Goal: Task Accomplishment & Management: Manage account settings

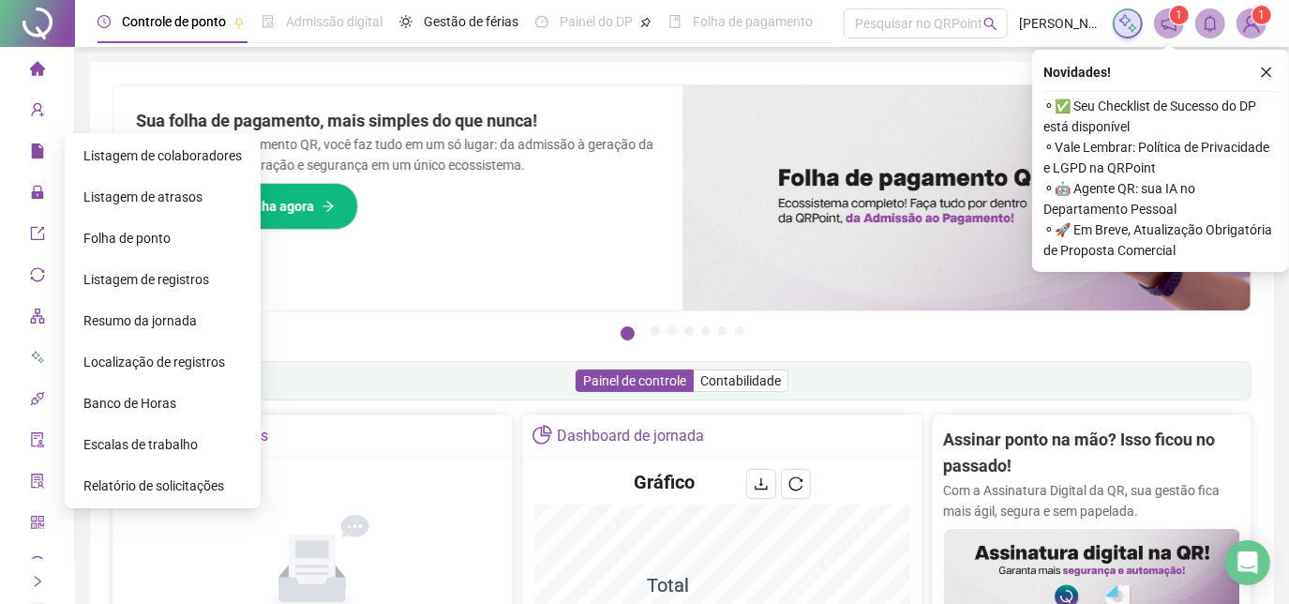
click at [115, 195] on span "Listagem de atrasos" at bounding box center [142, 196] width 119 height 15
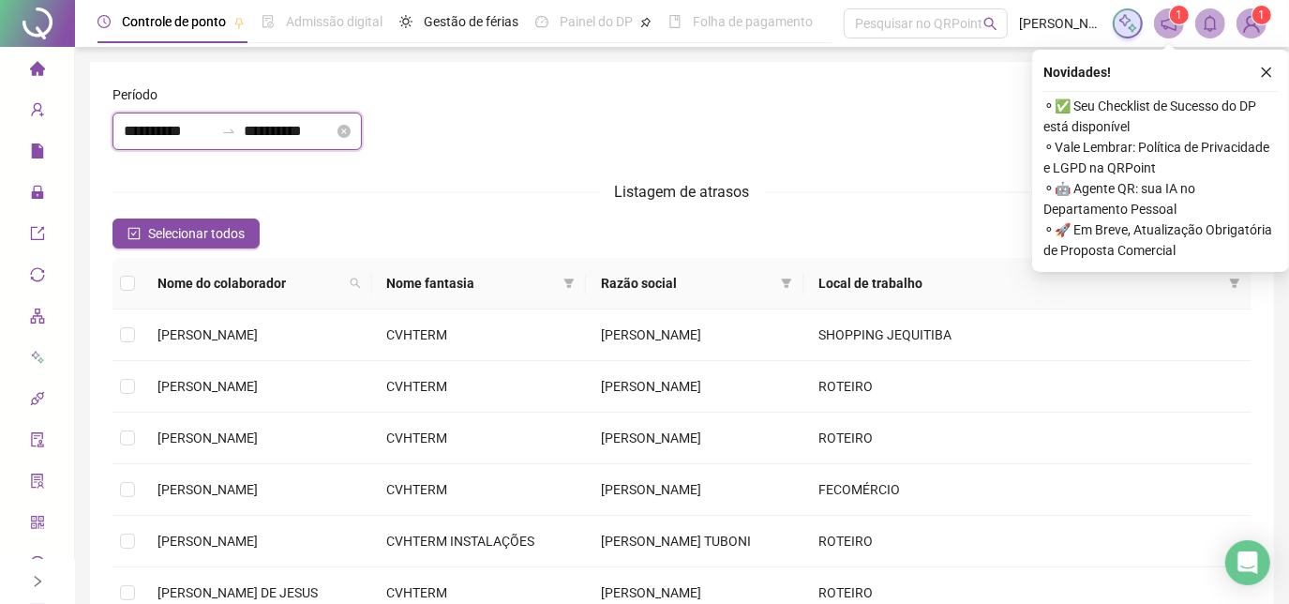
click at [334, 128] on input "**********" at bounding box center [289, 131] width 90 height 22
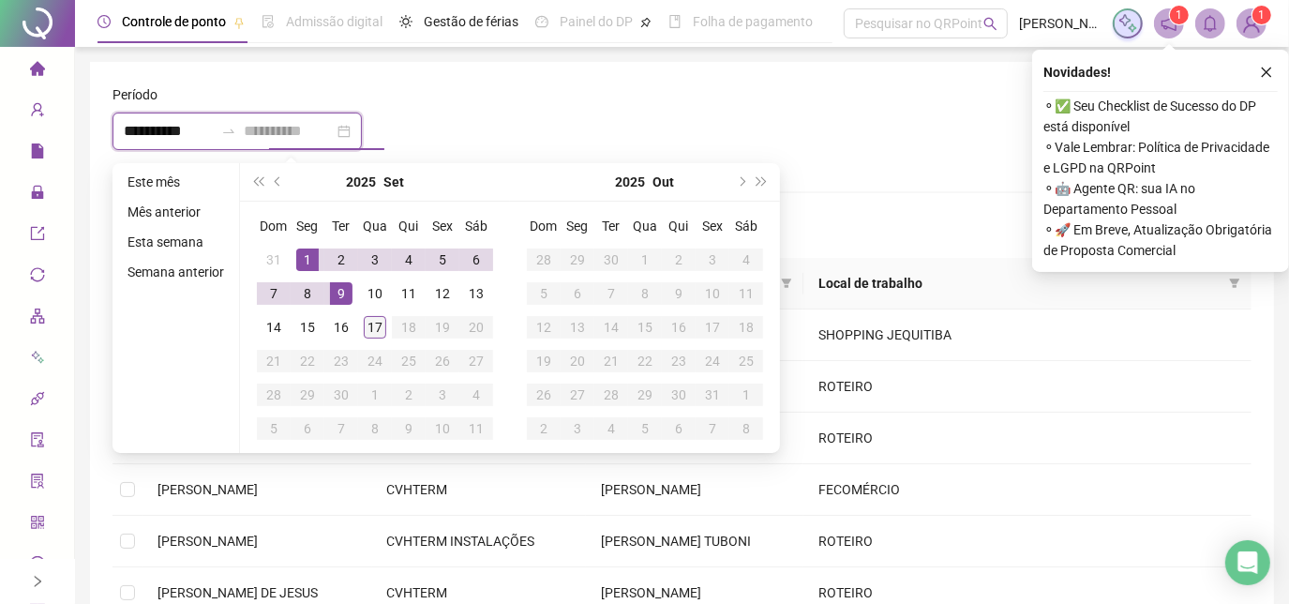
type input "**********"
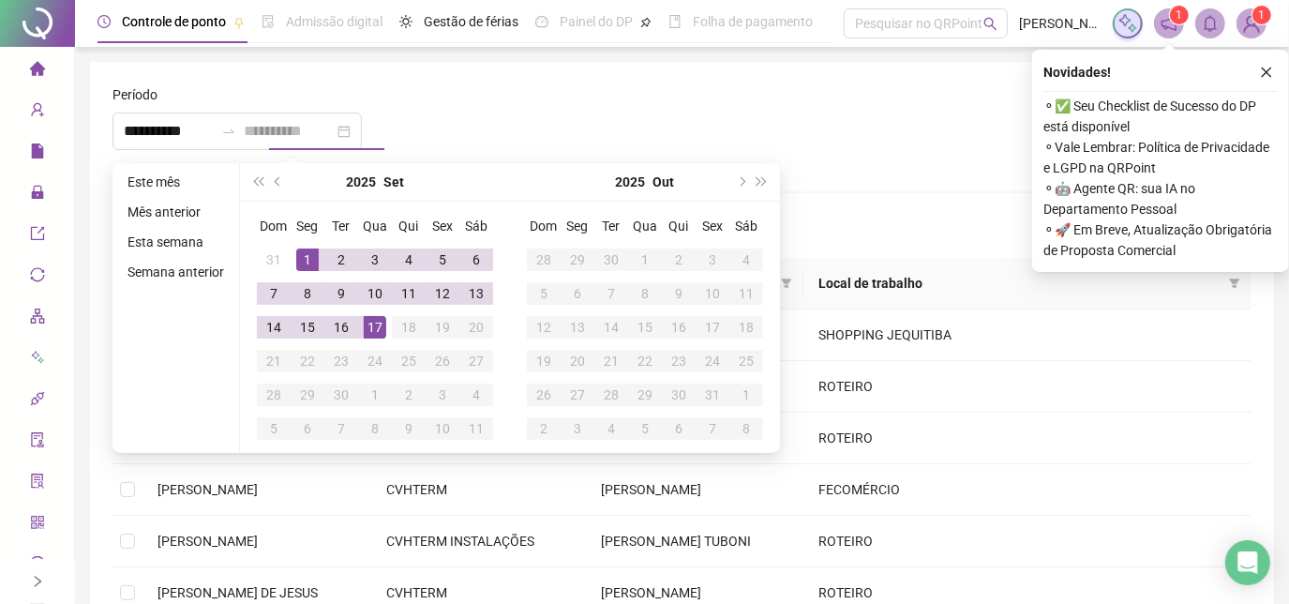
click at [369, 317] on div "17" at bounding box center [375, 327] width 22 height 22
type input "**********"
click at [623, 87] on div at bounding box center [874, 98] width 754 height 28
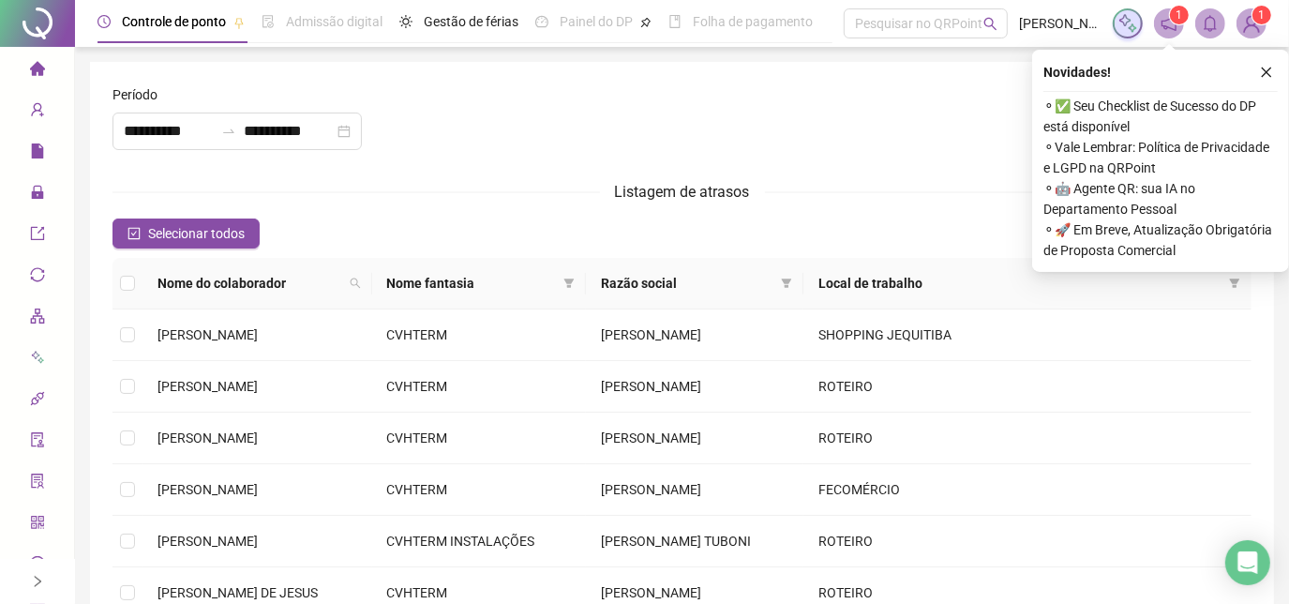
click at [1277, 69] on div "Novidades ! ⚬ ✅ Seu Checklist de Sucesso do DP está disponível ⚬ Vale Lembrar: …" at bounding box center [1160, 161] width 257 height 222
click at [1274, 69] on button "button" at bounding box center [1266, 72] width 22 height 22
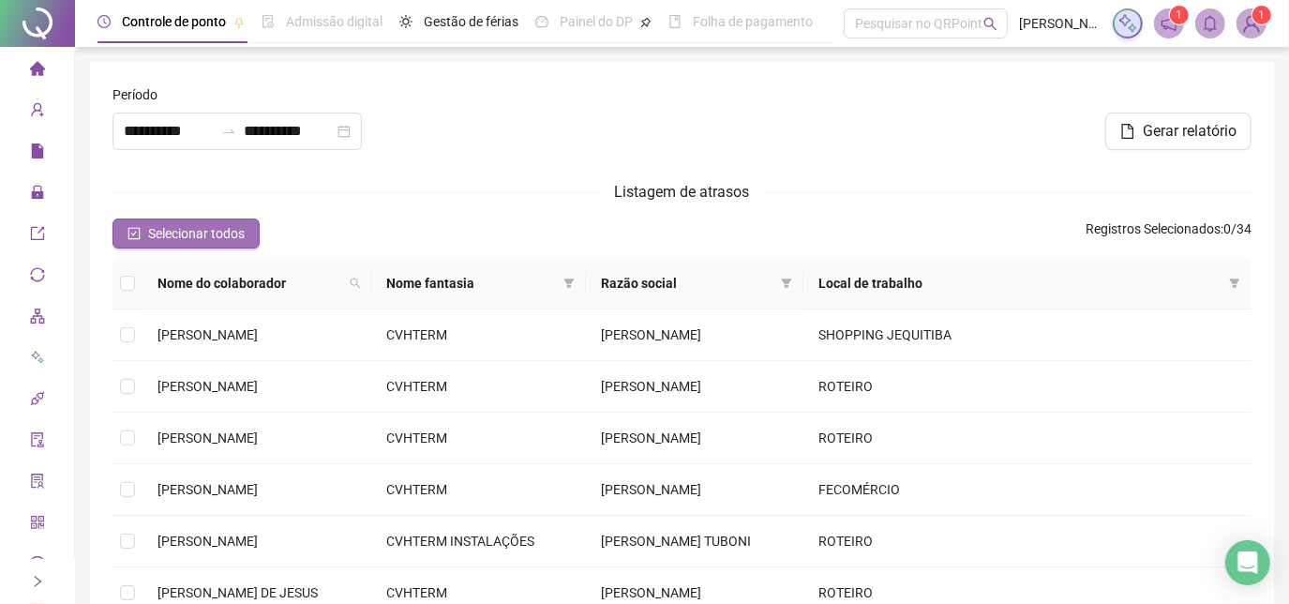
click at [161, 219] on button "Selecionar todos" at bounding box center [185, 233] width 147 height 30
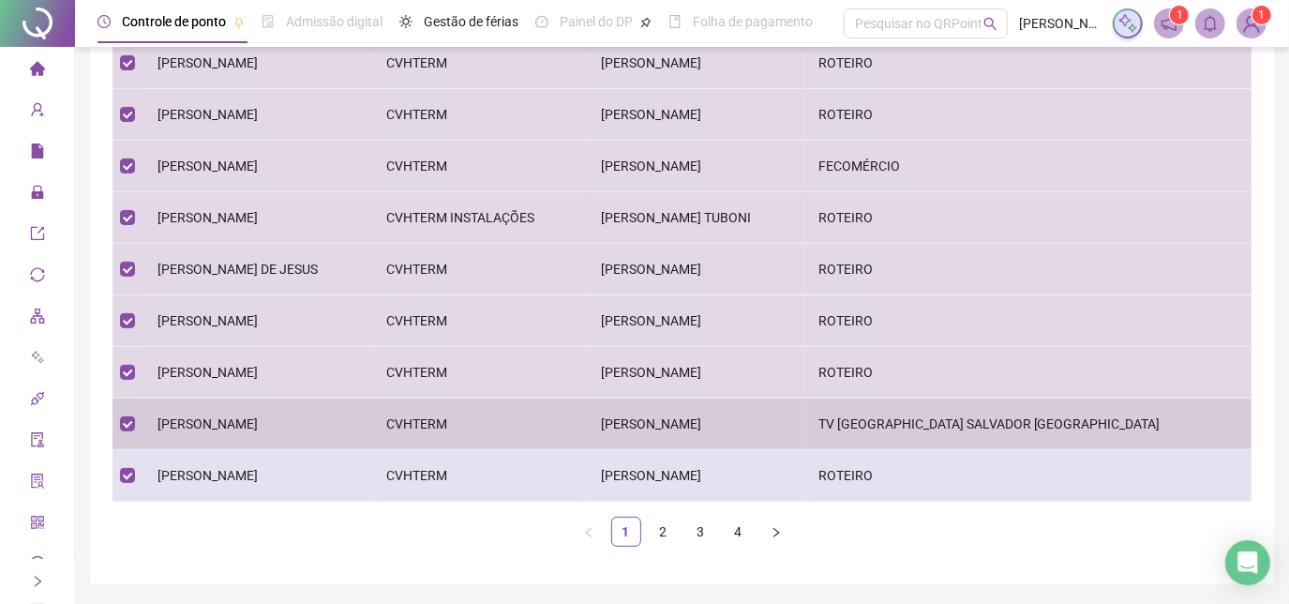
scroll to position [381, 0]
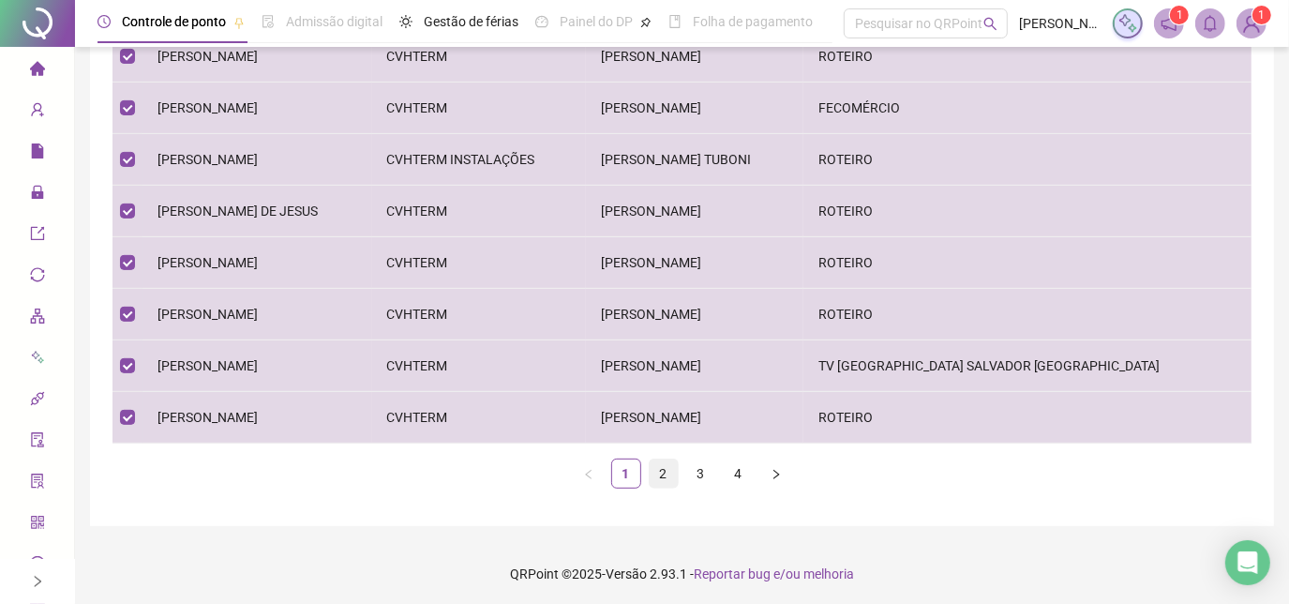
click at [654, 470] on link "2" at bounding box center [663, 473] width 28 height 28
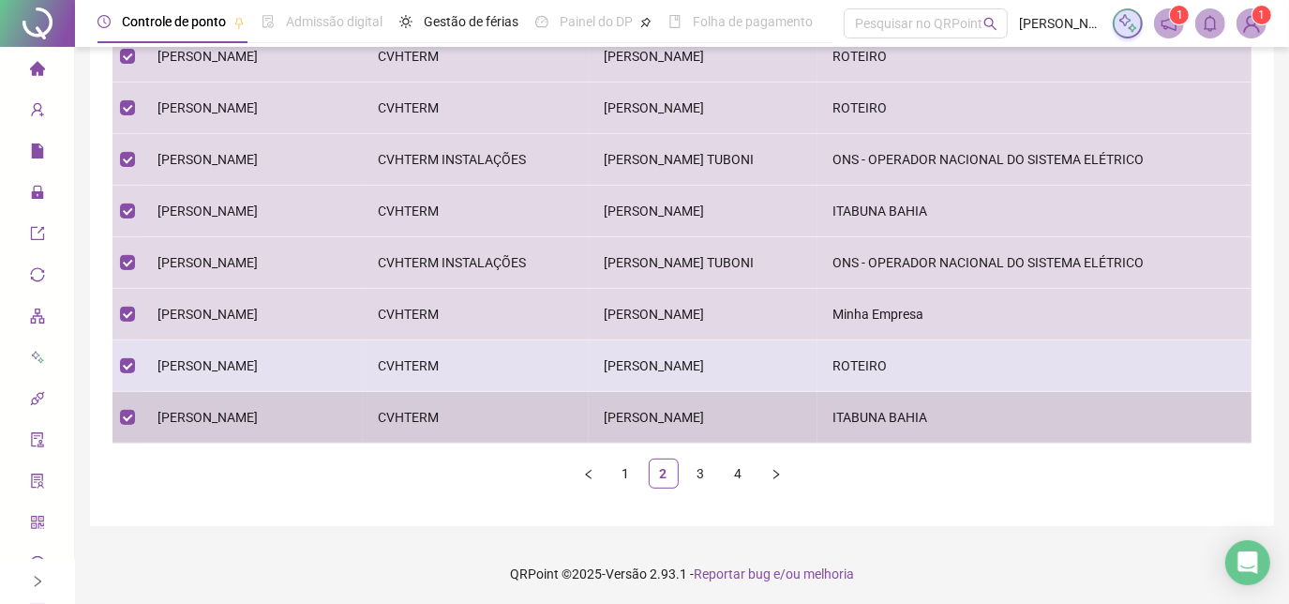
scroll to position [296, 0]
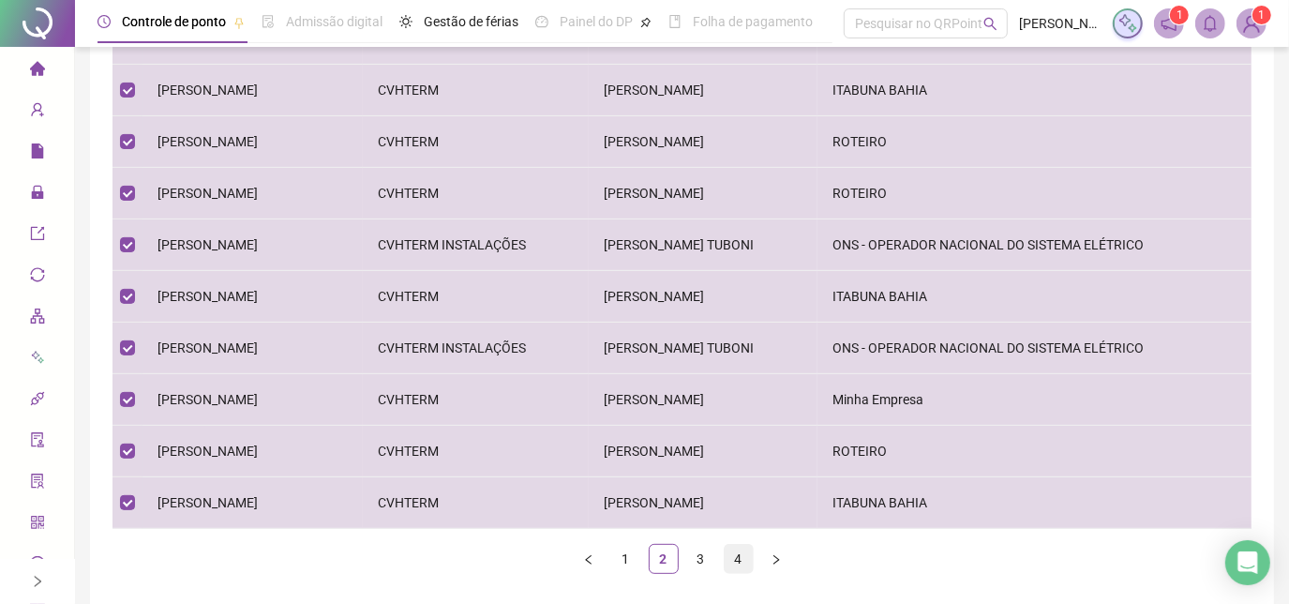
drag, startPoint x: 698, startPoint y: 544, endPoint x: 728, endPoint y: 564, distance: 35.9
click at [699, 545] on link "3" at bounding box center [701, 558] width 28 height 28
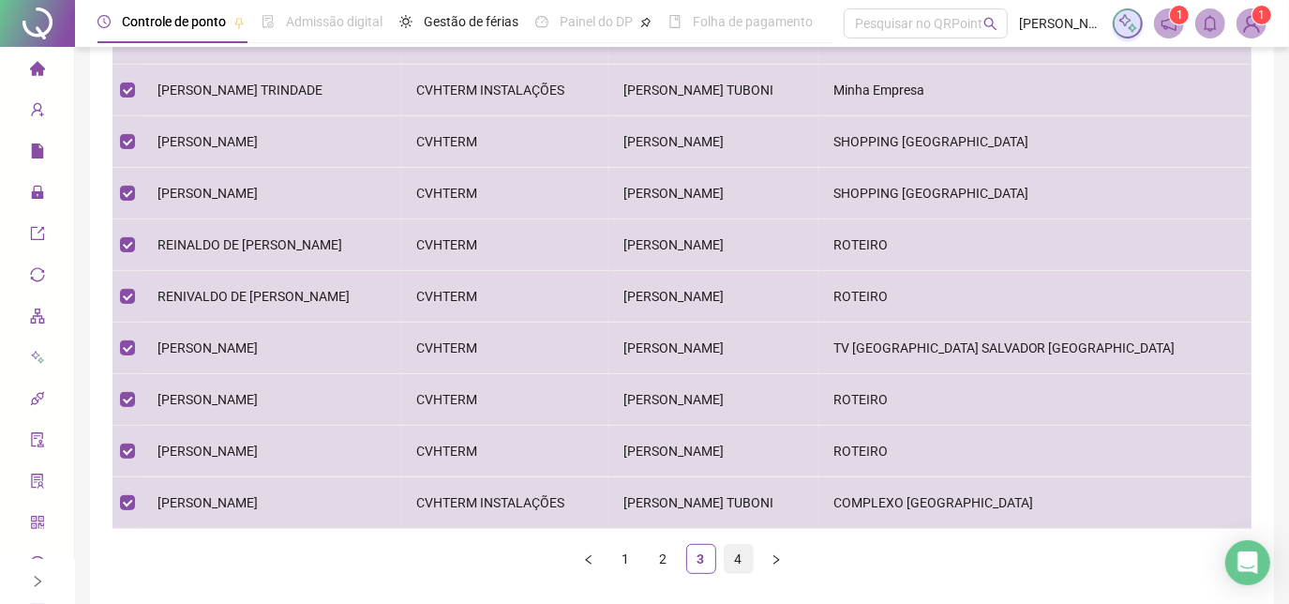
click at [744, 565] on link "4" at bounding box center [738, 558] width 28 height 28
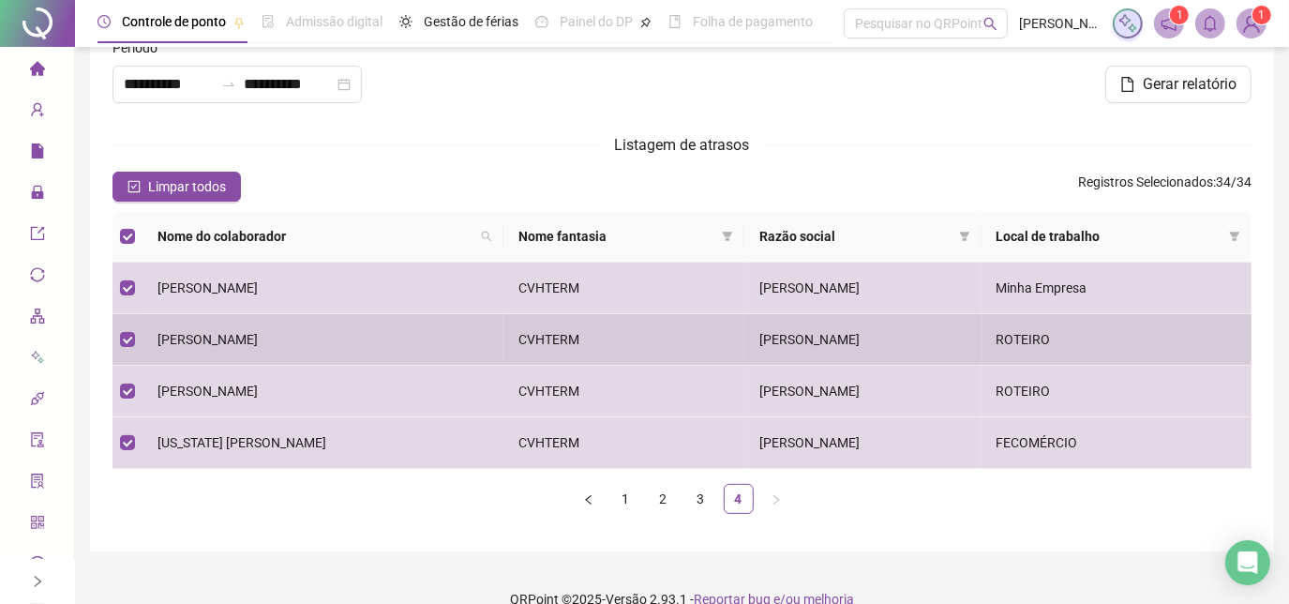
scroll to position [0, 0]
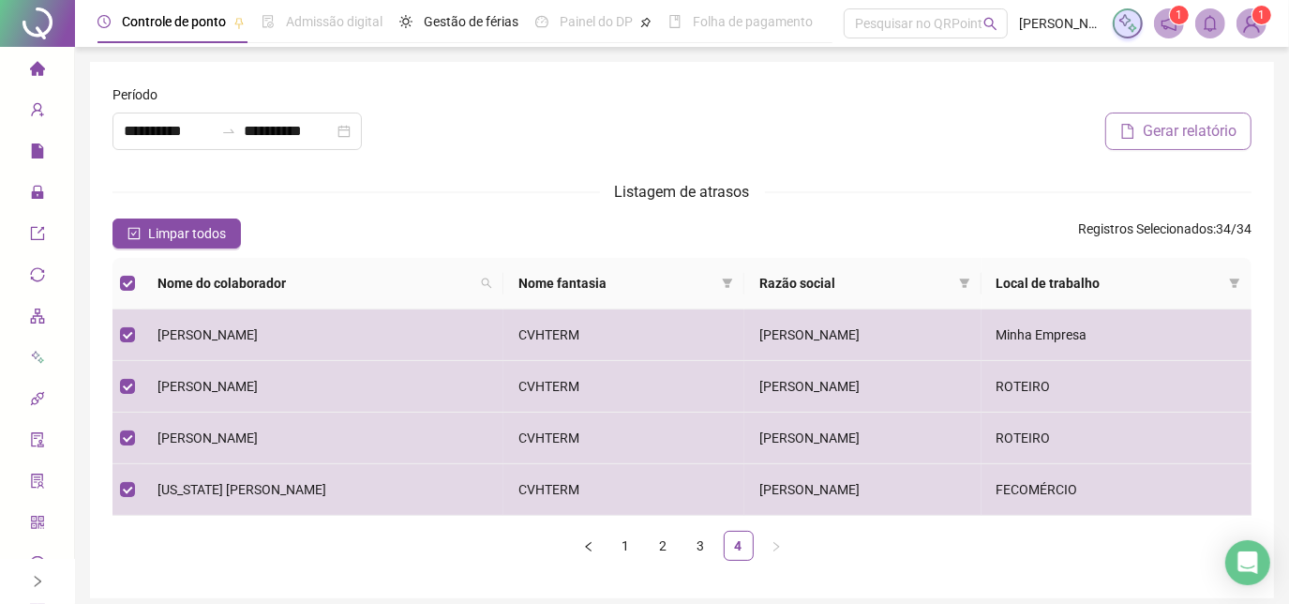
click at [1231, 140] on span "Gerar relatório" at bounding box center [1189, 131] width 94 height 22
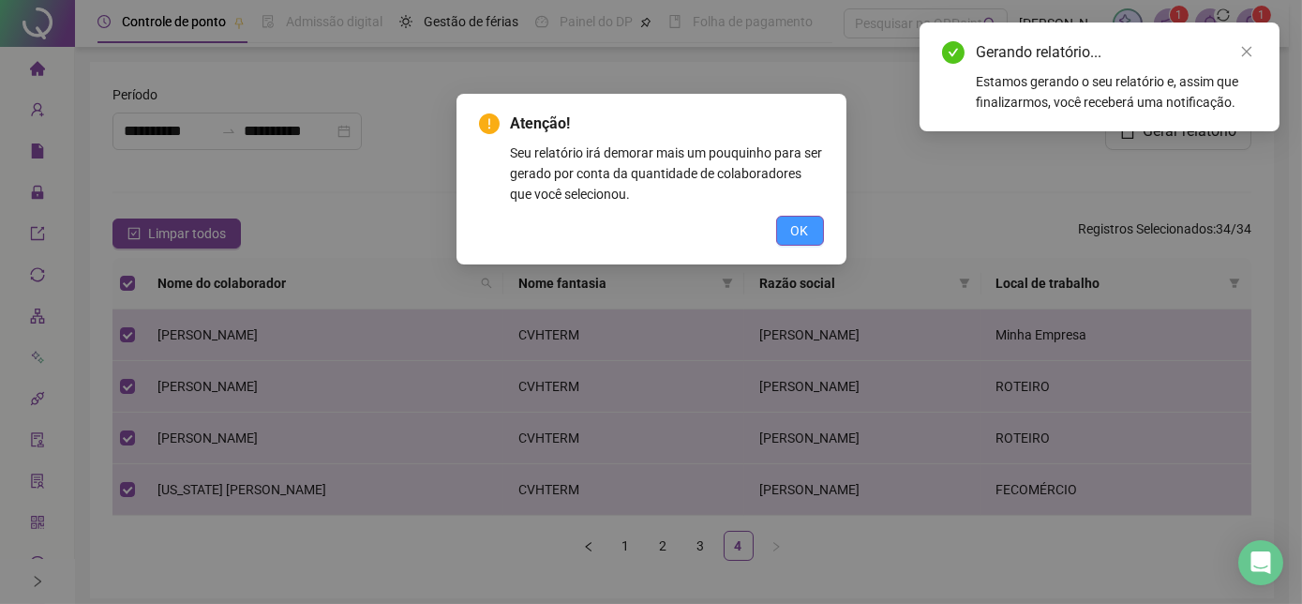
click at [807, 222] on span "OK" at bounding box center [800, 230] width 18 height 21
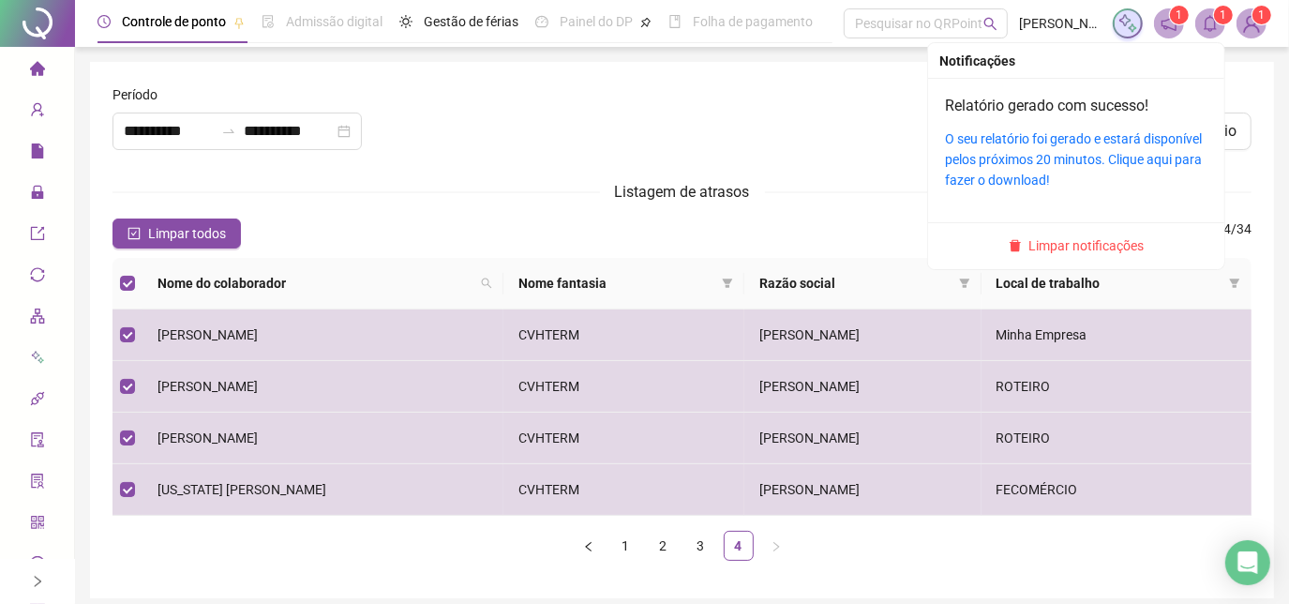
click at [1208, 29] on icon "bell" at bounding box center [1209, 23] width 13 height 17
click at [1110, 164] on link "O seu relatório foi gerado e estará disponível pelos próximos 20 minutos. Cliqu…" at bounding box center [1073, 159] width 257 height 56
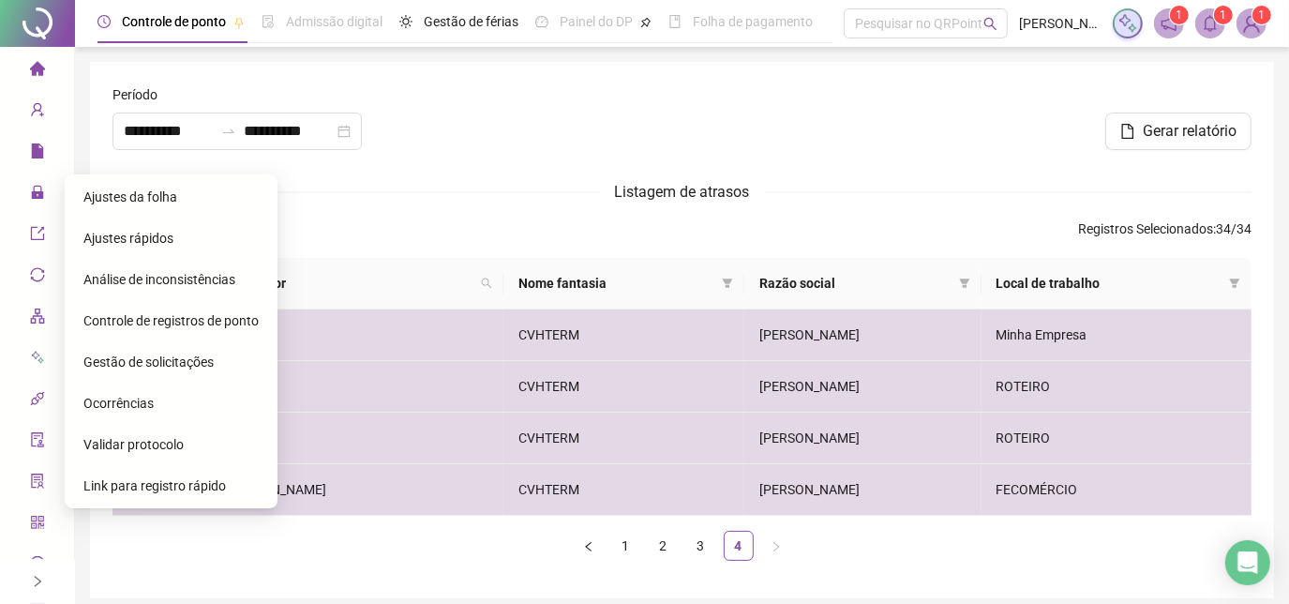
click at [82, 200] on li "Ajustes da folha" at bounding box center [170, 196] width 205 height 37
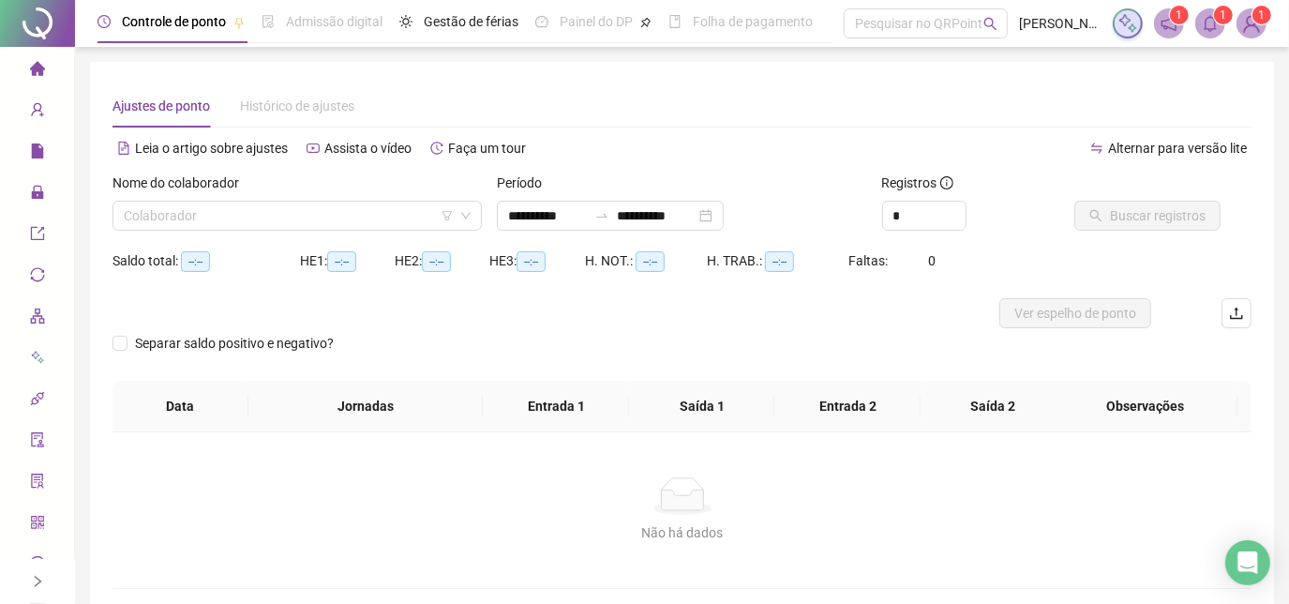
type input "**********"
click at [290, 222] on input "search" at bounding box center [289, 215] width 330 height 28
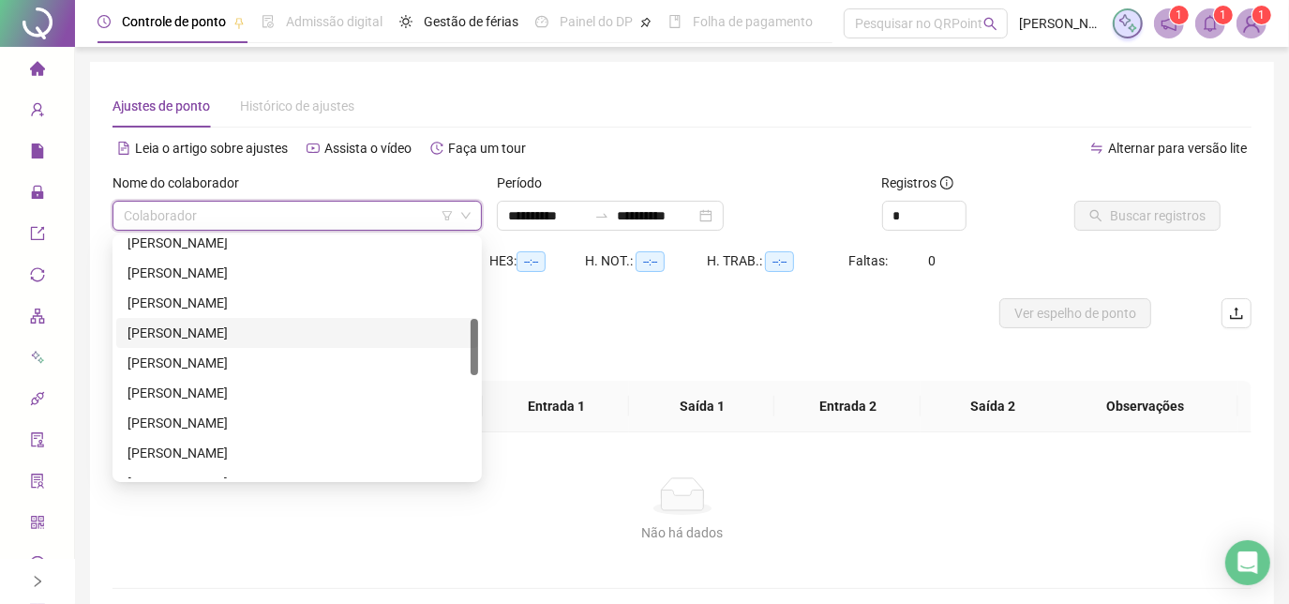
scroll to position [425, 0]
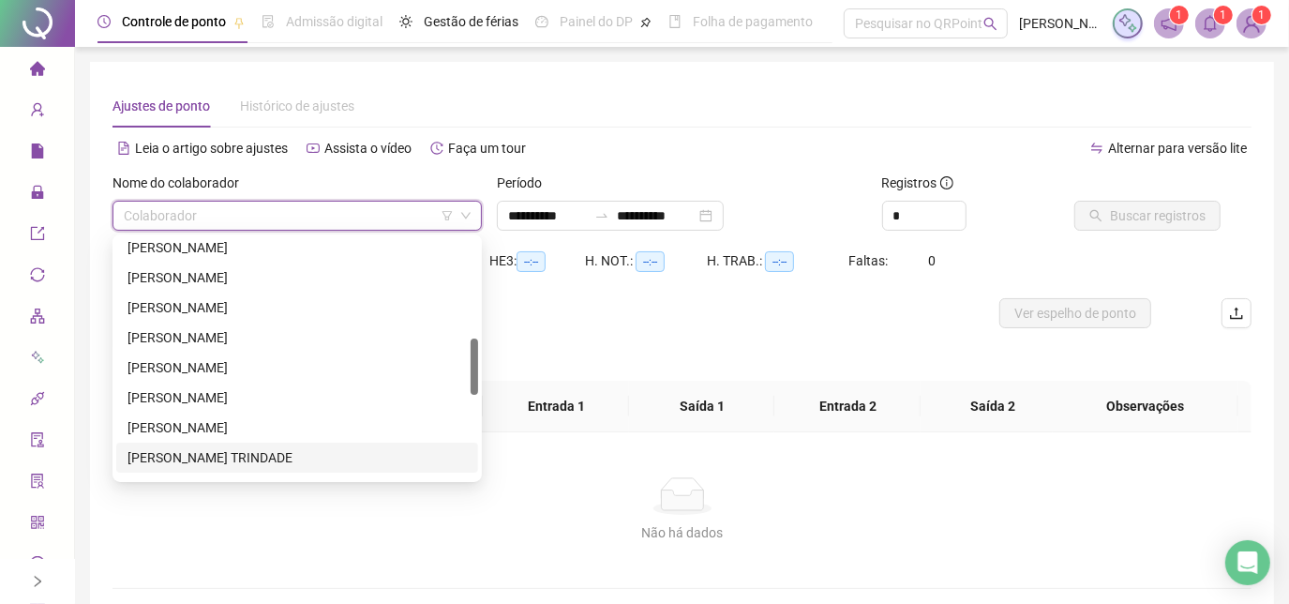
click at [227, 451] on div "[PERSON_NAME] TRINDADE" at bounding box center [296, 457] width 339 height 21
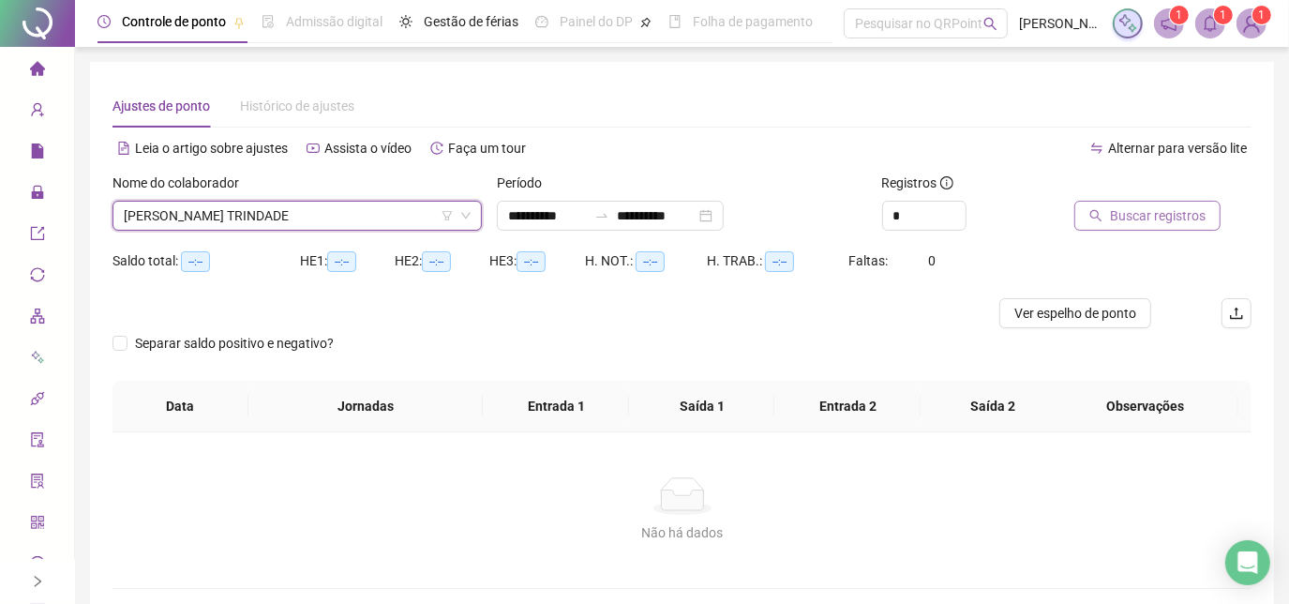
click at [1091, 204] on button "Buscar registros" at bounding box center [1147, 216] width 146 height 30
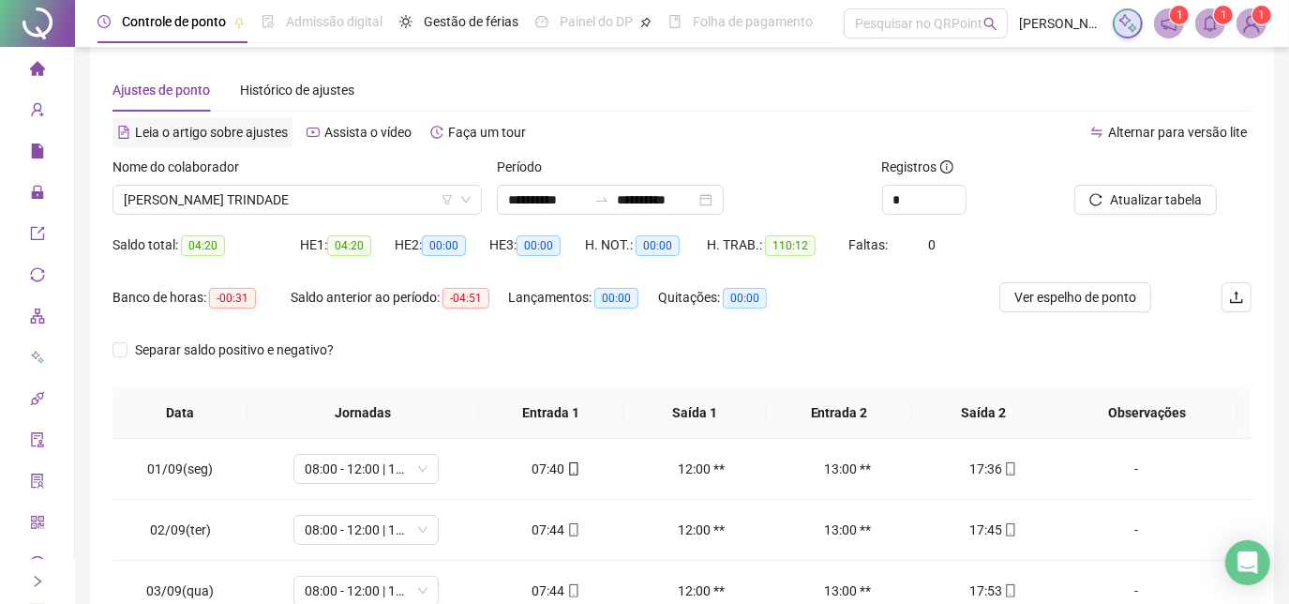
scroll to position [13, 0]
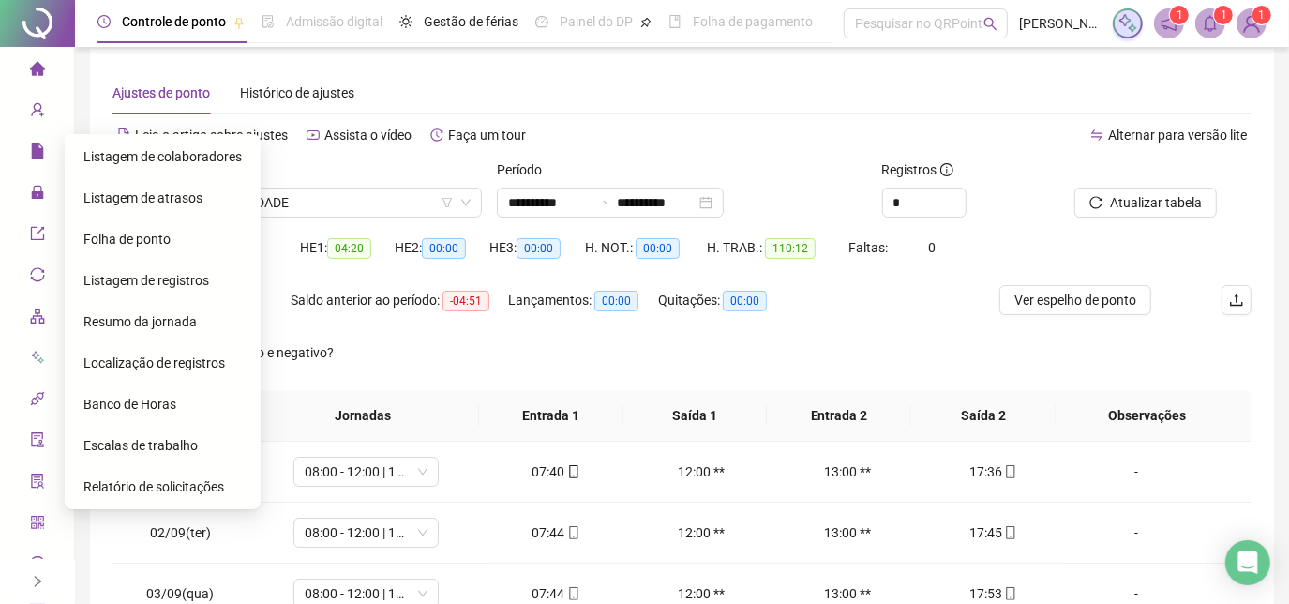
click at [146, 197] on span "Listagem de atrasos" at bounding box center [142, 197] width 119 height 15
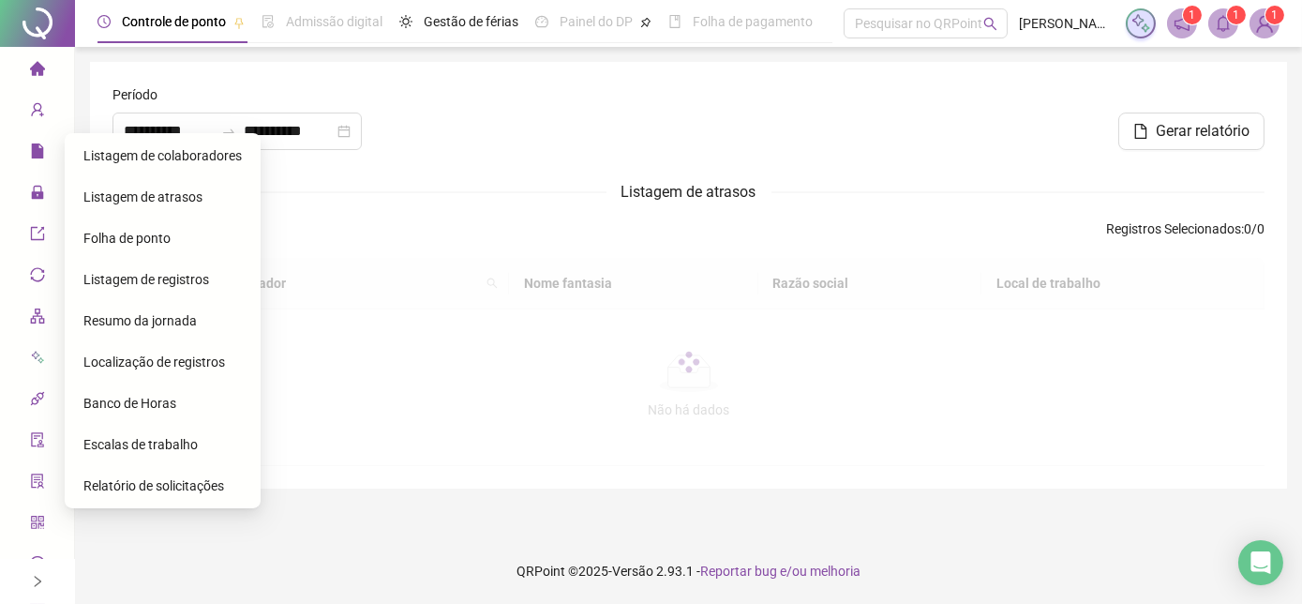
type input "**********"
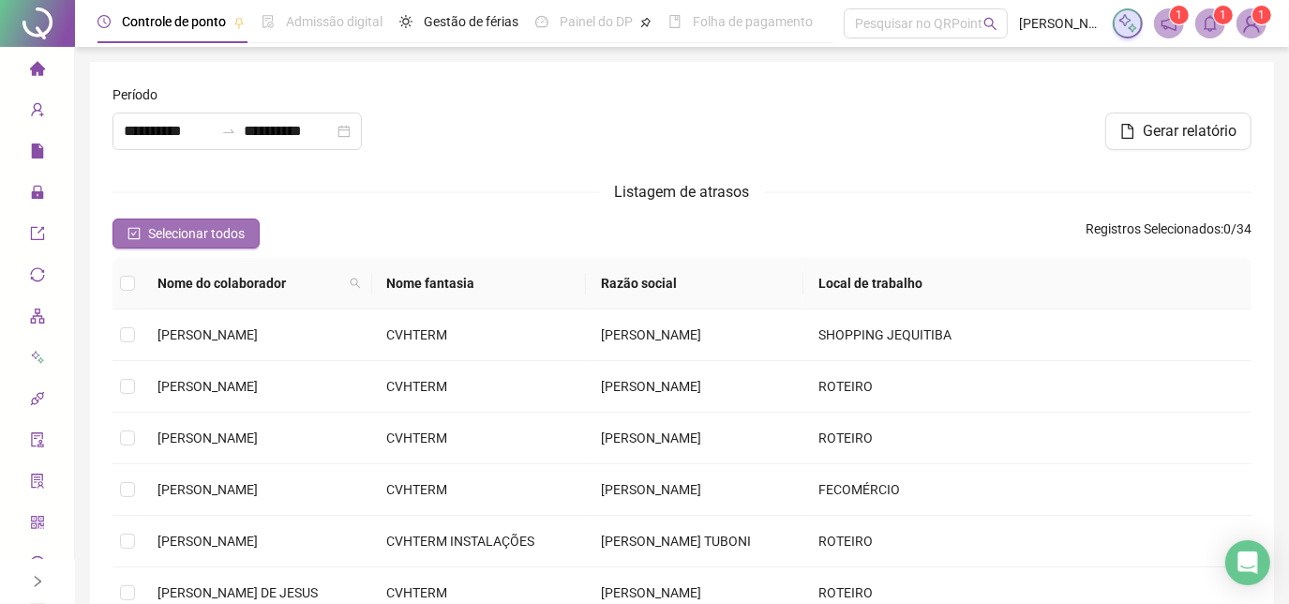
click at [225, 237] on span "Selecionar todos" at bounding box center [196, 233] width 97 height 21
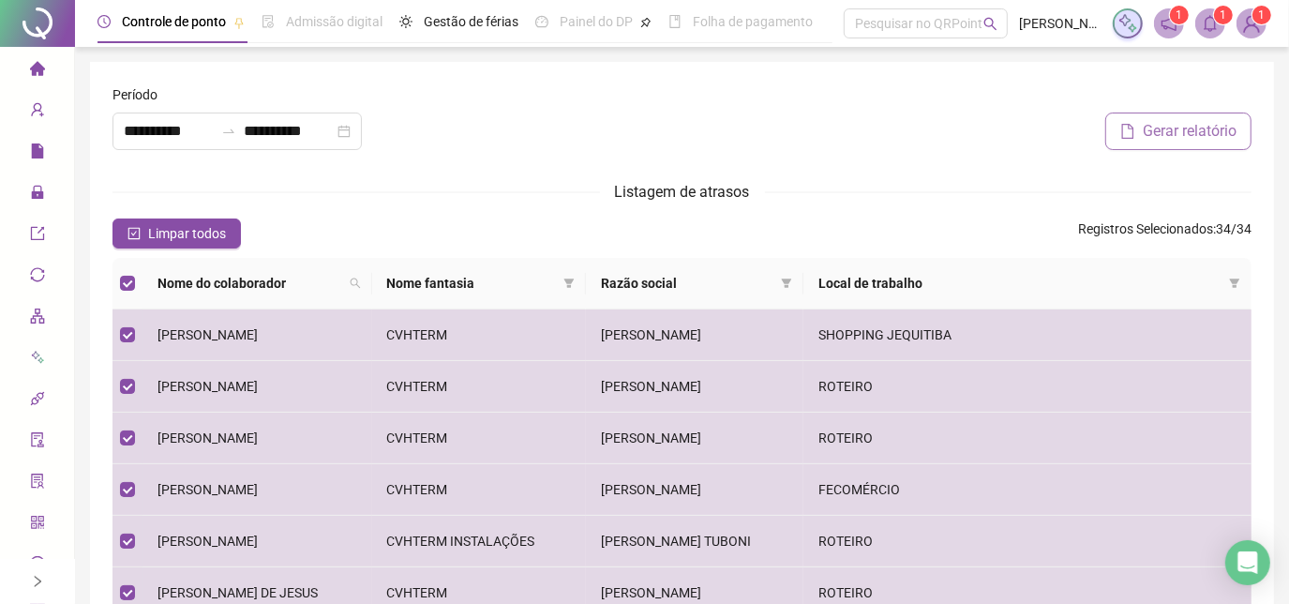
click at [1166, 130] on span "Gerar relatório" at bounding box center [1189, 131] width 94 height 22
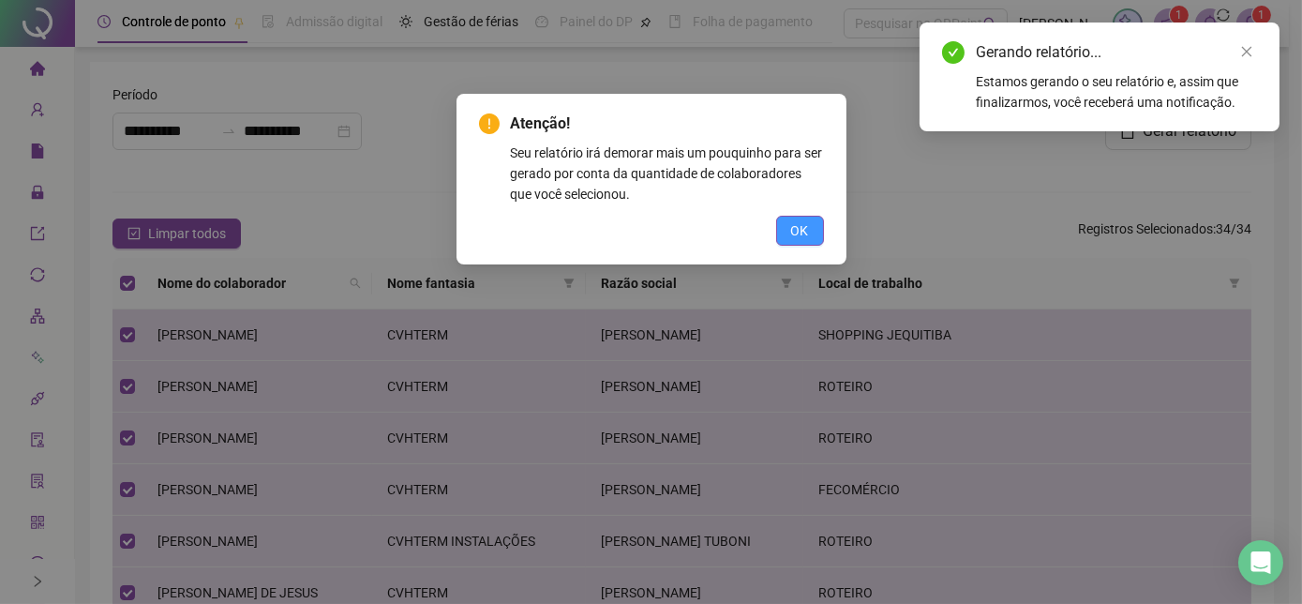
click at [809, 232] on button "OK" at bounding box center [800, 231] width 48 height 30
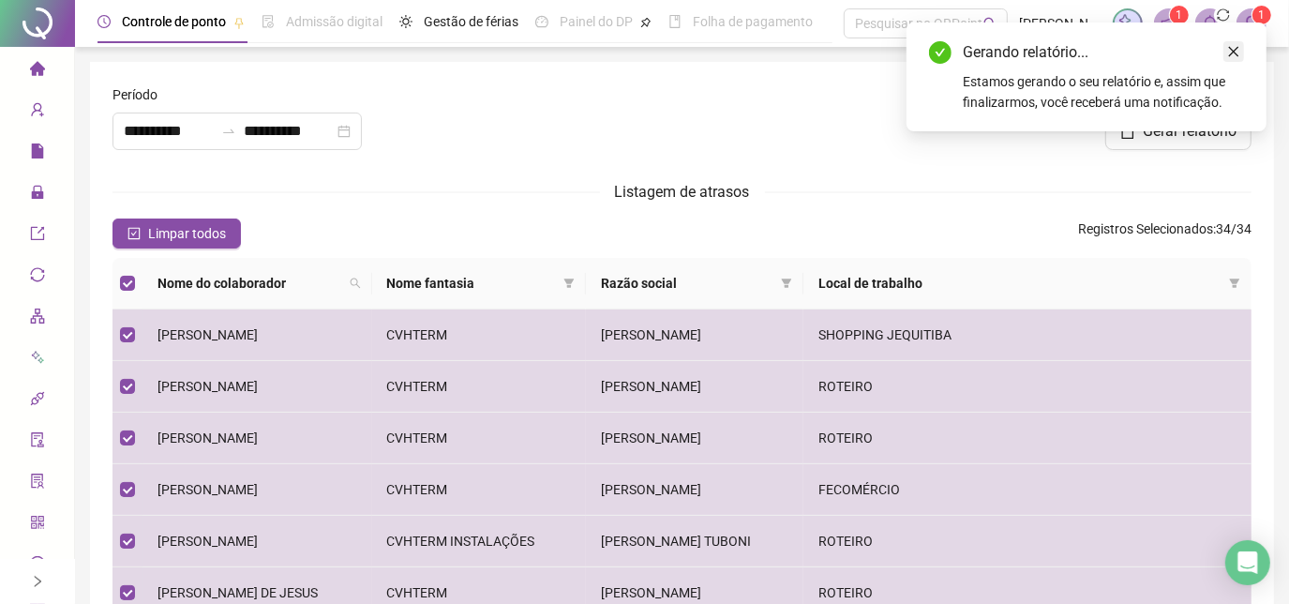
click at [1234, 52] on icon "close" at bounding box center [1234, 52] width 10 height 10
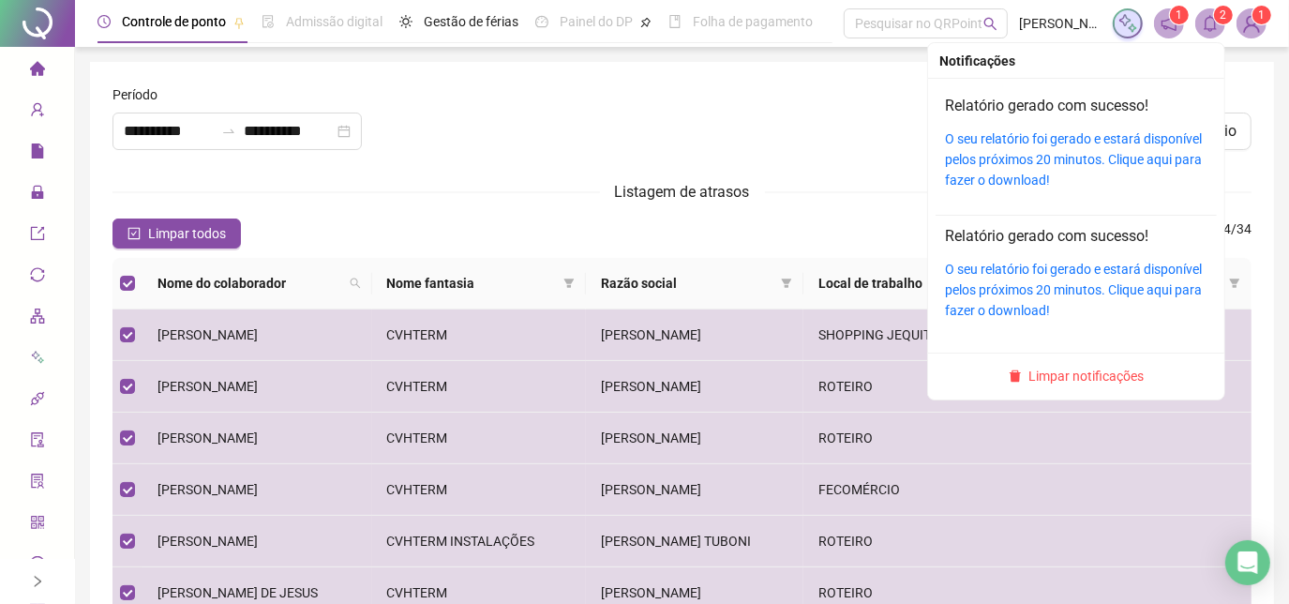
click at [1213, 24] on icon "bell" at bounding box center [1209, 23] width 17 height 17
click at [1107, 138] on link "O seu relatório foi gerado e estará disponível pelos próximos 20 minutos. Cliqu…" at bounding box center [1073, 159] width 257 height 56
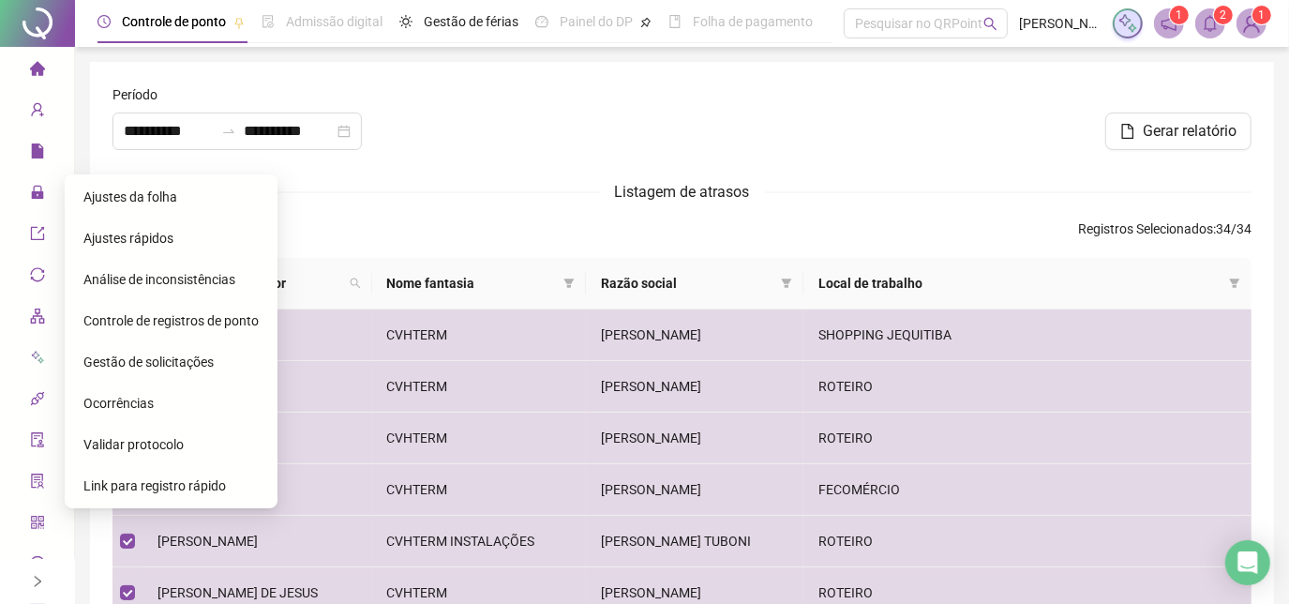
click at [182, 313] on span "Controle de registros de ponto" at bounding box center [170, 320] width 175 height 15
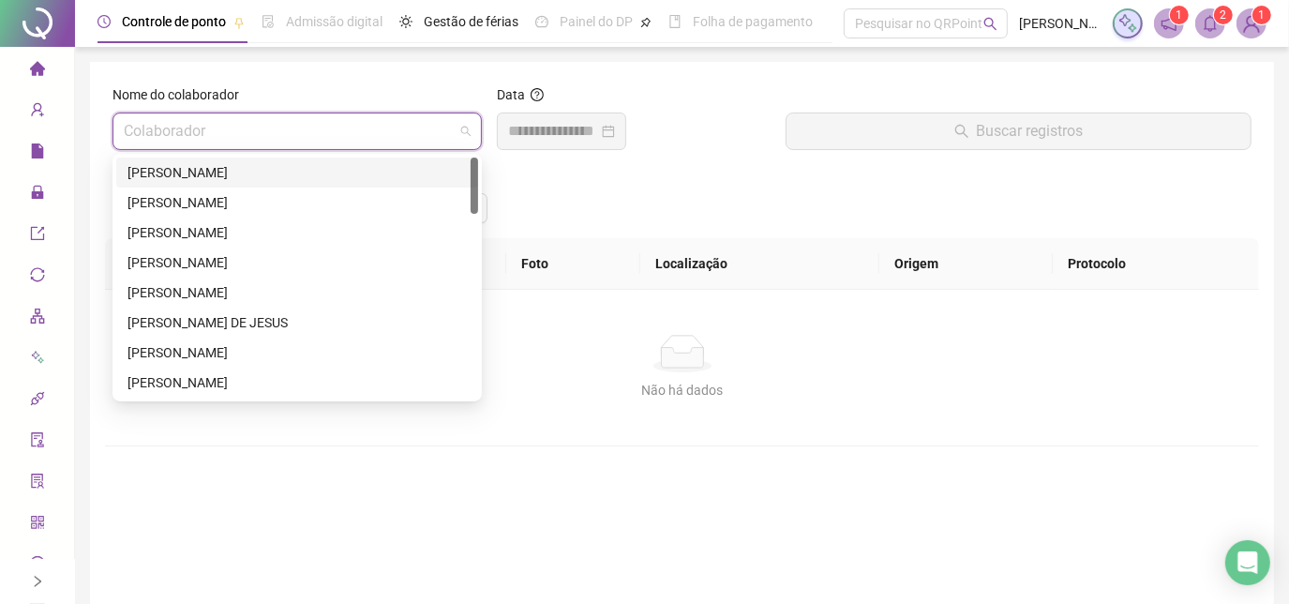
click at [309, 137] on input "search" at bounding box center [289, 131] width 330 height 36
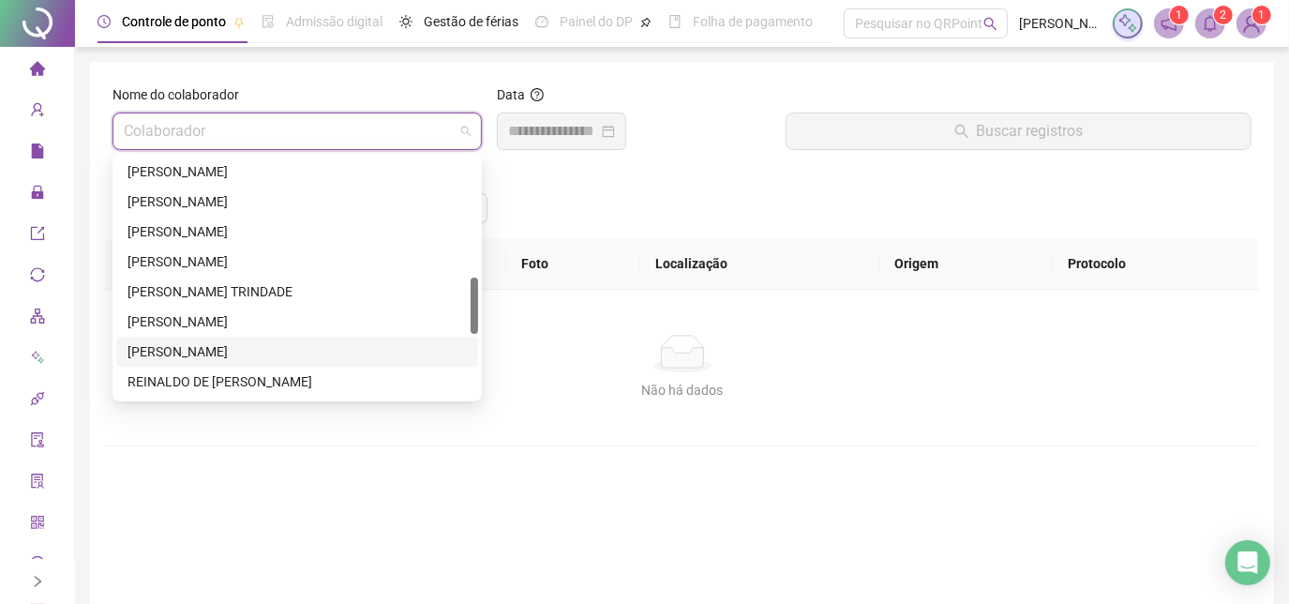
scroll to position [596, 0]
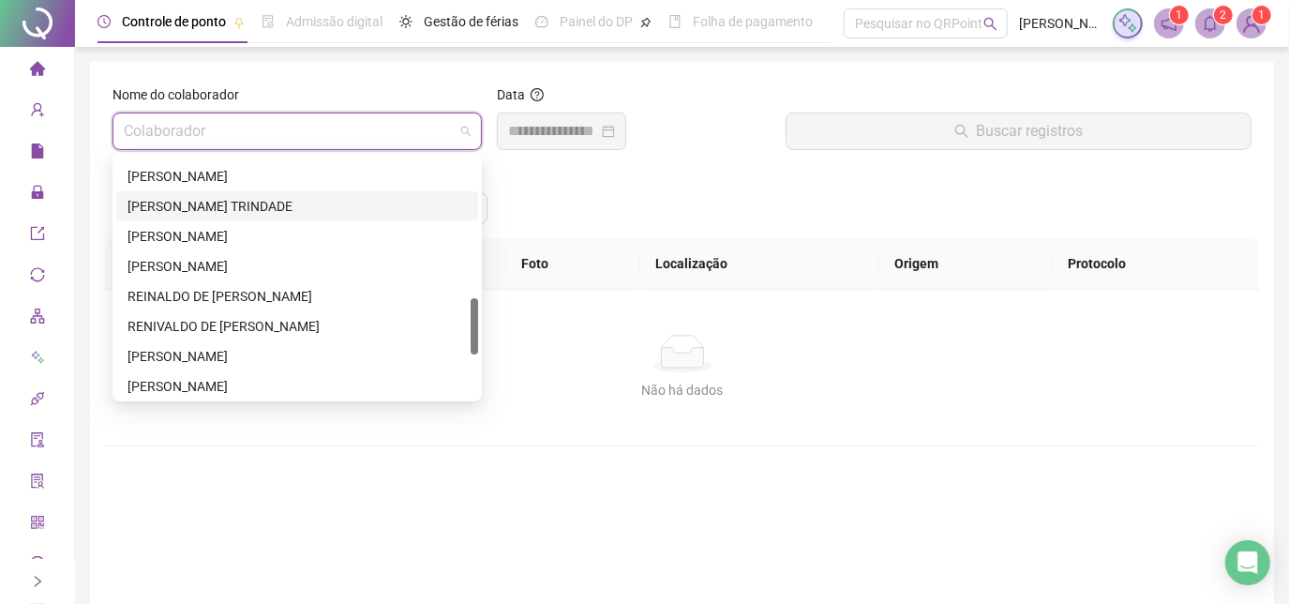
click at [259, 212] on div "[PERSON_NAME] TRINDADE" at bounding box center [296, 206] width 339 height 21
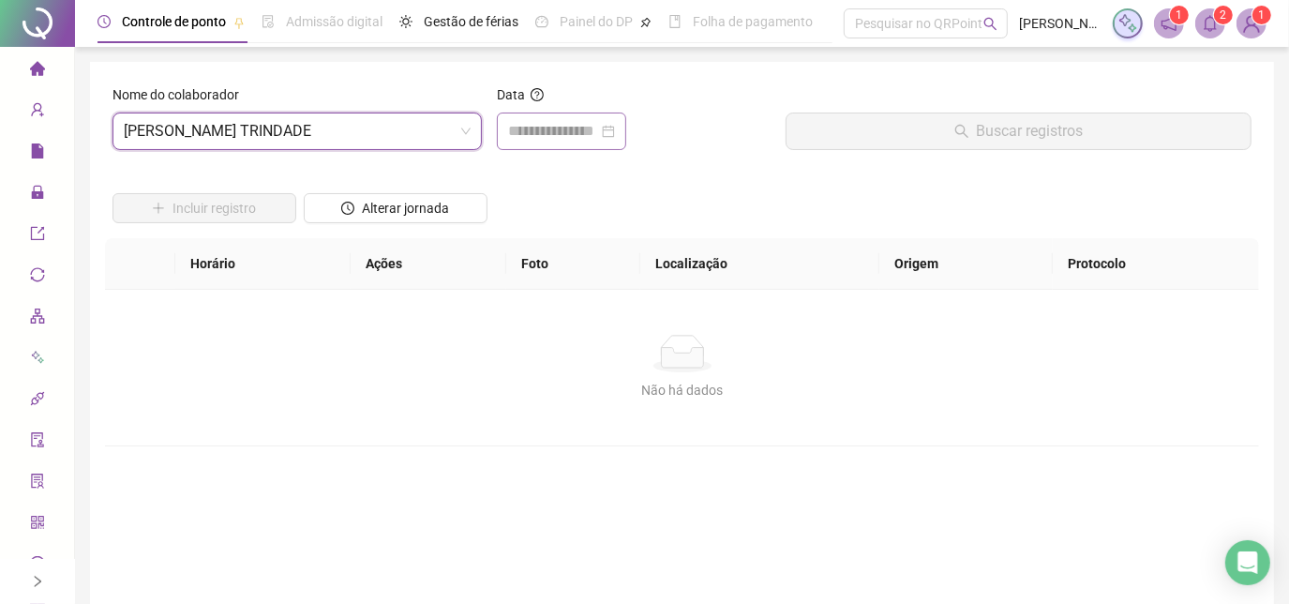
click at [524, 144] on div at bounding box center [561, 130] width 129 height 37
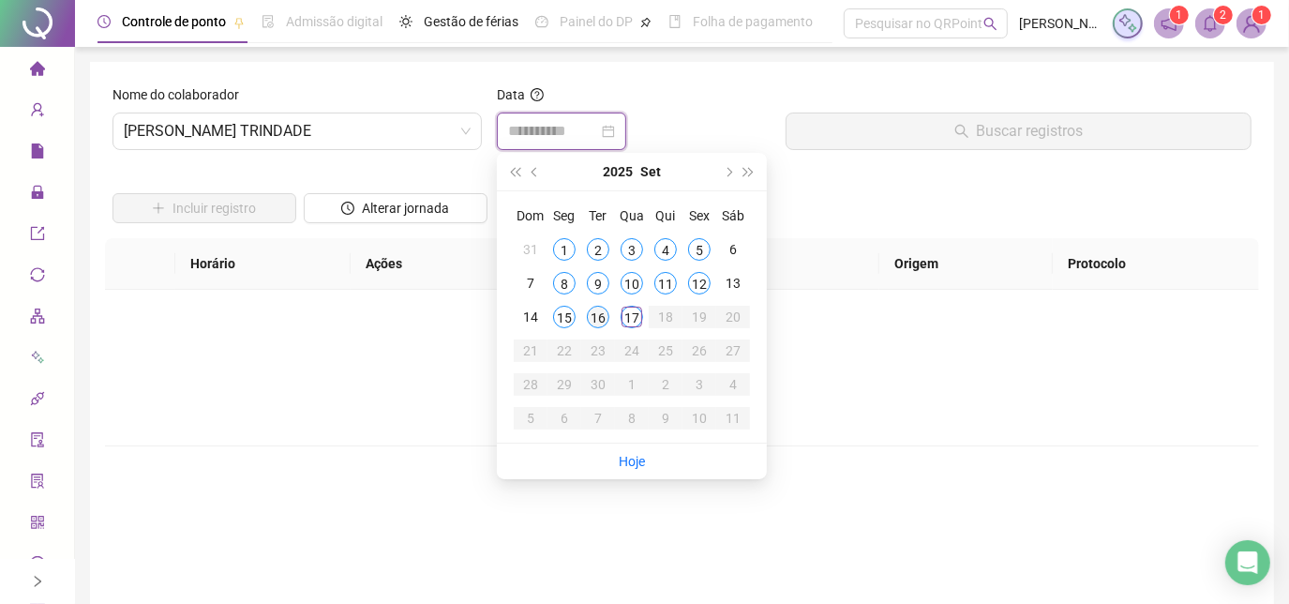
type input "**********"
click at [597, 313] on div "16" at bounding box center [598, 317] width 22 height 22
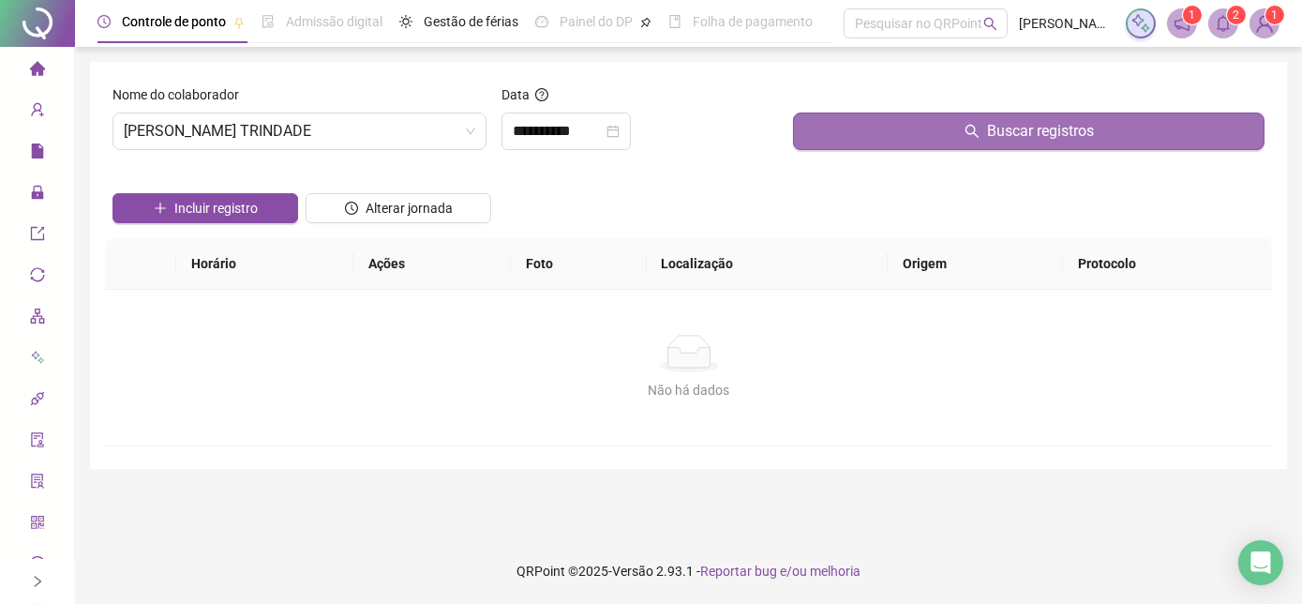
click at [840, 118] on button "Buscar registros" at bounding box center [1028, 130] width 471 height 37
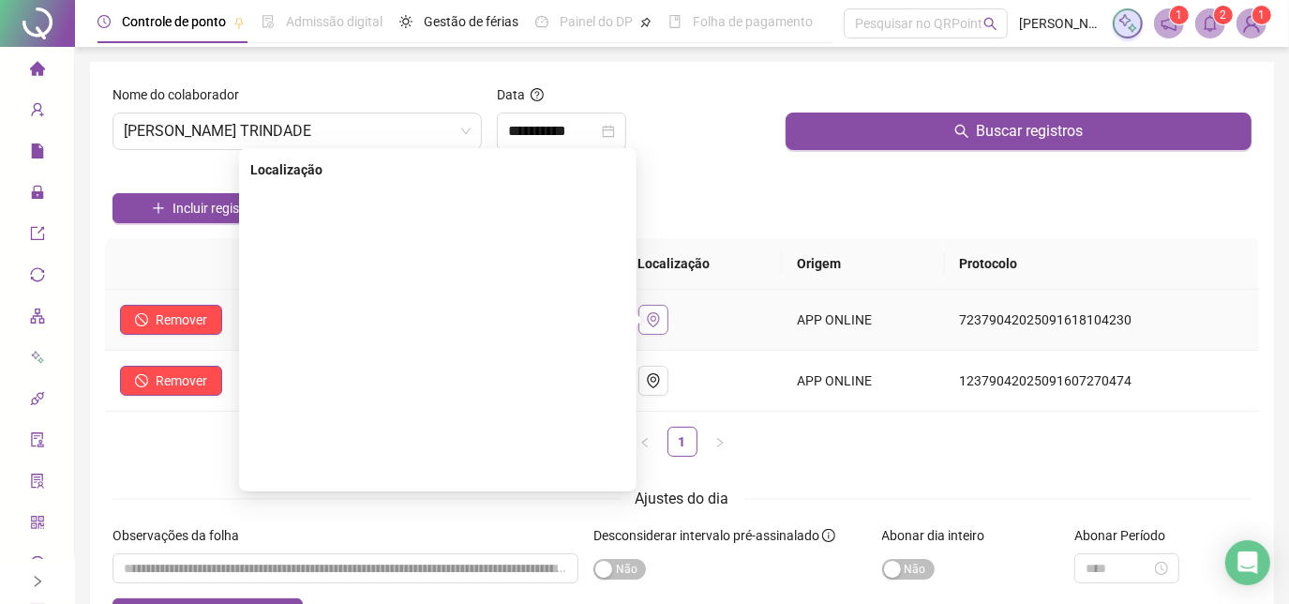
click at [660, 317] on icon "environment" at bounding box center [653, 319] width 15 height 15
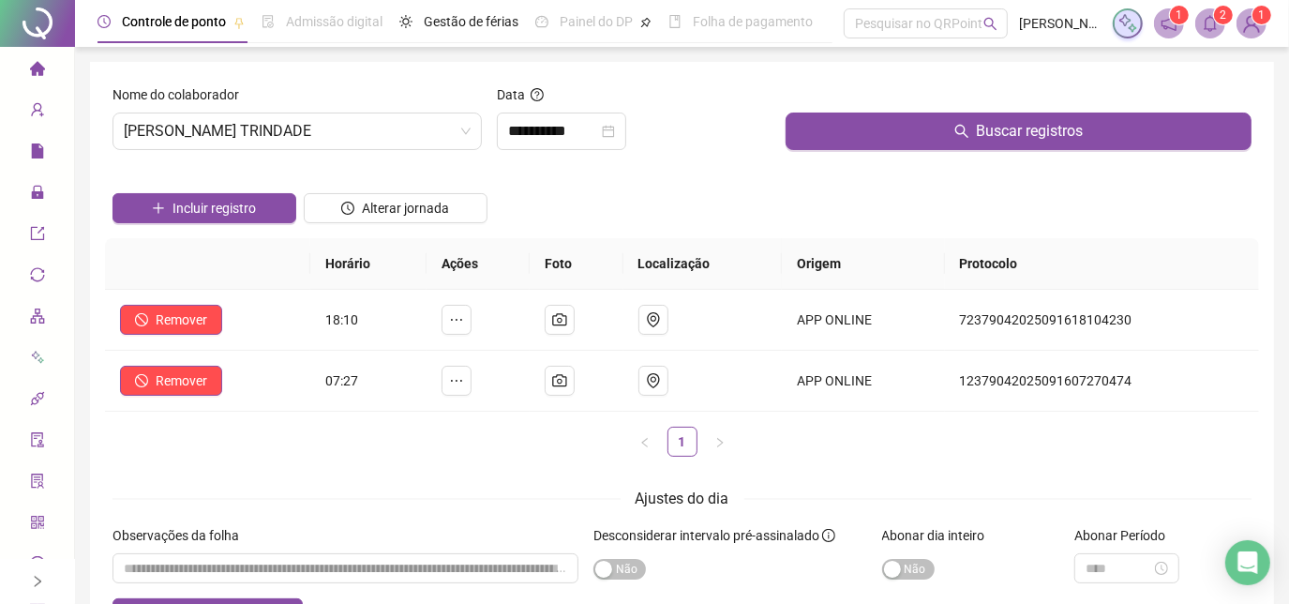
click at [706, 198] on div "Incluir registro Alterar jornada" at bounding box center [682, 201] width 1146 height 73
click at [419, 135] on span "[PERSON_NAME] TRINDADE" at bounding box center [297, 131] width 347 height 36
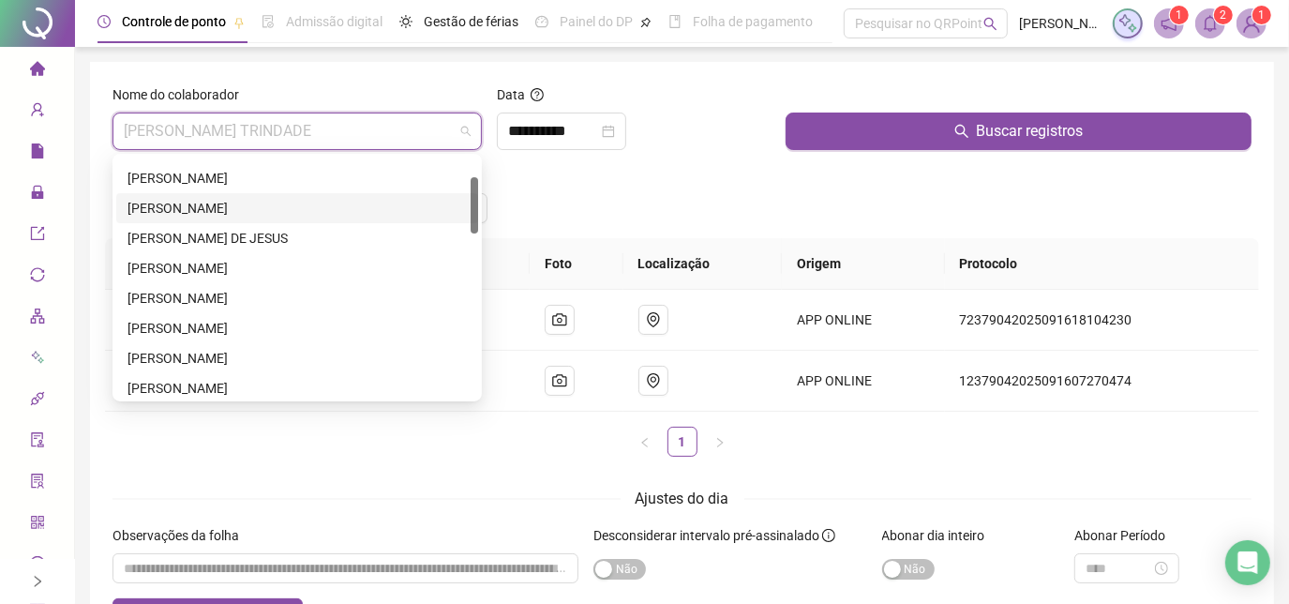
scroll to position [0, 0]
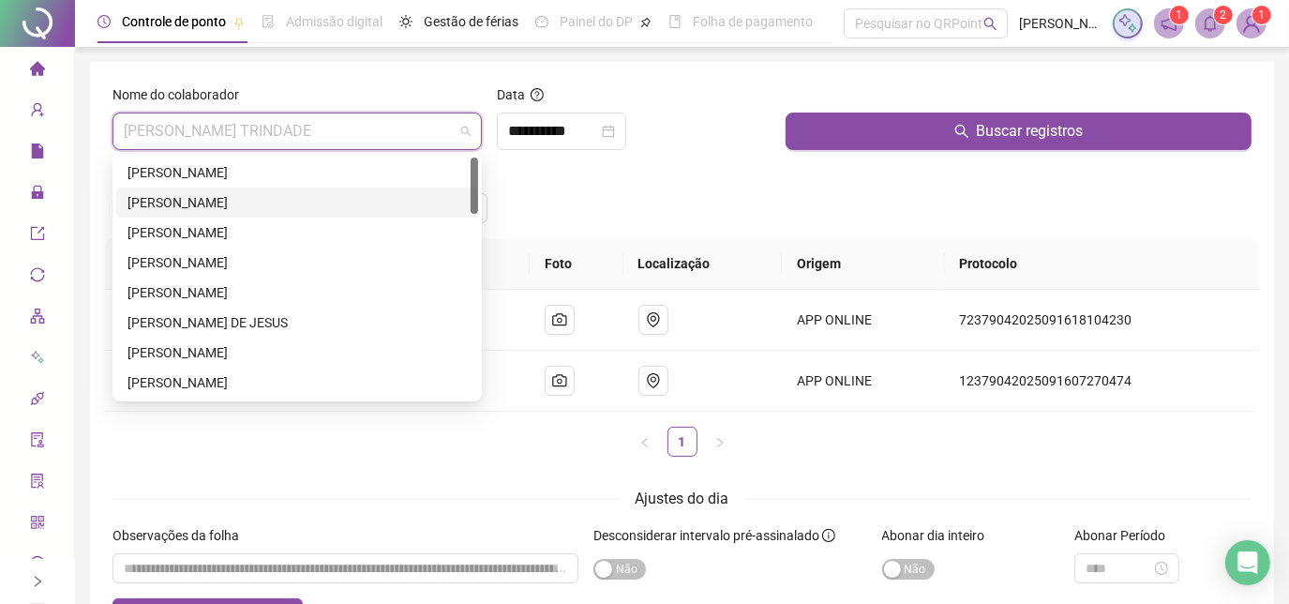
click at [341, 208] on div "[PERSON_NAME]" at bounding box center [296, 202] width 339 height 21
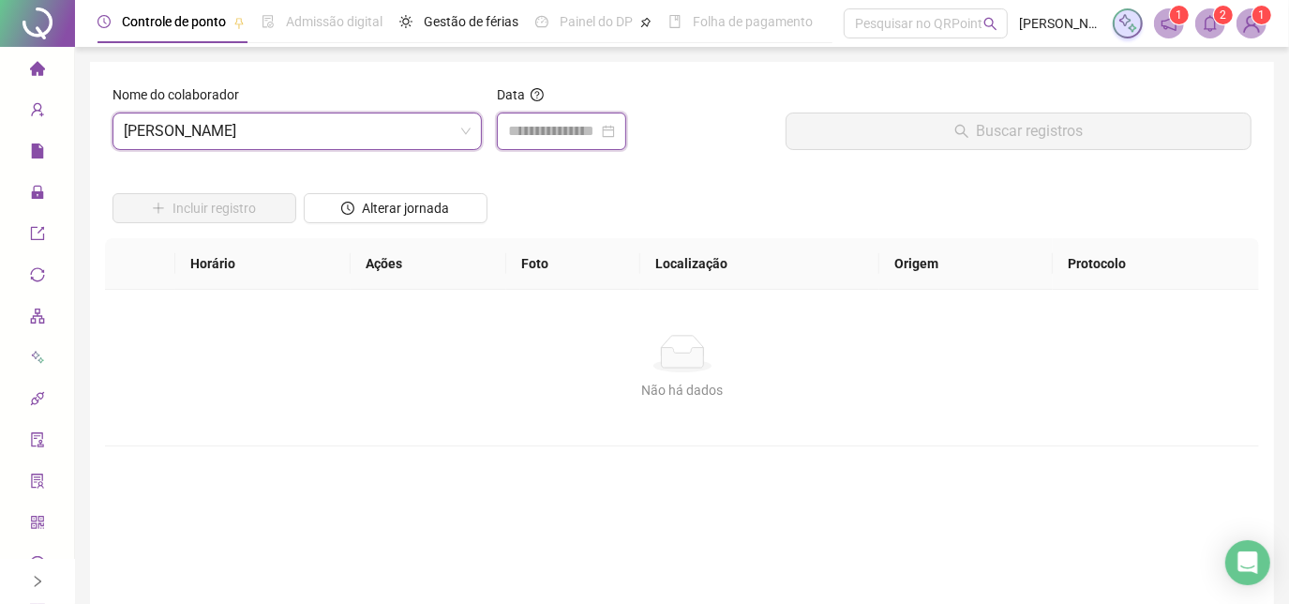
click at [586, 139] on input at bounding box center [553, 131] width 90 height 22
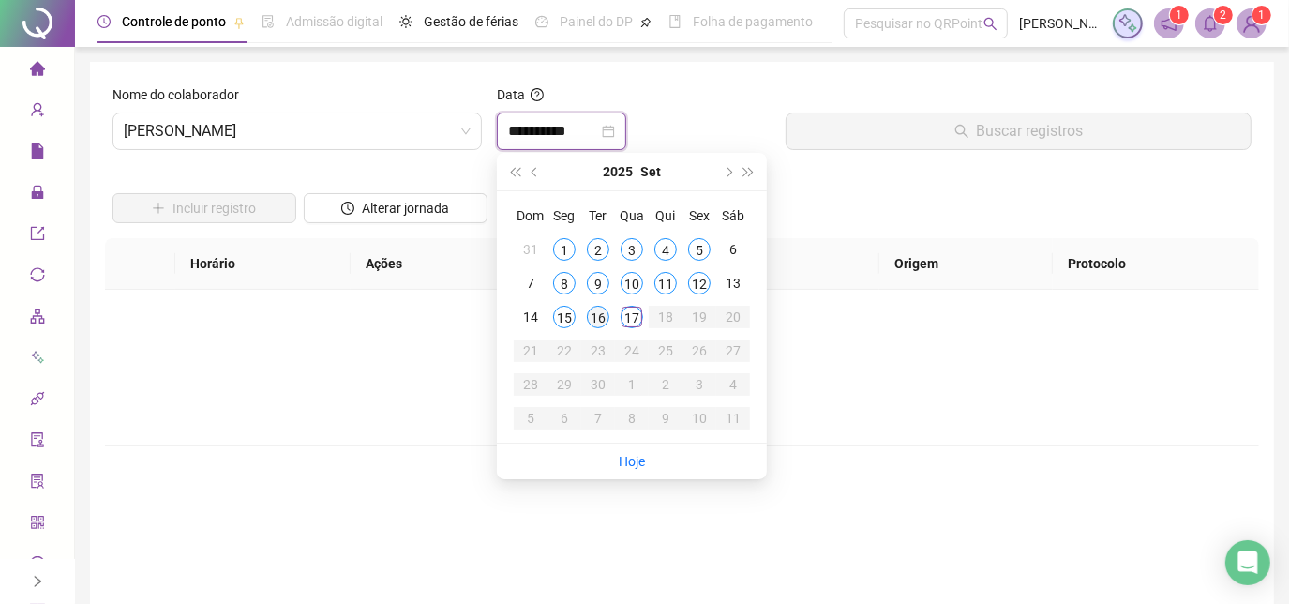
type input "**********"
click at [601, 312] on div "16" at bounding box center [598, 317] width 22 height 22
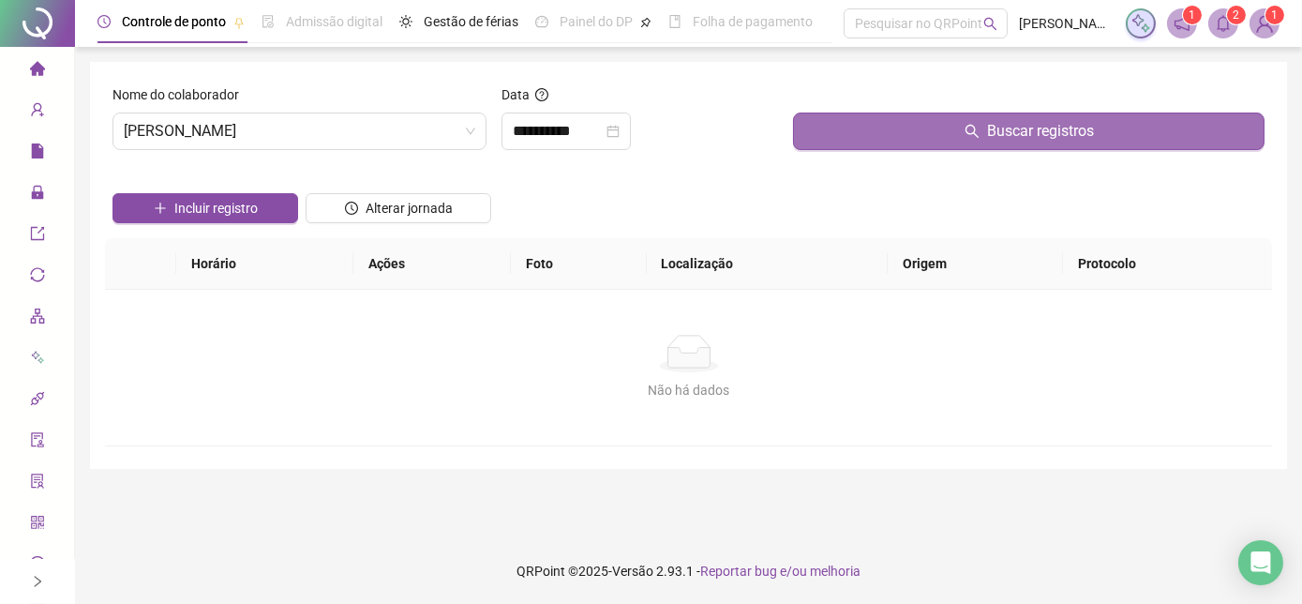
click at [814, 128] on button "Buscar registros" at bounding box center [1028, 130] width 471 height 37
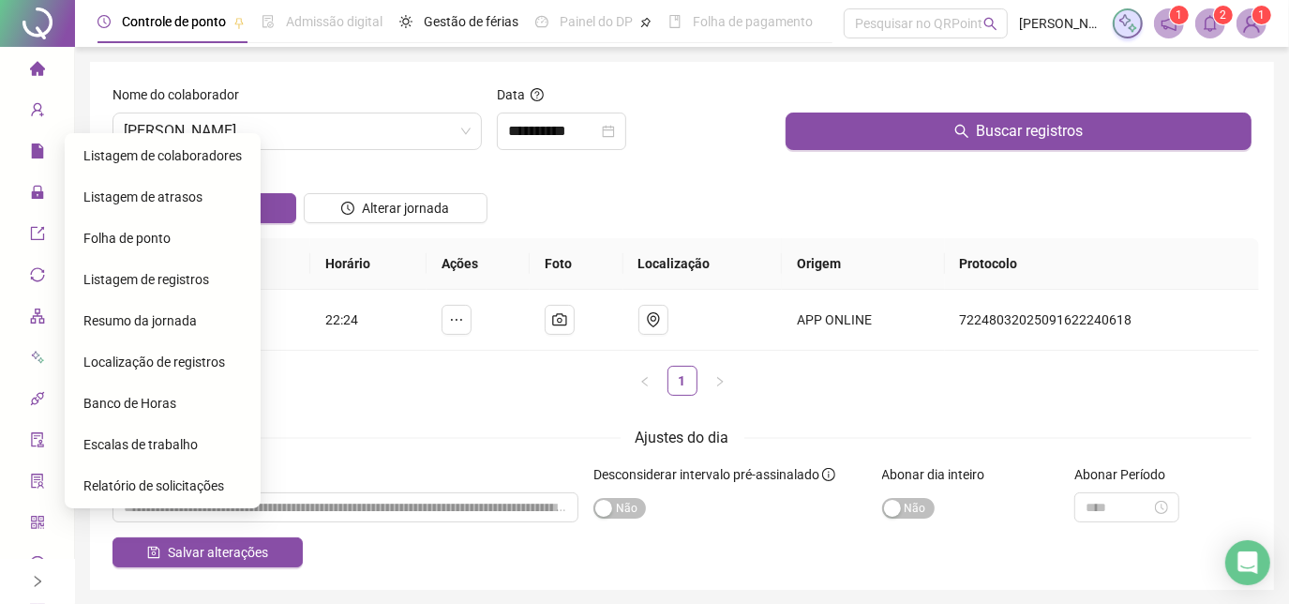
click at [162, 326] on span "Resumo da jornada" at bounding box center [139, 320] width 113 height 15
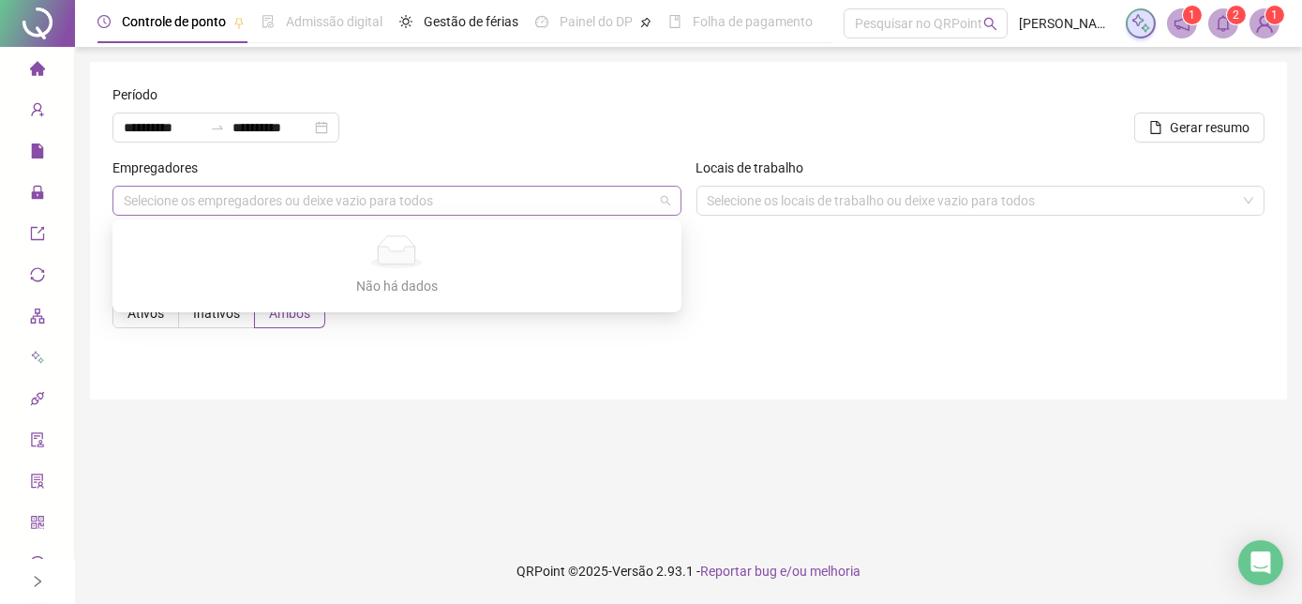
click at [305, 210] on div "Selecione os empregadores ou deixe vazio para todos" at bounding box center [396, 201] width 569 height 30
drag, startPoint x: 517, startPoint y: 213, endPoint x: 582, endPoint y: 206, distance: 65.0
click at [516, 213] on div "Selecione os empregadores ou deixe vazio para todos" at bounding box center [396, 201] width 569 height 30
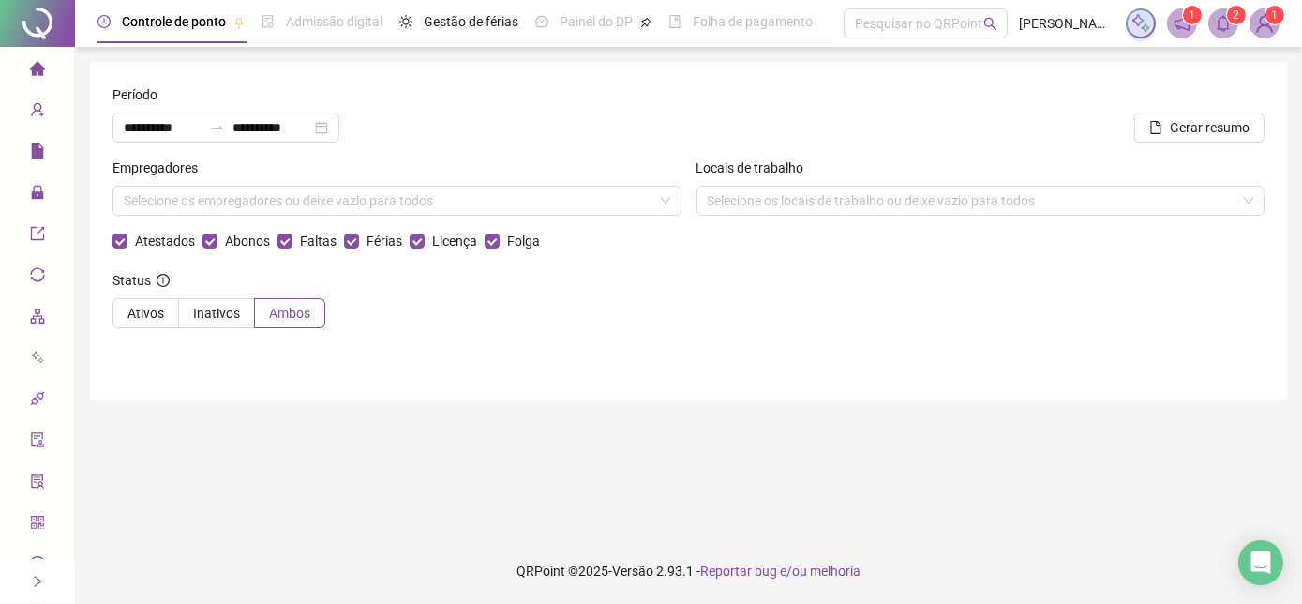
click at [267, 216] on div "Empregadores Selecione os empregadores ou deixe vazio para todos" at bounding box center [397, 193] width 584 height 73
click at [217, 138] on div "**********" at bounding box center [225, 127] width 227 height 30
click at [573, 137] on div "**********" at bounding box center [347, 127] width 471 height 30
click at [464, 190] on div "Selecione os empregadores ou deixe vazio para todos" at bounding box center [396, 201] width 569 height 30
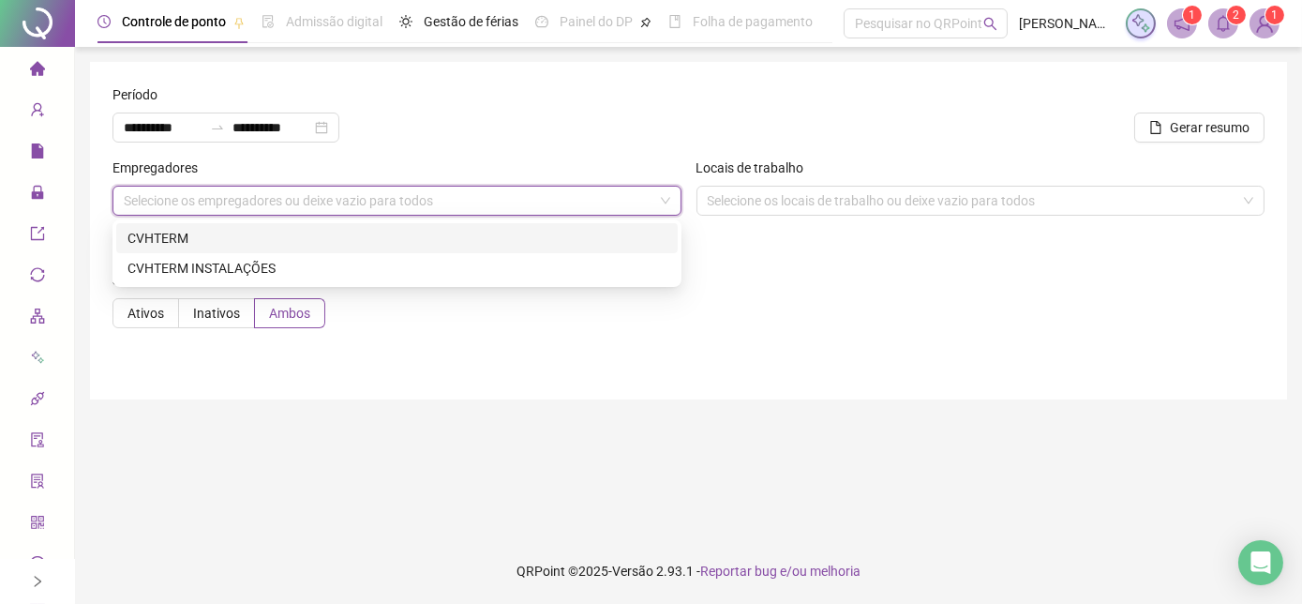
click at [563, 193] on div "Selecione os empregadores ou deixe vazio para todos" at bounding box center [396, 201] width 569 height 30
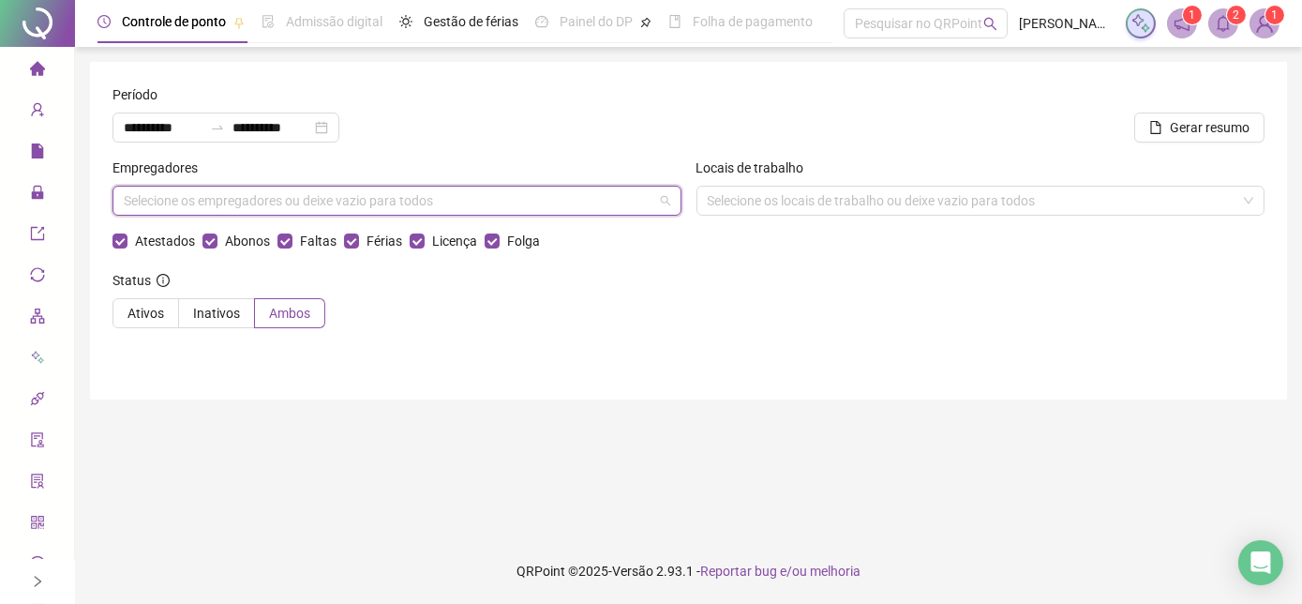
click at [581, 193] on div "Selecione os empregadores ou deixe vazio para todos" at bounding box center [396, 201] width 569 height 30
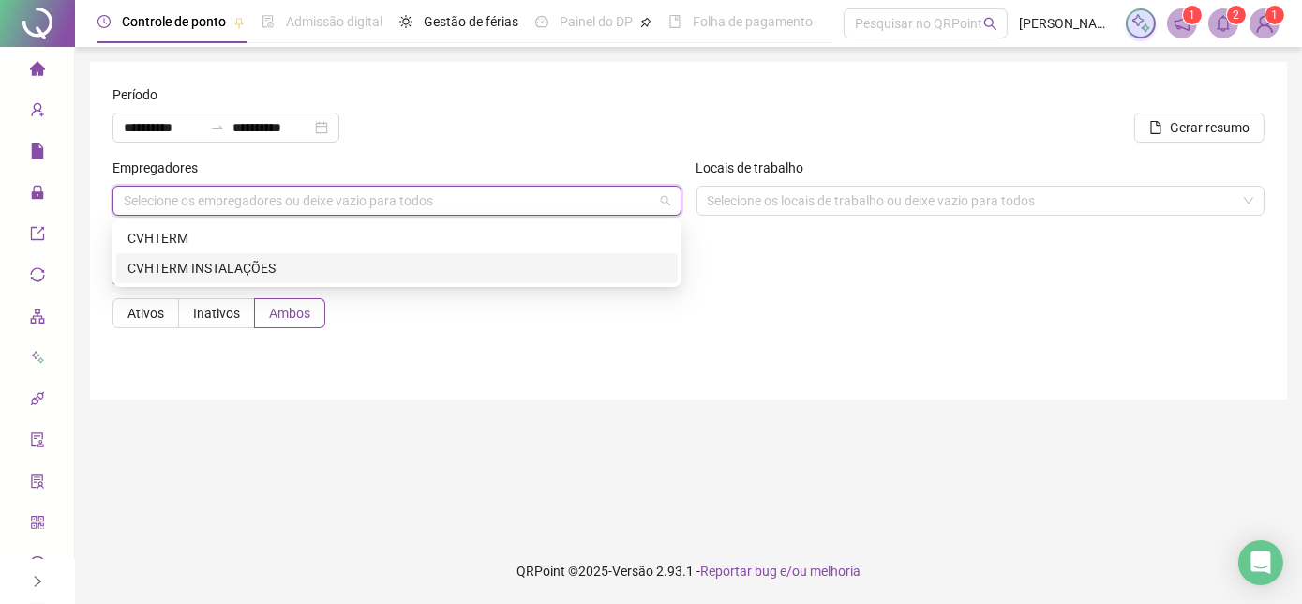
click at [511, 264] on div "CVHTERM INSTALAÇÕES" at bounding box center [396, 268] width 539 height 21
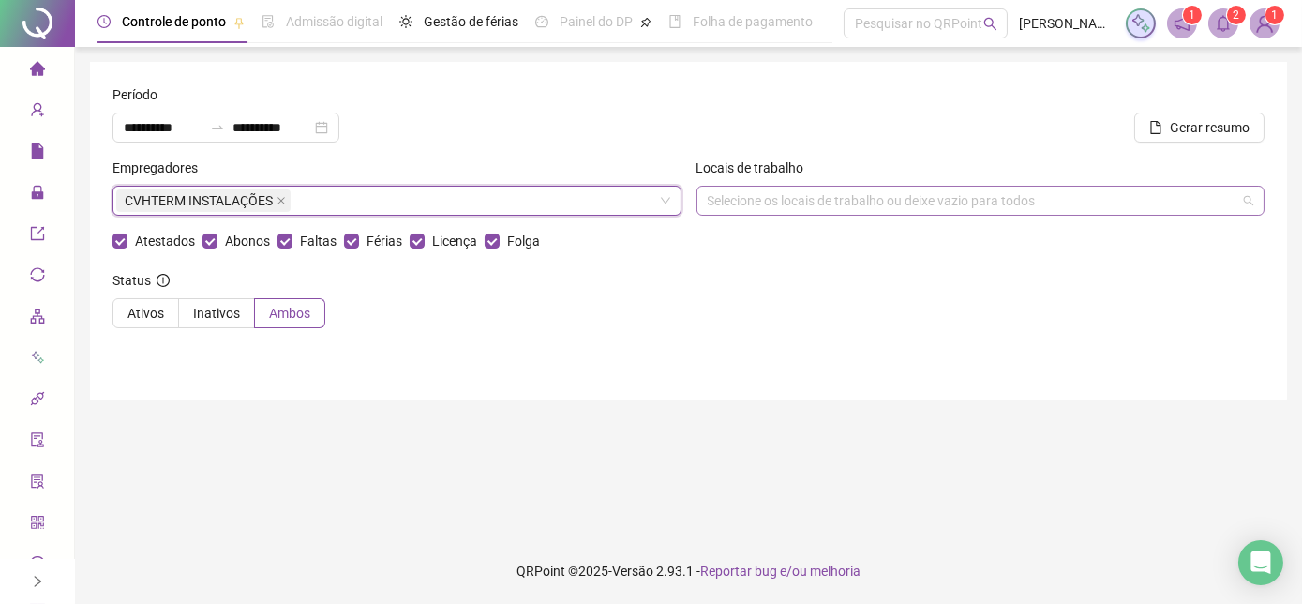
click at [810, 200] on div "Selecione os locais de trabalho ou deixe vazio para todos" at bounding box center [980, 201] width 569 height 30
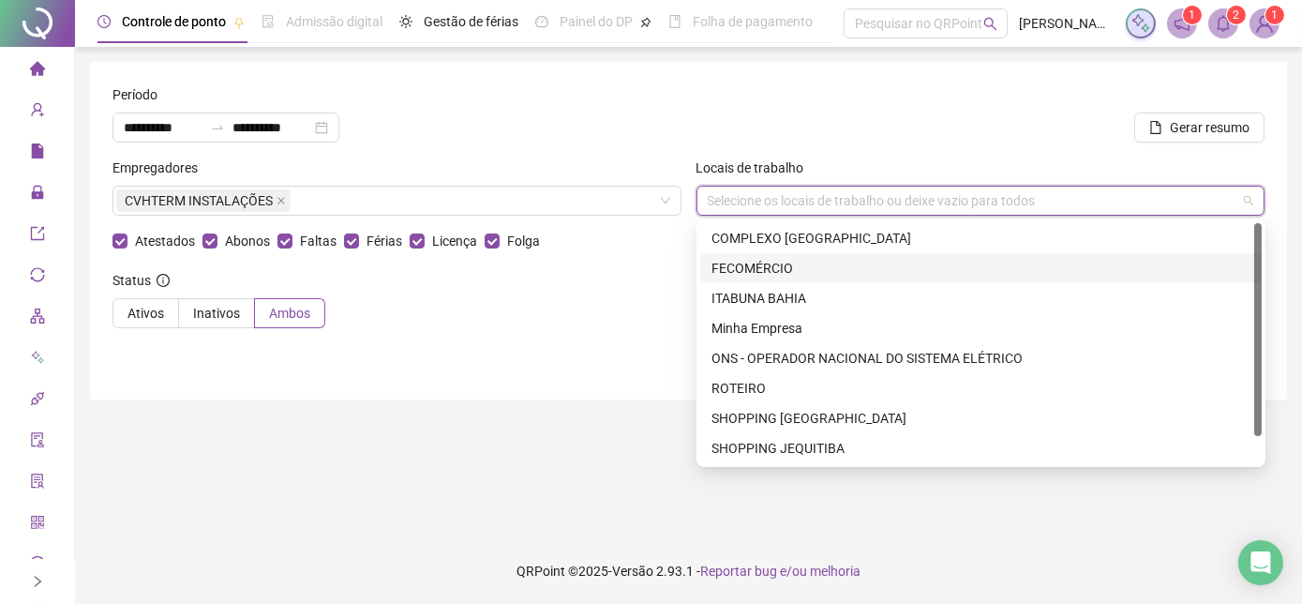
click at [650, 261] on form "**********" at bounding box center [688, 213] width 1152 height 259
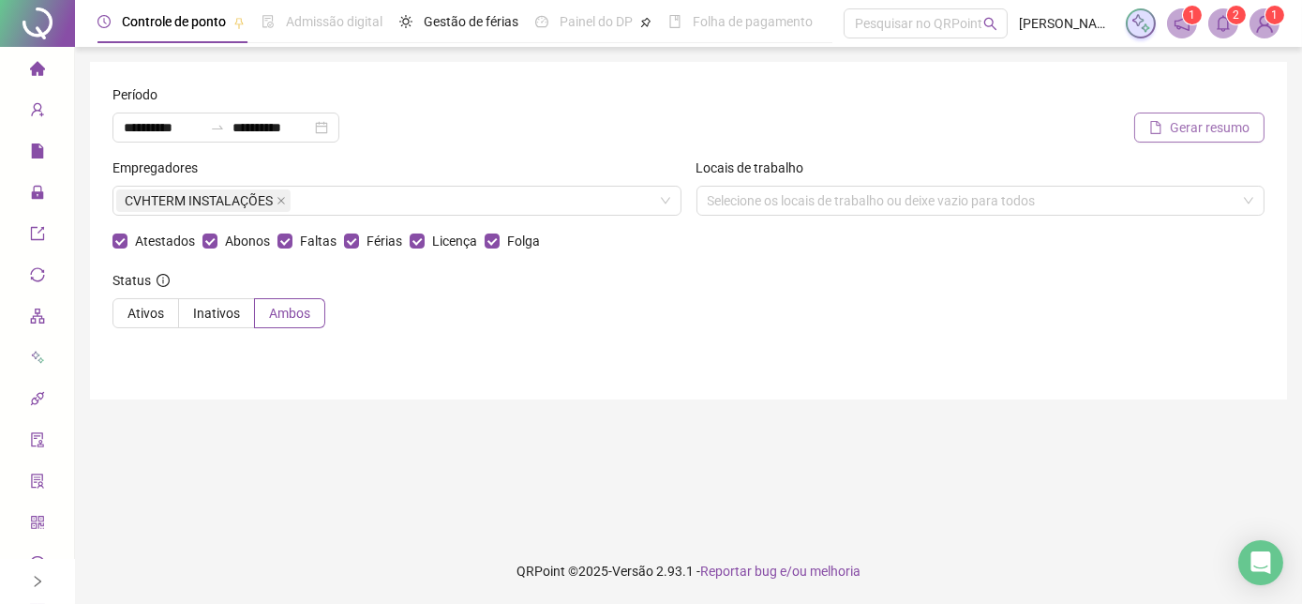
click at [1208, 123] on span "Gerar resumo" at bounding box center [1210, 127] width 80 height 21
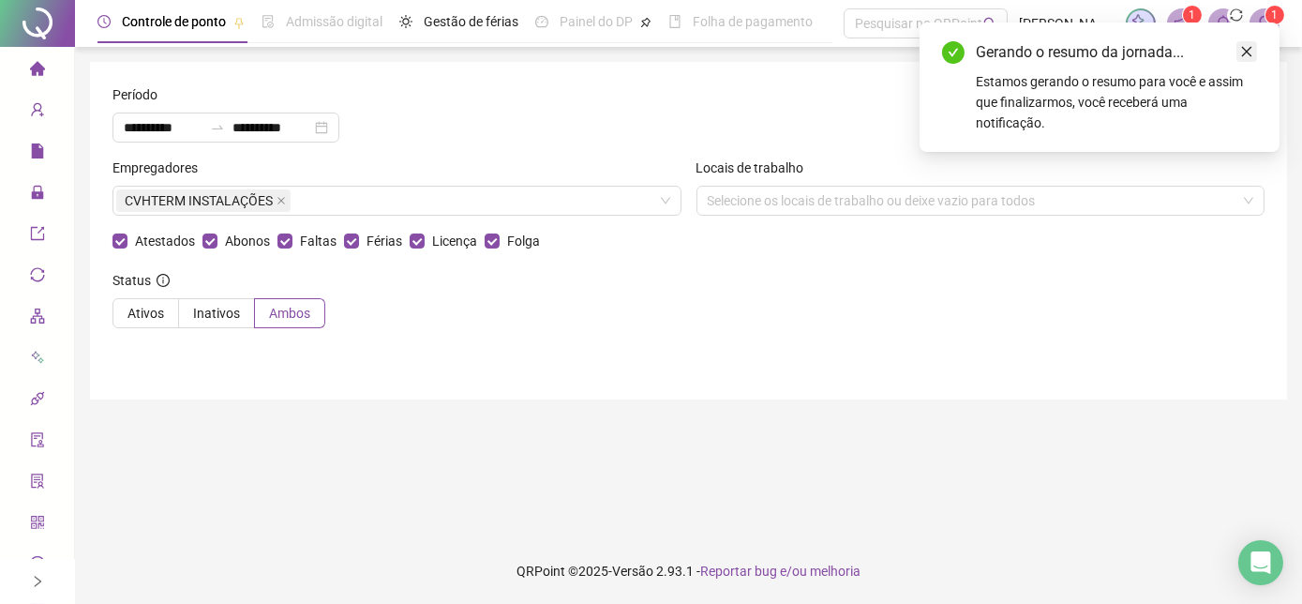
click at [1239, 52] on link "Close" at bounding box center [1246, 51] width 21 height 21
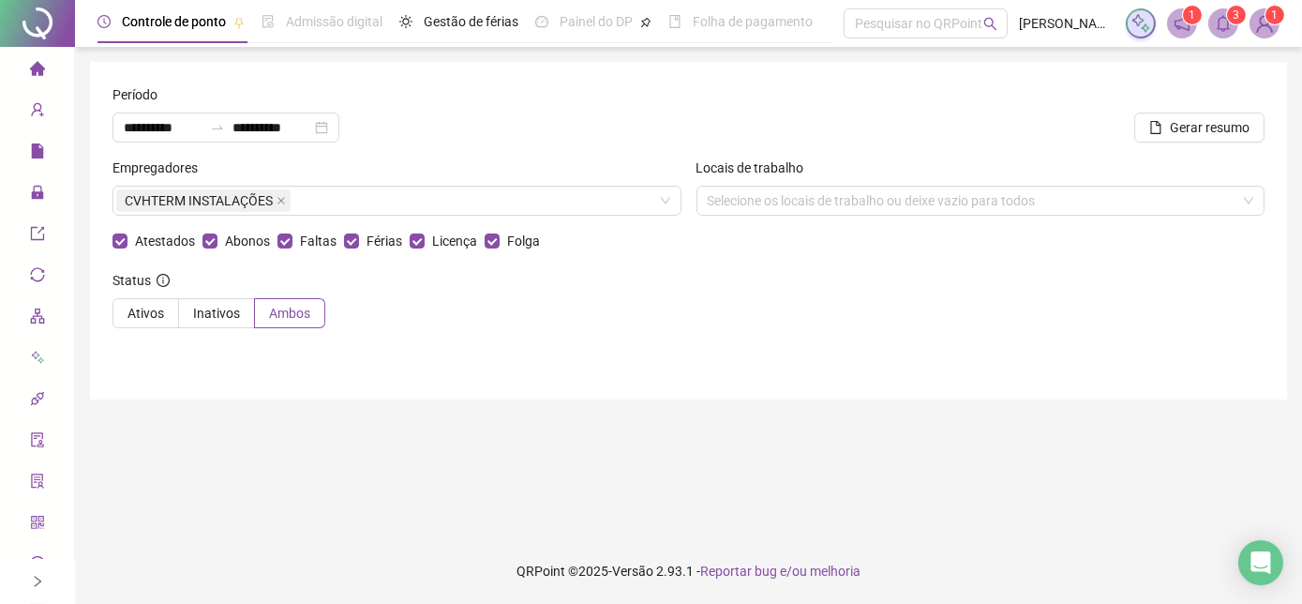
click at [1223, 35] on span at bounding box center [1223, 23] width 30 height 30
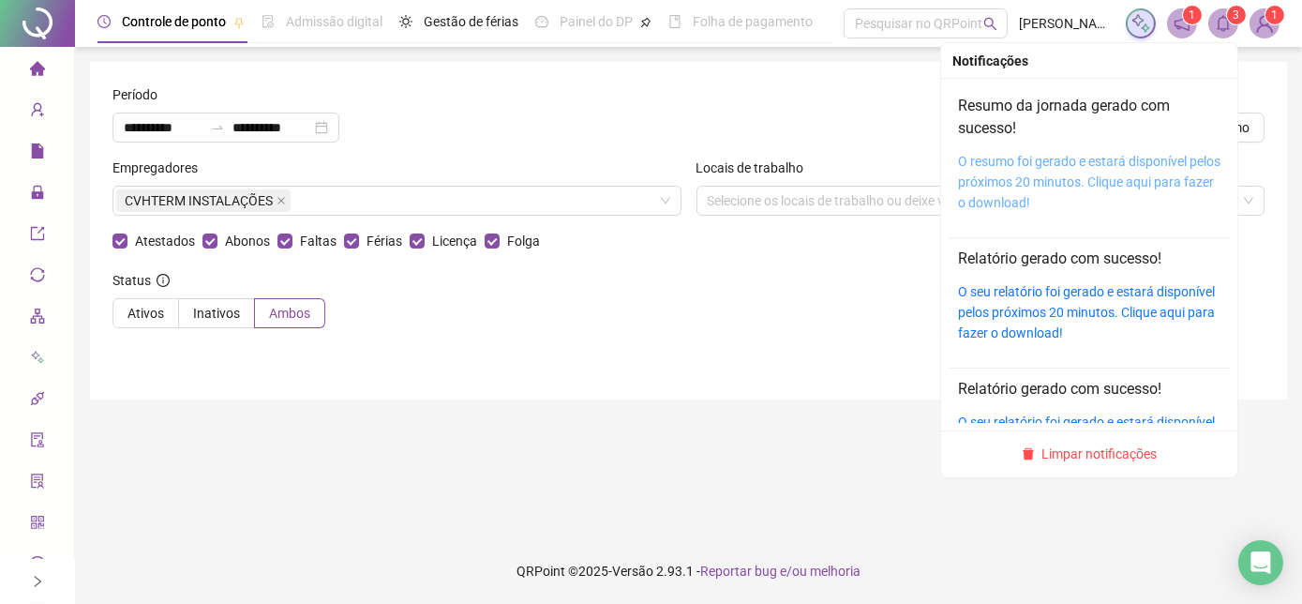
click at [1067, 162] on link "O resumo foi gerado e estará disponível pelos próximos 20 minutos. Clique aqui …" at bounding box center [1089, 182] width 262 height 56
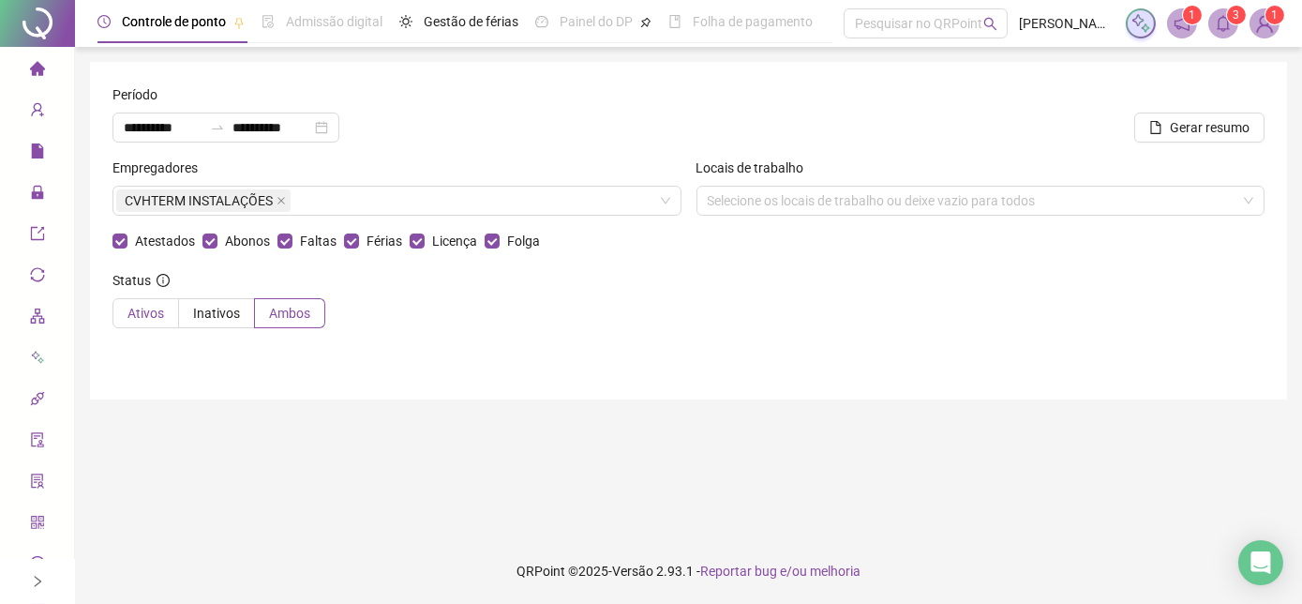
click at [162, 319] on label "Ativos" at bounding box center [145, 313] width 67 height 30
click at [1149, 138] on button "Gerar resumo" at bounding box center [1199, 127] width 130 height 30
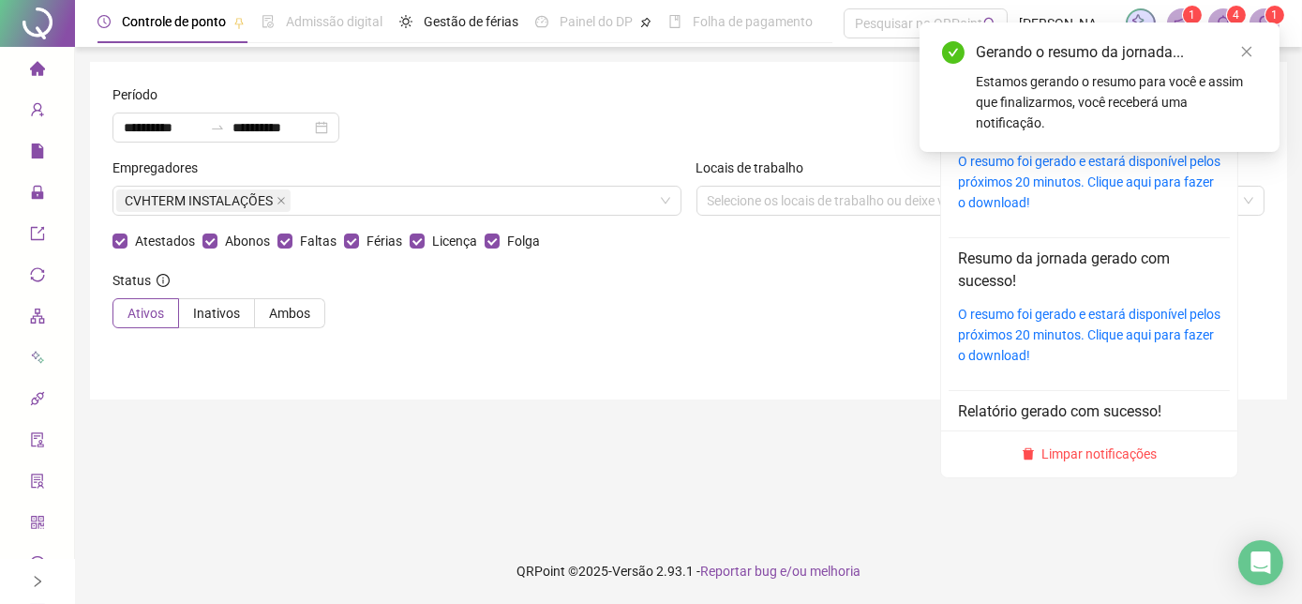
click at [1227, 20] on sup "4" at bounding box center [1236, 15] width 19 height 19
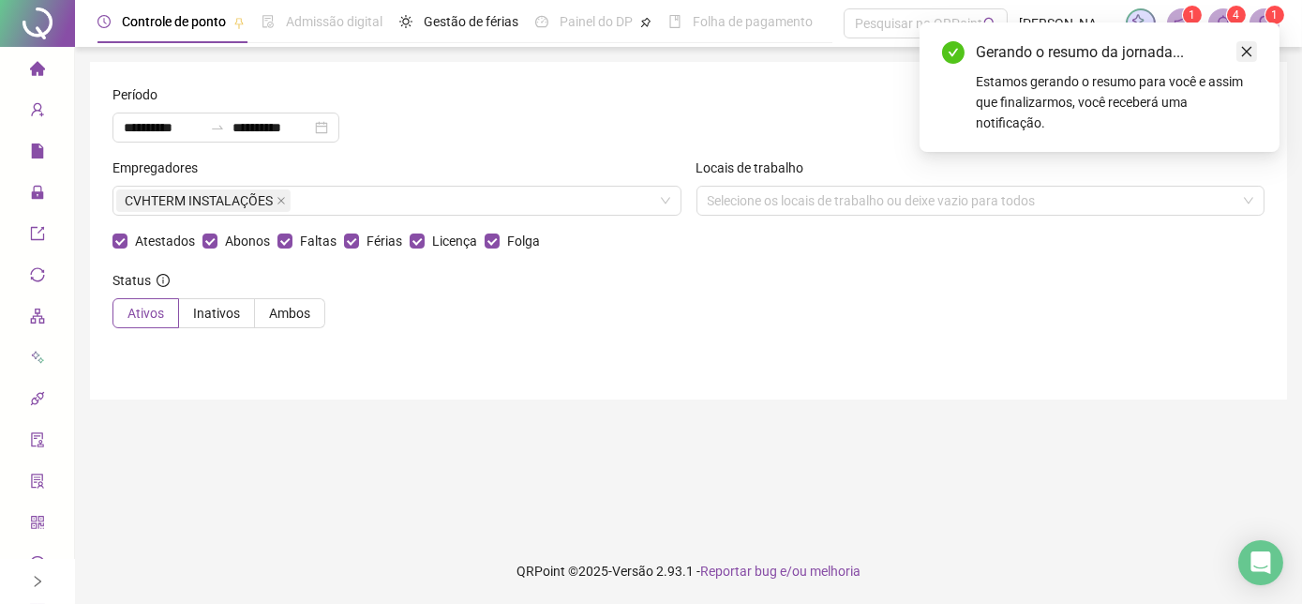
click at [1247, 44] on link "Close" at bounding box center [1246, 51] width 21 height 21
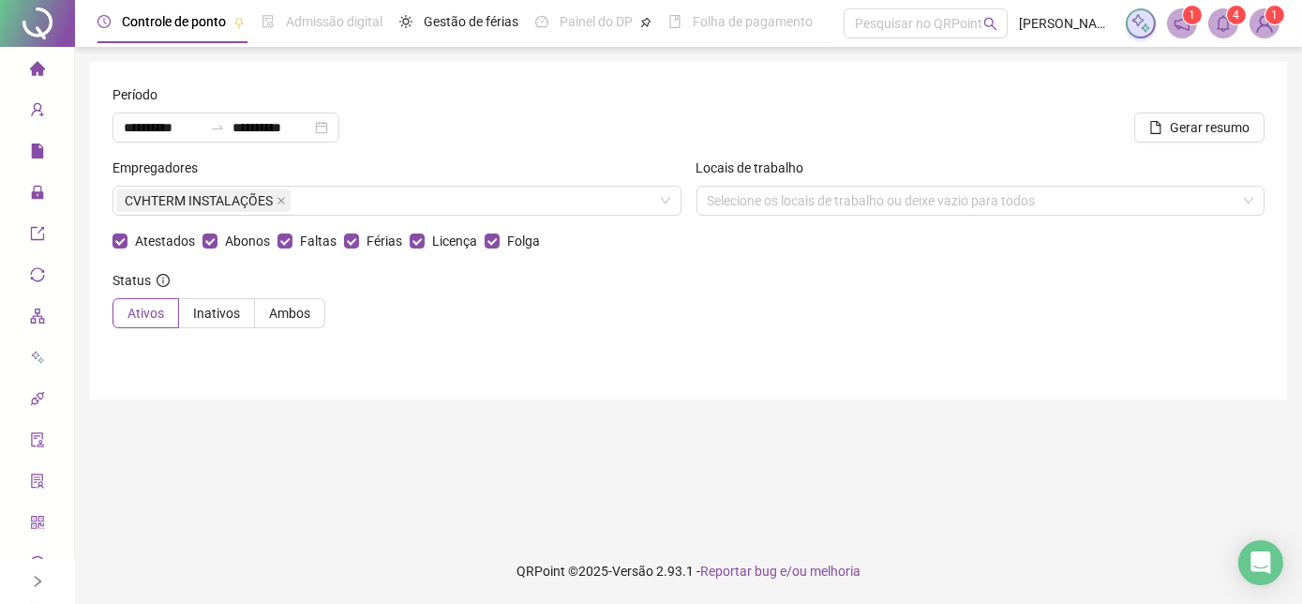
click at [1223, 24] on icon "bell" at bounding box center [1223, 23] width 17 height 17
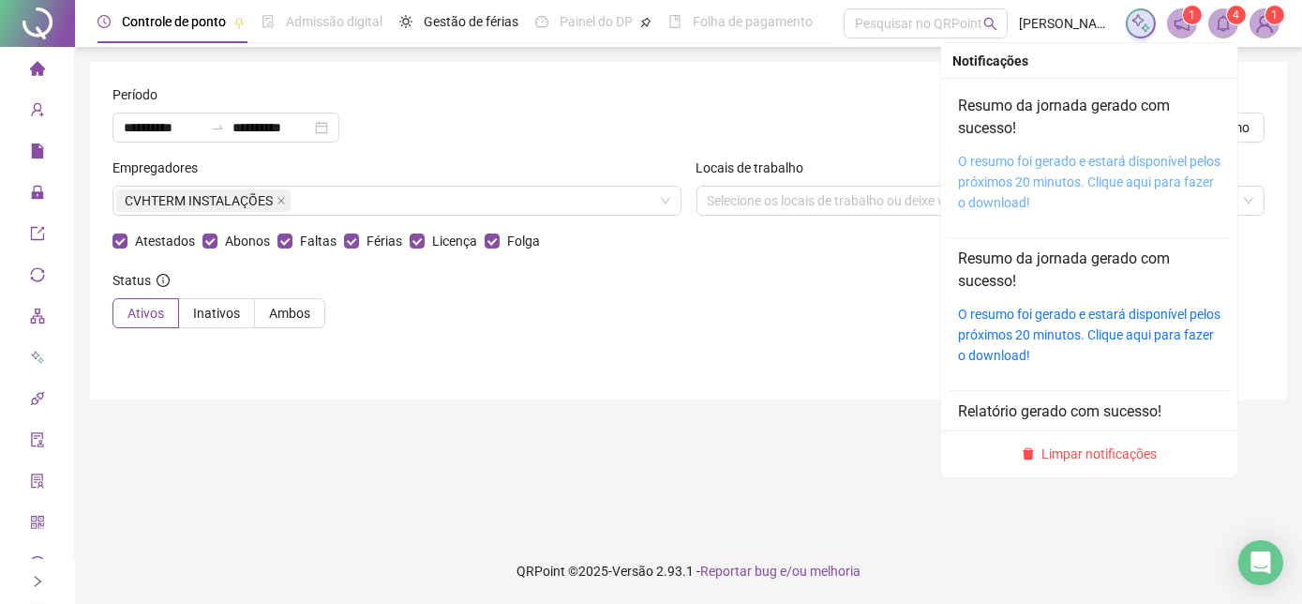
click at [1092, 172] on link "O resumo foi gerado e estará disponível pelos próximos 20 minutos. Clique aqui …" at bounding box center [1089, 182] width 262 height 56
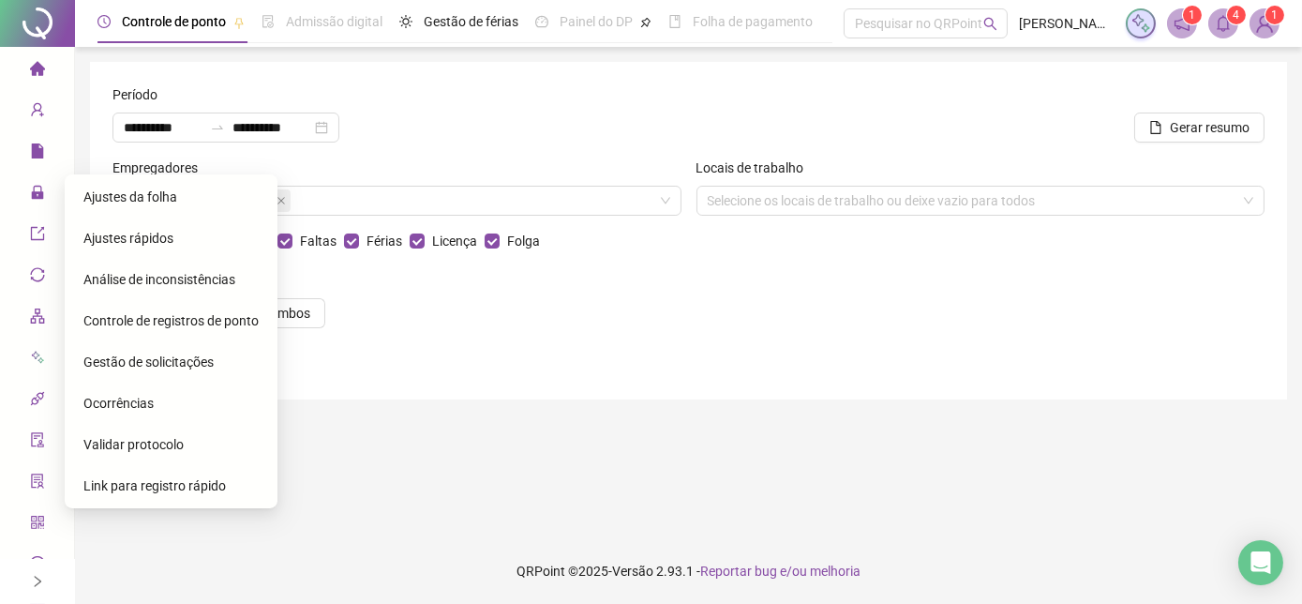
click at [106, 194] on span "Ajustes da folha" at bounding box center [130, 196] width 94 height 15
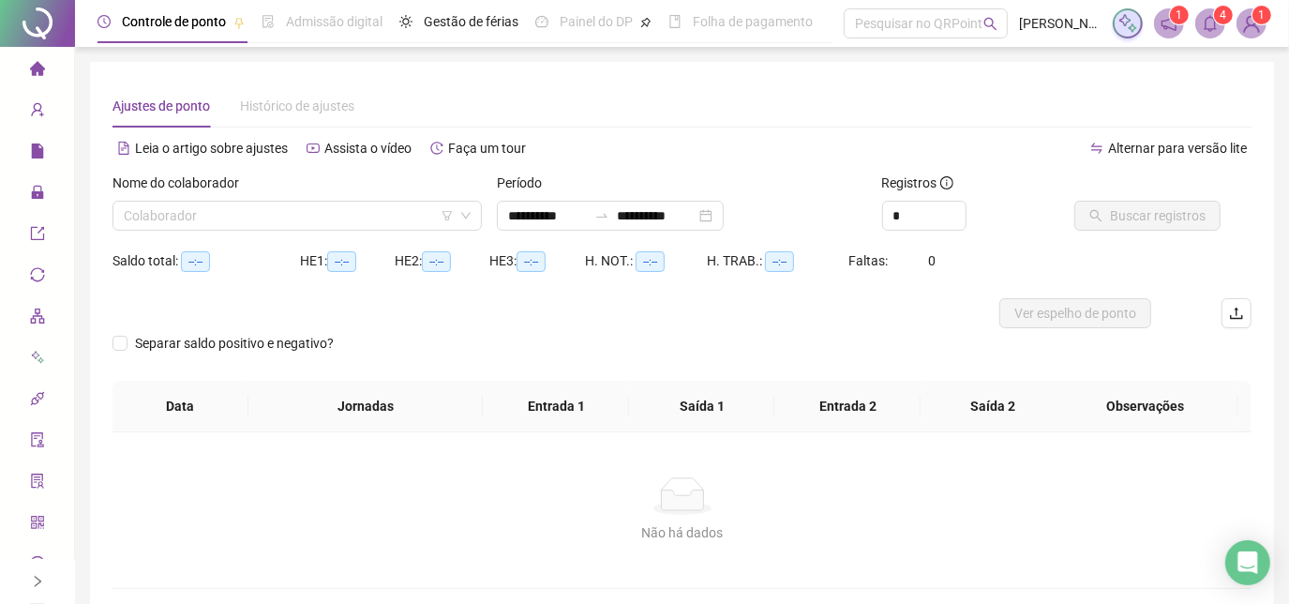
click at [532, 264] on span "--:--" at bounding box center [530, 261] width 29 height 21
click at [425, 230] on div "Colaborador" at bounding box center [296, 216] width 369 height 30
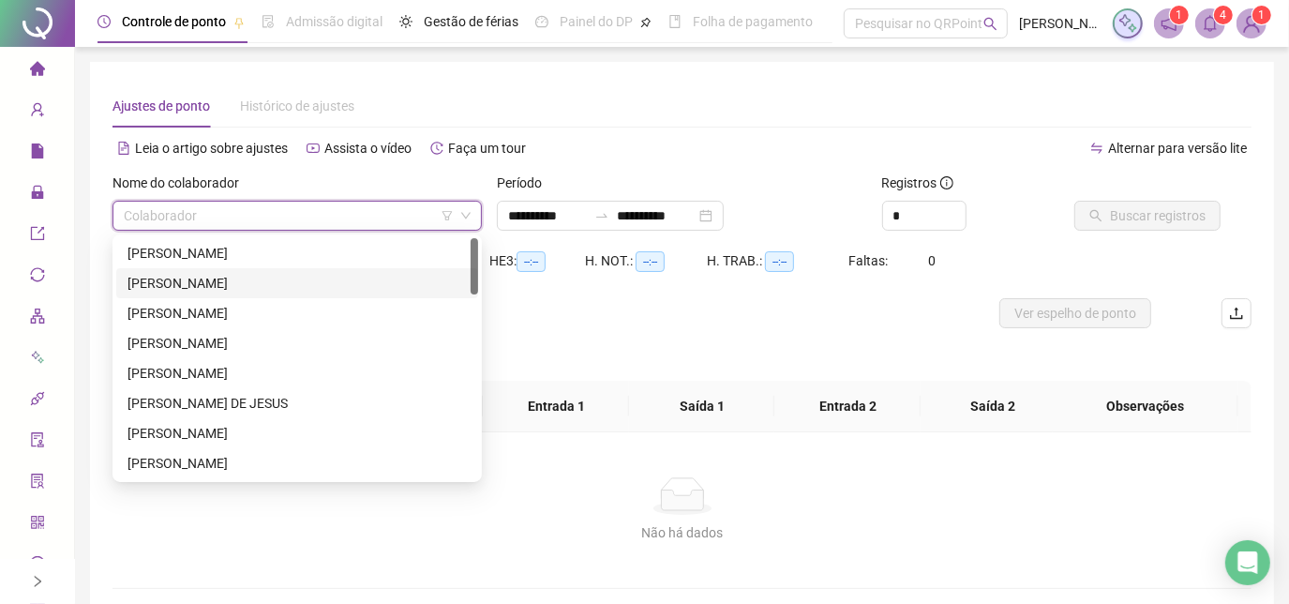
click at [320, 295] on div "[PERSON_NAME]" at bounding box center [297, 283] width 362 height 30
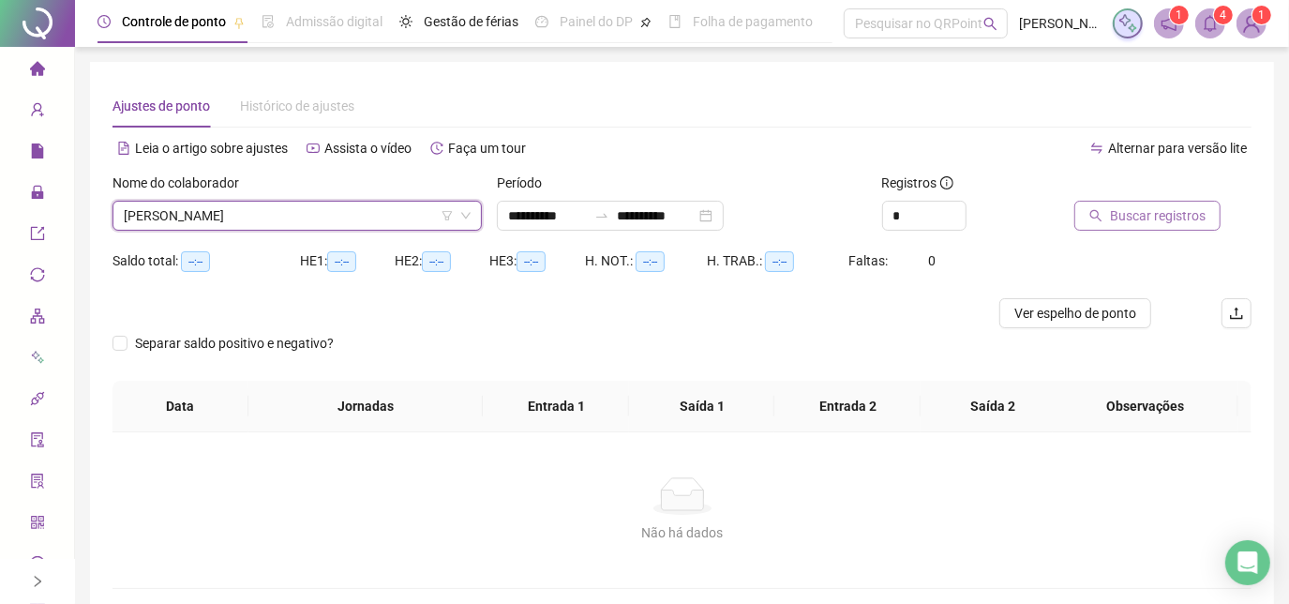
click at [1107, 210] on button "Buscar registros" at bounding box center [1147, 216] width 146 height 30
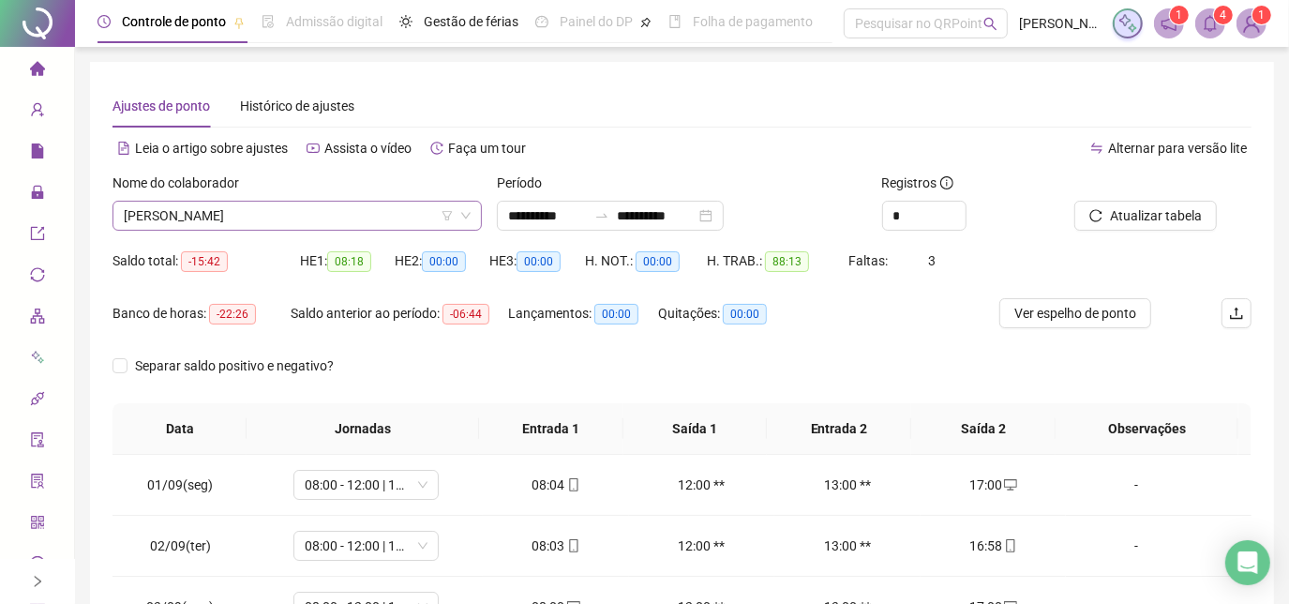
click at [357, 225] on span "[PERSON_NAME]" at bounding box center [297, 215] width 347 height 28
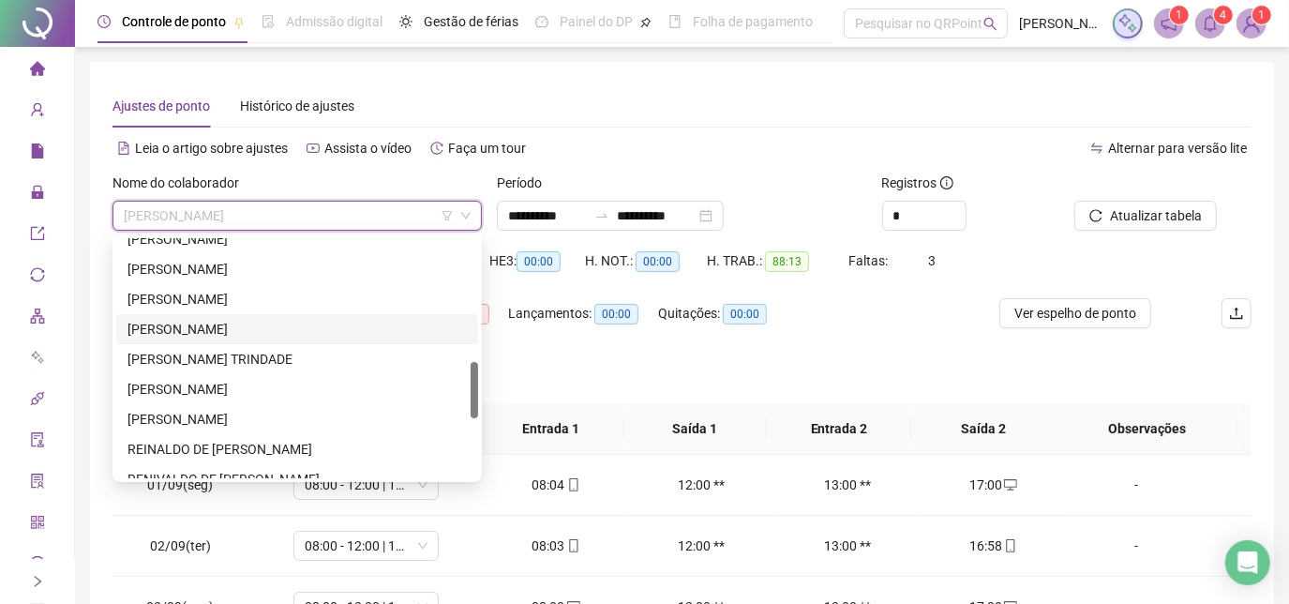
scroll to position [439, 0]
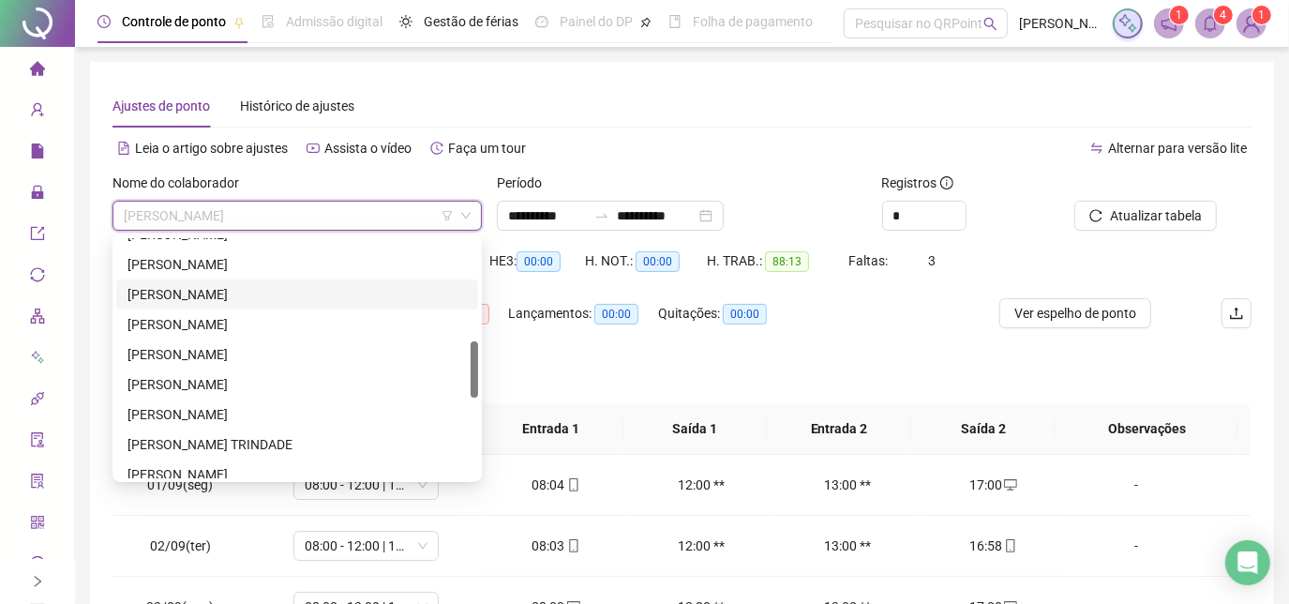
click at [247, 292] on div "[PERSON_NAME]" at bounding box center [296, 294] width 339 height 21
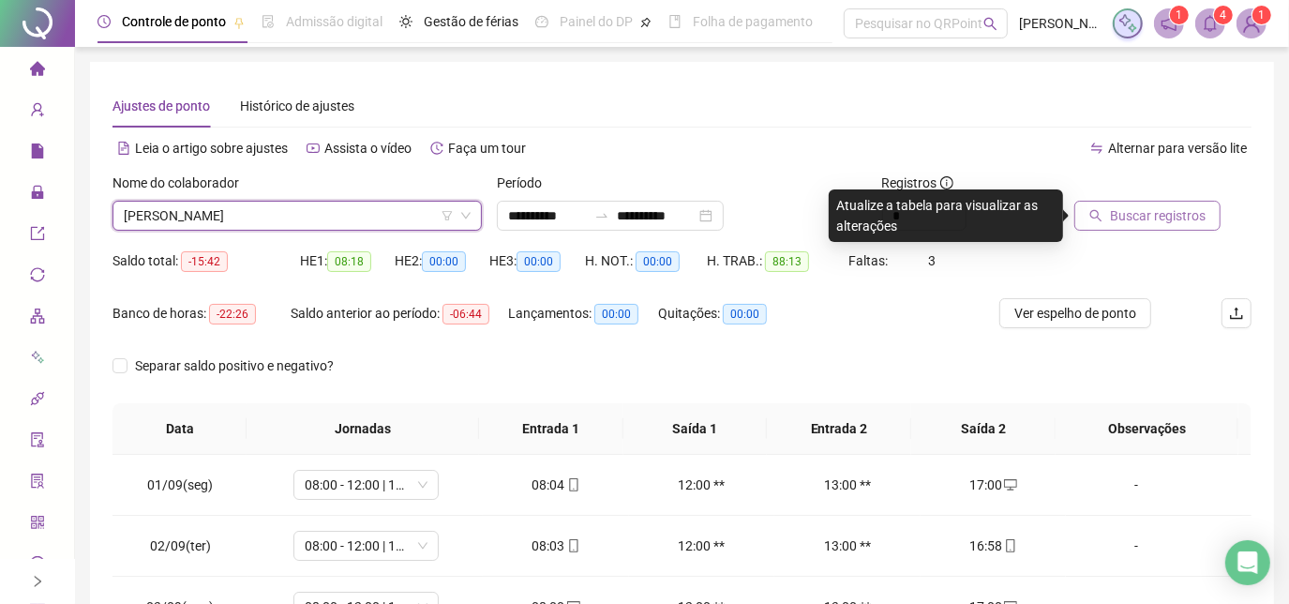
click at [1092, 212] on icon "search" at bounding box center [1095, 215] width 13 height 13
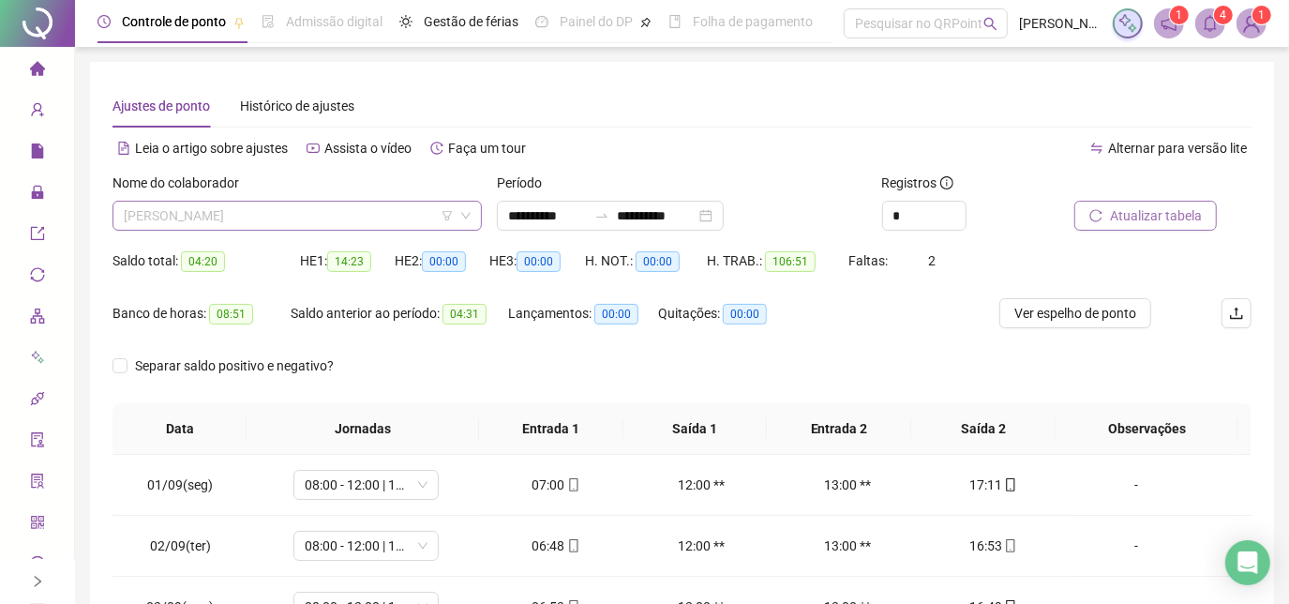
click at [357, 203] on span "[PERSON_NAME]" at bounding box center [297, 215] width 347 height 28
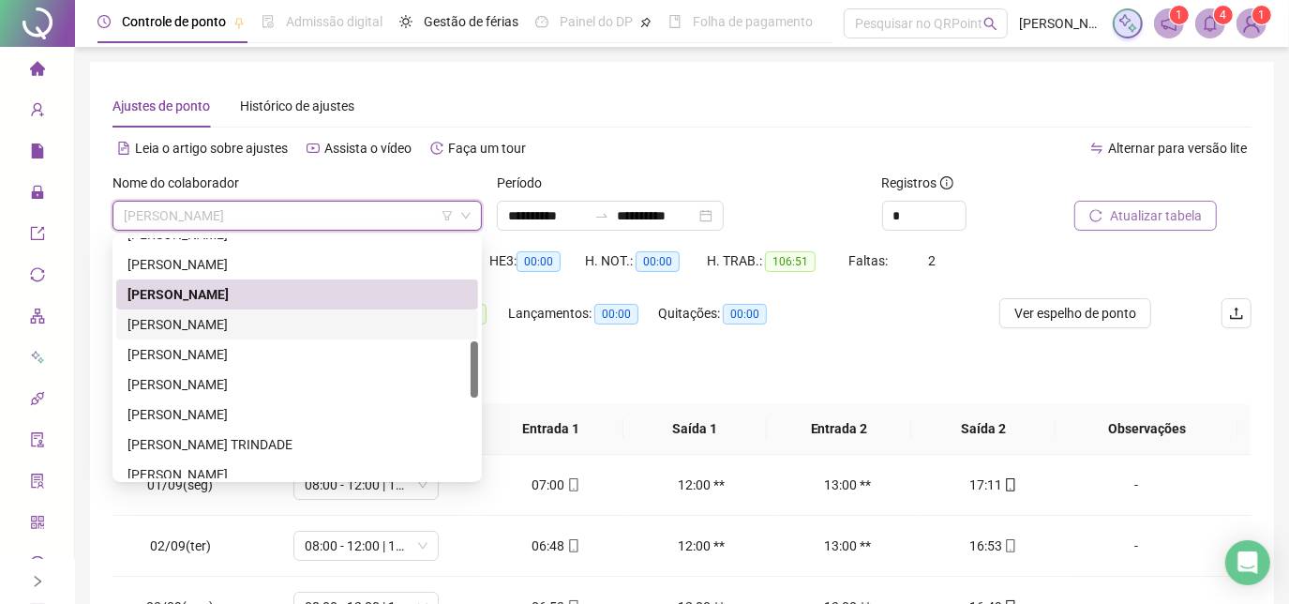
click at [309, 322] on div "[PERSON_NAME]" at bounding box center [296, 324] width 339 height 21
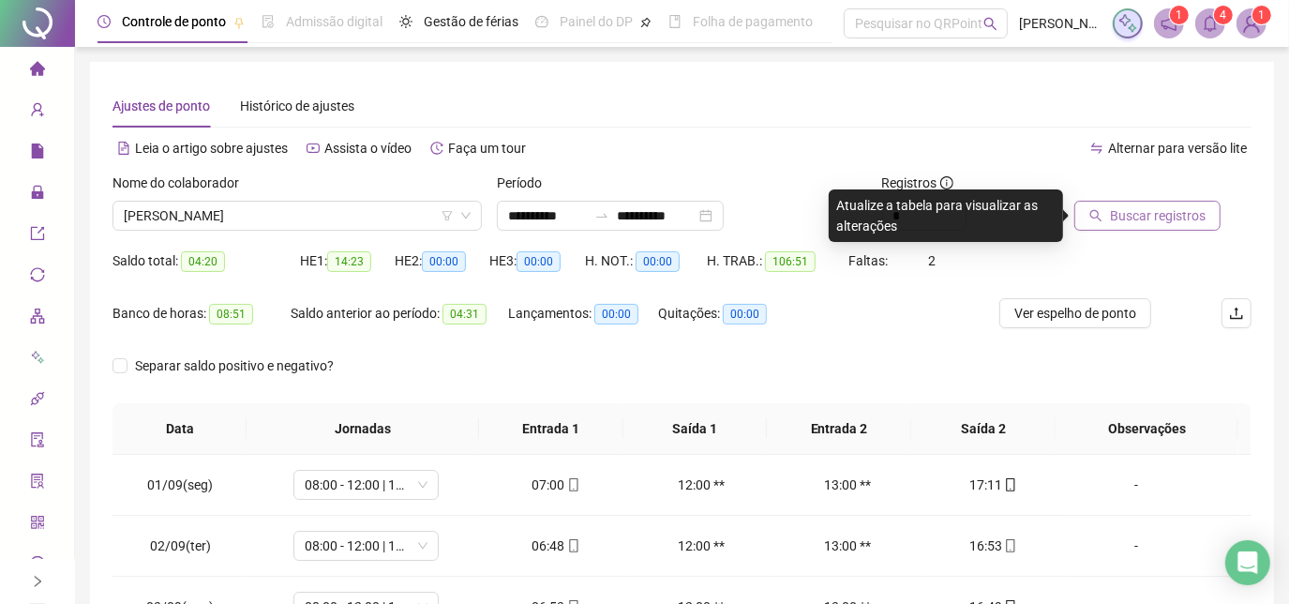
click at [1180, 222] on span "Buscar registros" at bounding box center [1158, 215] width 96 height 21
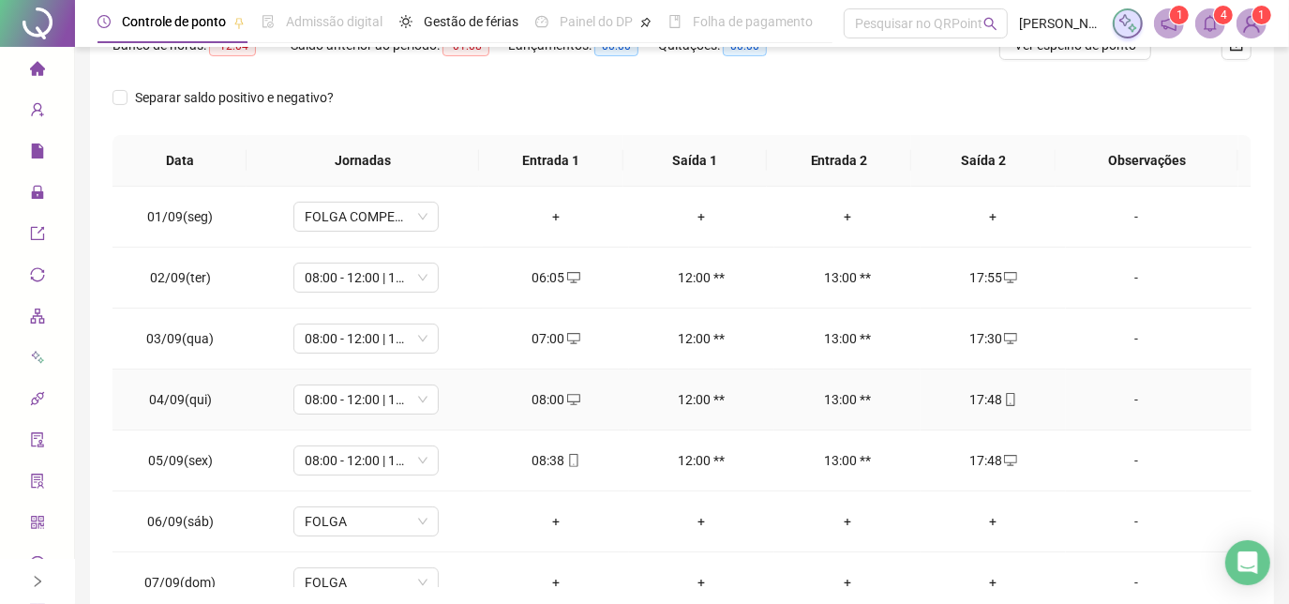
scroll to position [0, 0]
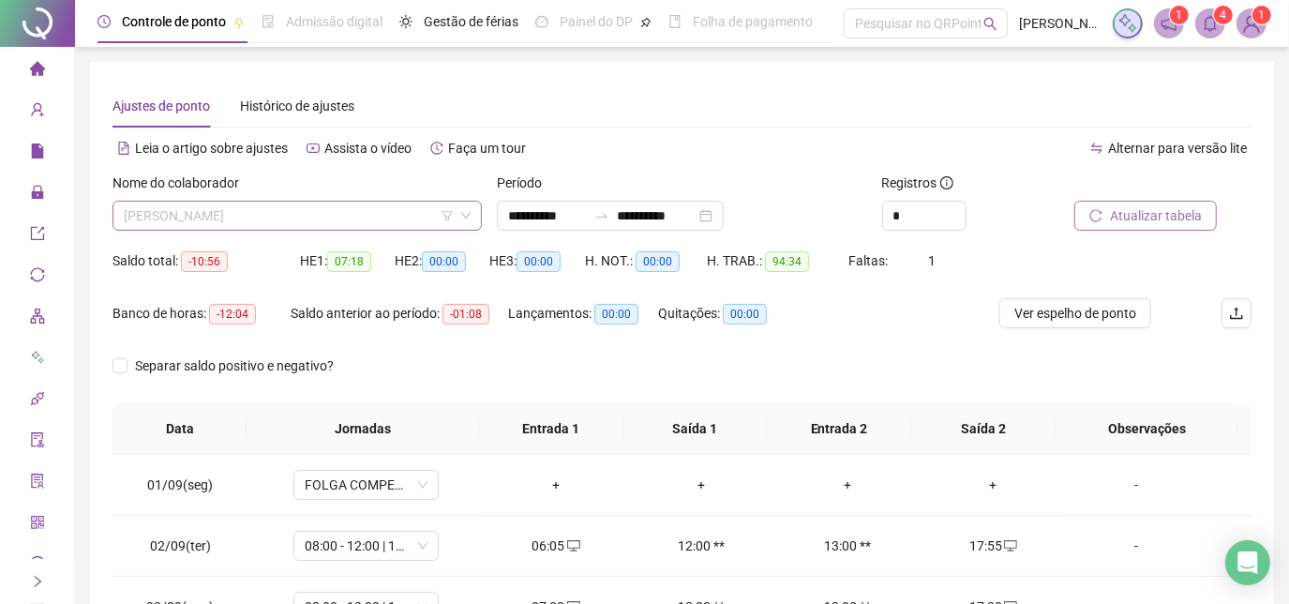
click at [363, 222] on span "[PERSON_NAME]" at bounding box center [297, 215] width 347 height 28
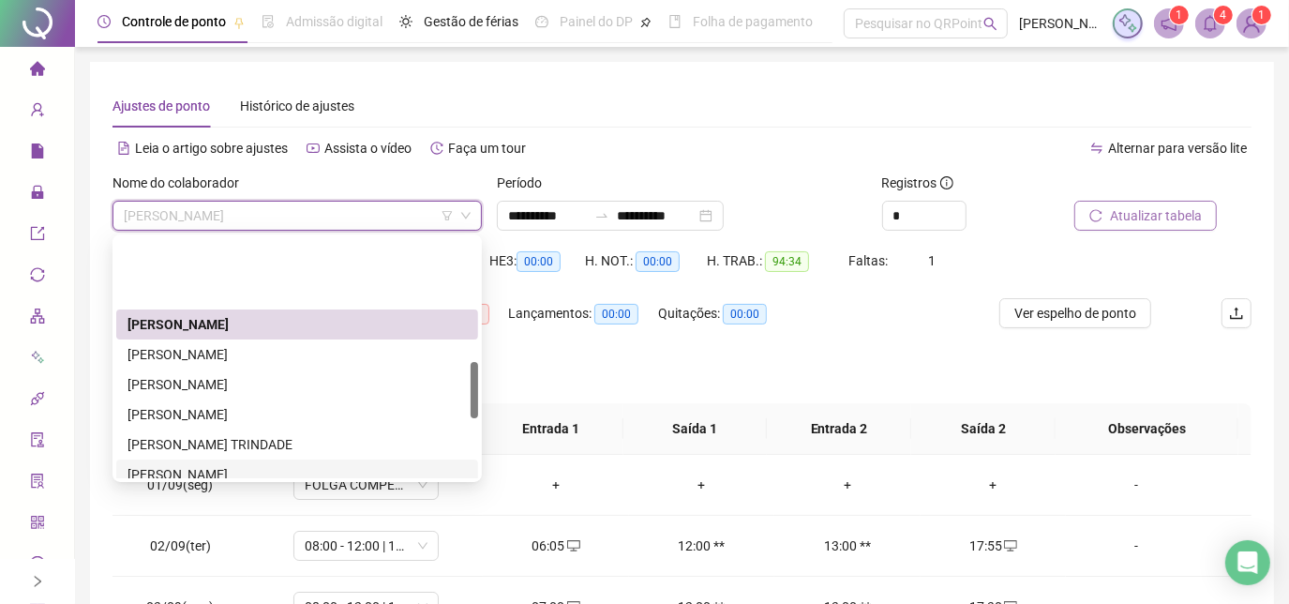
scroll to position [524, 0]
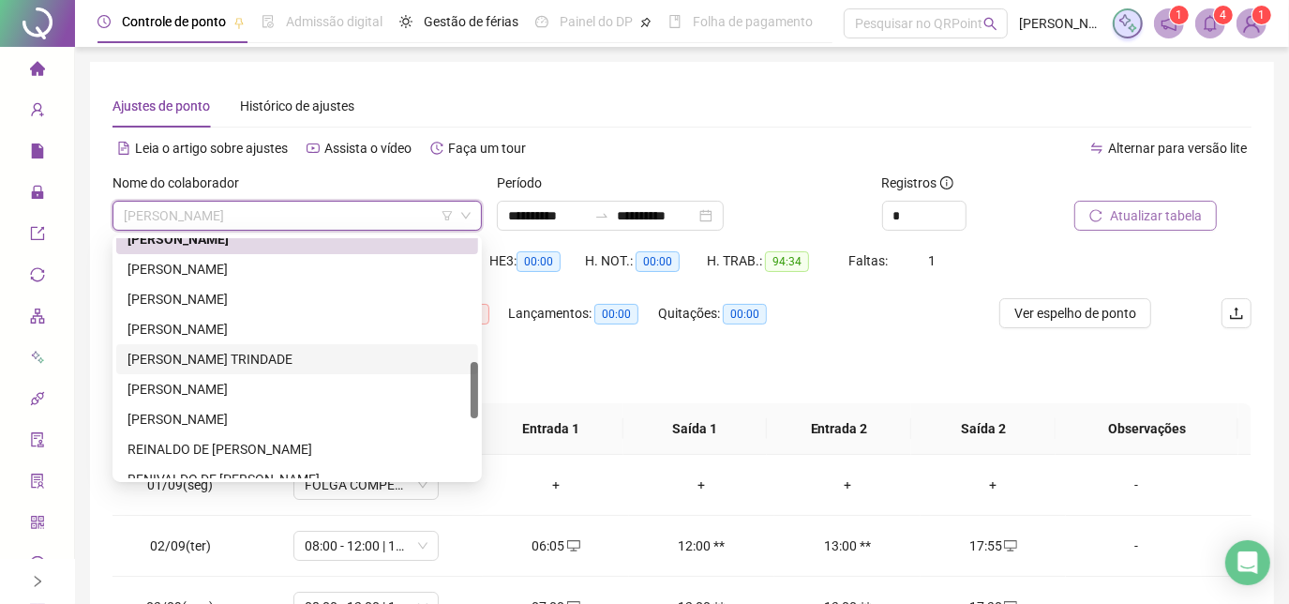
click at [257, 367] on div "[PERSON_NAME] TRINDADE" at bounding box center [296, 359] width 339 height 21
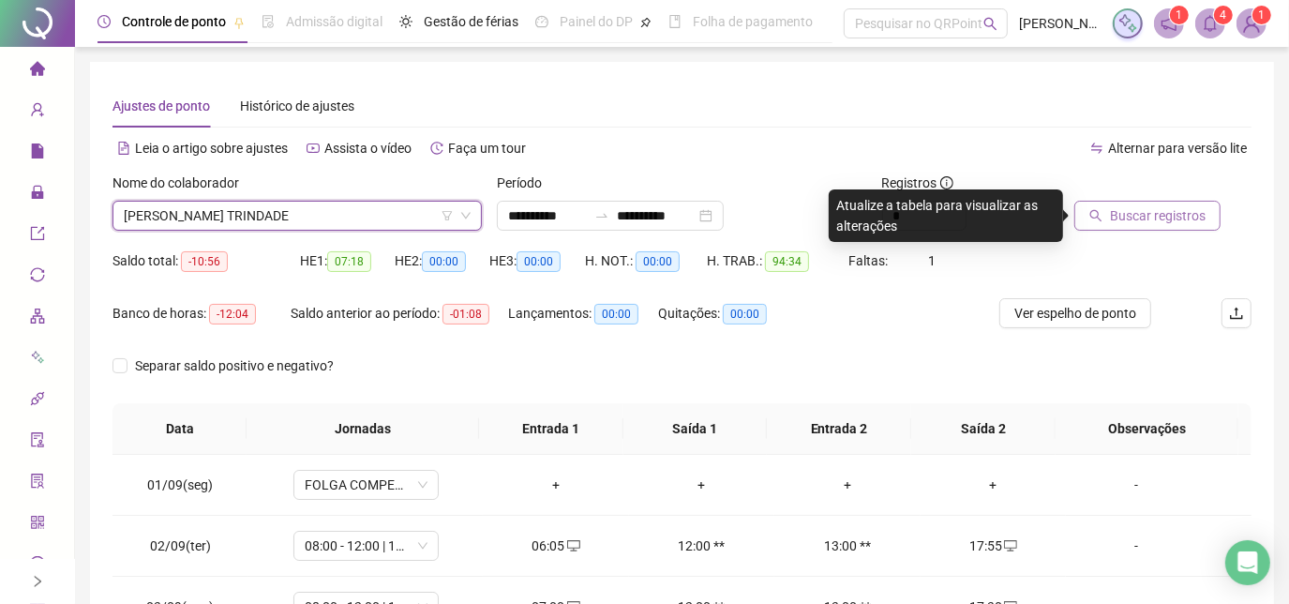
click at [335, 220] on span "[PERSON_NAME] TRINDADE" at bounding box center [297, 215] width 347 height 28
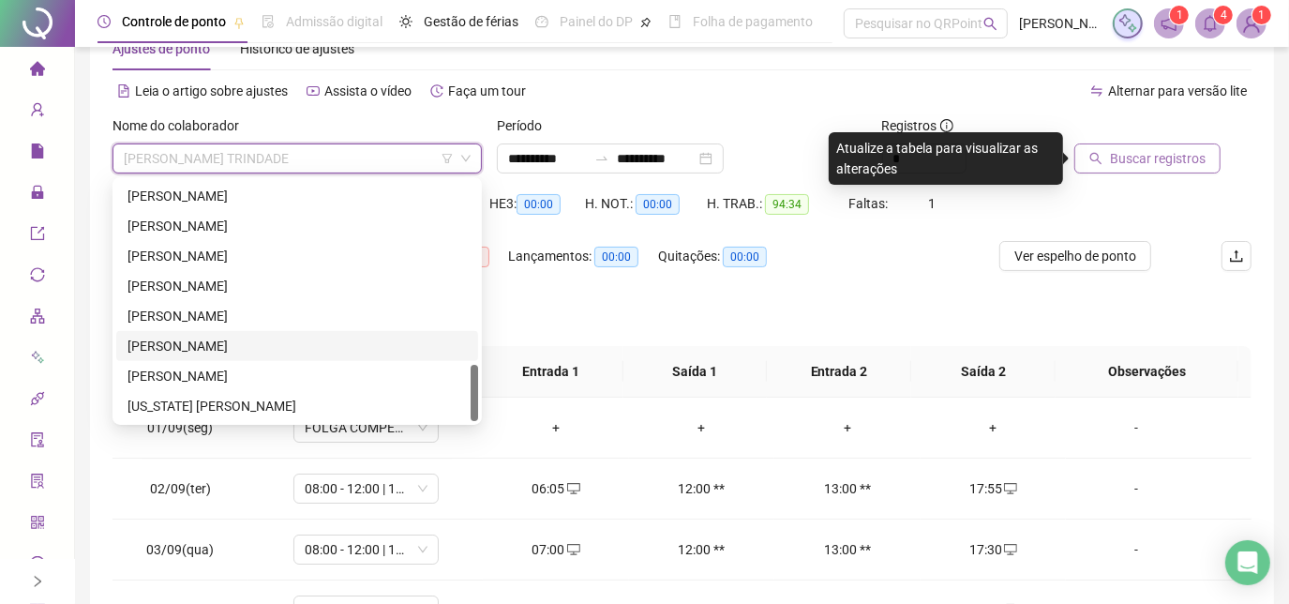
scroll to position [84, 0]
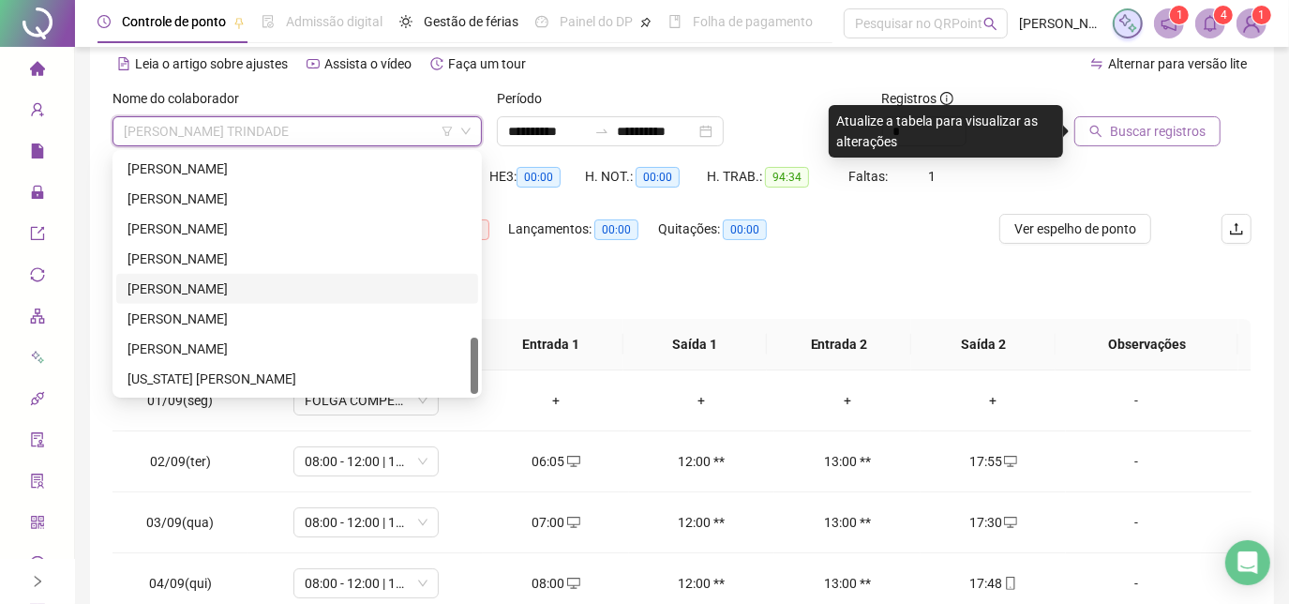
click at [231, 297] on div "[PERSON_NAME]" at bounding box center [296, 288] width 339 height 21
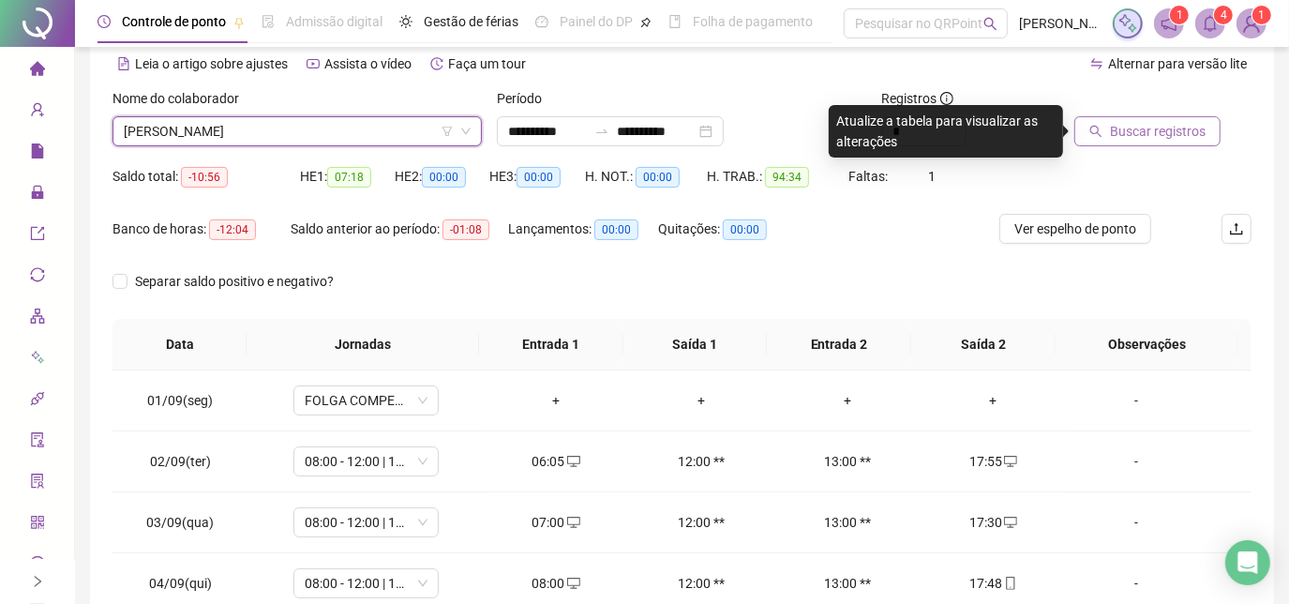
click at [1126, 127] on span "Buscar registros" at bounding box center [1158, 131] width 96 height 21
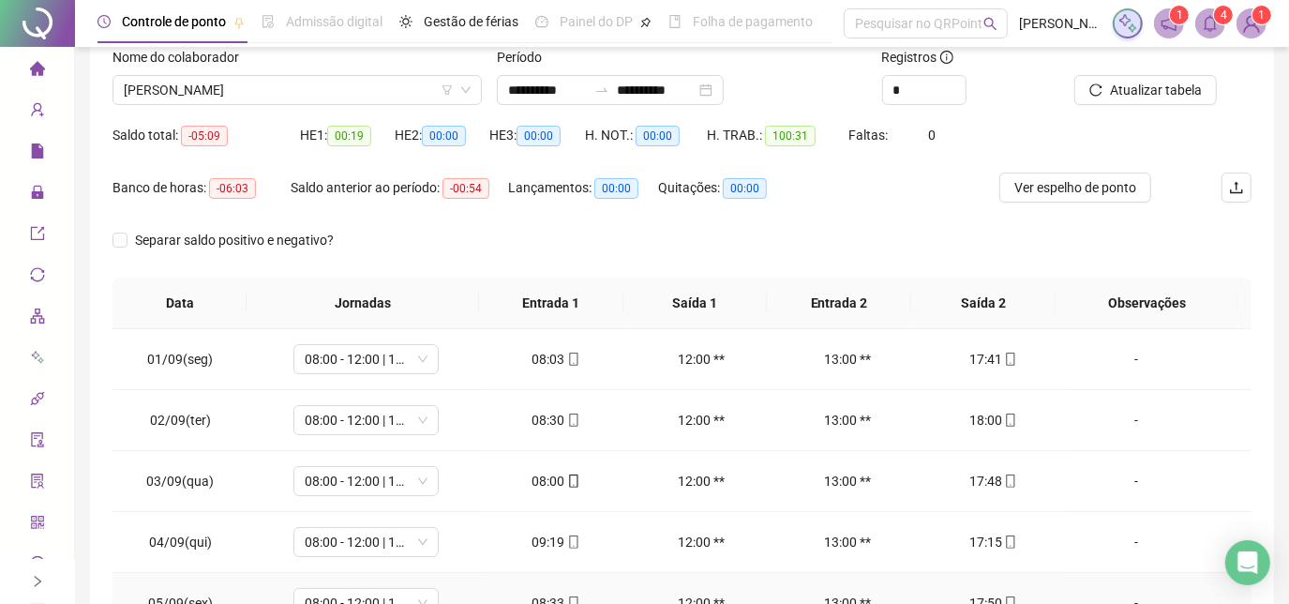
scroll to position [98, 0]
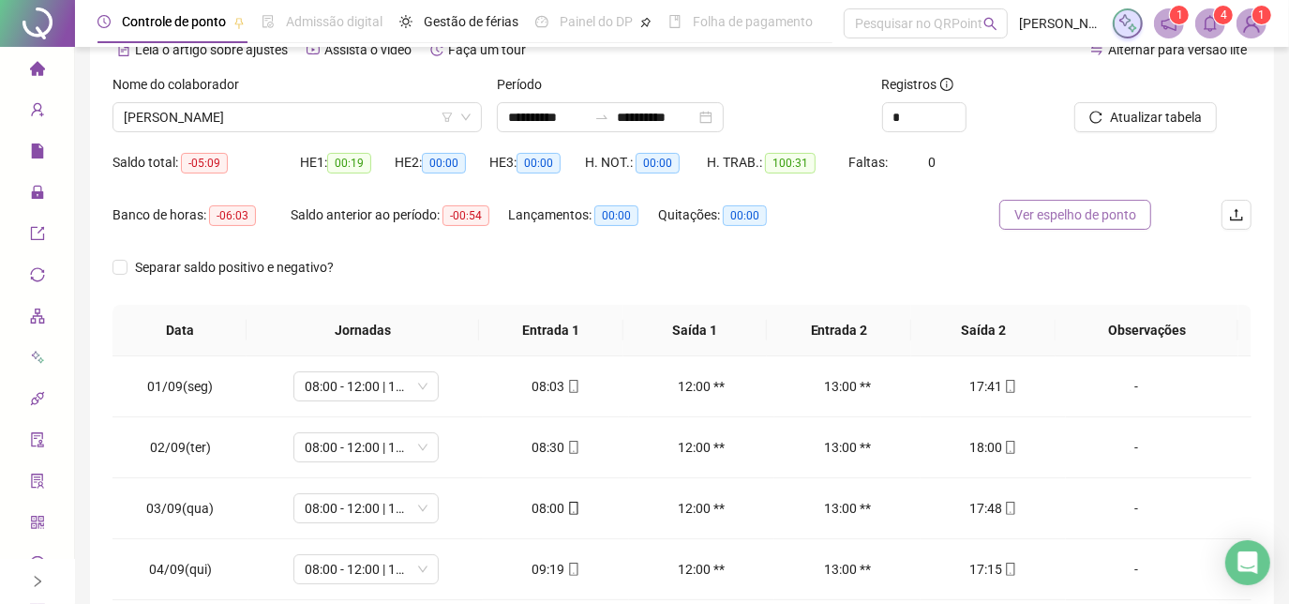
click at [1078, 202] on button "Ver espelho de ponto" at bounding box center [1075, 215] width 152 height 30
click at [651, 245] on div "Lançamentos: 00:00" at bounding box center [583, 226] width 150 height 52
click at [132, 267] on span "Separar saldo positivo e negativo?" at bounding box center [234, 267] width 214 height 21
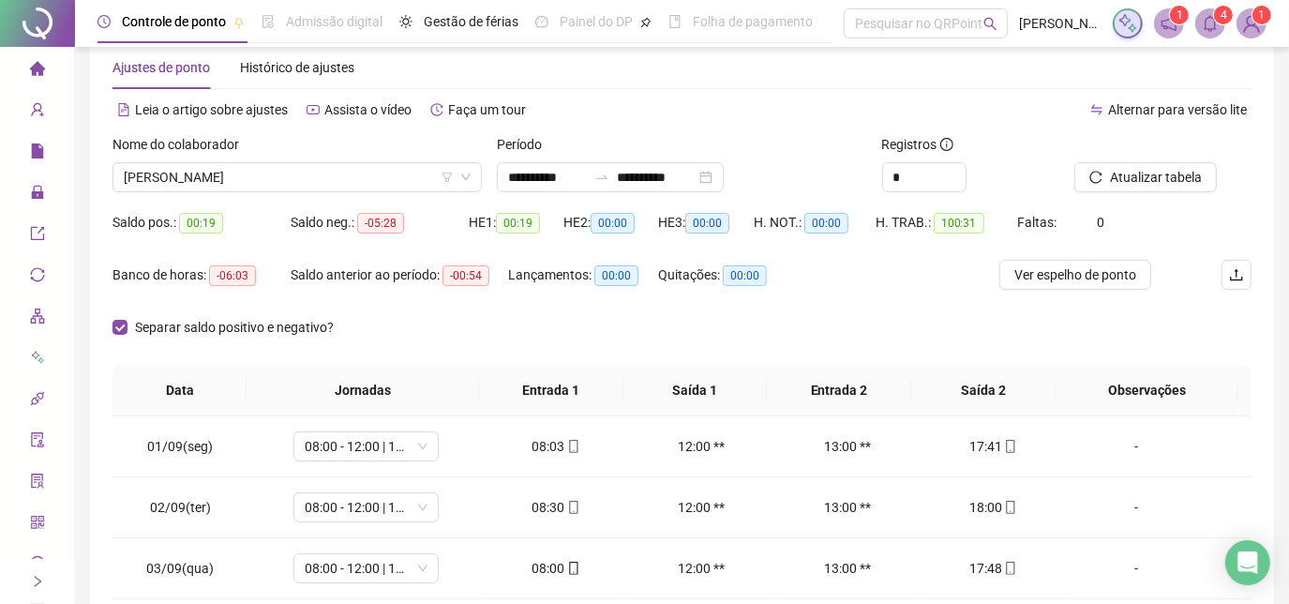
scroll to position [13, 0]
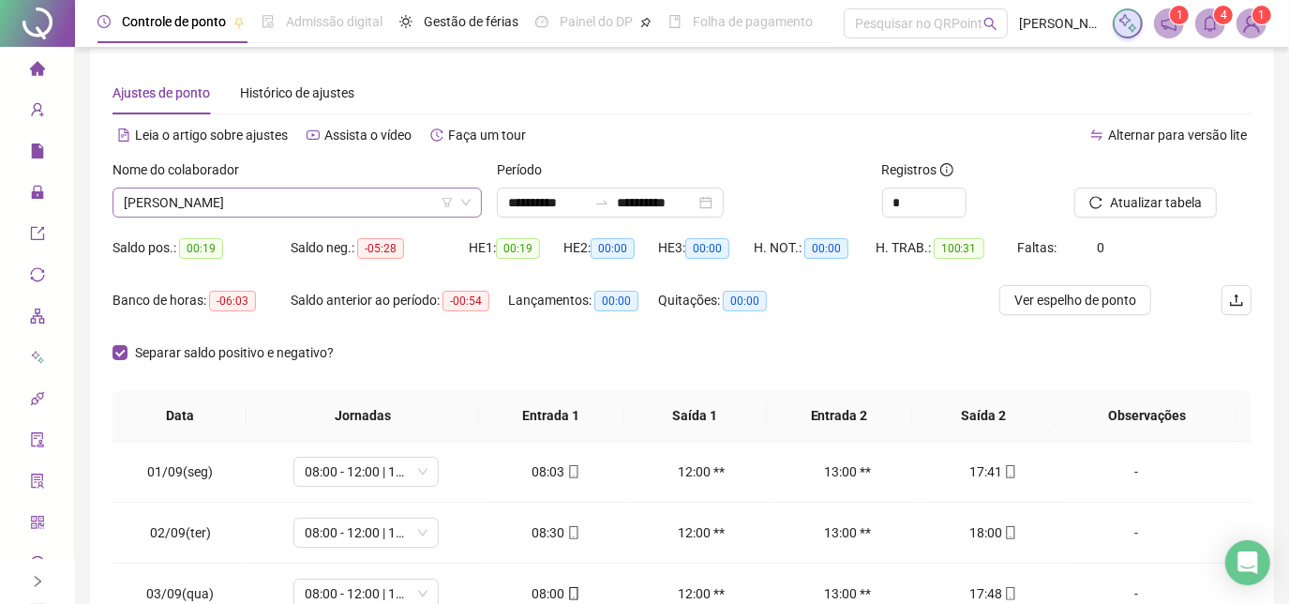
click at [364, 194] on span "[PERSON_NAME]" at bounding box center [297, 202] width 347 height 28
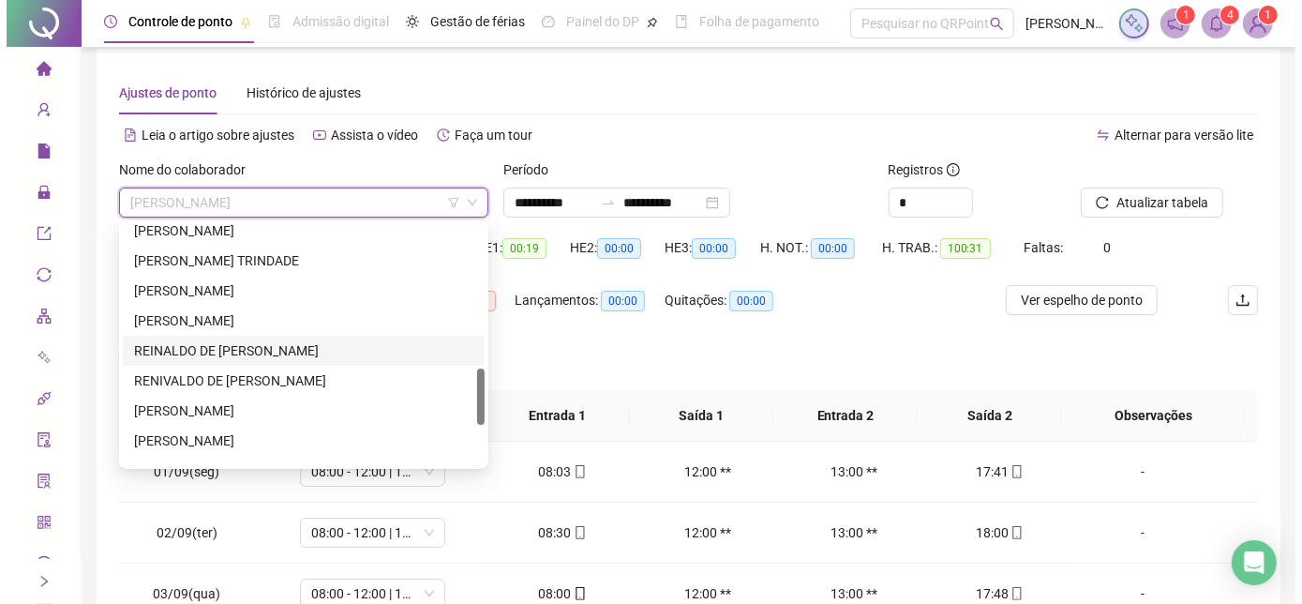
scroll to position [524, 0]
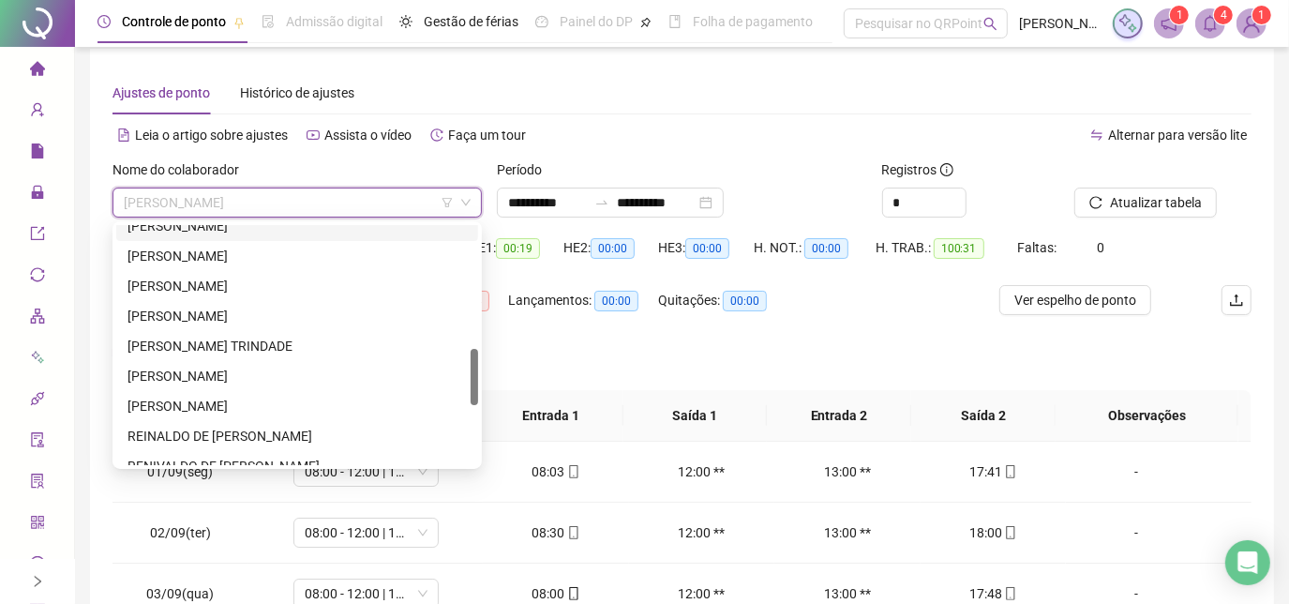
click at [300, 234] on div "[PERSON_NAME]" at bounding box center [296, 226] width 339 height 21
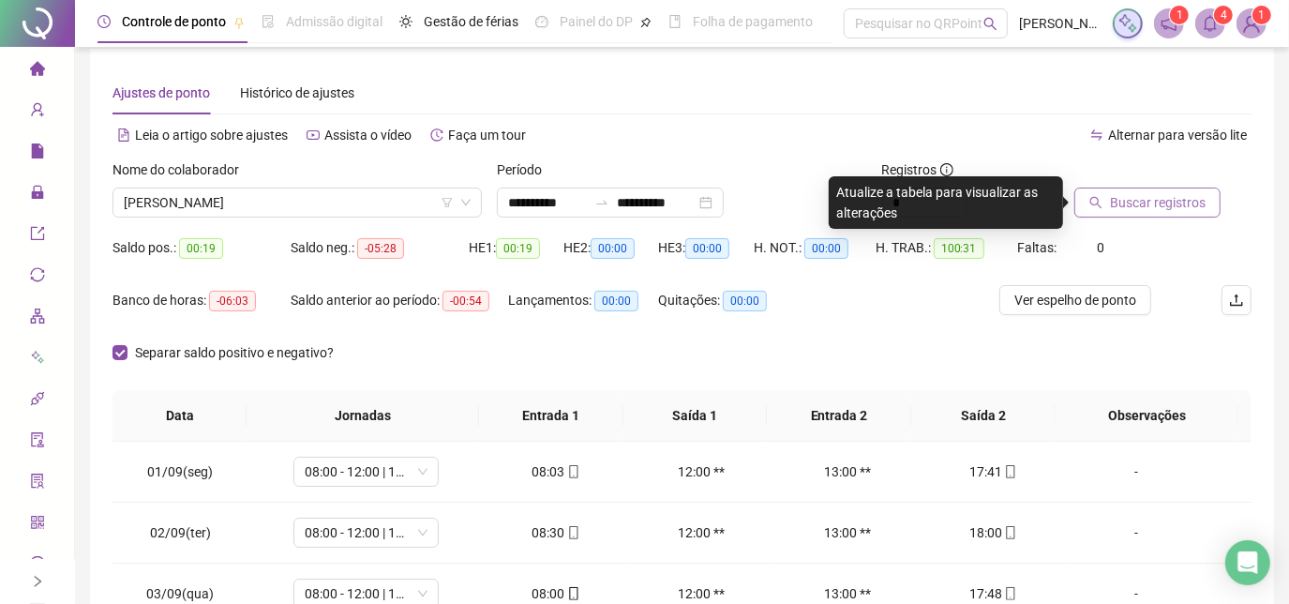
click at [1129, 195] on span "Buscar registros" at bounding box center [1158, 202] width 96 height 21
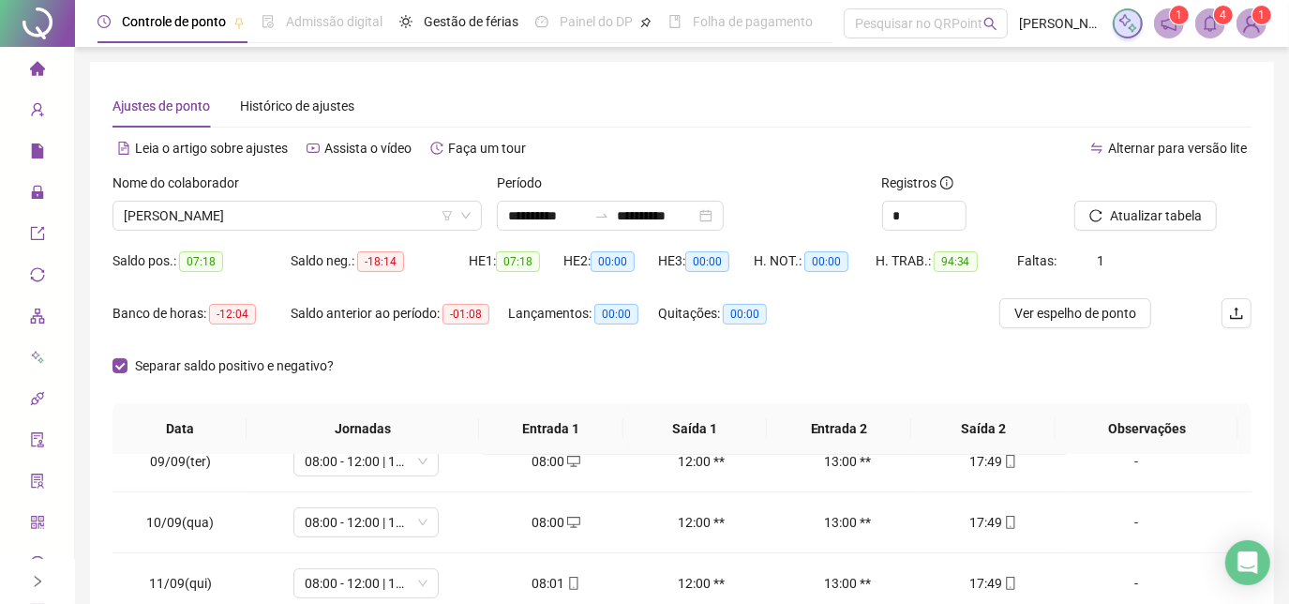
scroll to position [0, 0]
click at [391, 228] on span "[PERSON_NAME]" at bounding box center [297, 215] width 347 height 28
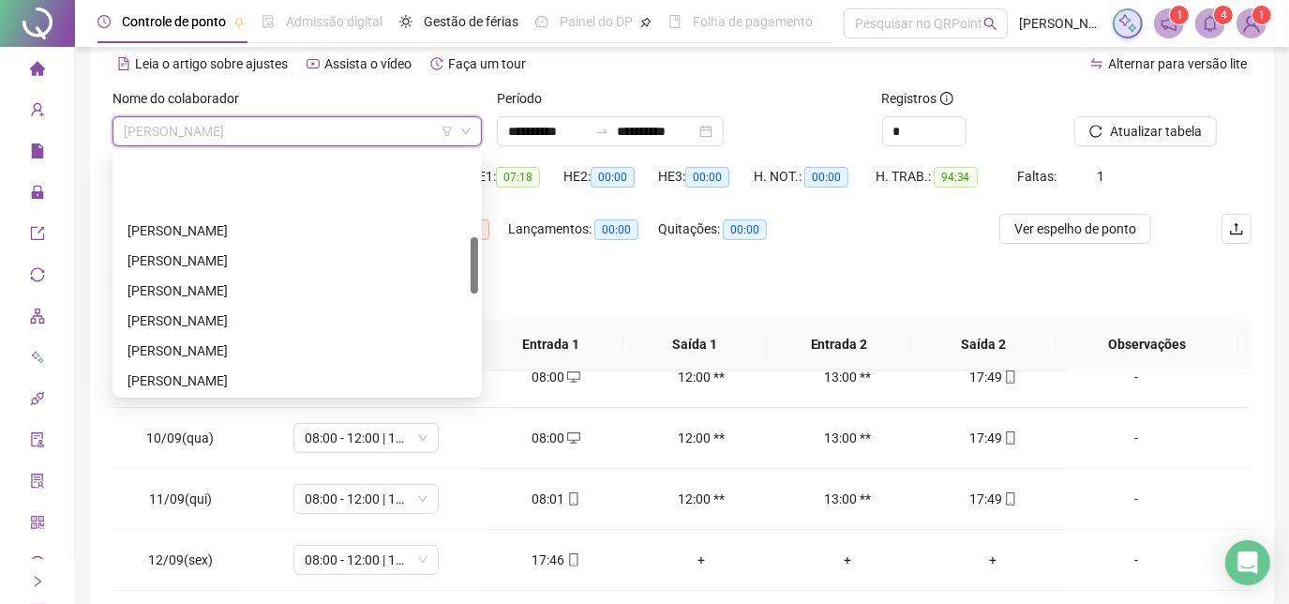
scroll to position [183, 0]
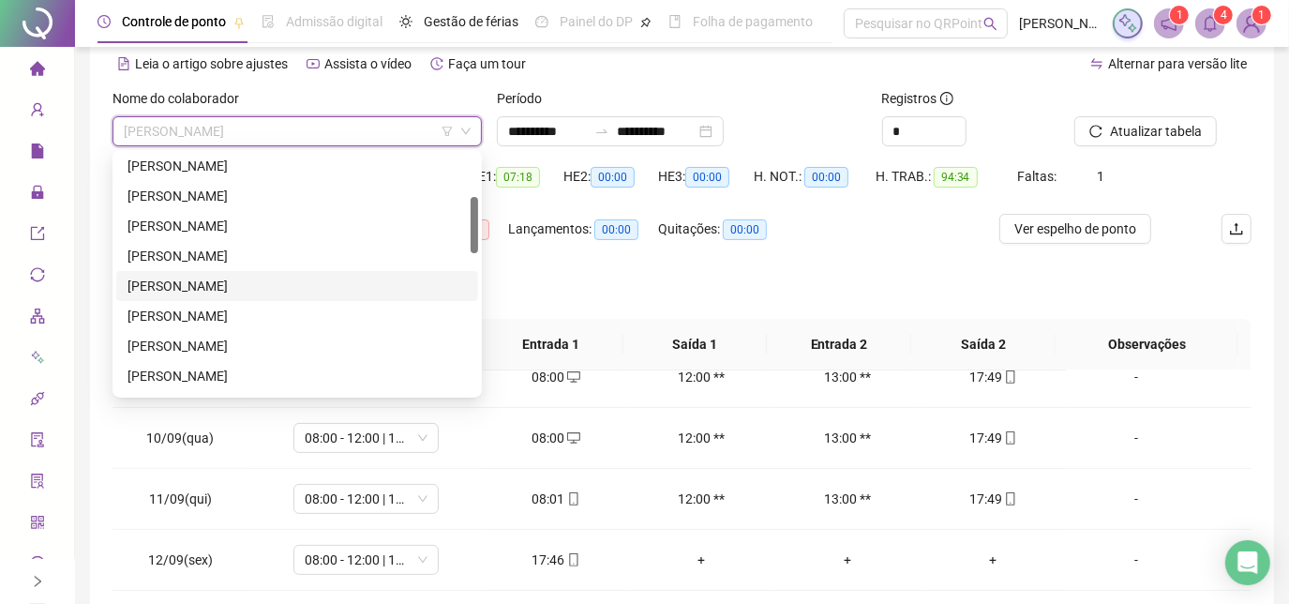
click at [279, 292] on div "[PERSON_NAME]" at bounding box center [296, 286] width 339 height 21
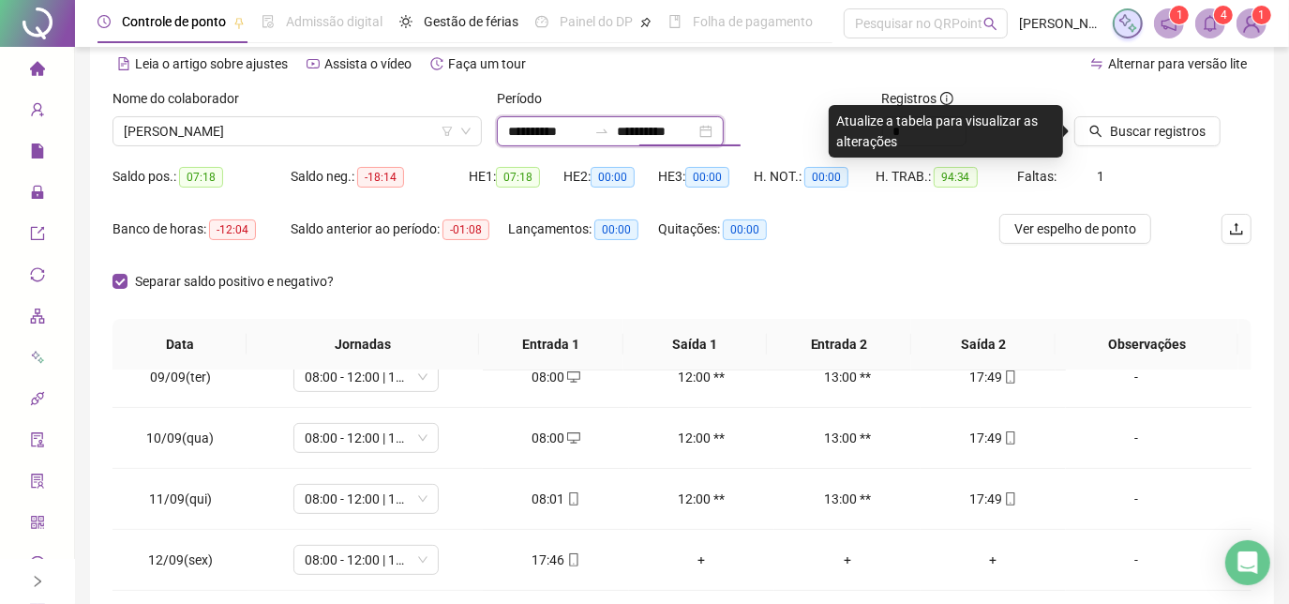
click at [695, 129] on input "**********" at bounding box center [656, 131] width 79 height 21
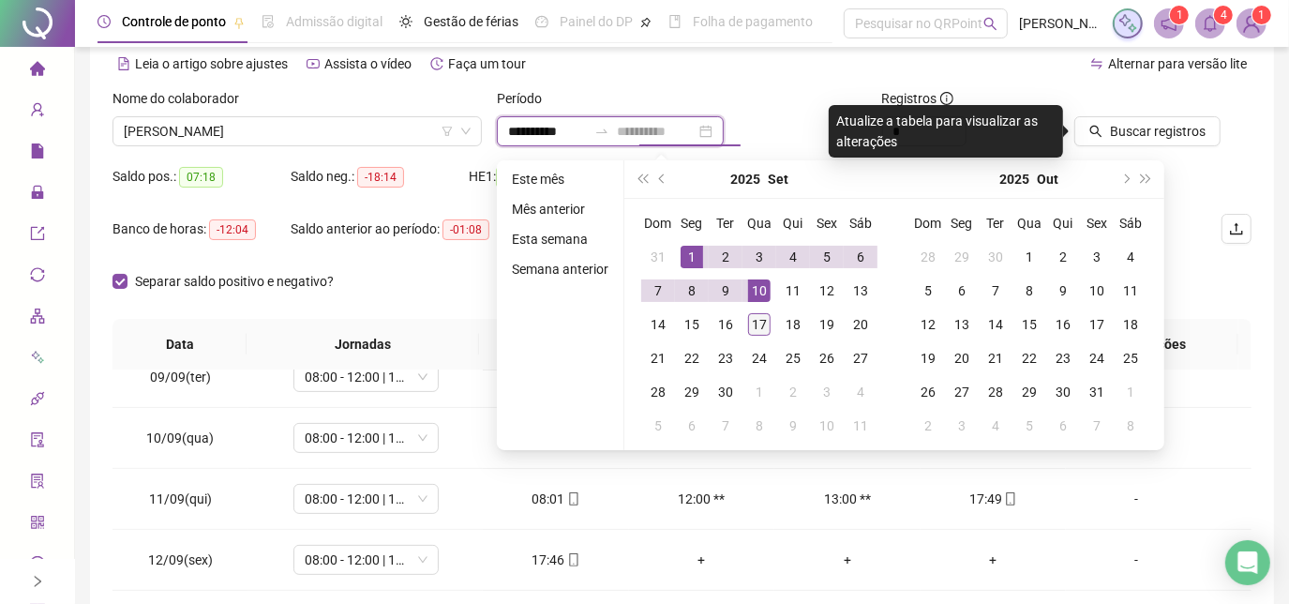
type input "**********"
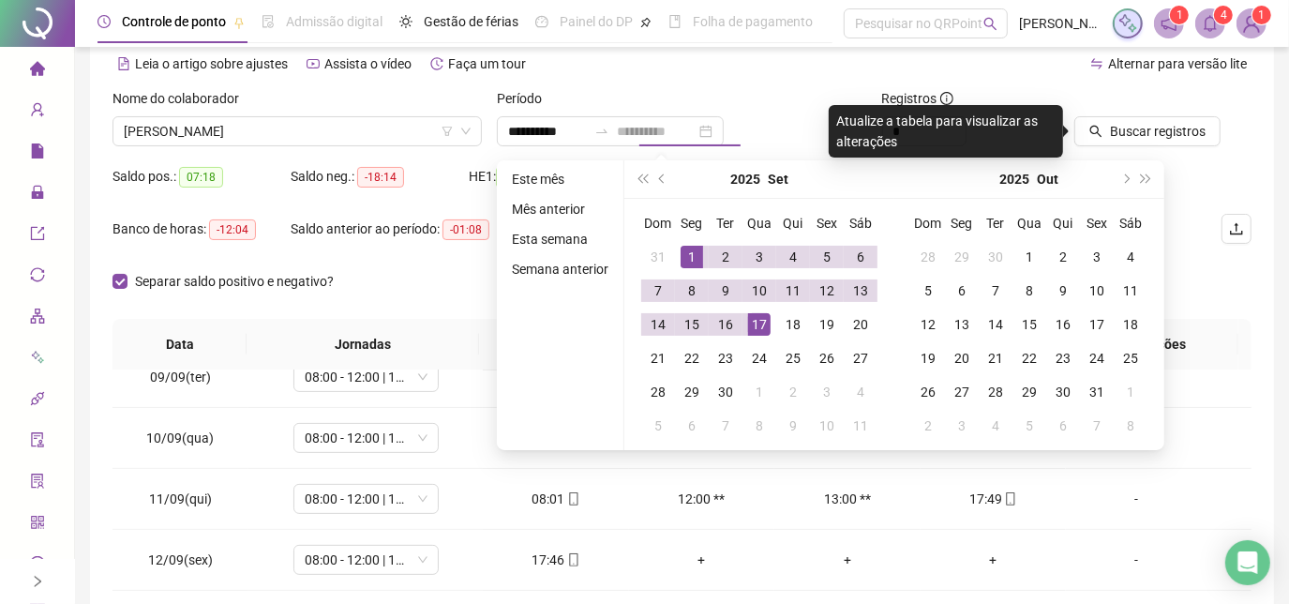
click at [754, 310] on td "17" at bounding box center [759, 324] width 34 height 34
type input "**********"
click at [1105, 116] on button "Buscar registros" at bounding box center [1147, 131] width 146 height 30
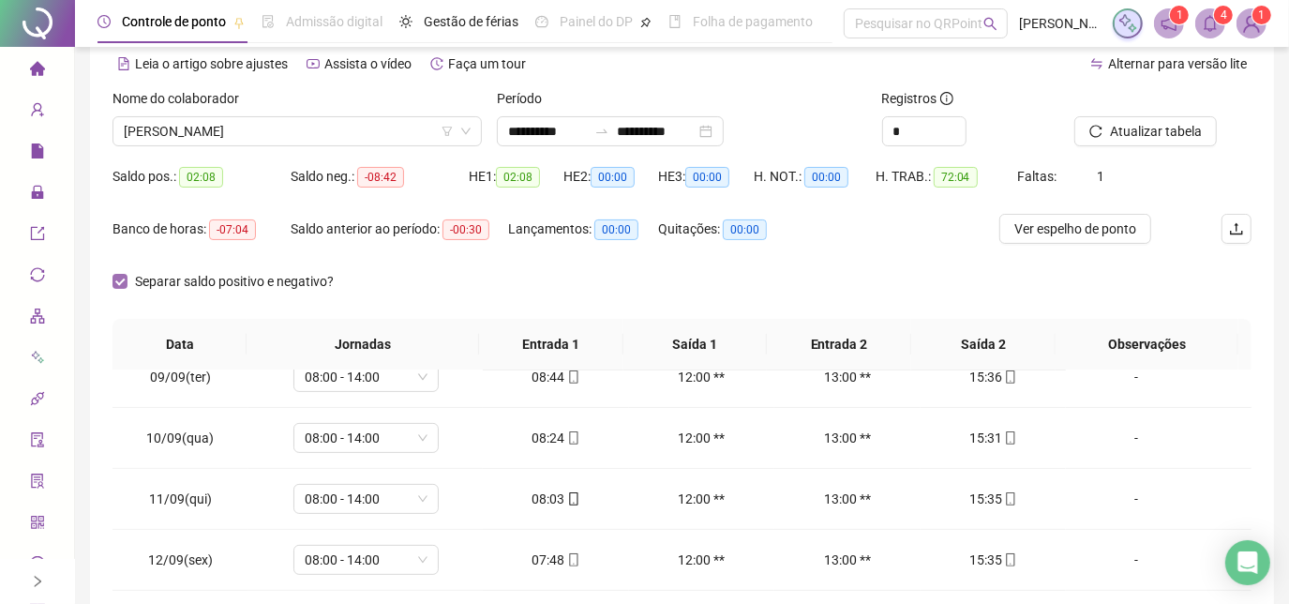
click at [139, 276] on span "Separar saldo positivo e negativo?" at bounding box center [234, 281] width 214 height 21
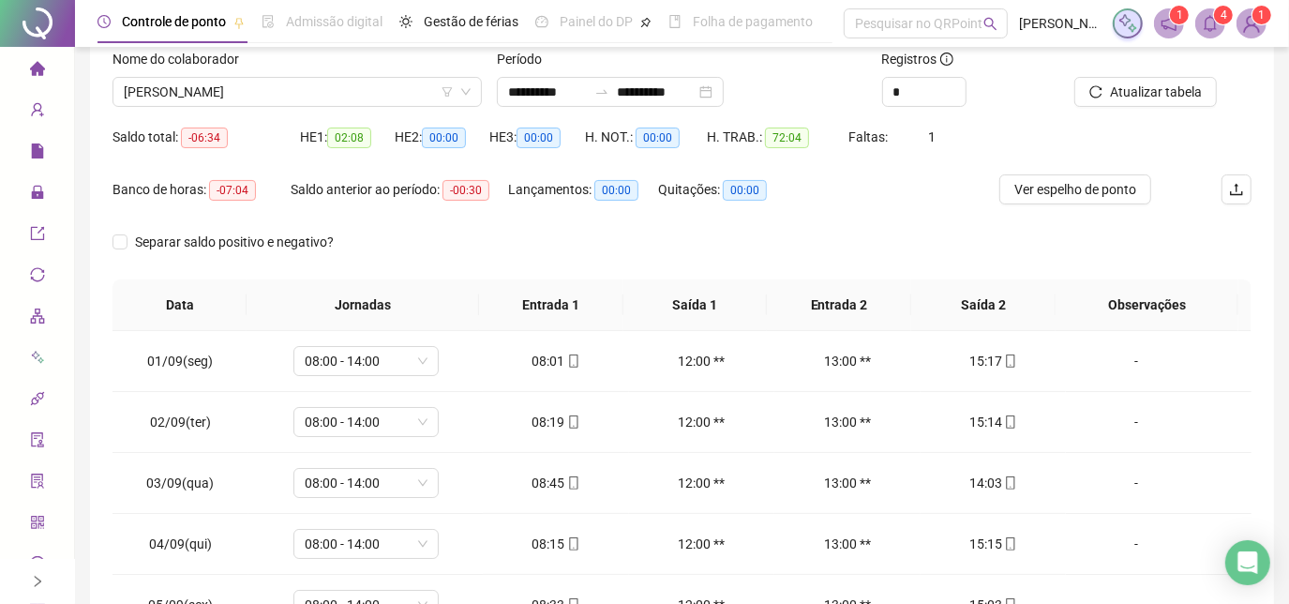
scroll to position [98, 0]
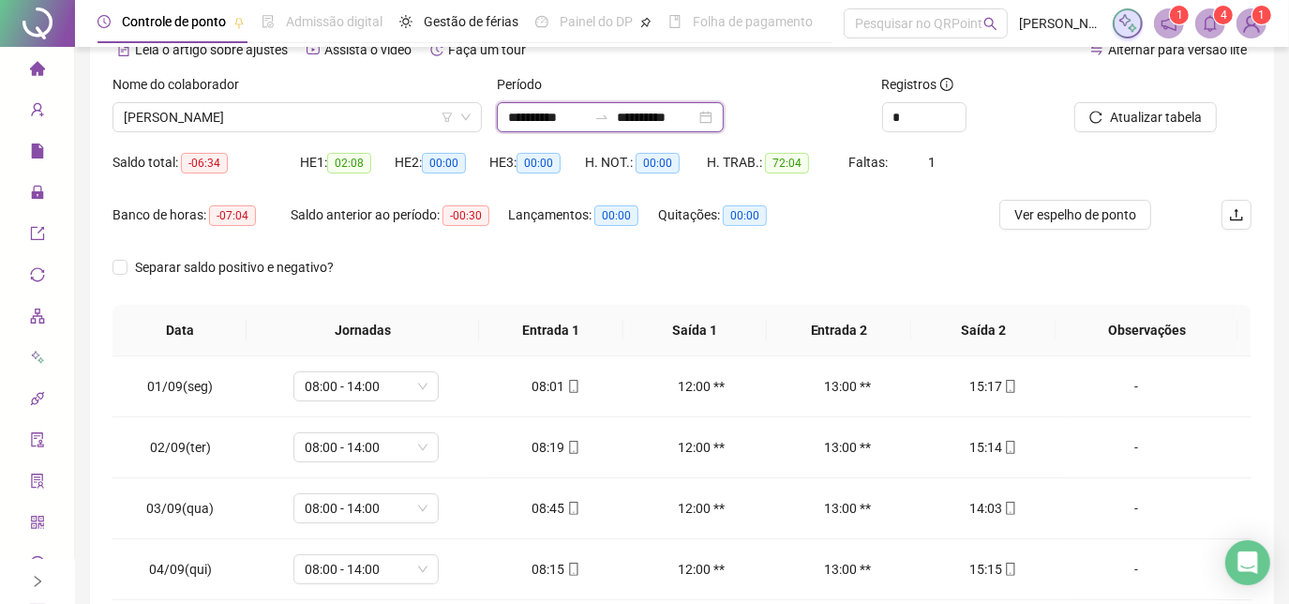
click at [695, 120] on input "**********" at bounding box center [656, 117] width 79 height 21
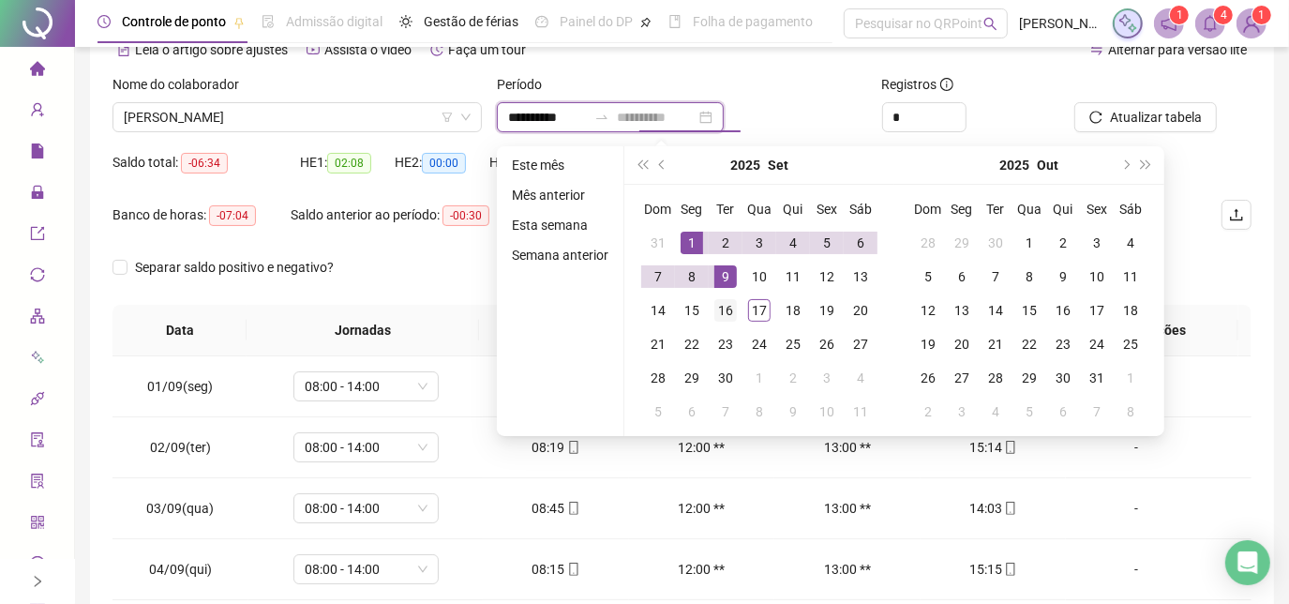
type input "**********"
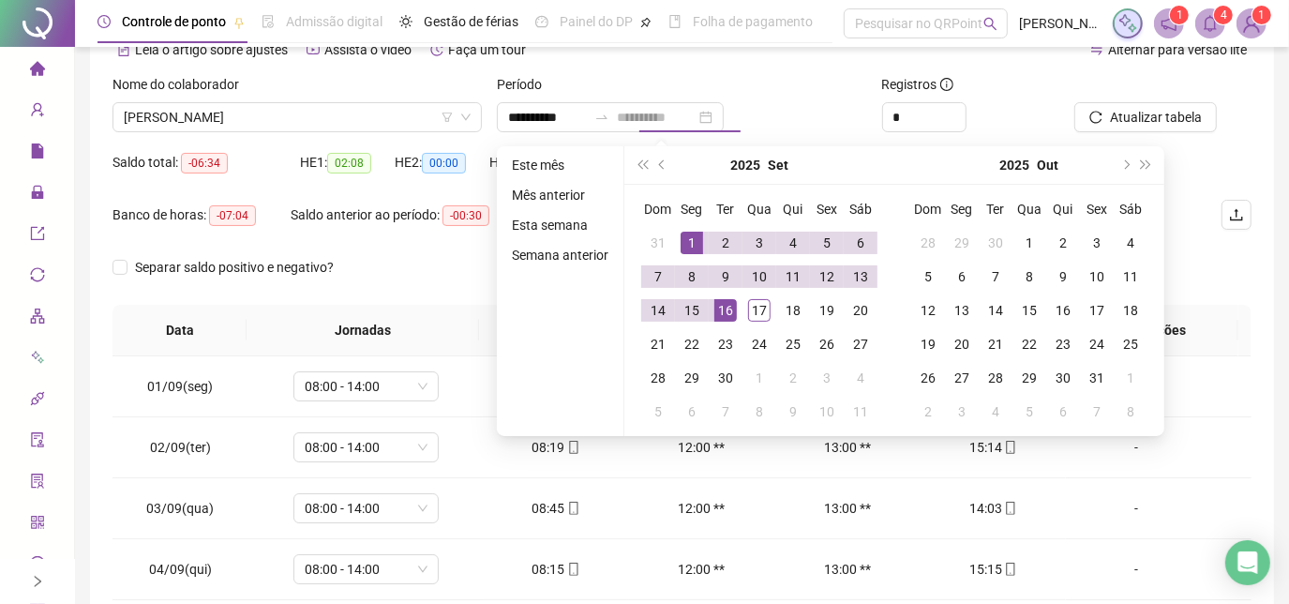
click at [732, 302] on div "16" at bounding box center [725, 310] width 22 height 22
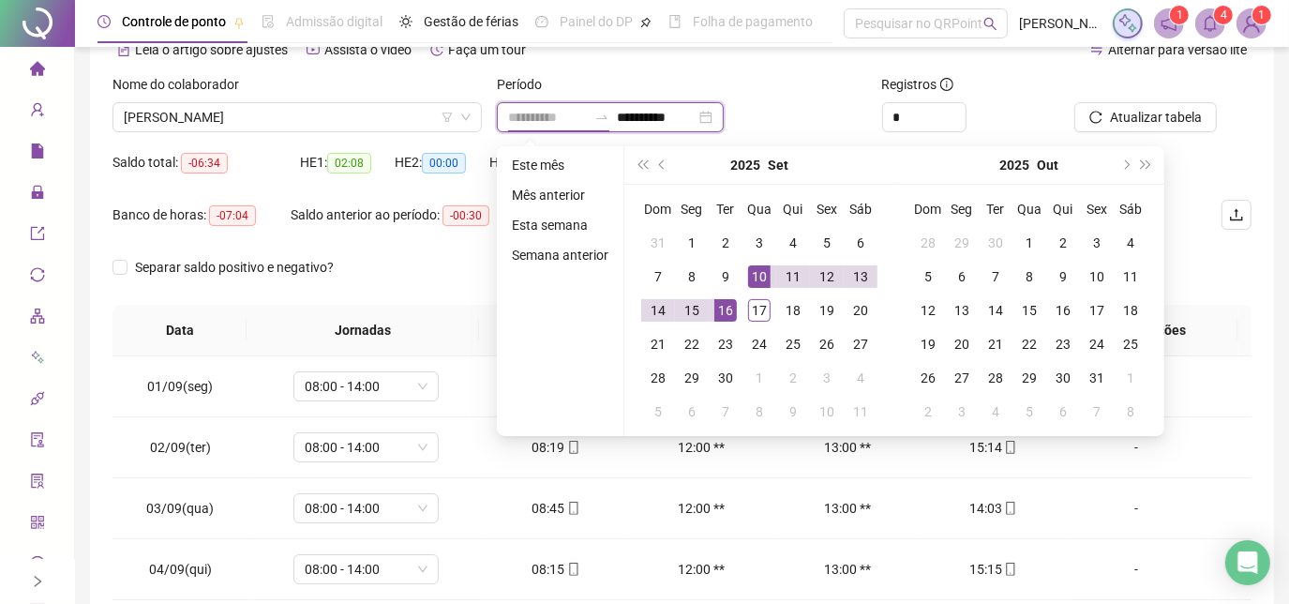
type input "**********"
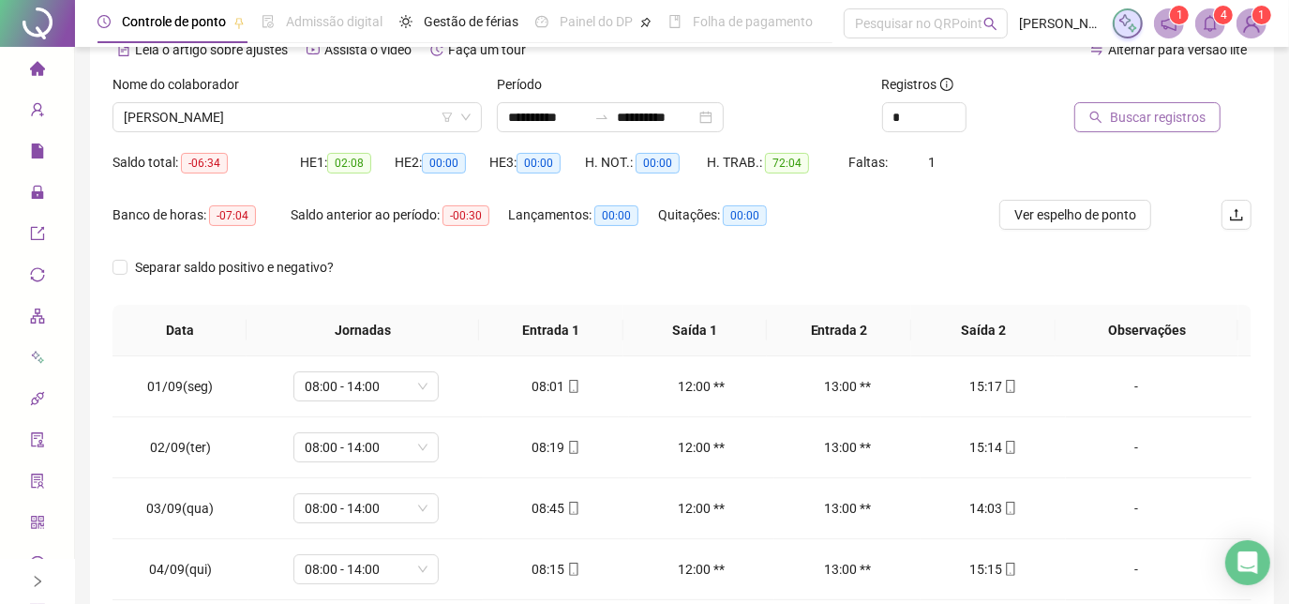
click at [1132, 114] on span "Buscar registros" at bounding box center [1158, 117] width 96 height 21
drag, startPoint x: 246, startPoint y: 220, endPoint x: 219, endPoint y: 222, distance: 27.2
click at [219, 222] on span "-01:04" at bounding box center [232, 215] width 47 height 21
drag, startPoint x: 219, startPoint y: 222, endPoint x: 382, endPoint y: 267, distance: 169.2
click at [382, 267] on div "Separar saldo positivo e negativo?" at bounding box center [248, 267] width 272 height 21
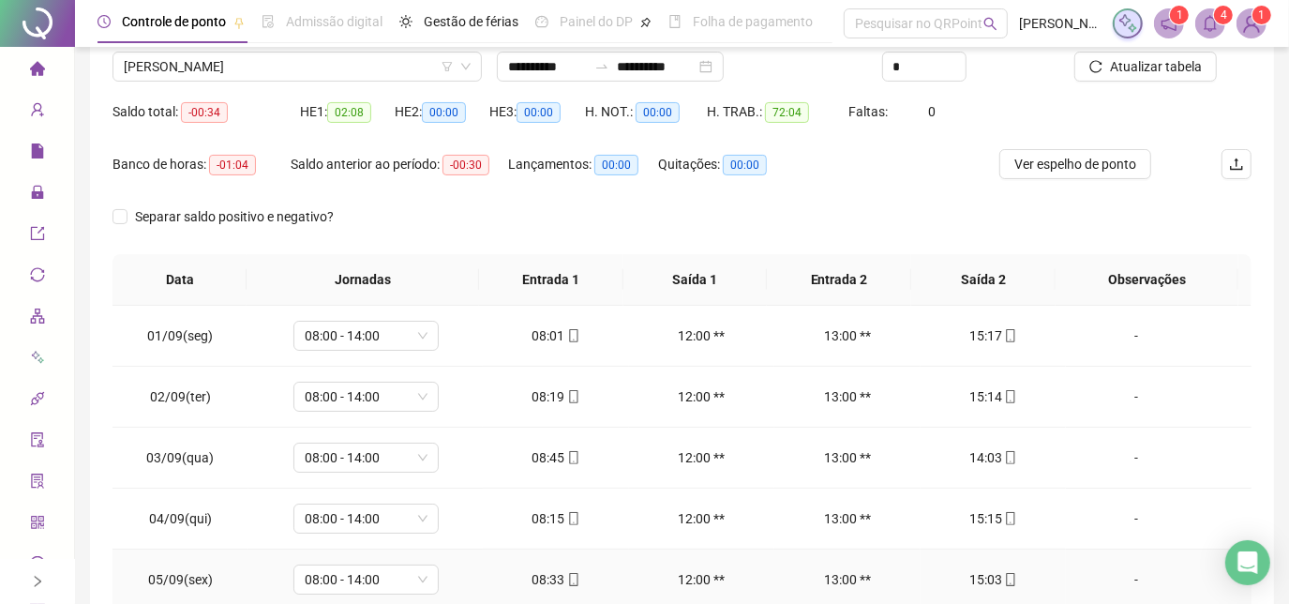
scroll to position [13, 0]
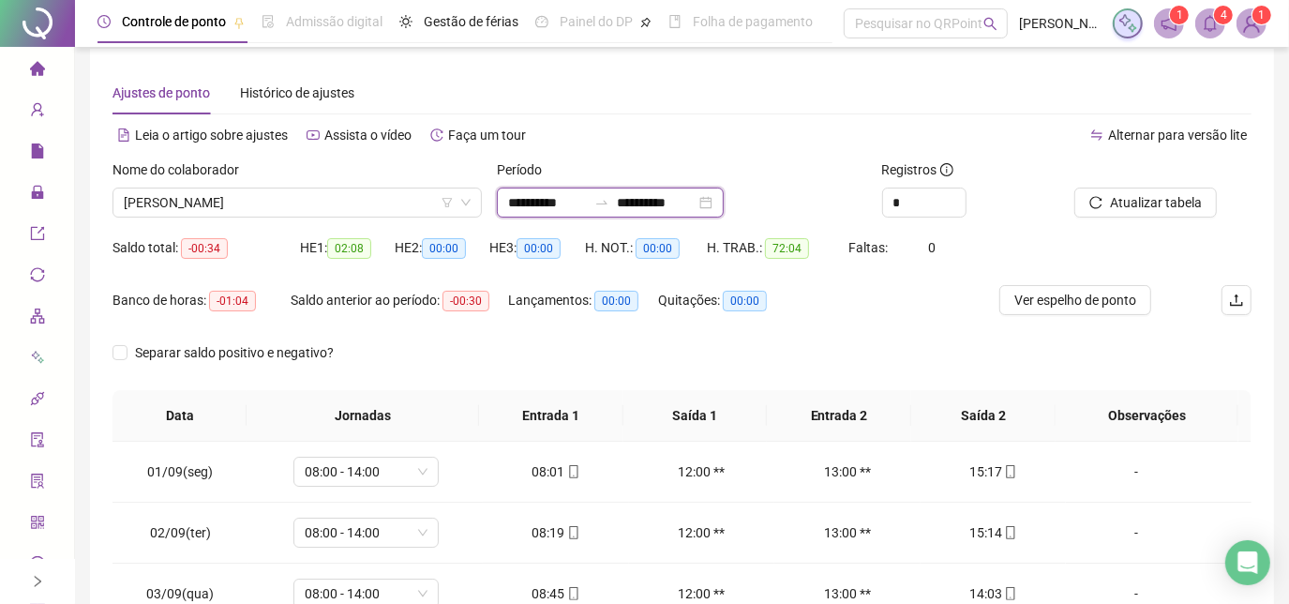
click at [695, 210] on input "**********" at bounding box center [656, 202] width 79 height 21
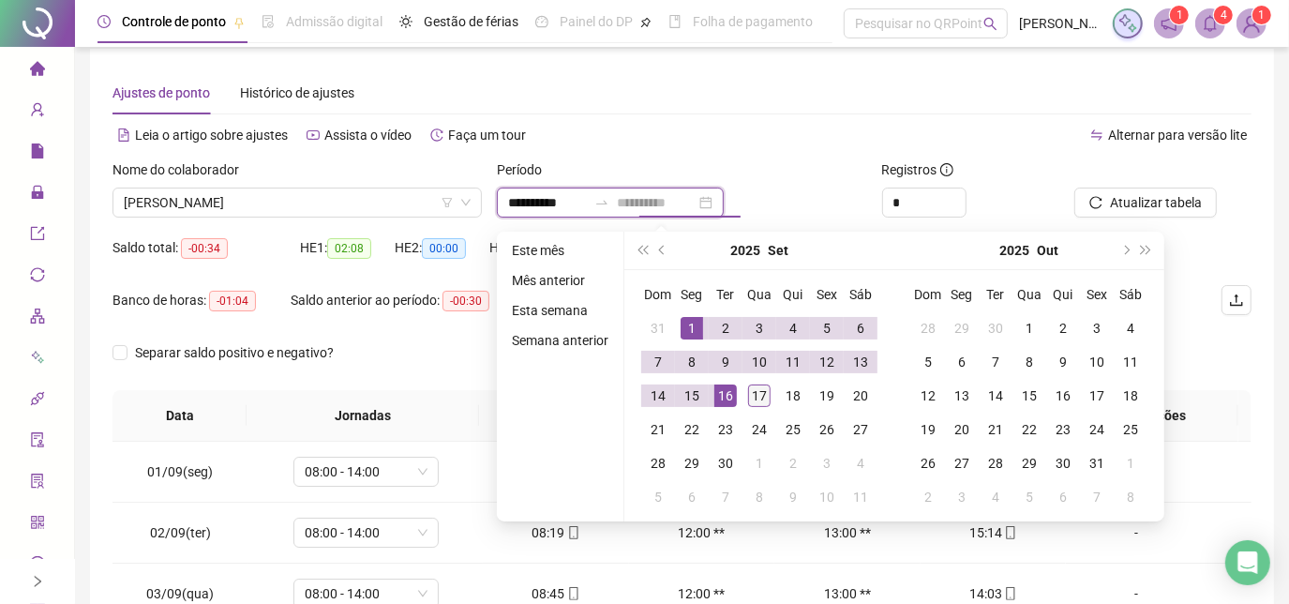
type input "**********"
click at [751, 394] on div "17" at bounding box center [759, 395] width 22 height 22
type input "**********"
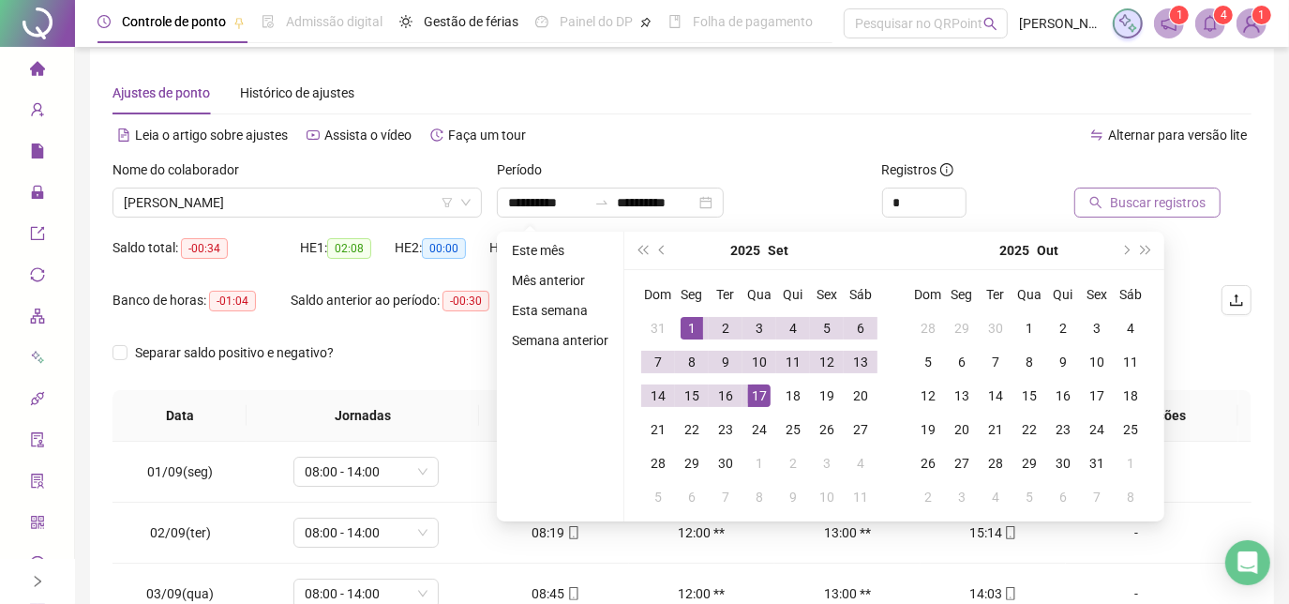
click at [1085, 207] on button "Buscar registros" at bounding box center [1147, 202] width 146 height 30
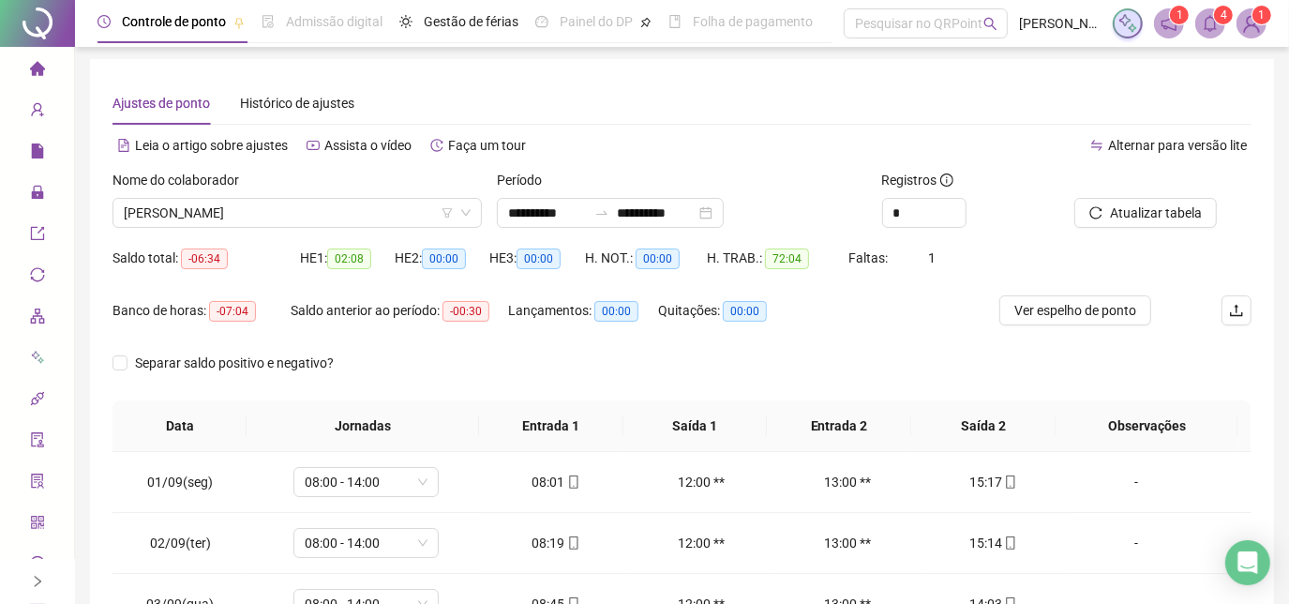
scroll to position [0, 0]
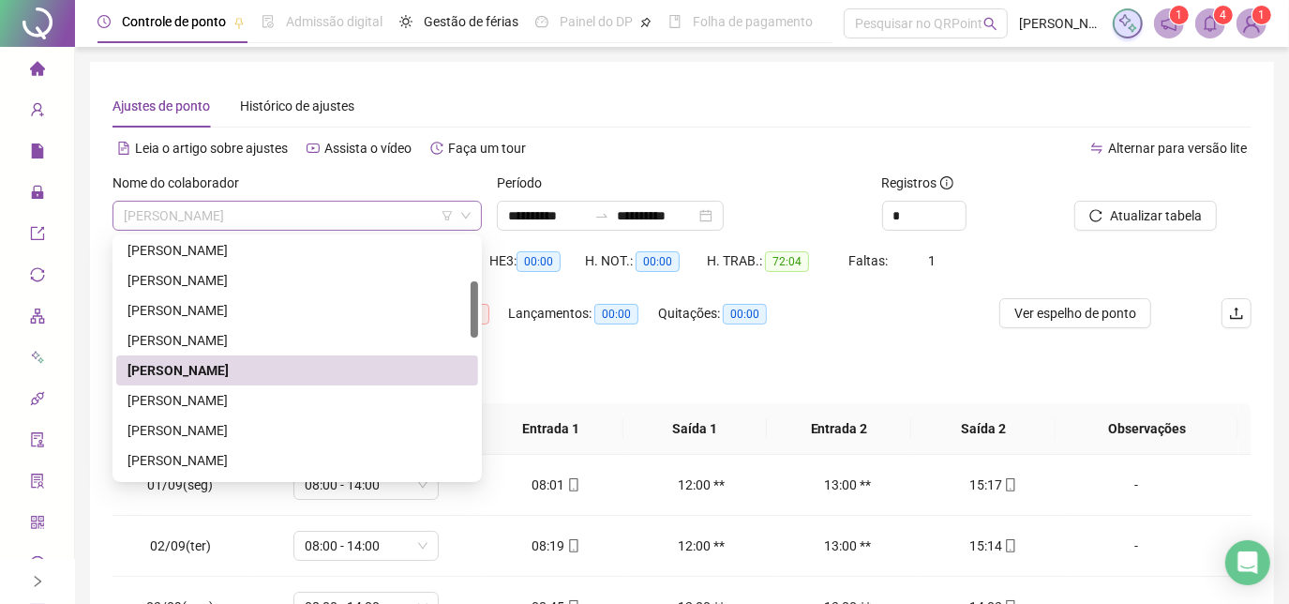
click at [356, 215] on span "[PERSON_NAME]" at bounding box center [297, 215] width 347 height 28
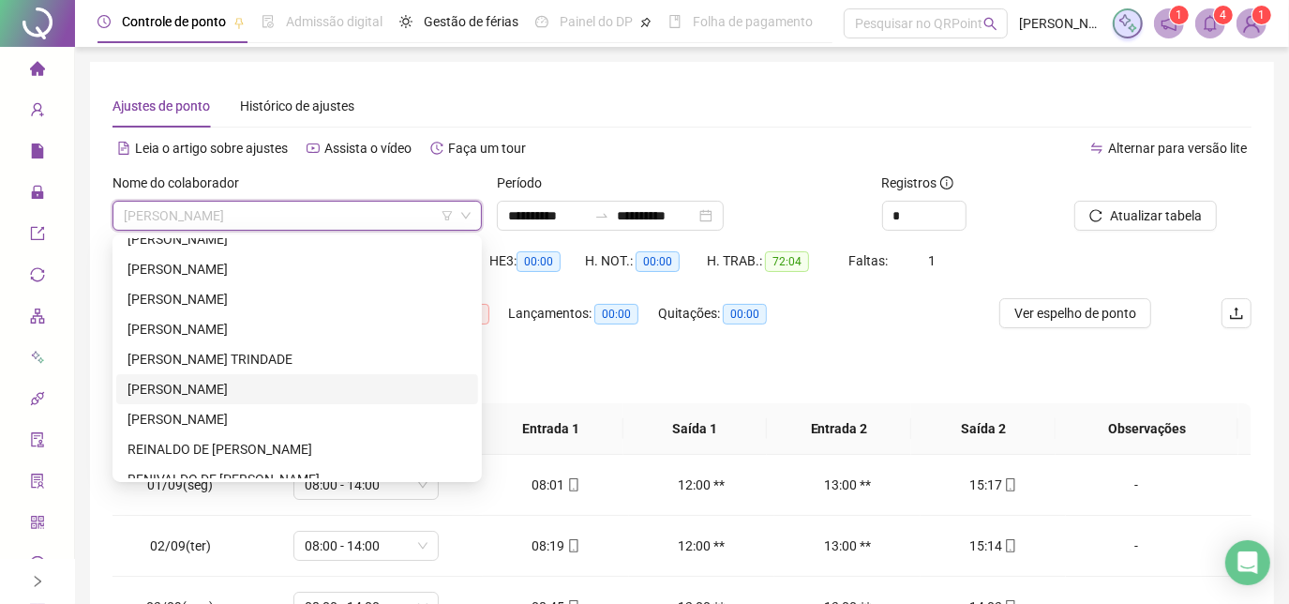
scroll to position [780, 0]
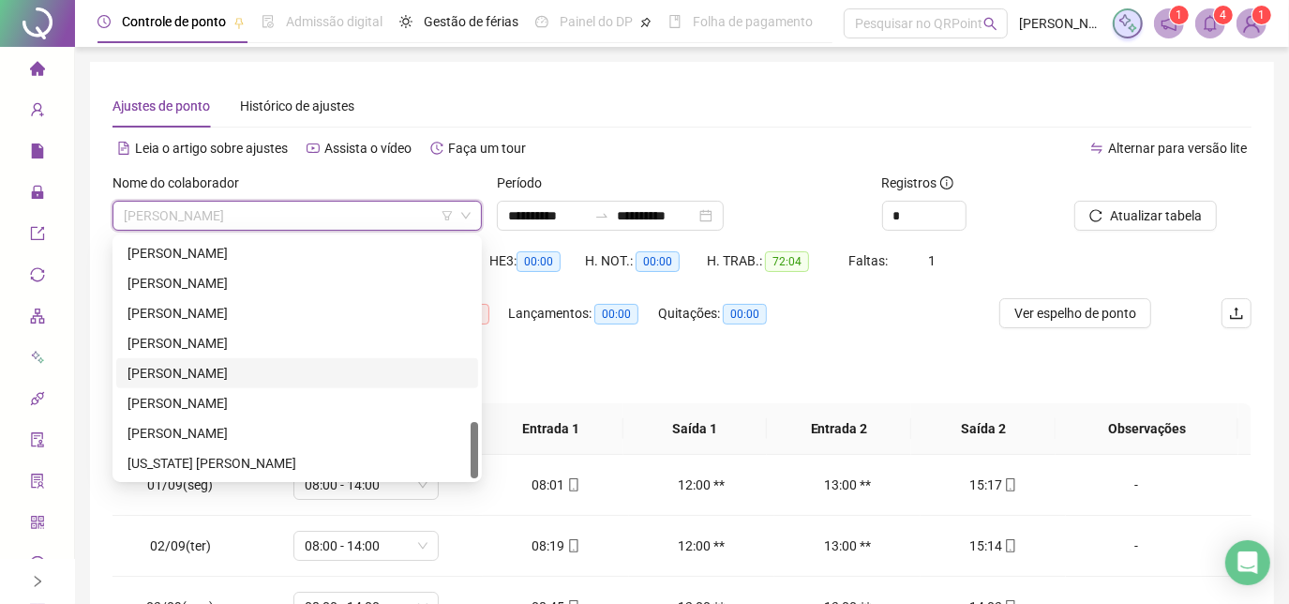
click at [288, 382] on div "[PERSON_NAME]" at bounding box center [296, 373] width 339 height 21
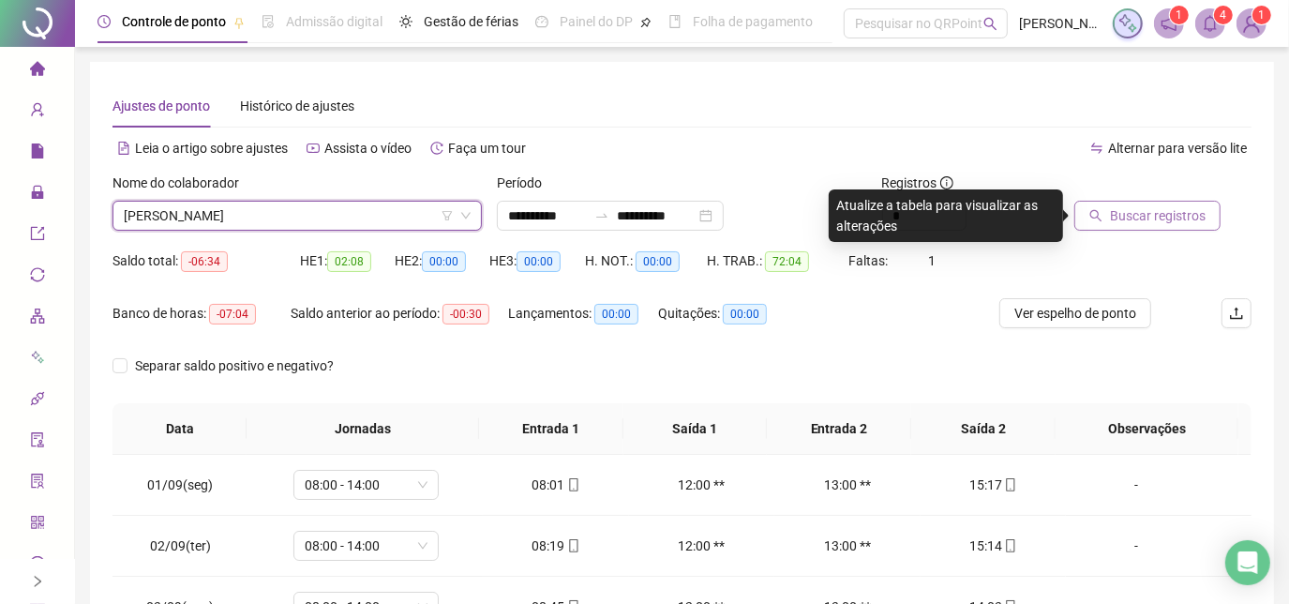
click at [1112, 217] on span "Buscar registros" at bounding box center [1158, 215] width 96 height 21
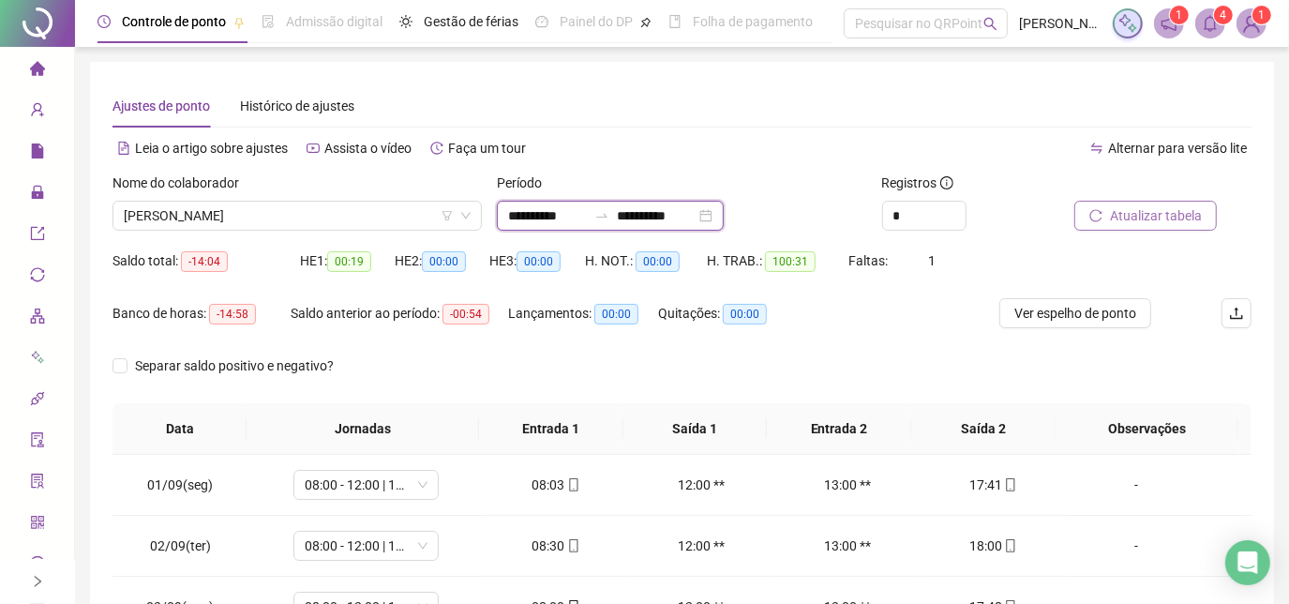
click at [695, 212] on input "**********" at bounding box center [656, 215] width 79 height 21
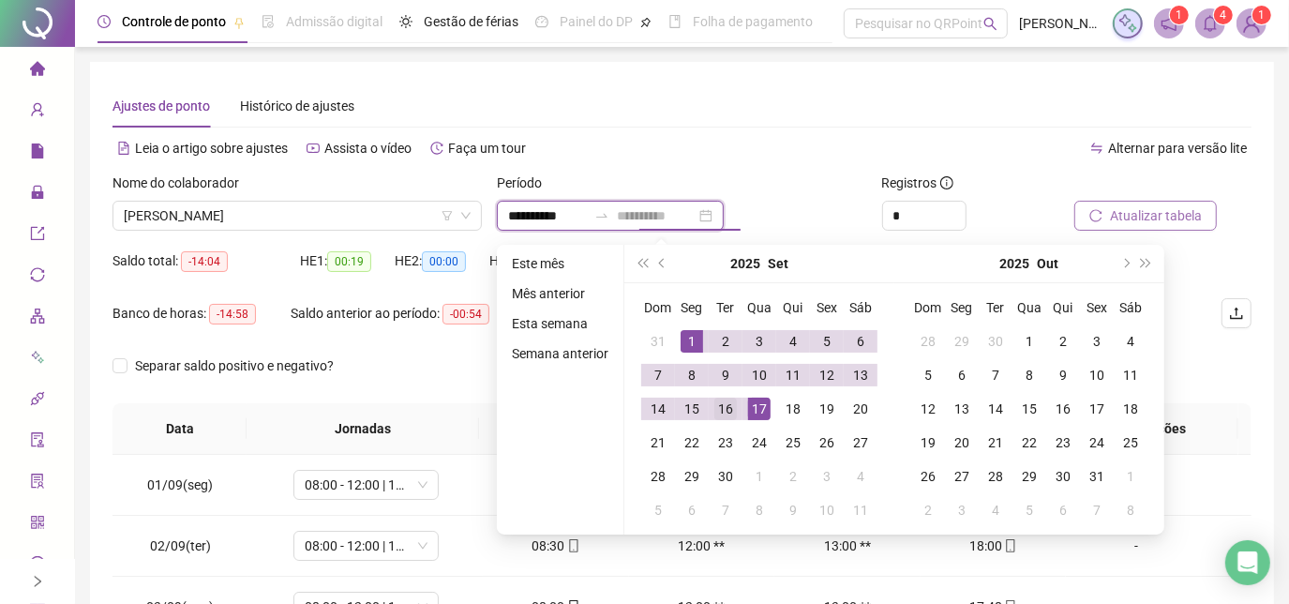
type input "**********"
click at [730, 407] on div "16" at bounding box center [725, 408] width 22 height 22
type input "**********"
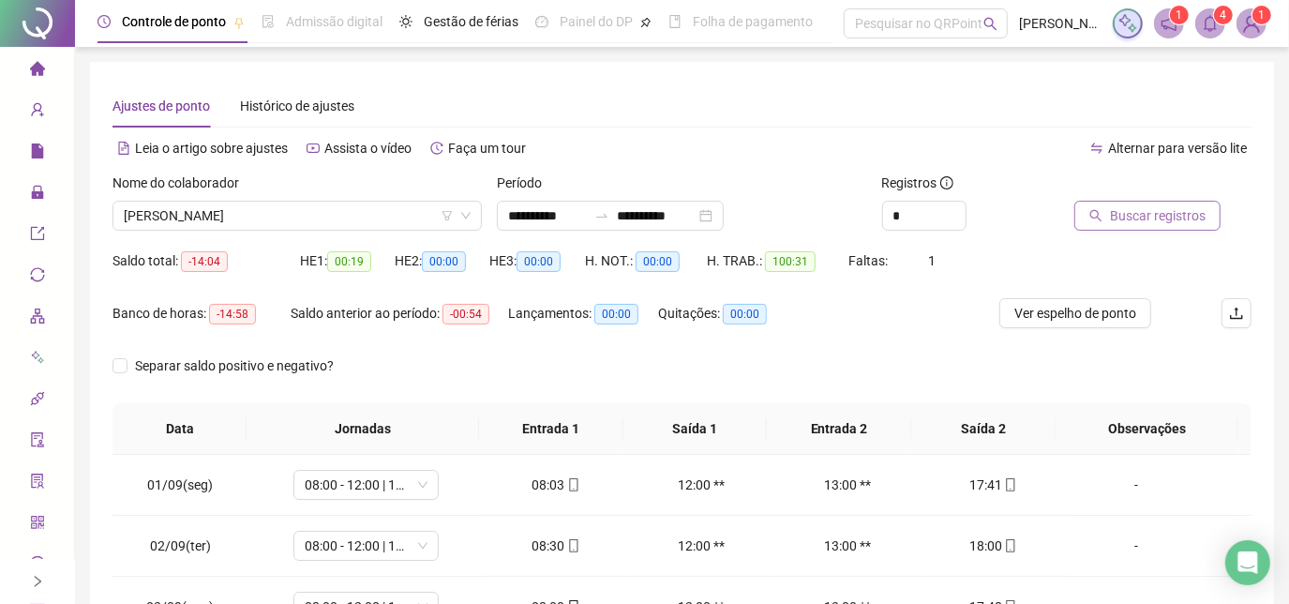
click at [1131, 223] on span "Buscar registros" at bounding box center [1158, 215] width 96 height 21
click at [1089, 320] on span "Ver espelho de ponto" at bounding box center [1075, 313] width 122 height 21
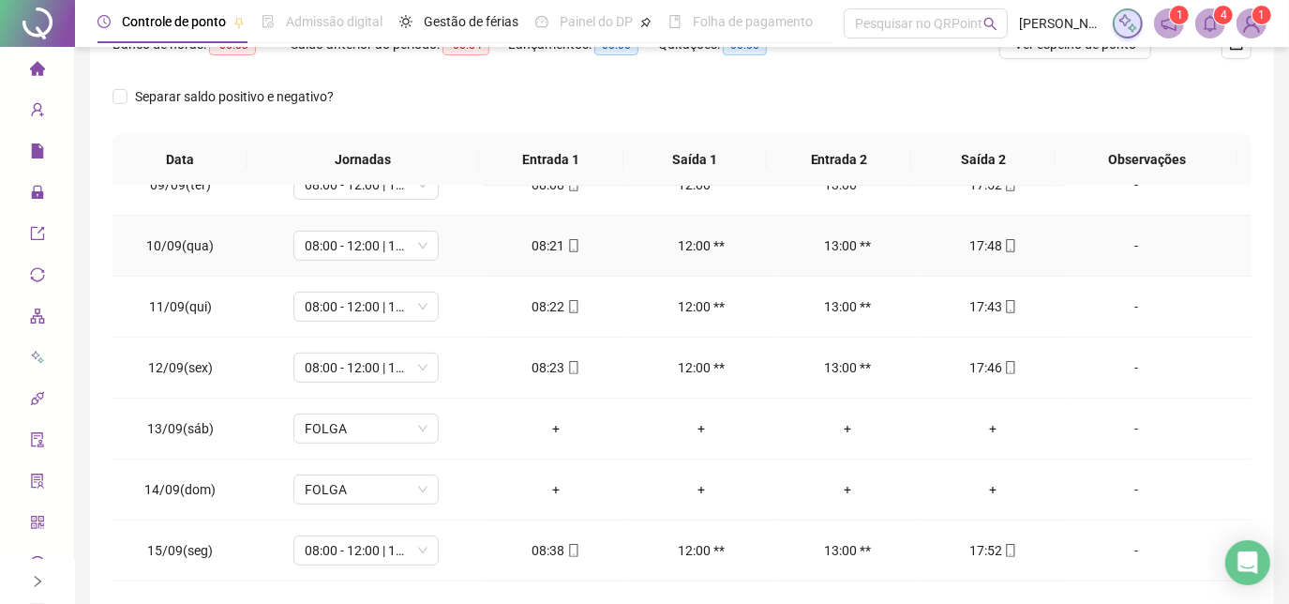
scroll to position [570, 0]
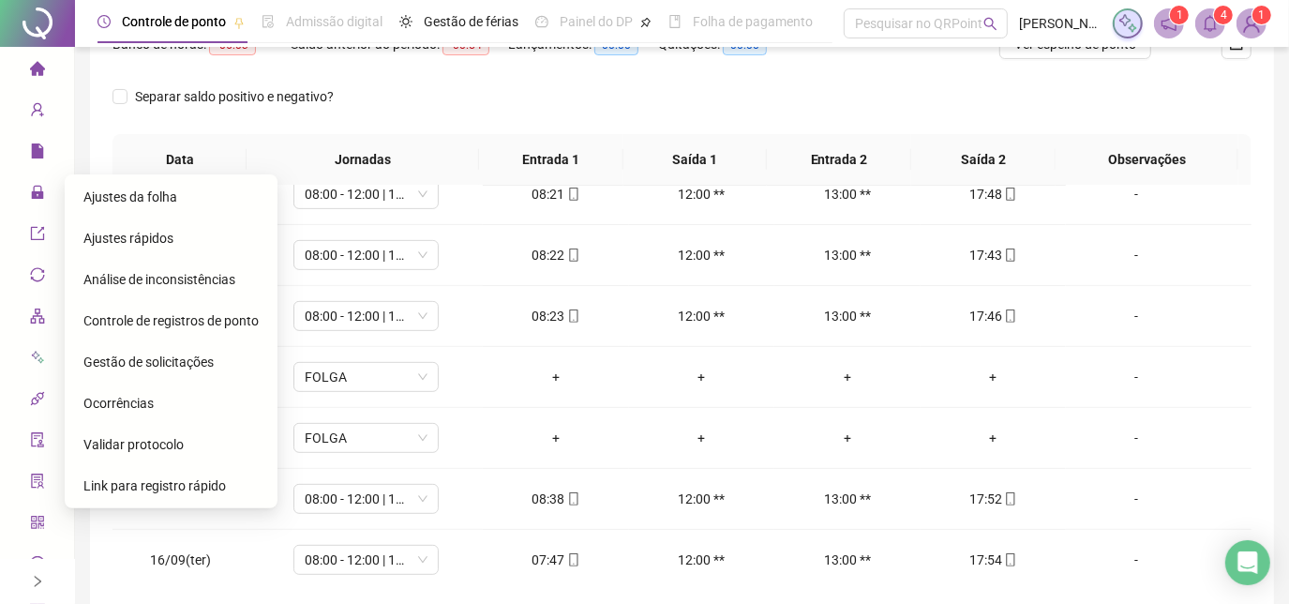
click at [153, 355] on span "Gestão de solicitações" at bounding box center [148, 361] width 130 height 15
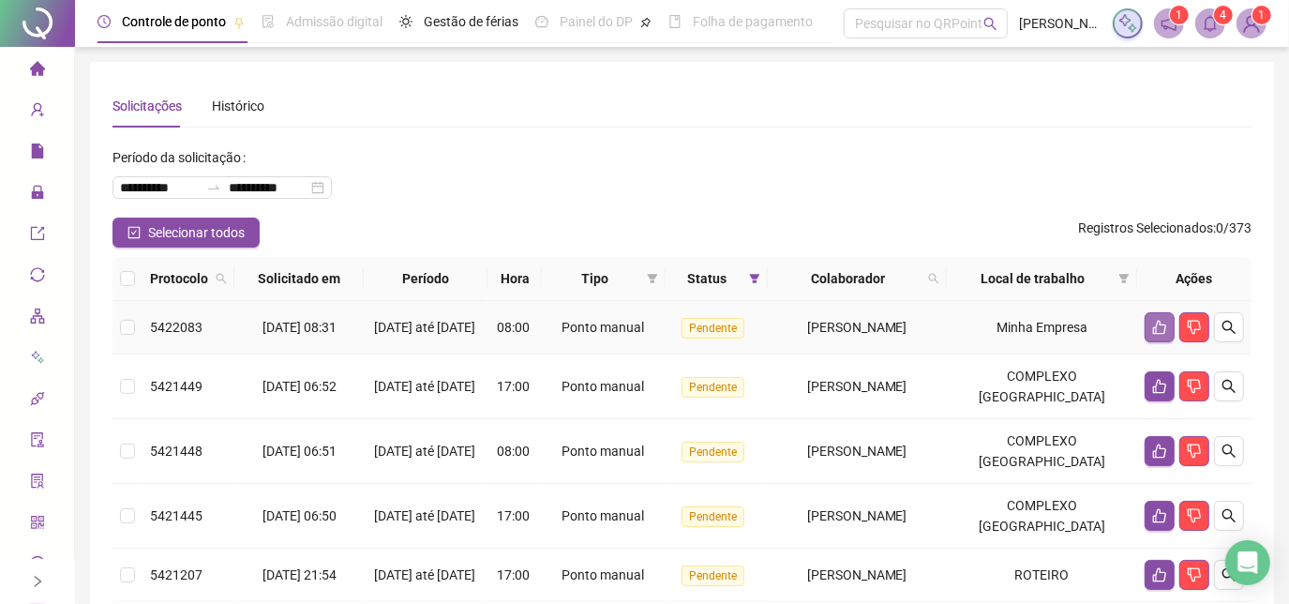
click at [1167, 341] on button "button" at bounding box center [1159, 327] width 30 height 30
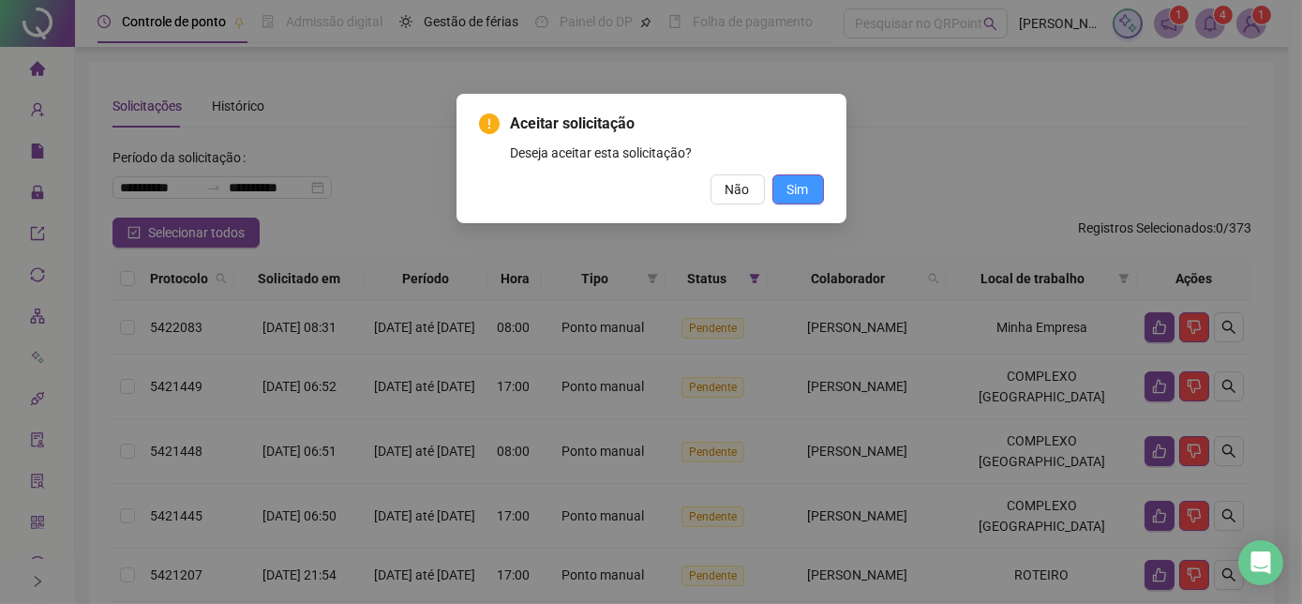
click at [799, 195] on span "Sim" at bounding box center [798, 189] width 22 height 21
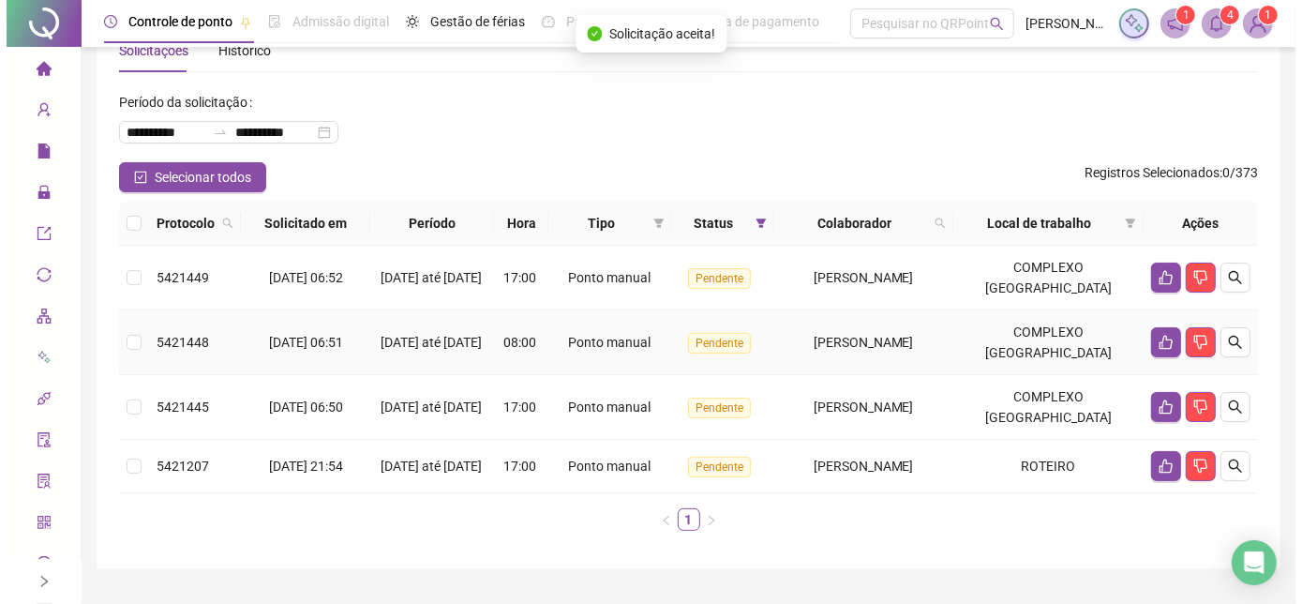
scroll to position [110, 0]
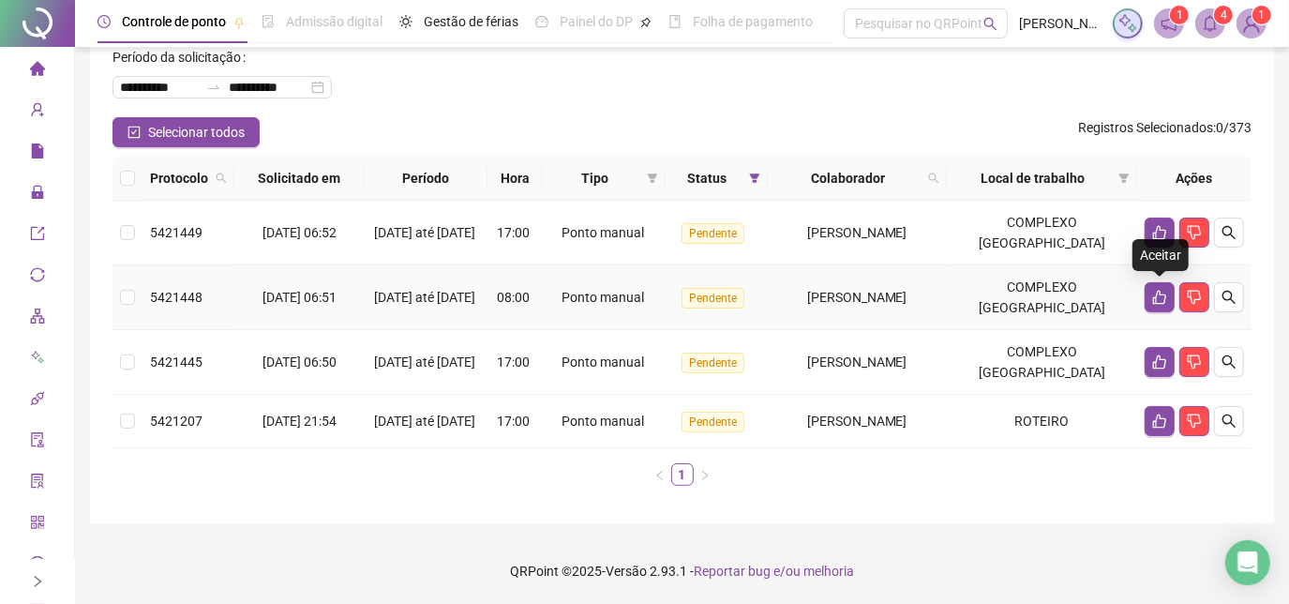
click at [1159, 239] on div "Aceitar" at bounding box center [1160, 255] width 56 height 32
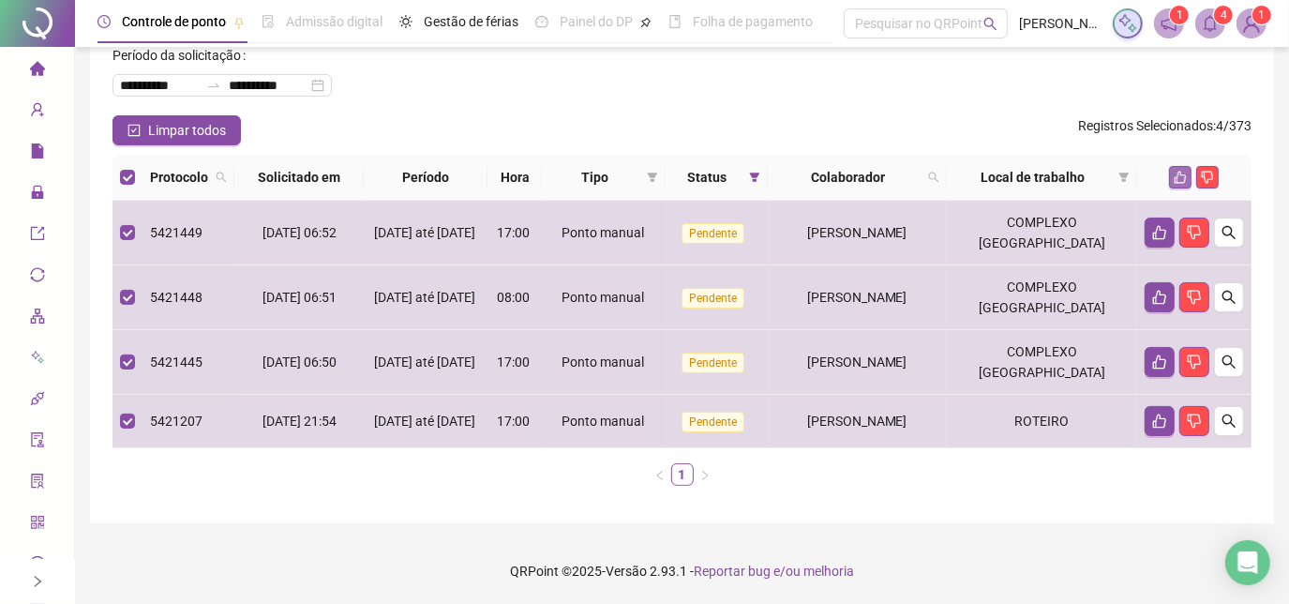
click at [1184, 172] on icon "like" at bounding box center [1180, 178] width 12 height 12
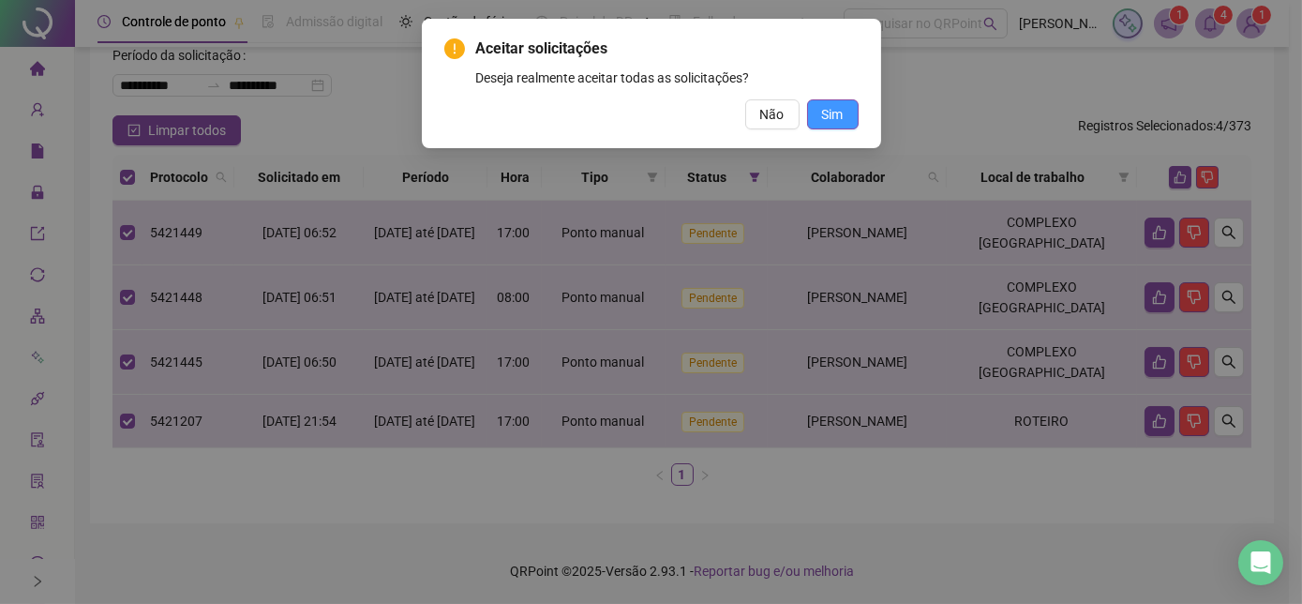
click at [824, 103] on button "Sim" at bounding box center [833, 114] width 52 height 30
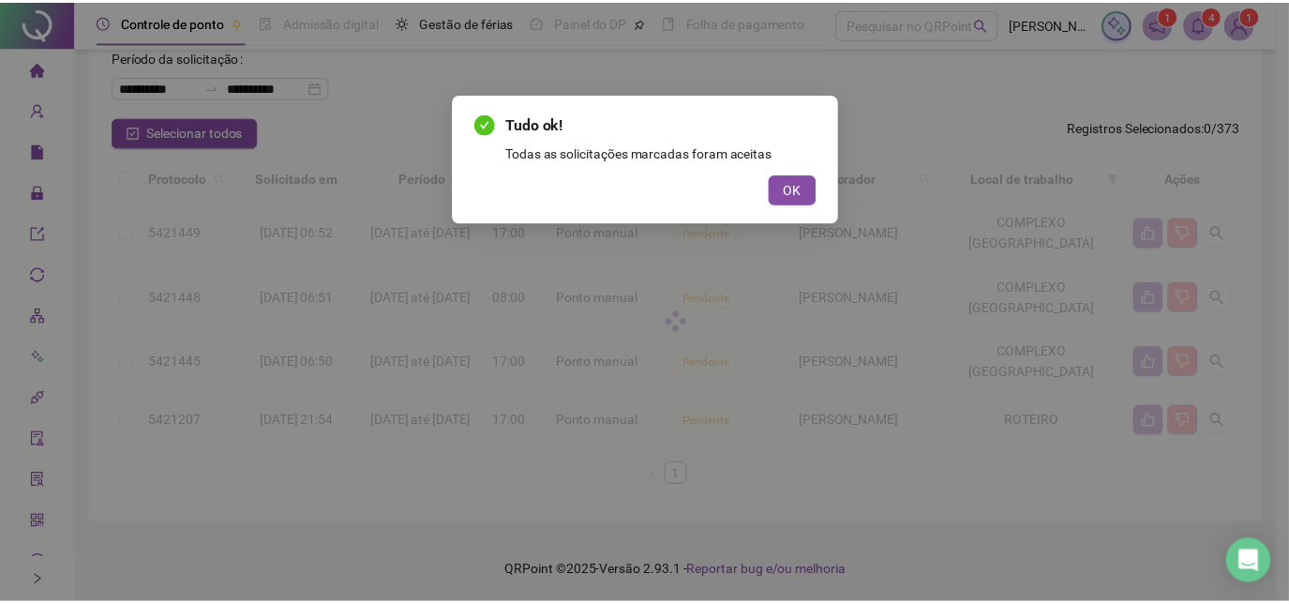
scroll to position [0, 0]
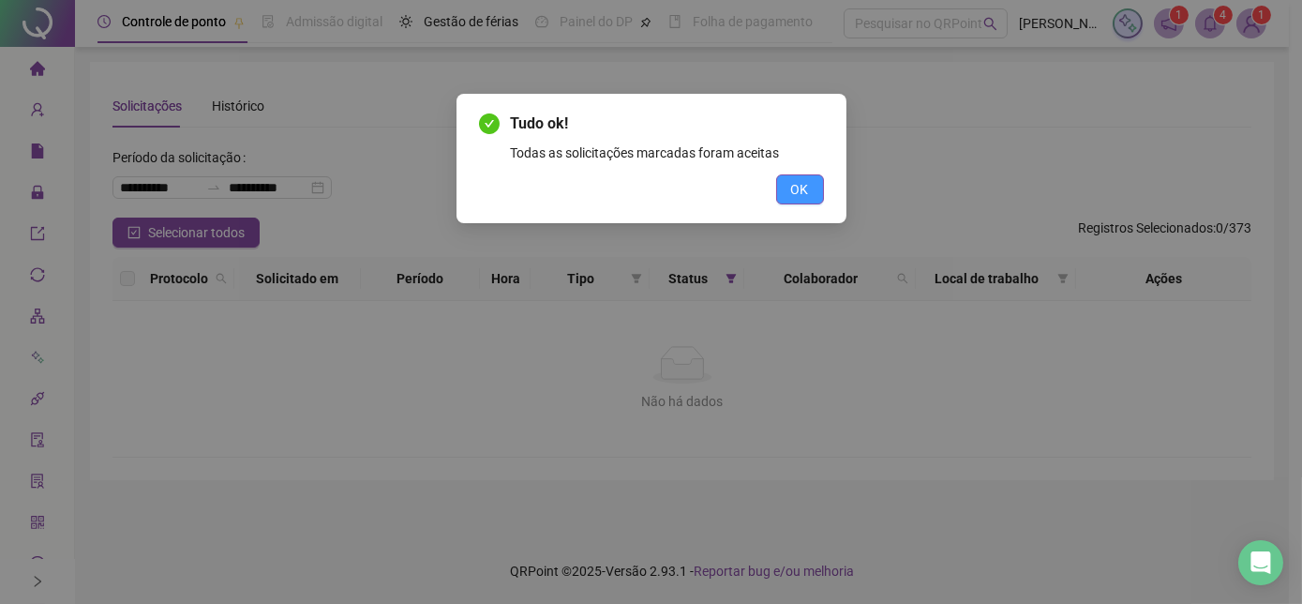
click at [799, 183] on span "OK" at bounding box center [800, 189] width 18 height 21
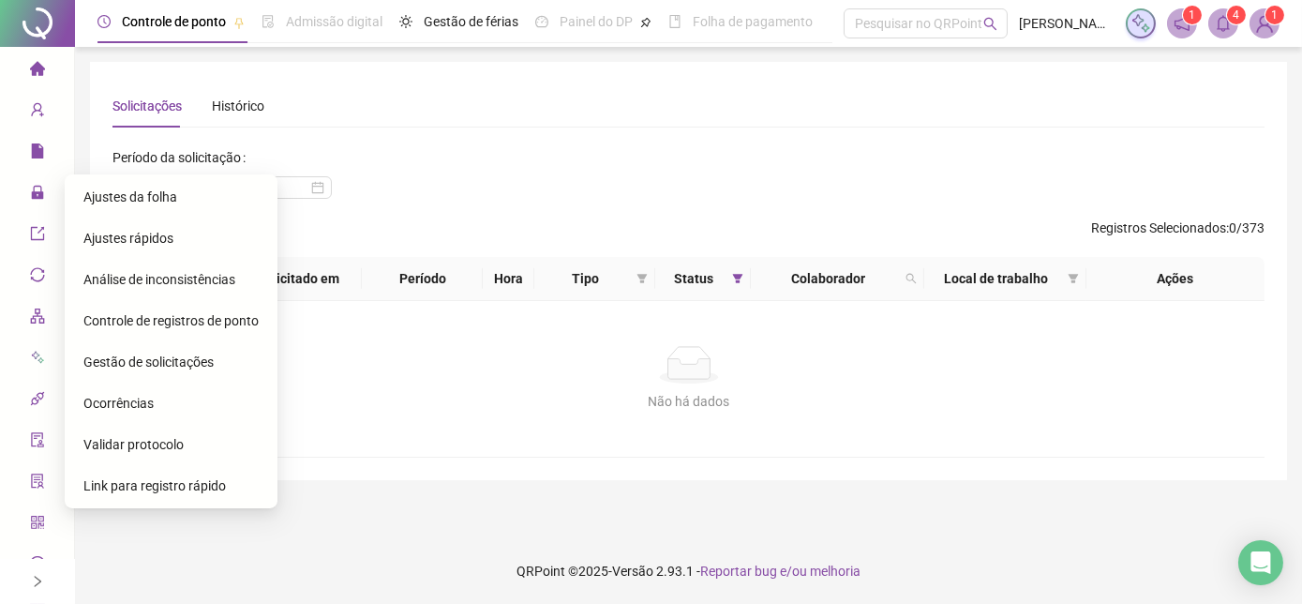
click at [81, 195] on li "Ajustes da folha" at bounding box center [170, 196] width 205 height 37
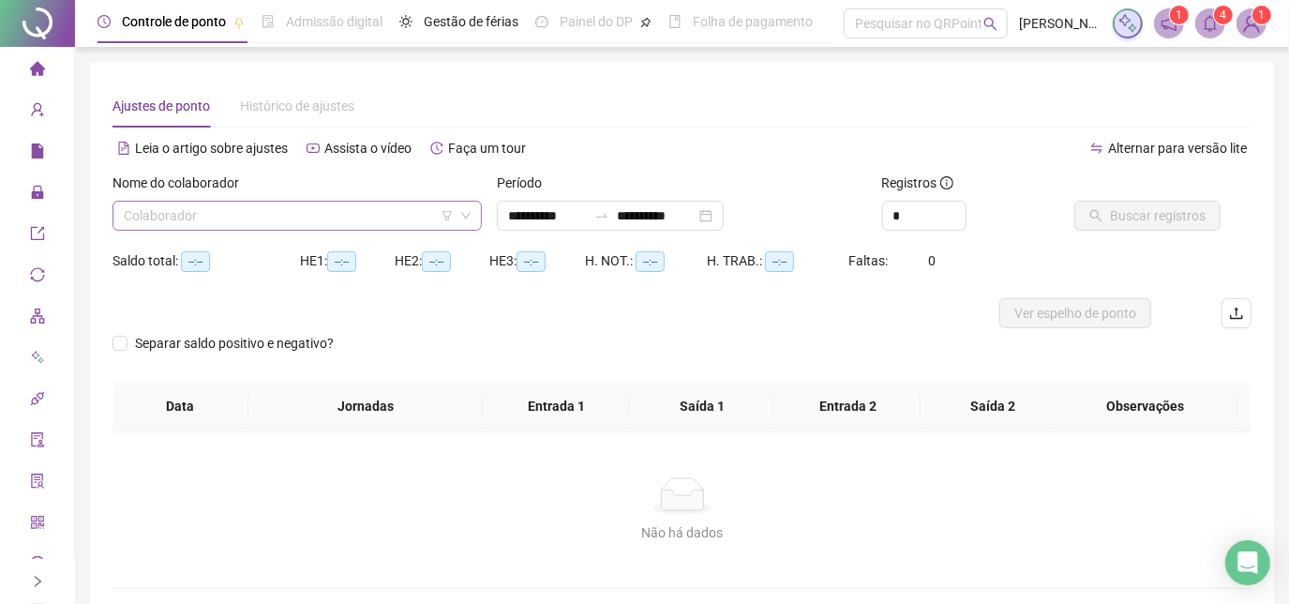
click at [204, 222] on input "search" at bounding box center [289, 215] width 330 height 28
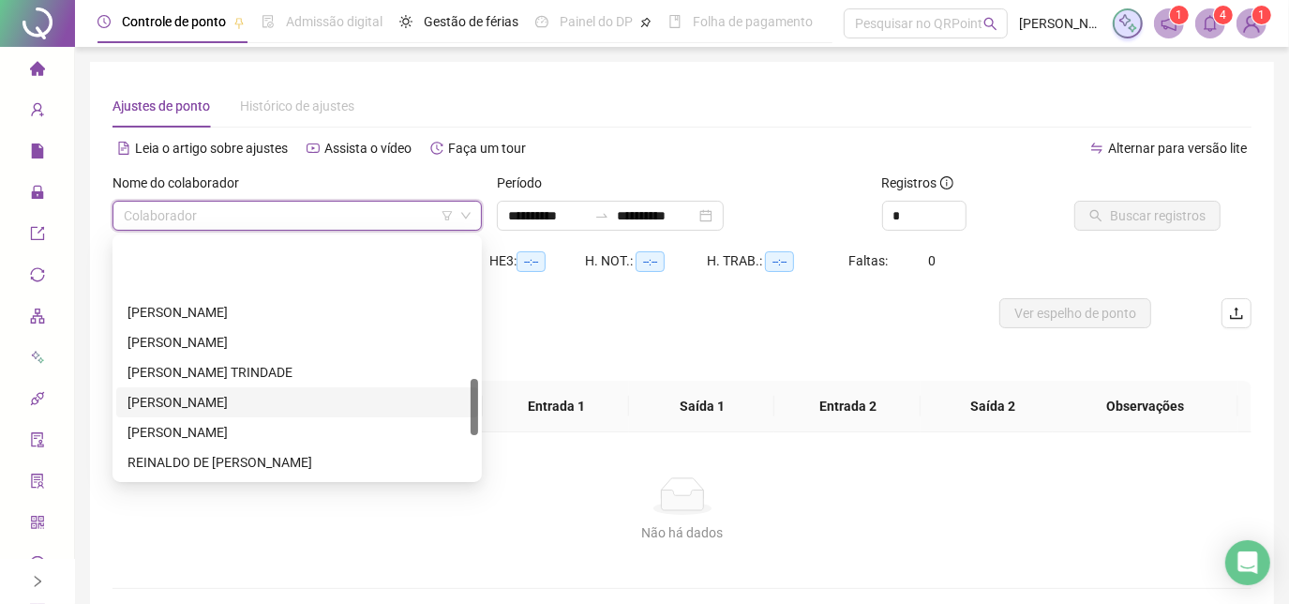
scroll to position [596, 0]
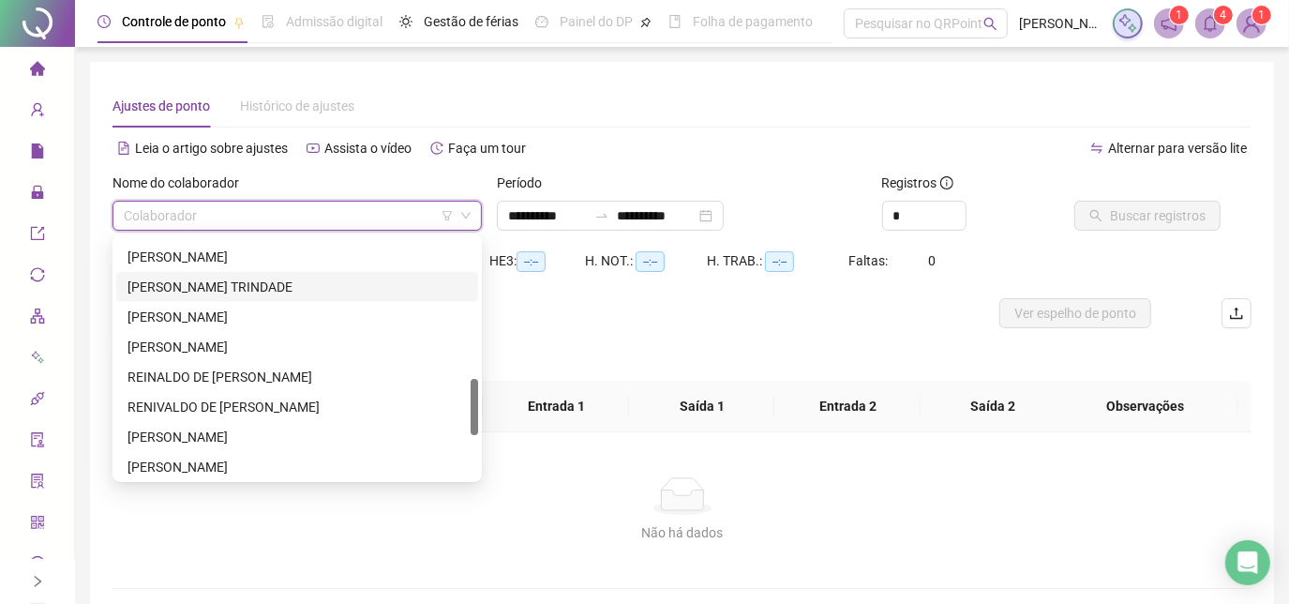
click at [262, 288] on div "[PERSON_NAME] TRINDADE" at bounding box center [296, 286] width 339 height 21
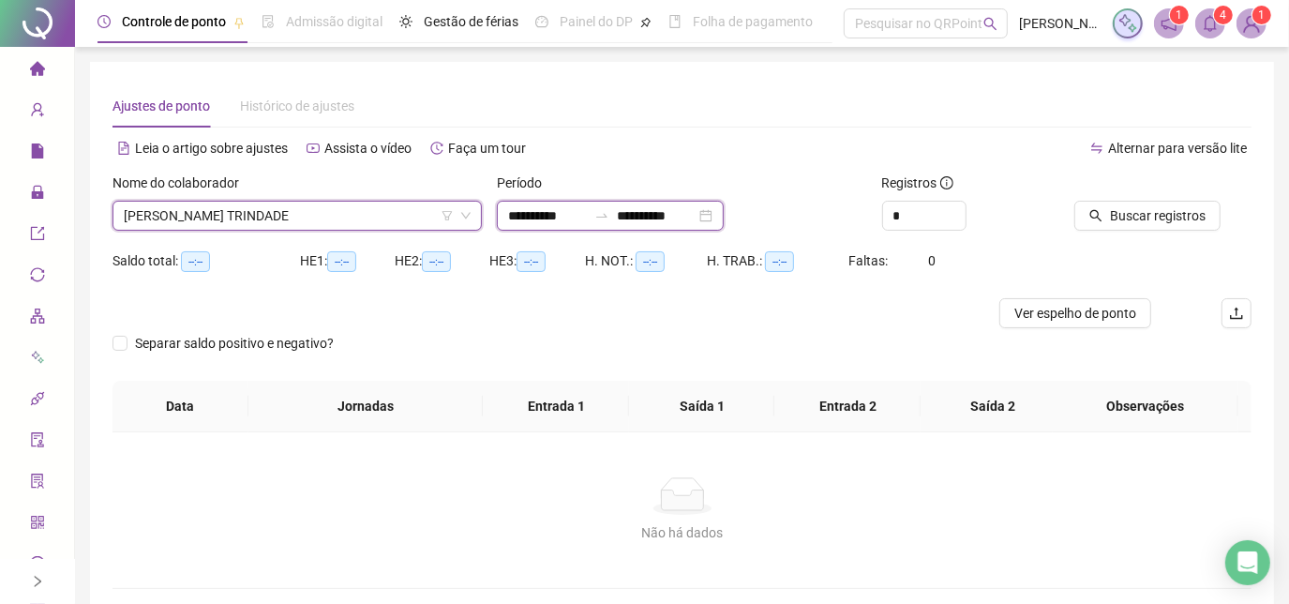
click at [695, 216] on input "**********" at bounding box center [656, 215] width 79 height 21
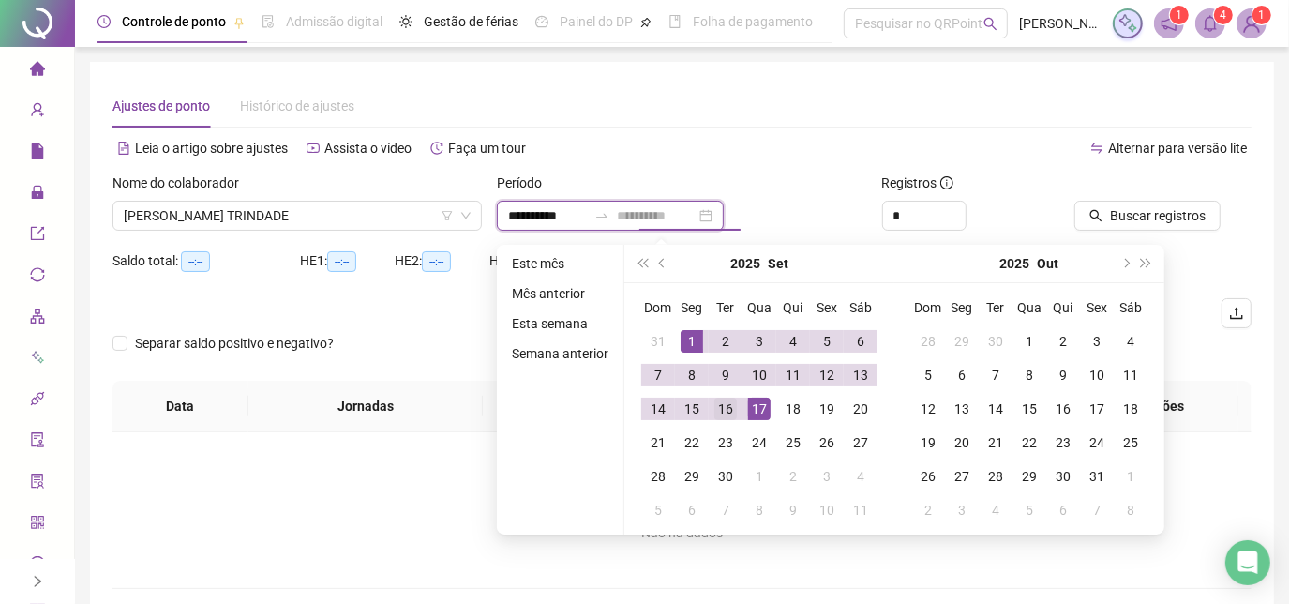
type input "**********"
click at [732, 410] on div "16" at bounding box center [725, 408] width 22 height 22
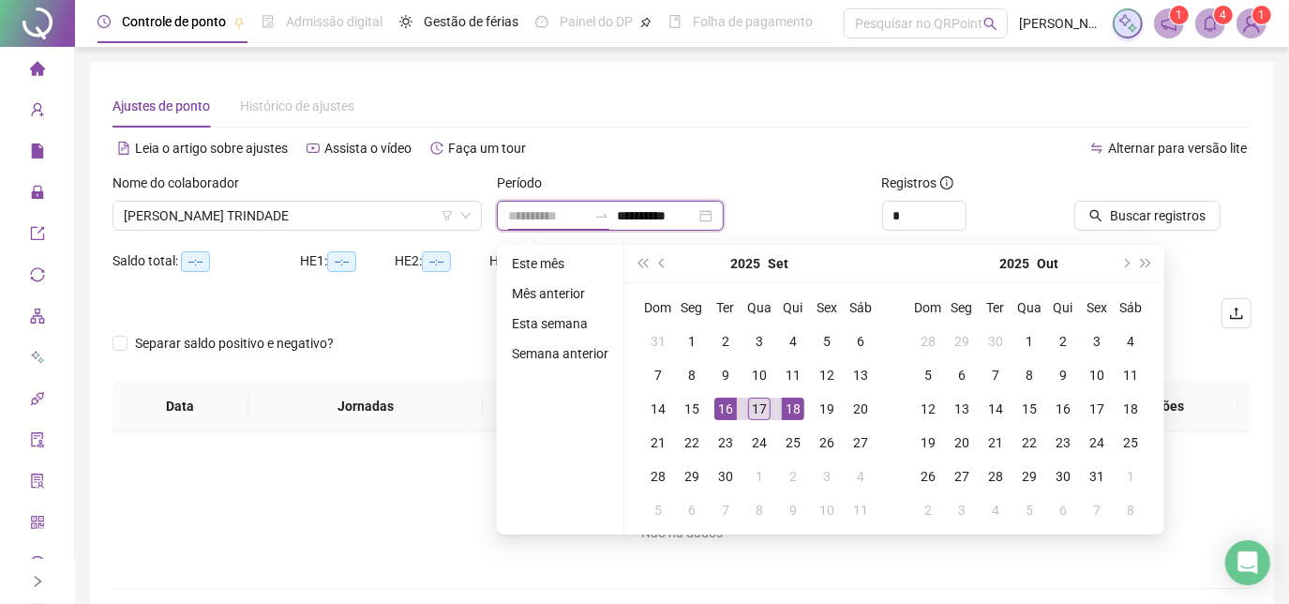
type input "**********"
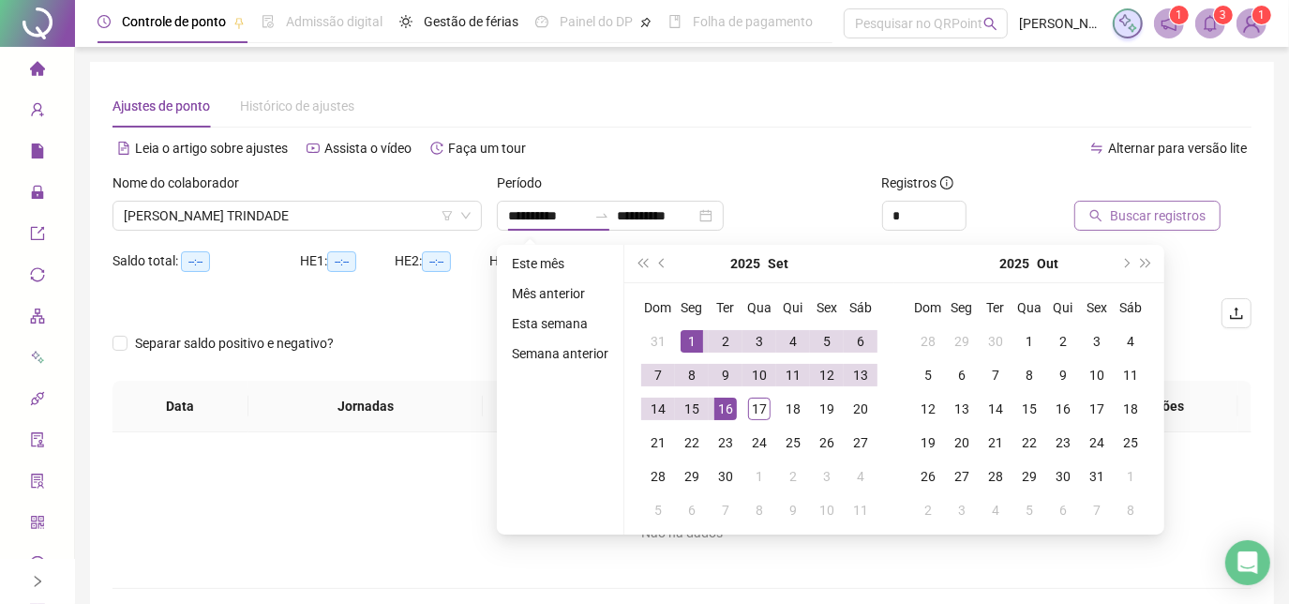
click at [1110, 220] on span "Buscar registros" at bounding box center [1158, 215] width 96 height 21
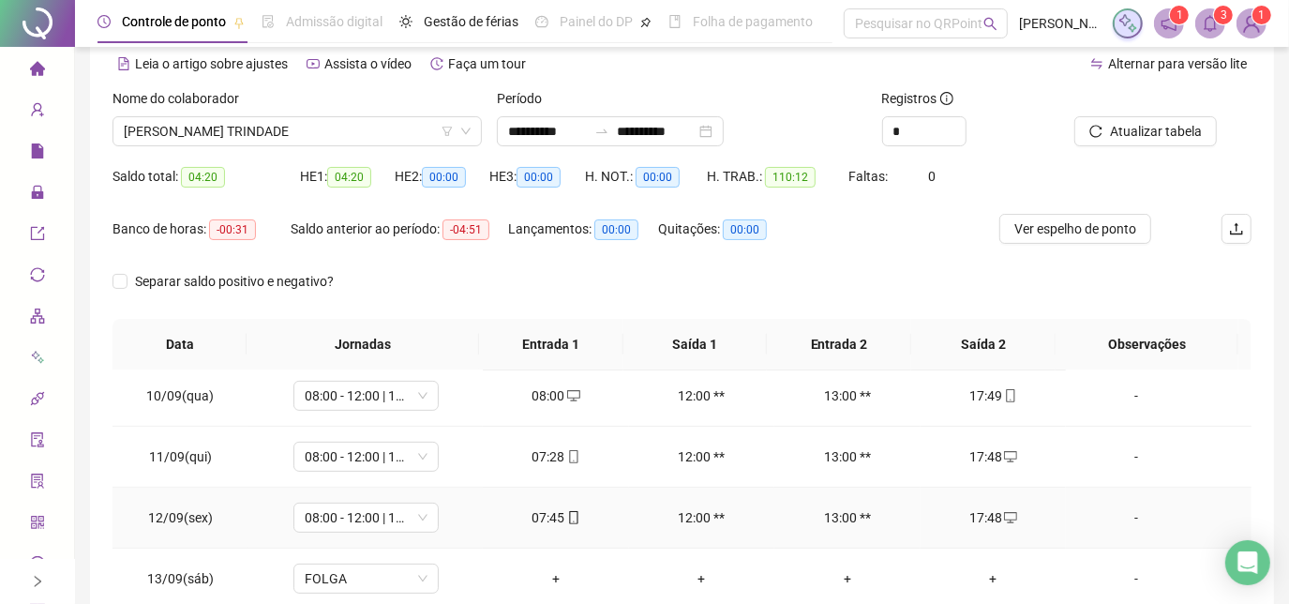
scroll to position [570, 0]
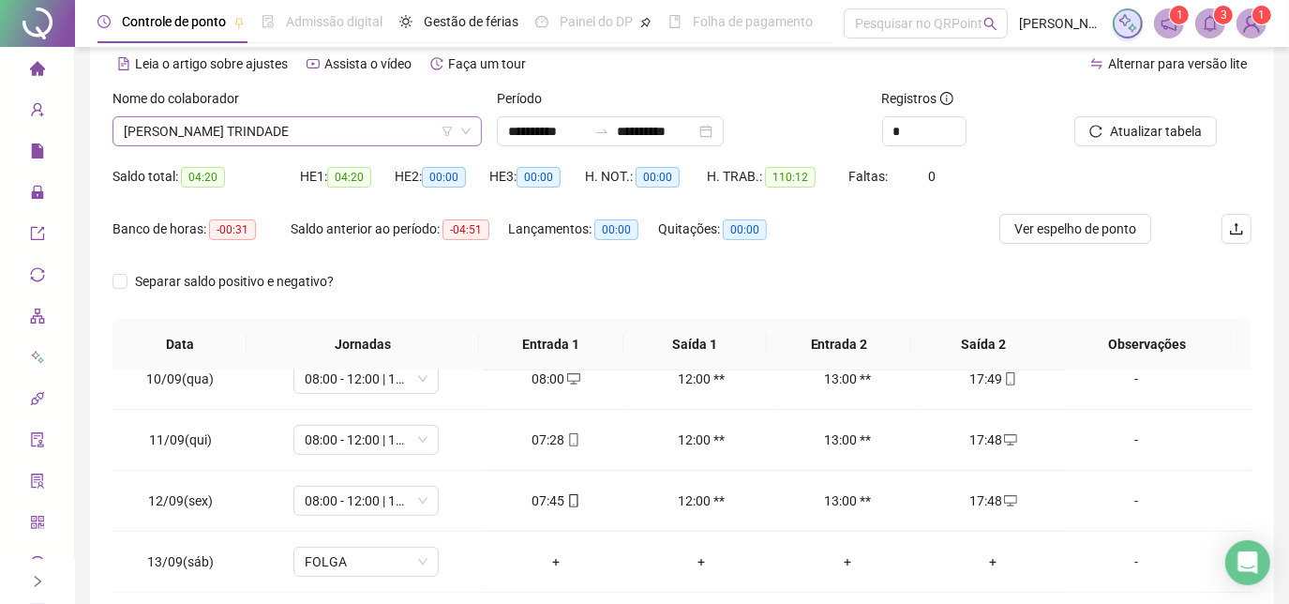
click at [368, 136] on span "[PERSON_NAME] TRINDADE" at bounding box center [297, 131] width 347 height 28
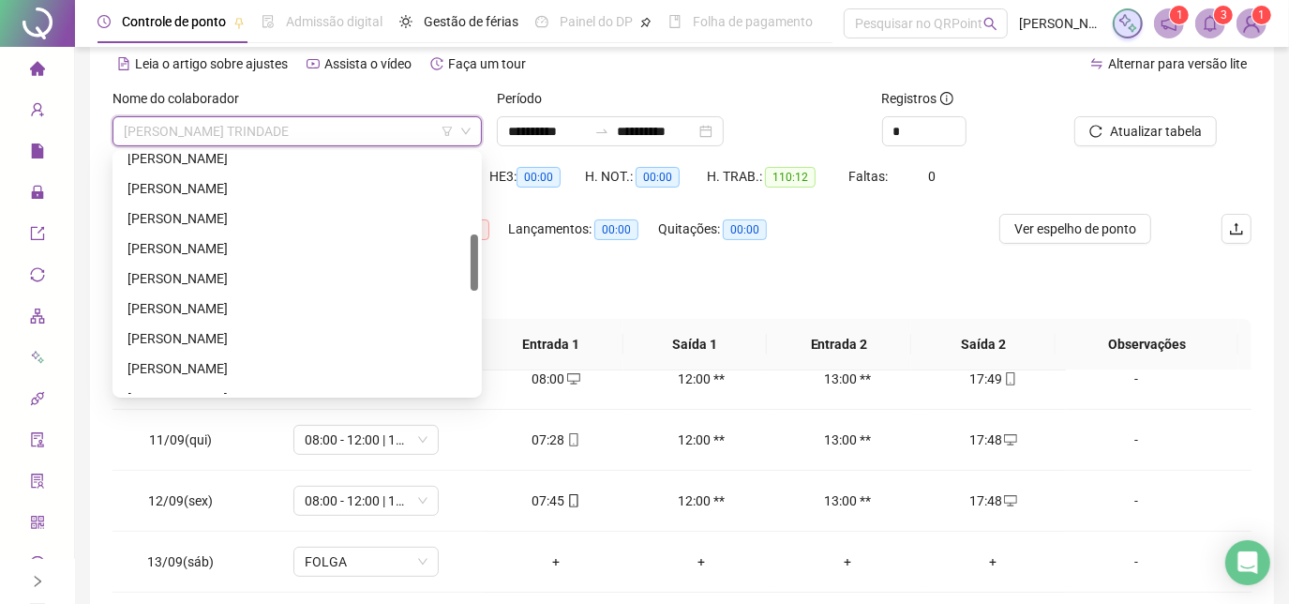
scroll to position [425, 0]
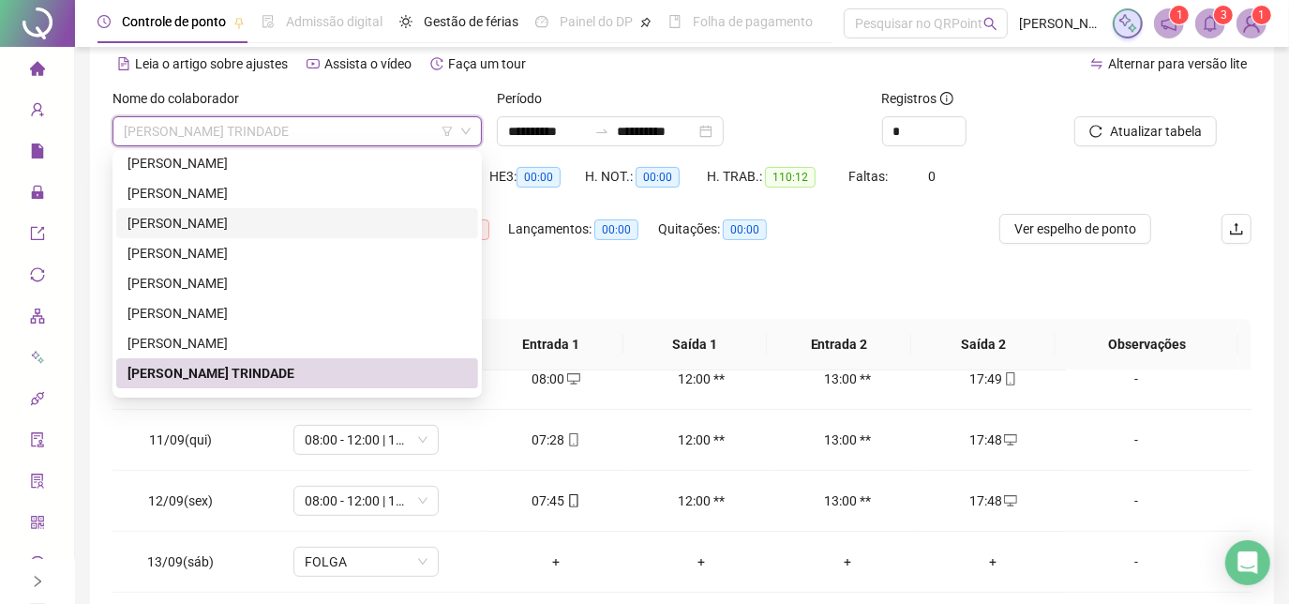
click at [258, 225] on div "[PERSON_NAME]" at bounding box center [296, 223] width 339 height 21
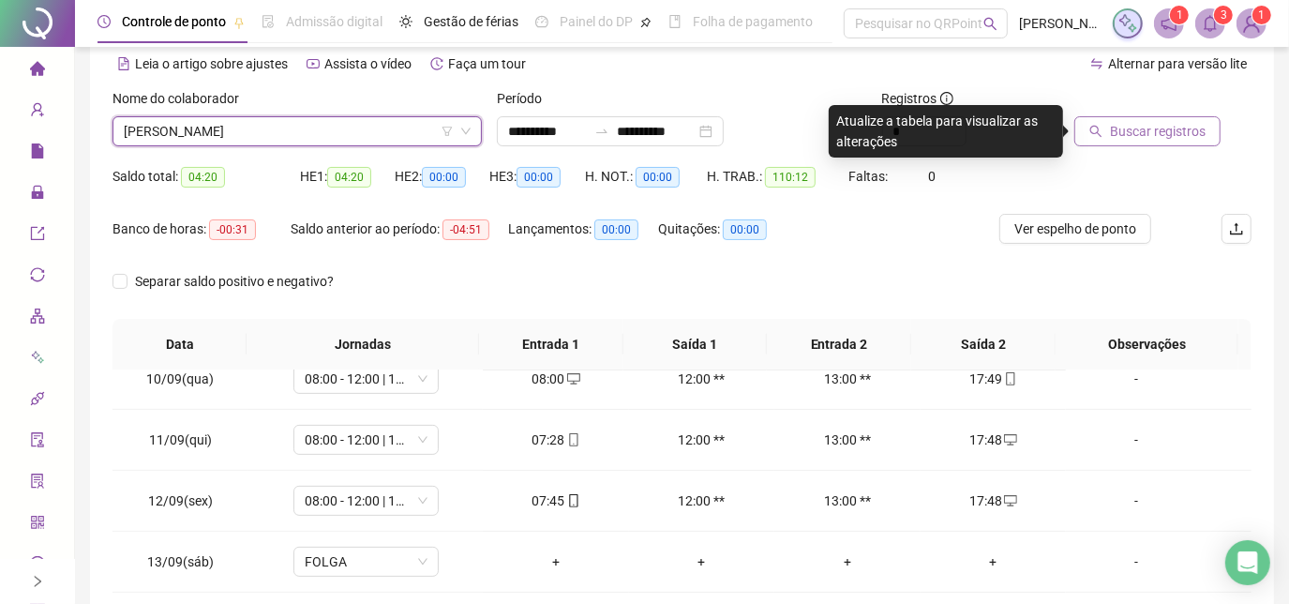
click at [1074, 129] on div "Buscar registros" at bounding box center [1162, 124] width 192 height 73
click at [1093, 131] on icon "search" at bounding box center [1095, 131] width 13 height 13
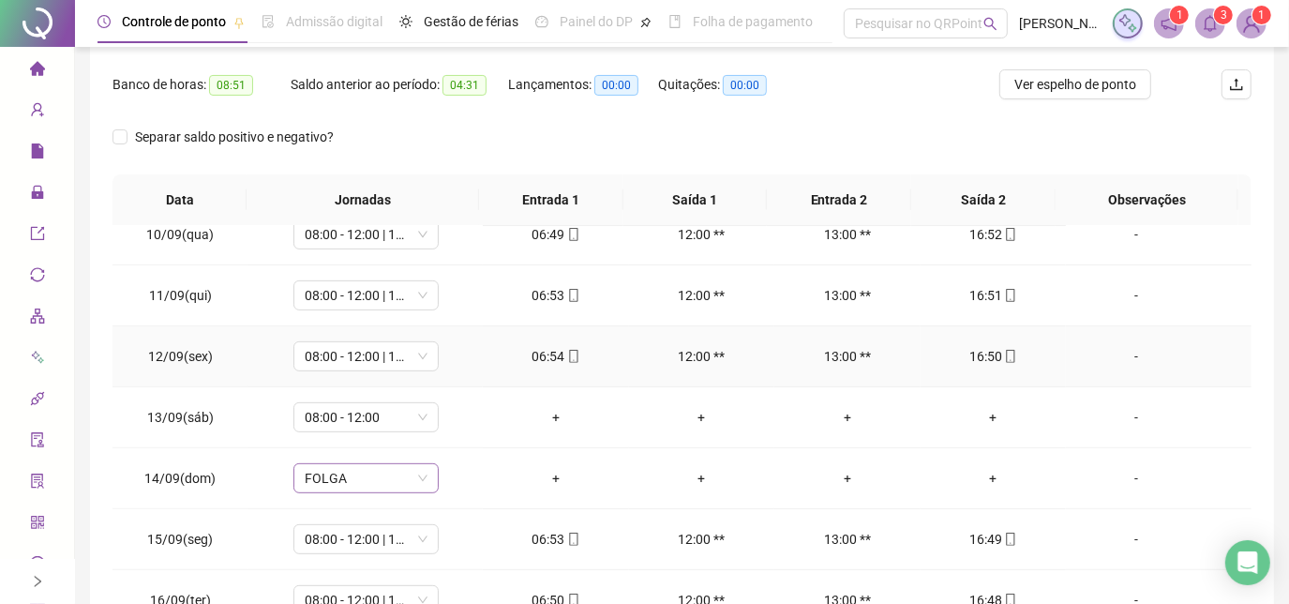
scroll to position [255, 0]
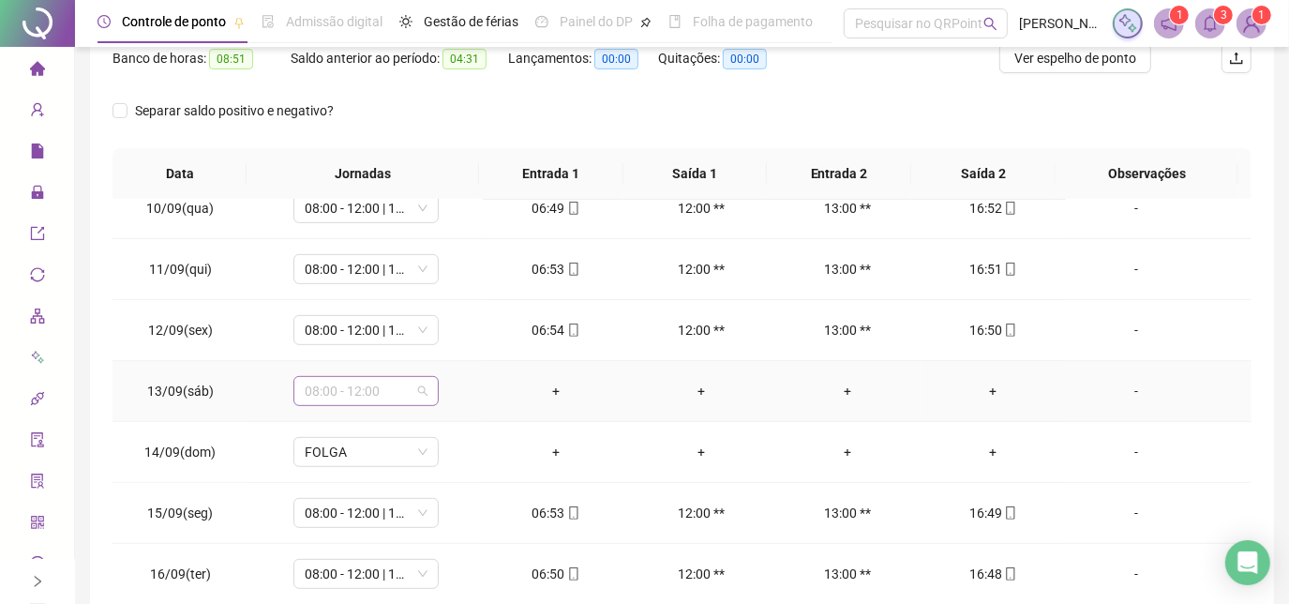
click at [426, 384] on div "08:00 - 12:00" at bounding box center [365, 391] width 145 height 30
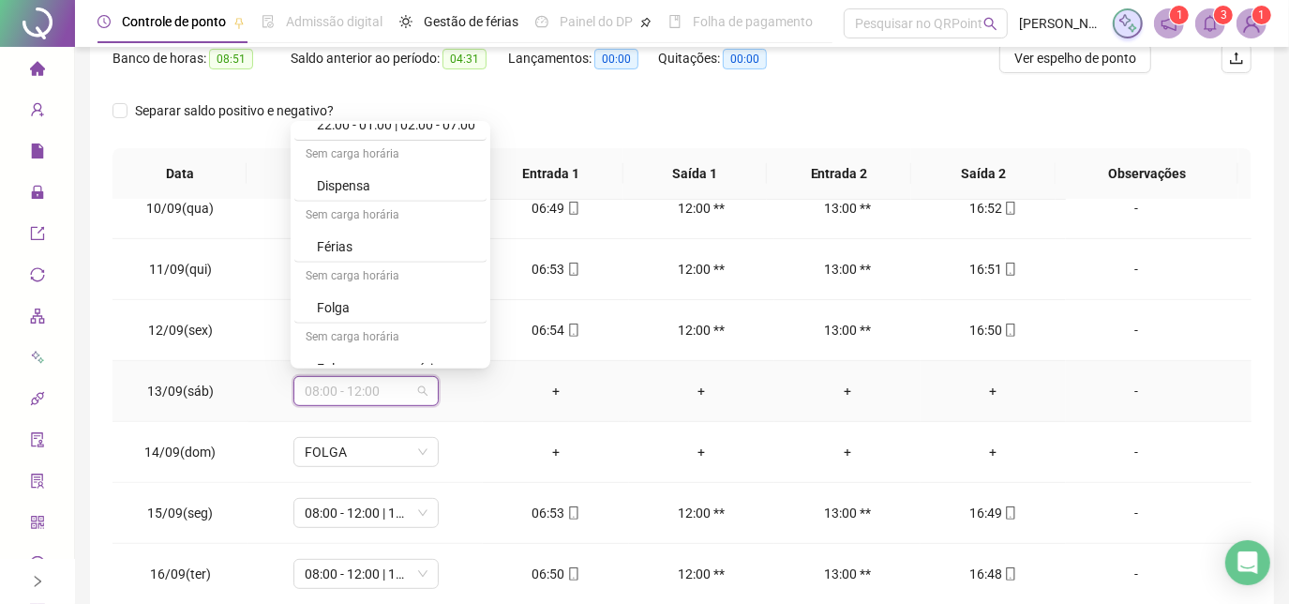
scroll to position [1192, 0]
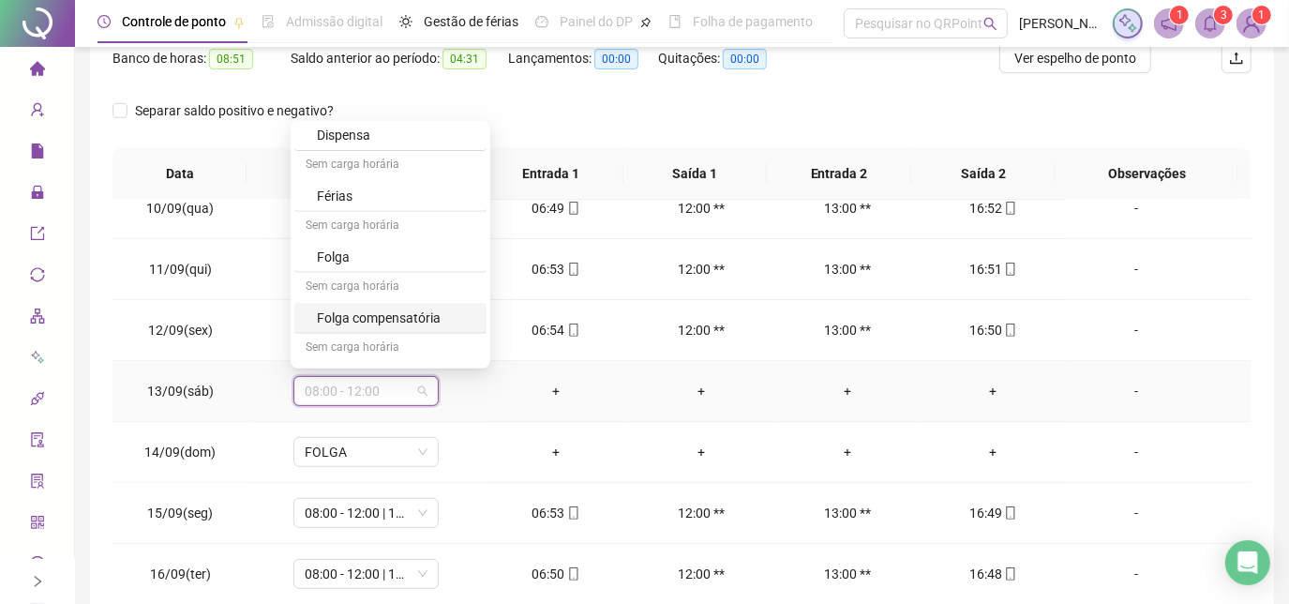
click at [398, 313] on div "Folga compensatória" at bounding box center [396, 317] width 158 height 21
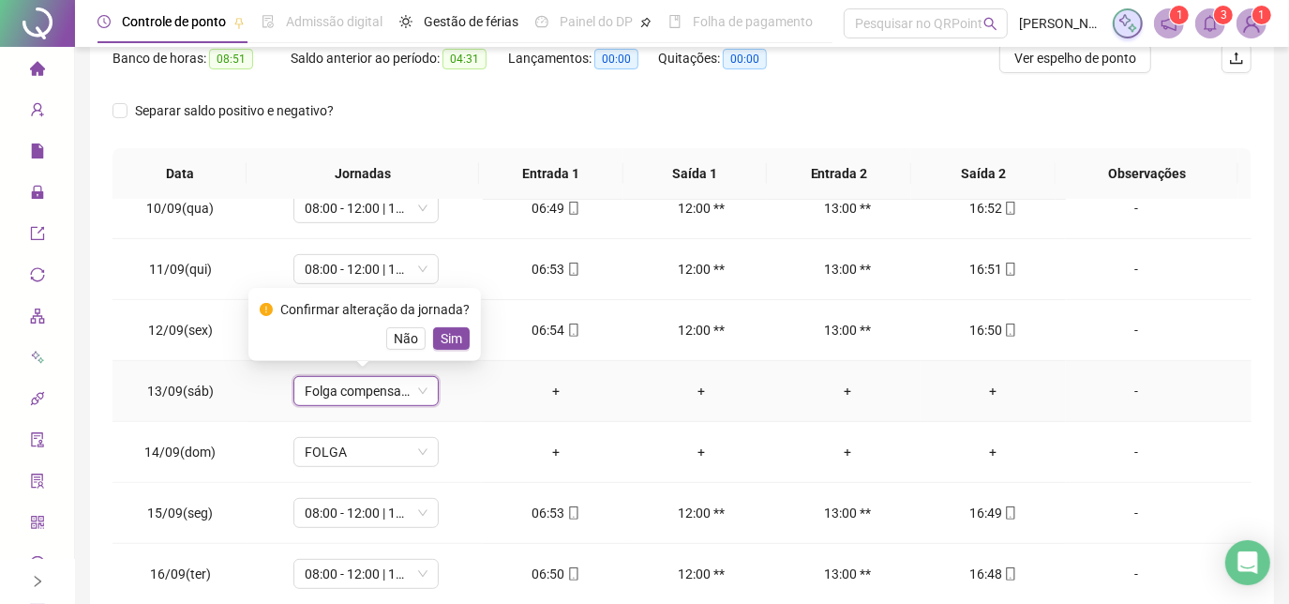
click at [449, 330] on span "Sim" at bounding box center [451, 338] width 22 height 21
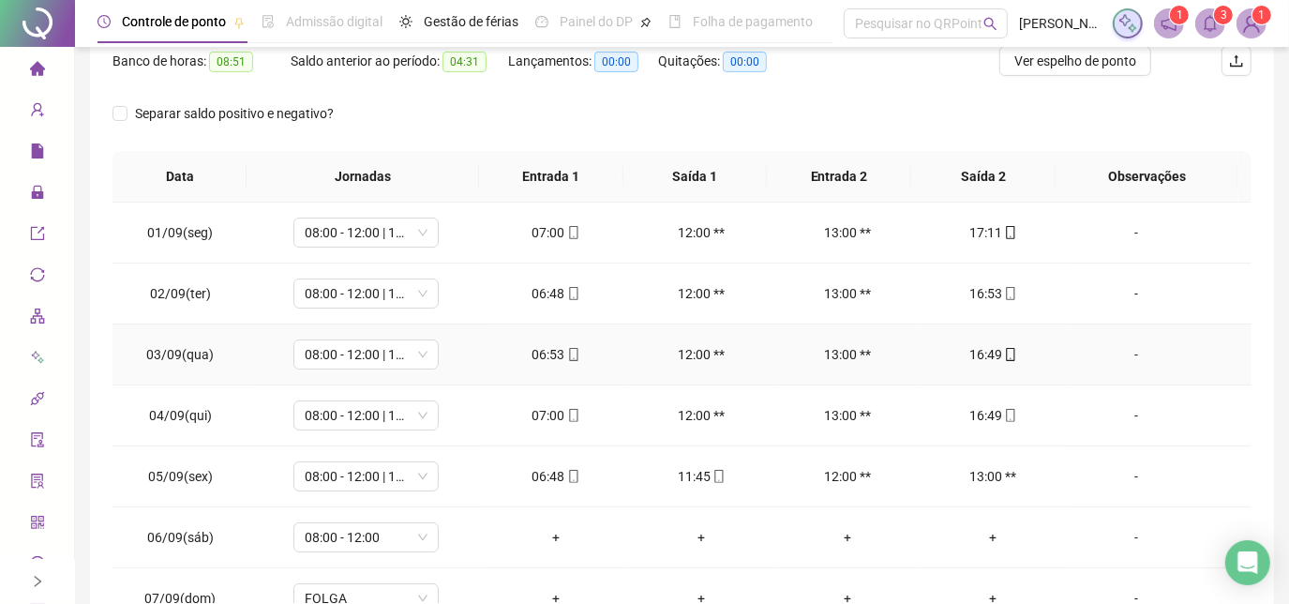
scroll to position [13, 0]
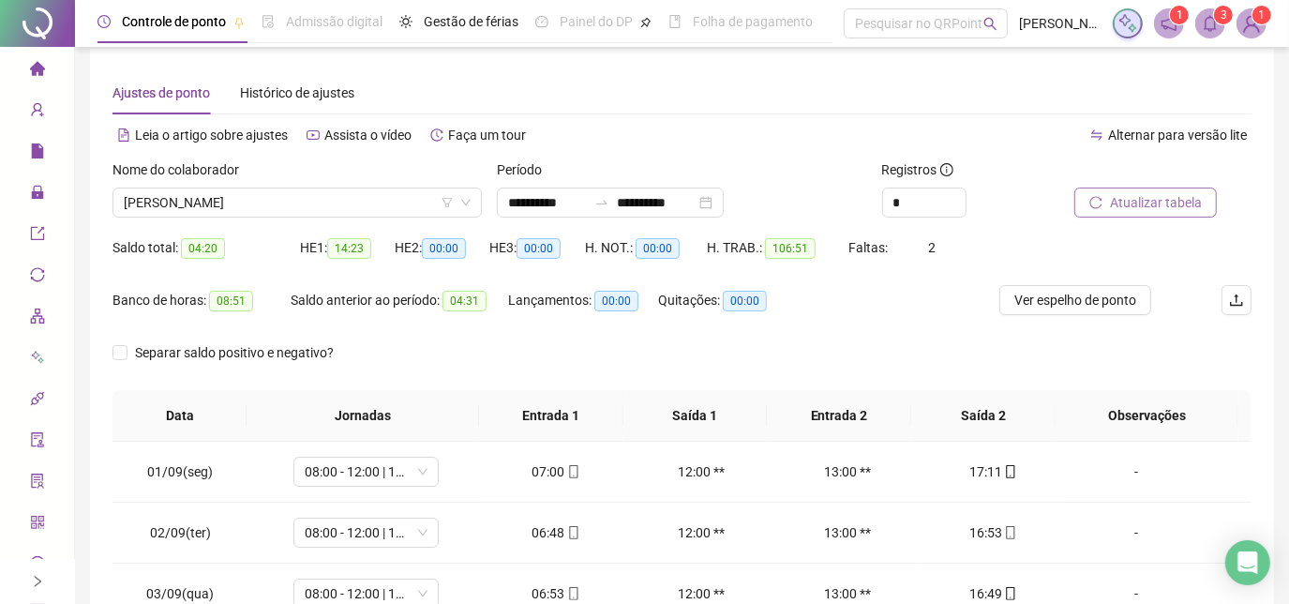
click at [1117, 207] on span "Atualizar tabela" at bounding box center [1156, 202] width 92 height 21
click at [1137, 206] on span "Atualizar tabela" at bounding box center [1156, 202] width 92 height 21
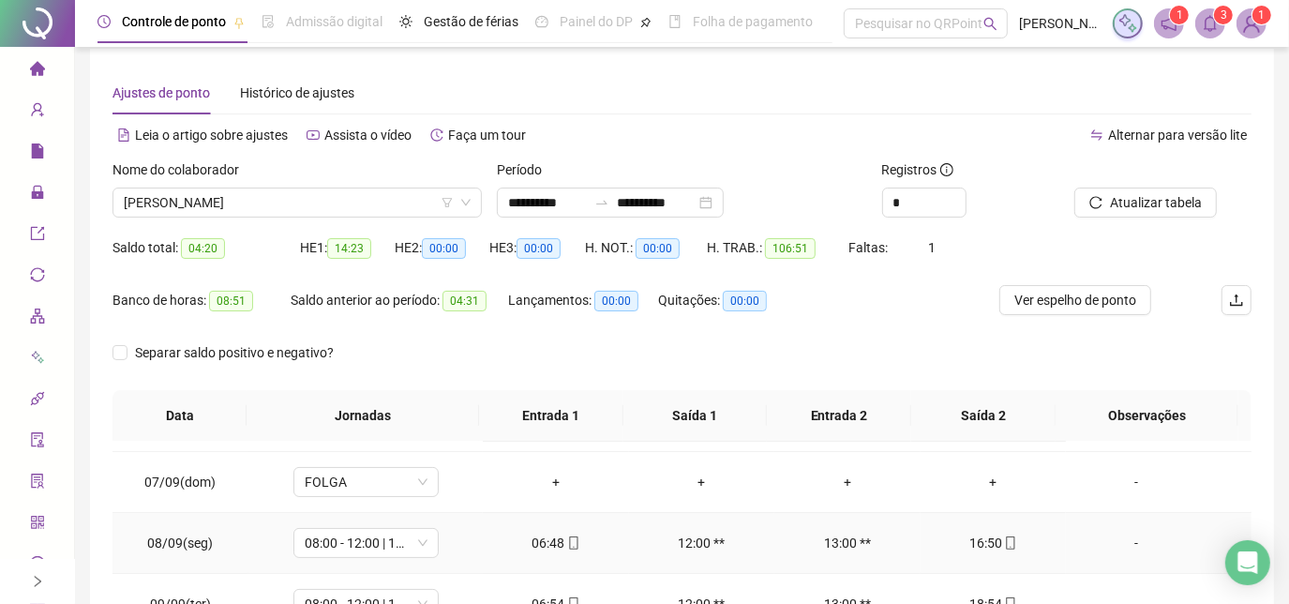
scroll to position [255, 0]
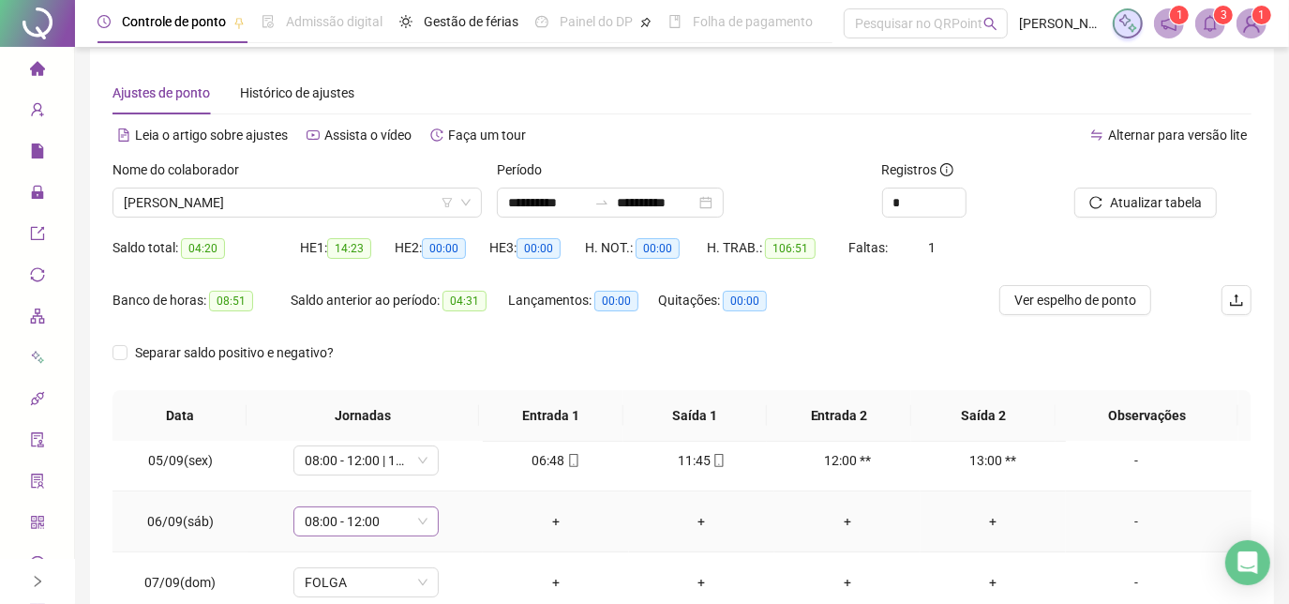
click at [414, 529] on span "08:00 - 12:00" at bounding box center [366, 521] width 123 height 28
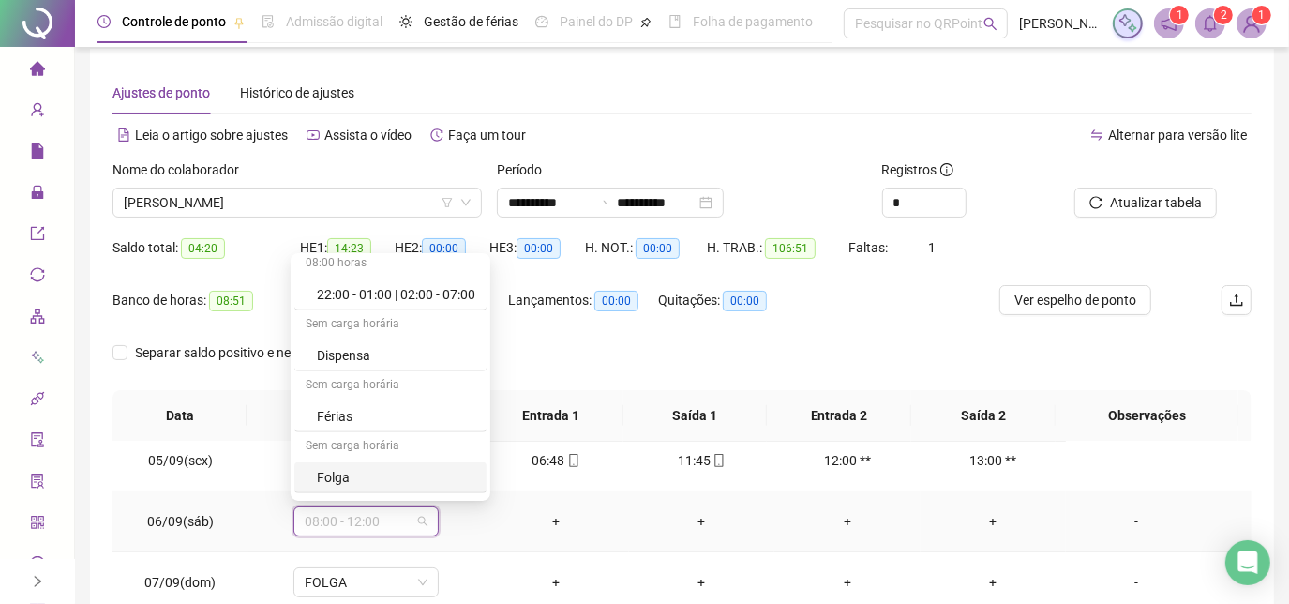
scroll to position [1216, 0]
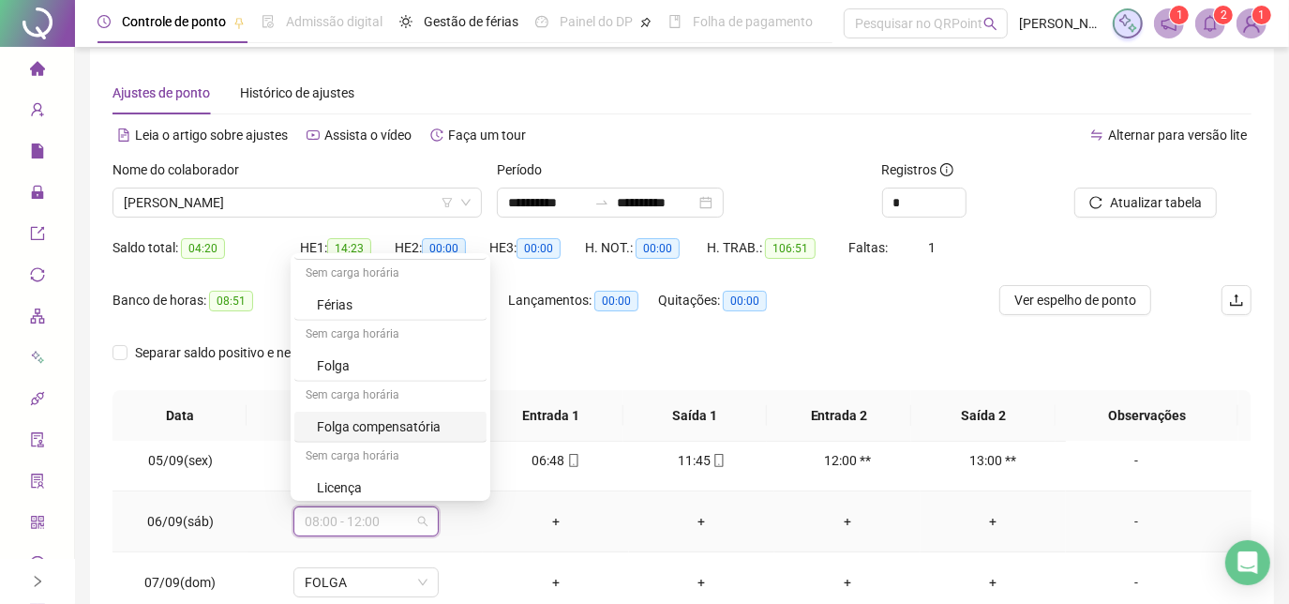
click at [405, 421] on div "Folga compensatória" at bounding box center [396, 426] width 158 height 21
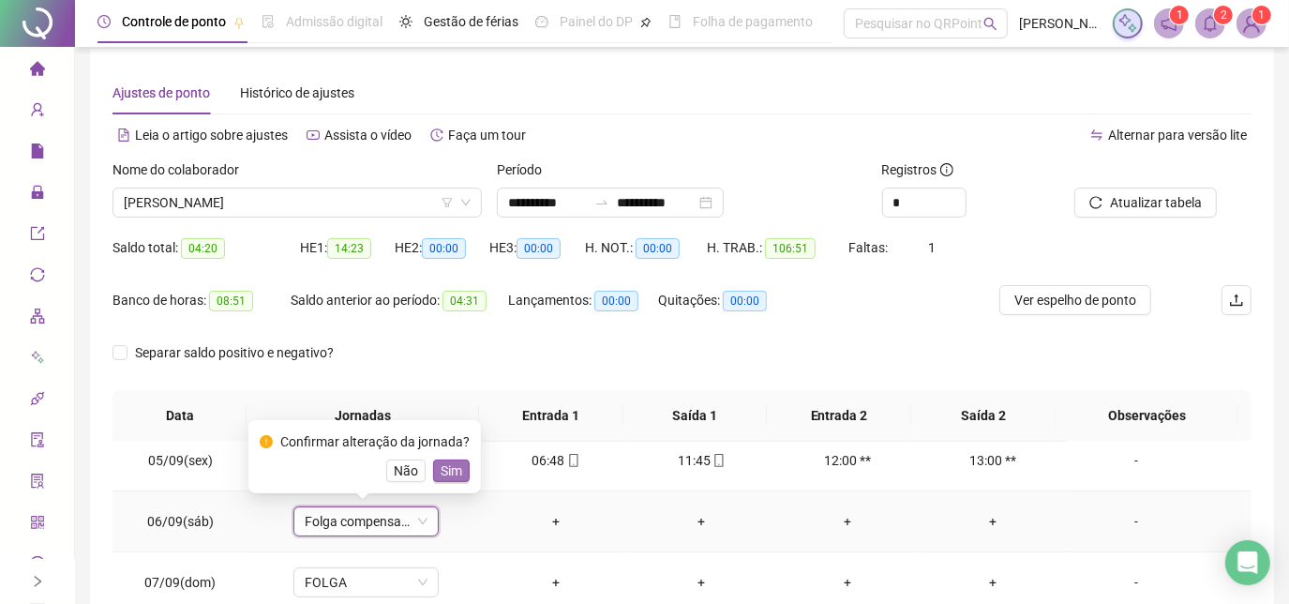
click at [441, 479] on span "Sim" at bounding box center [451, 470] width 22 height 21
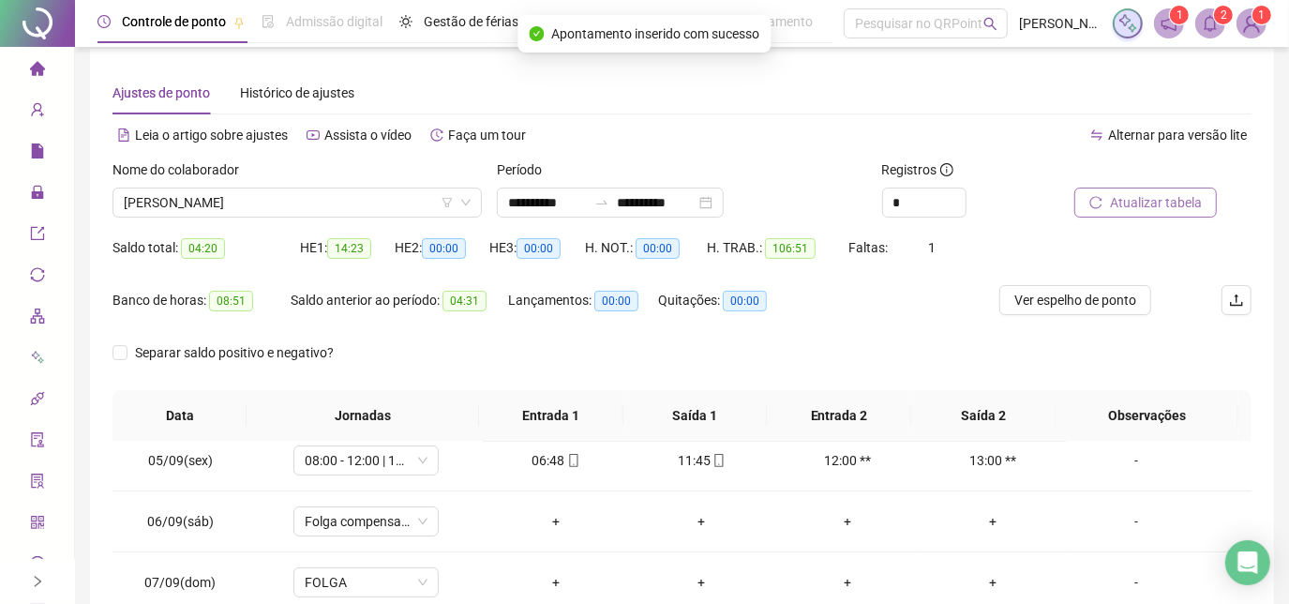
click at [1141, 210] on span "Atualizar tabela" at bounding box center [1156, 202] width 92 height 21
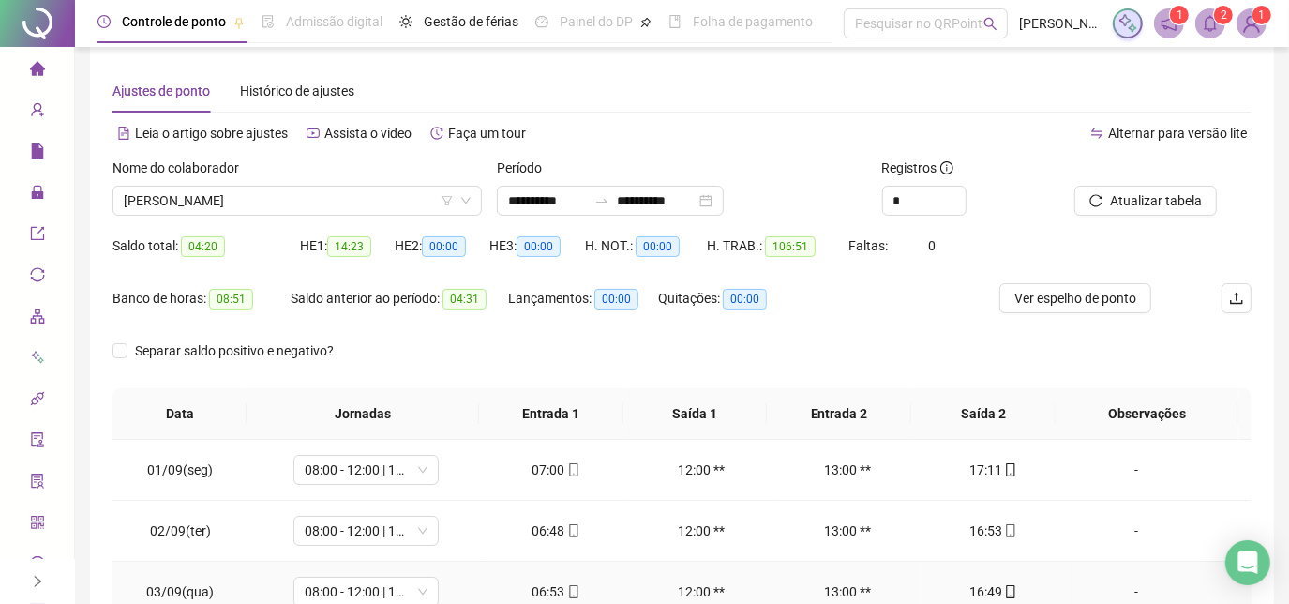
scroll to position [13, 0]
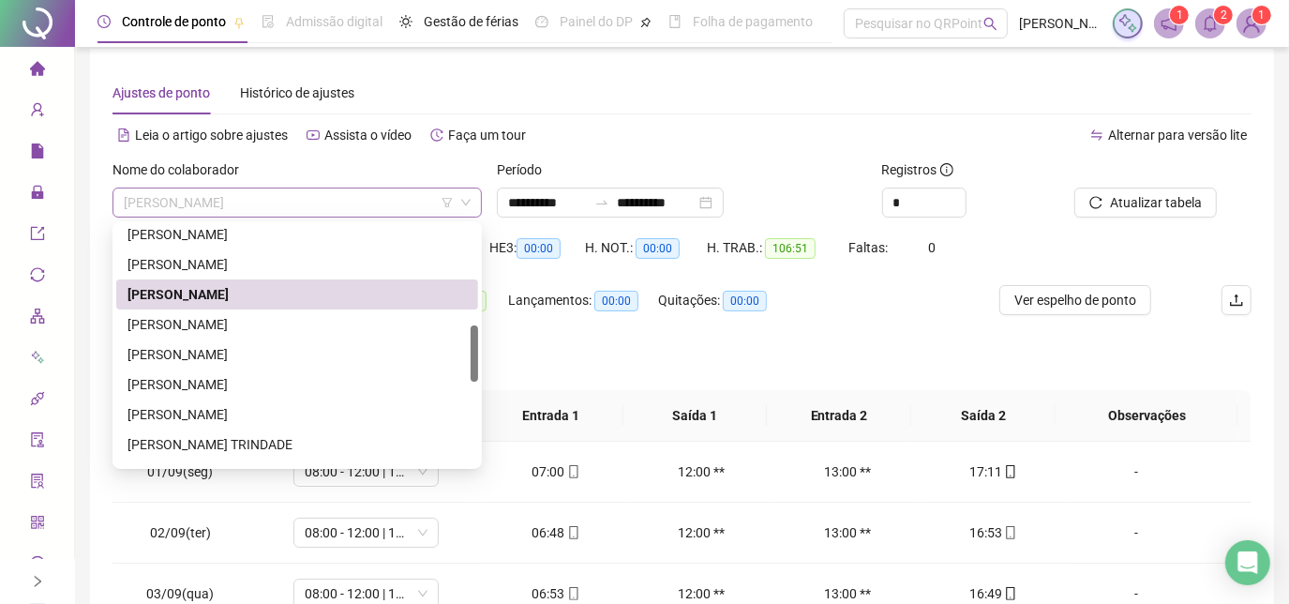
click at [367, 202] on span "[PERSON_NAME]" at bounding box center [297, 202] width 347 height 28
click at [285, 238] on div "[PERSON_NAME]" at bounding box center [296, 234] width 339 height 21
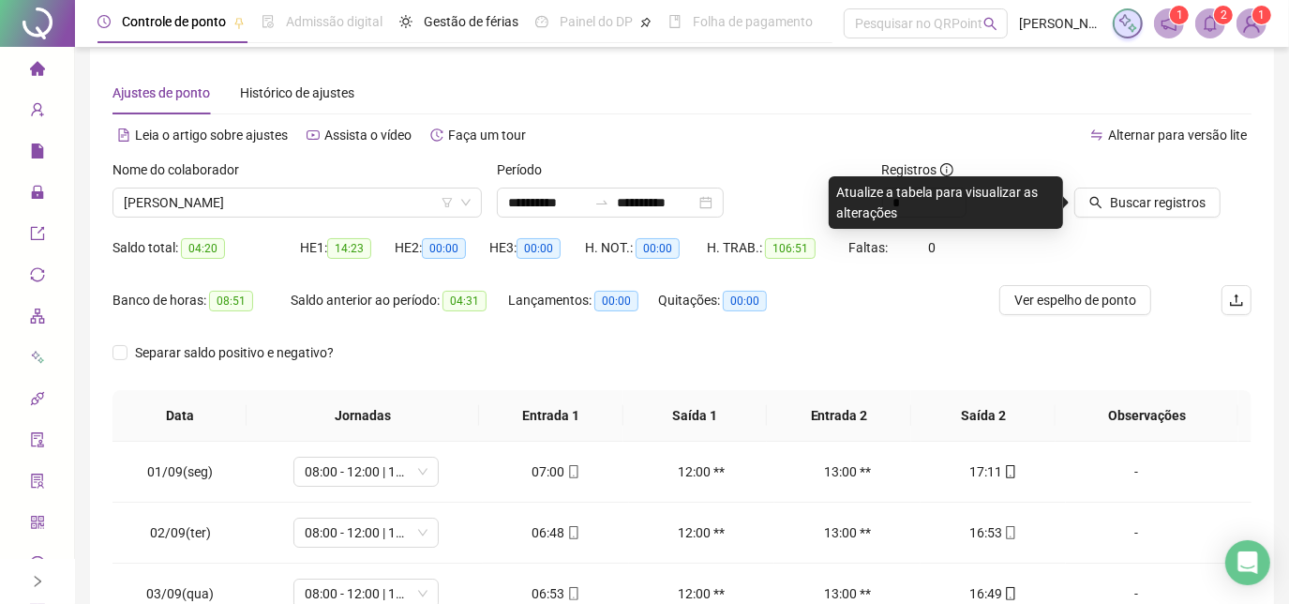
click at [1089, 199] on icon "search" at bounding box center [1095, 202] width 13 height 13
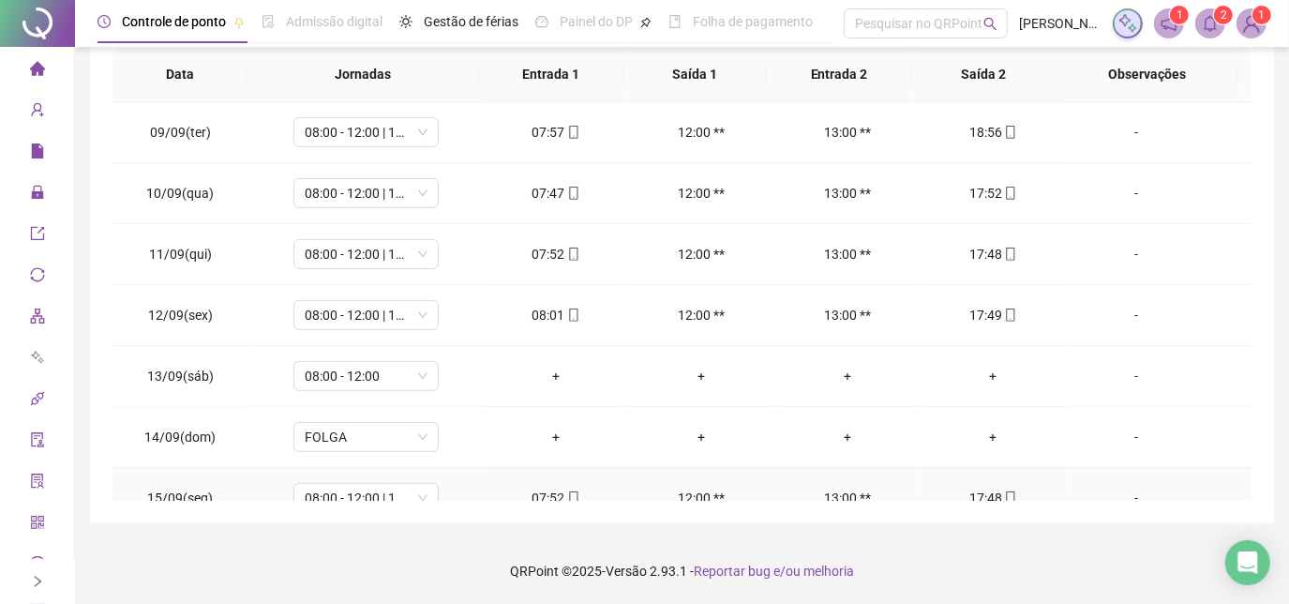
scroll to position [485, 0]
click at [412, 374] on span "08:00 - 12:00" at bounding box center [366, 377] width 123 height 28
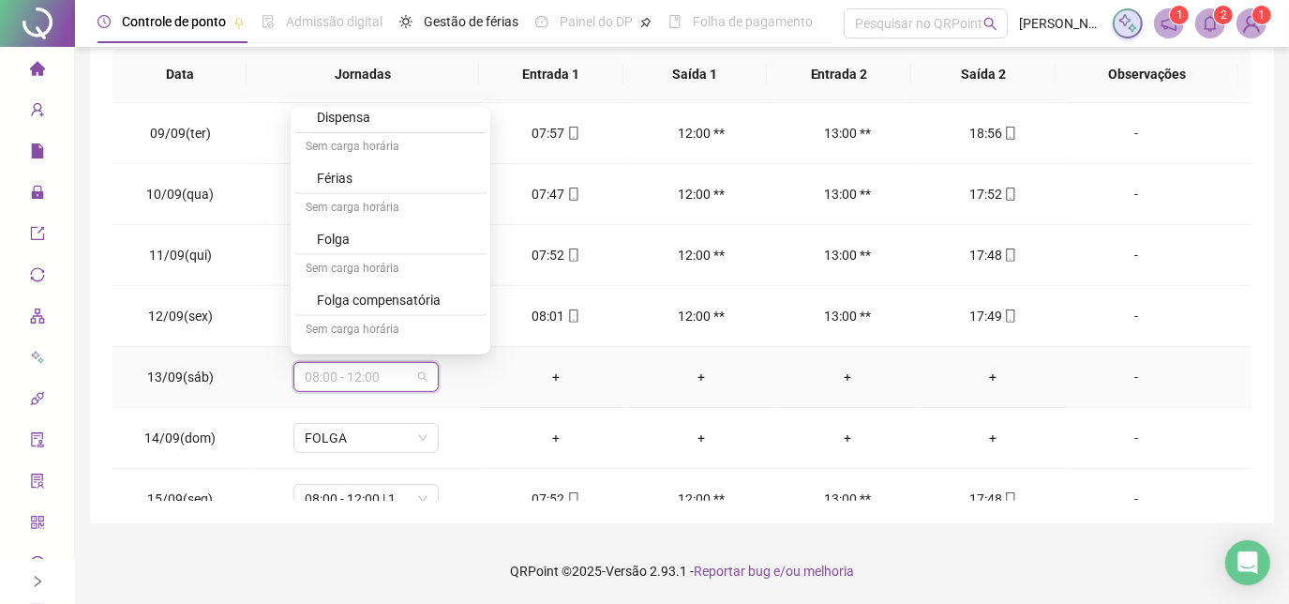
scroll to position [1216, 0]
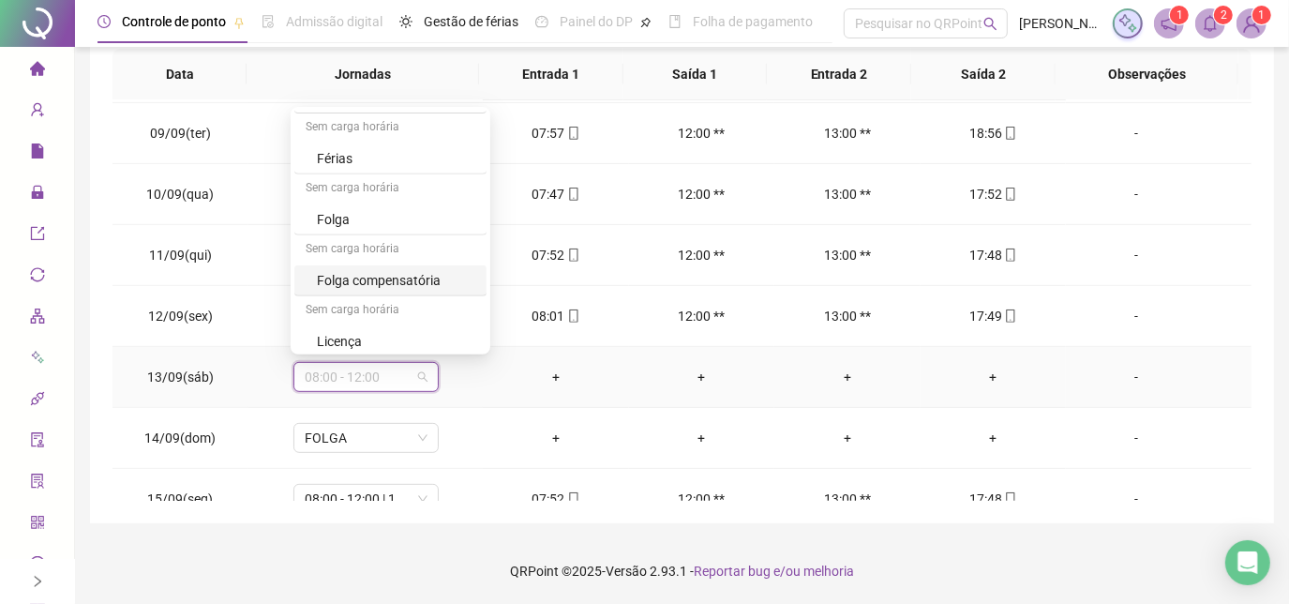
click at [373, 275] on div "Folga compensatória" at bounding box center [396, 280] width 158 height 21
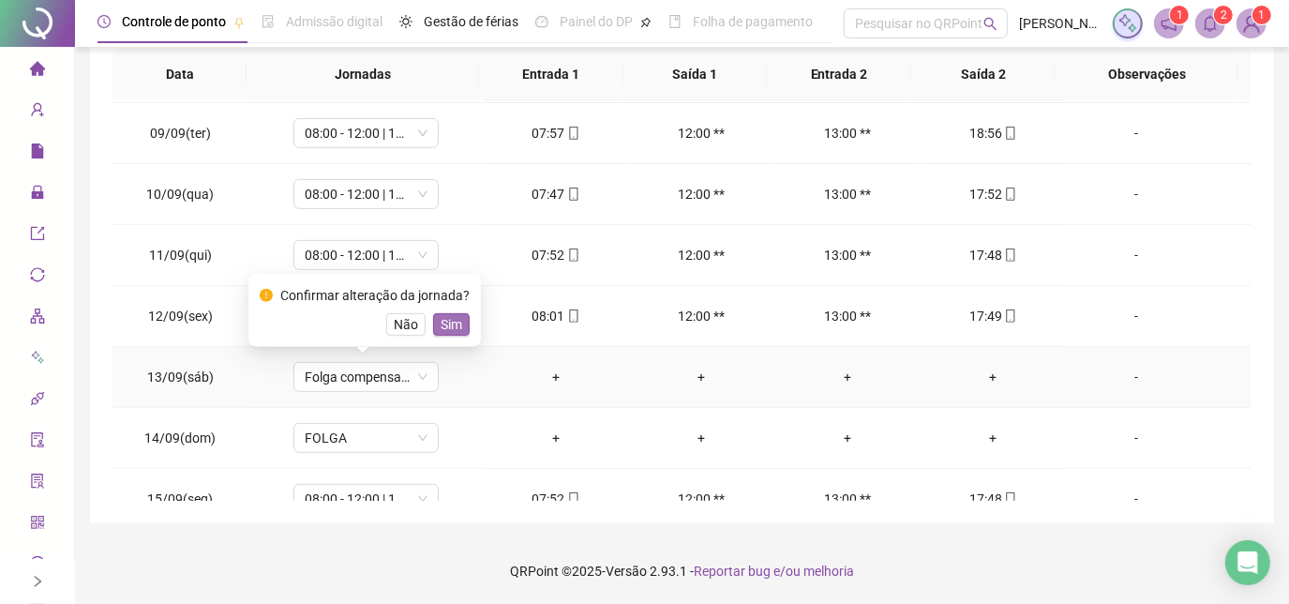
click at [451, 320] on span "Sim" at bounding box center [451, 324] width 22 height 21
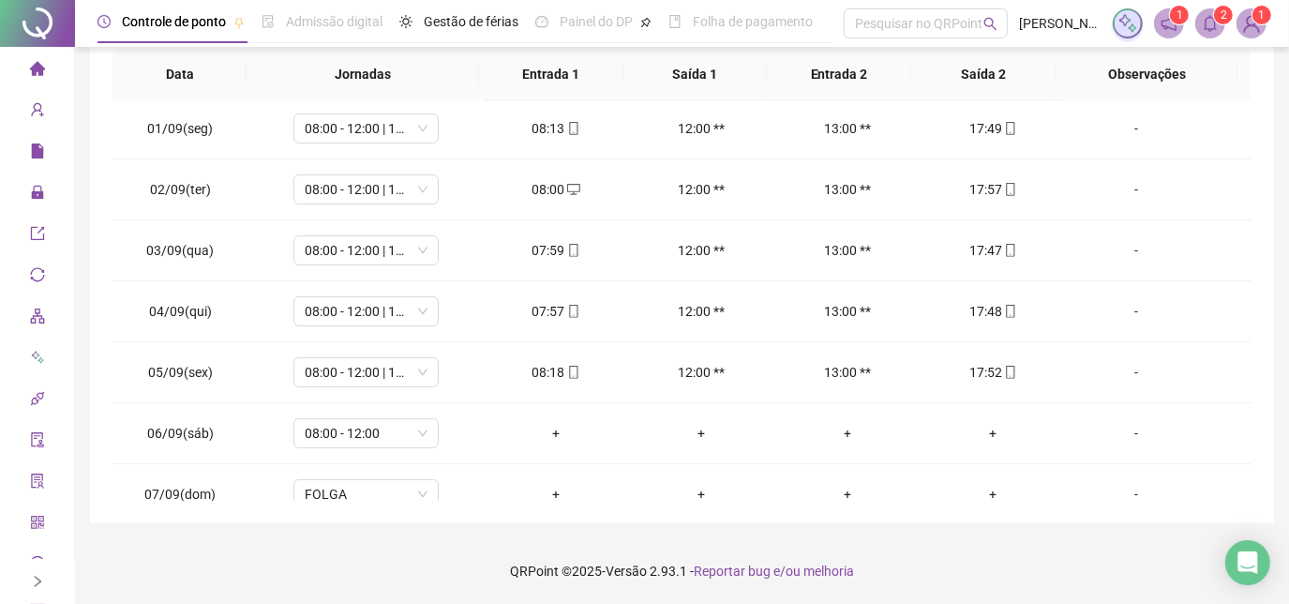
scroll to position [0, 0]
click at [426, 423] on div "08:00 - 12:00" at bounding box center [365, 435] width 145 height 30
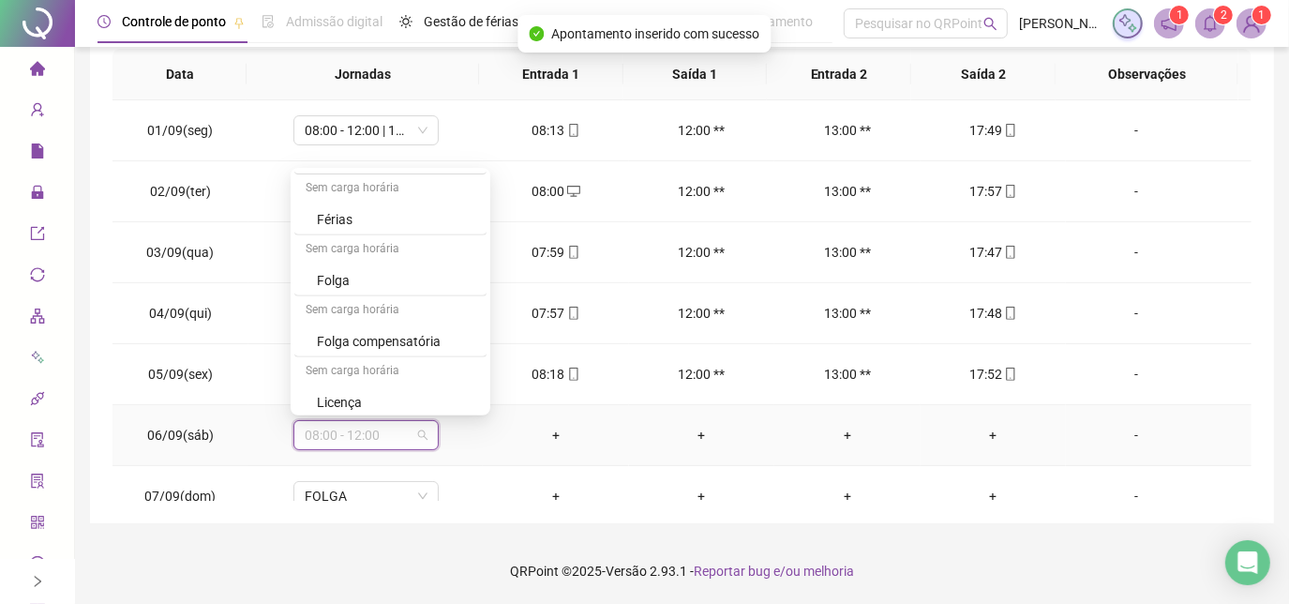
scroll to position [1216, 0]
click at [394, 342] on div "Folga compensatória" at bounding box center [396, 341] width 158 height 21
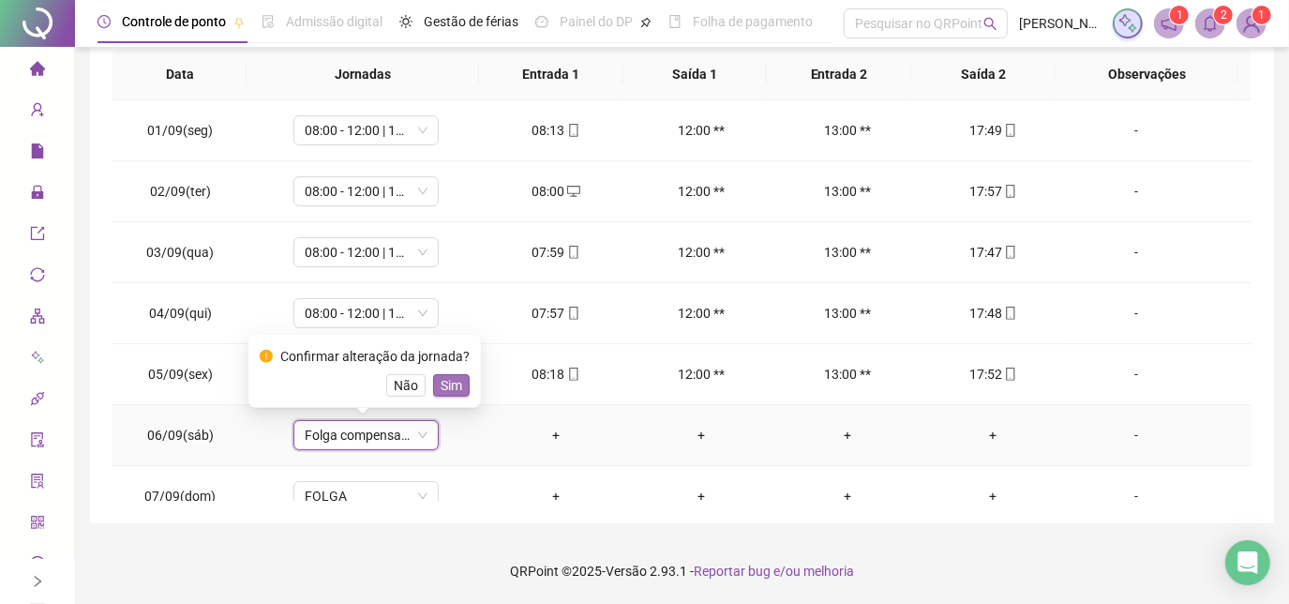
click at [450, 376] on span "Sim" at bounding box center [451, 385] width 22 height 21
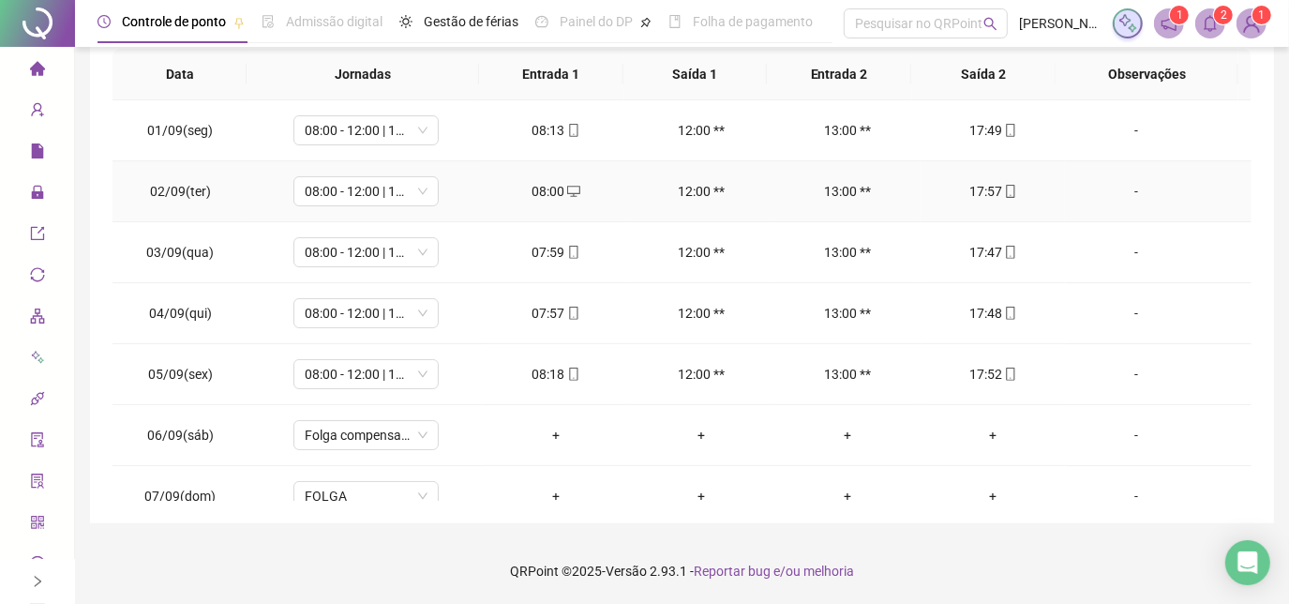
scroll to position [13, 0]
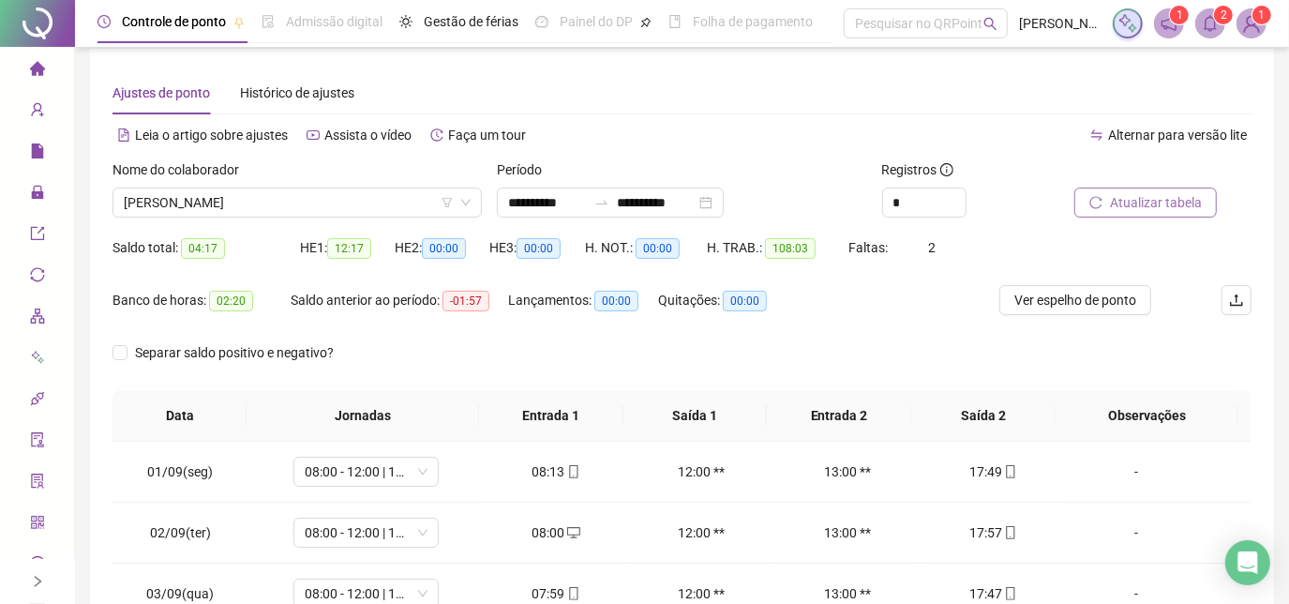
click at [1132, 209] on span "Atualizar tabela" at bounding box center [1156, 202] width 92 height 21
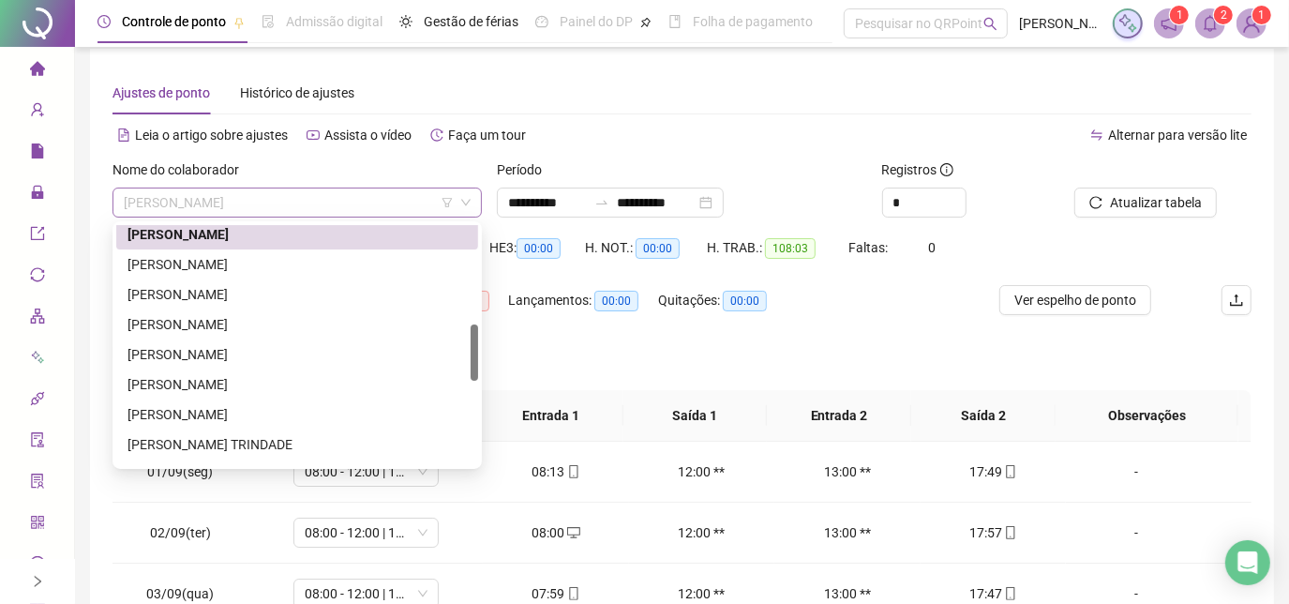
scroll to position [420, 0]
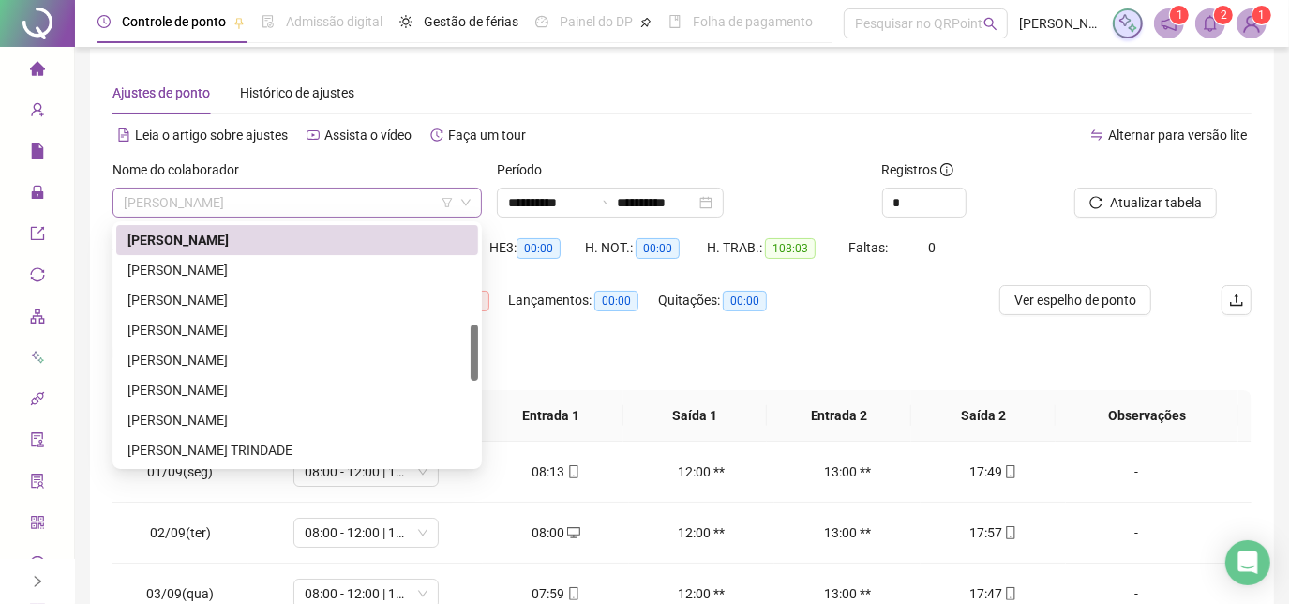
click at [339, 207] on span "[PERSON_NAME]" at bounding box center [297, 202] width 347 height 28
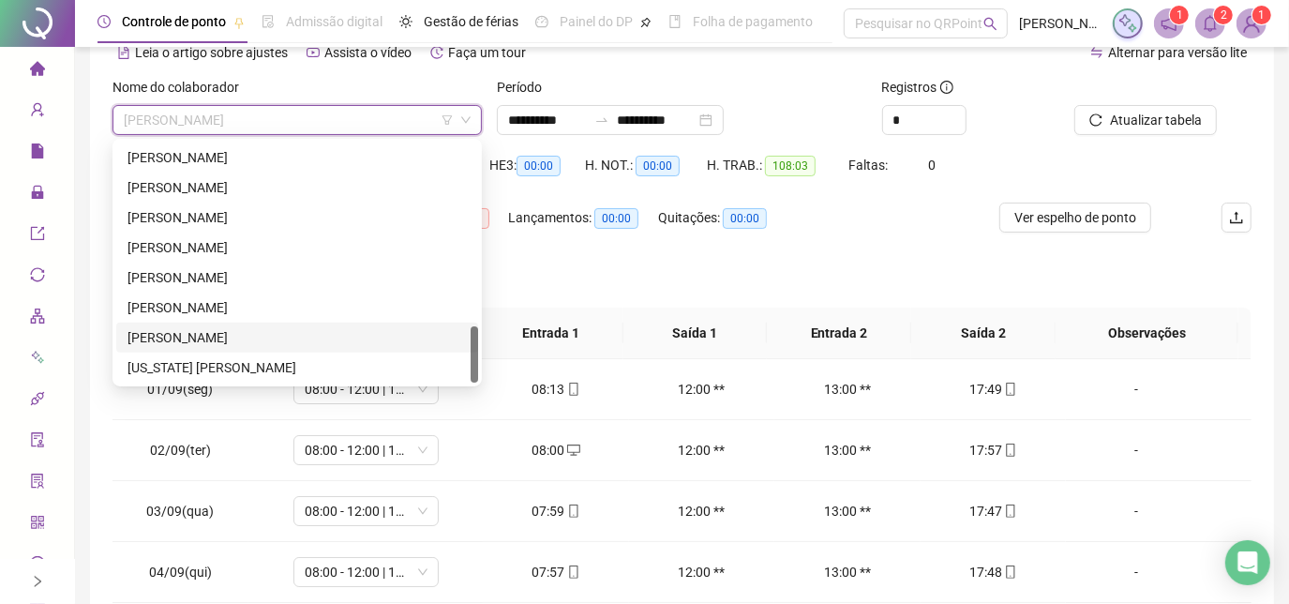
scroll to position [184, 0]
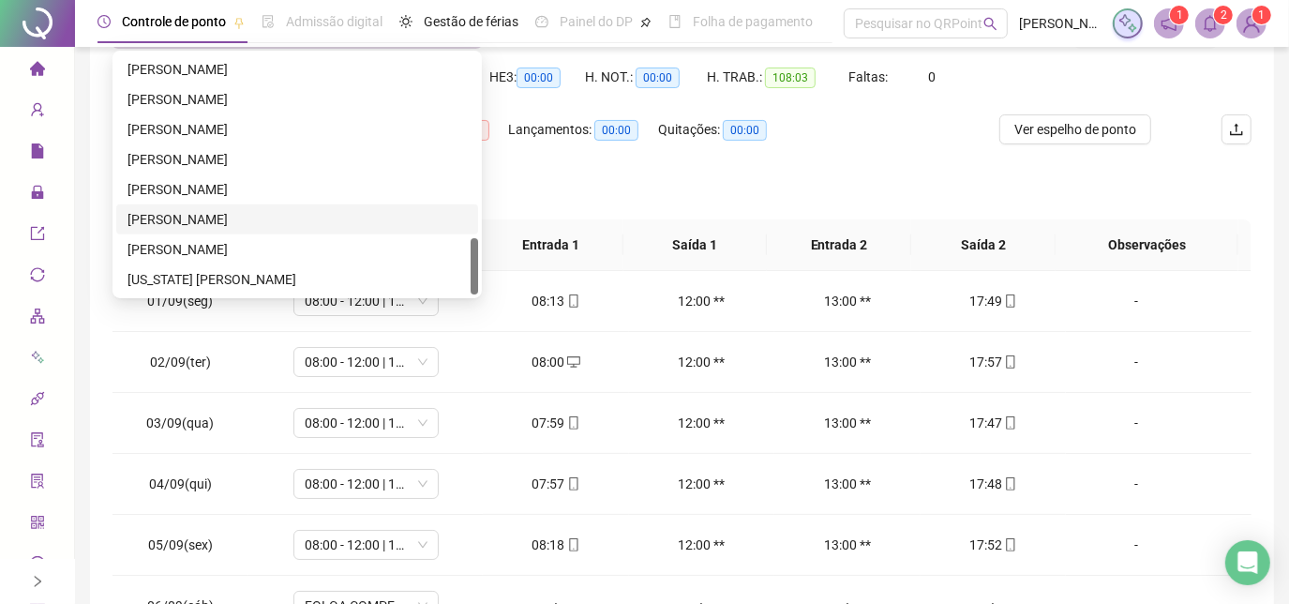
click at [246, 221] on div "[PERSON_NAME]" at bounding box center [296, 219] width 339 height 21
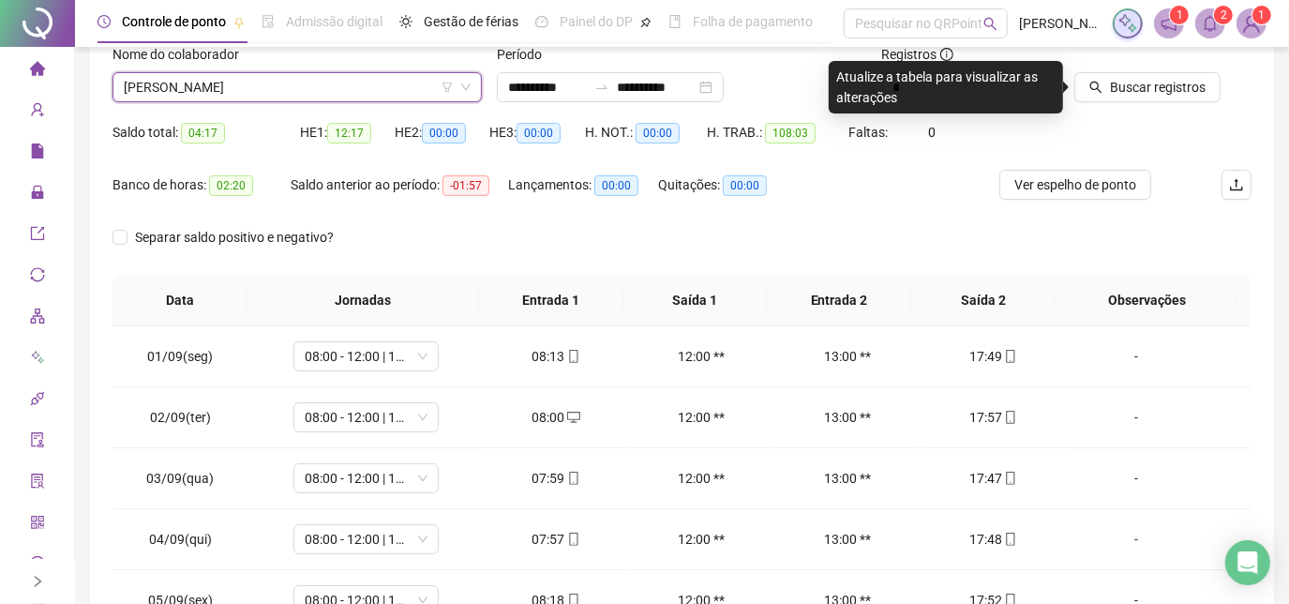
scroll to position [98, 0]
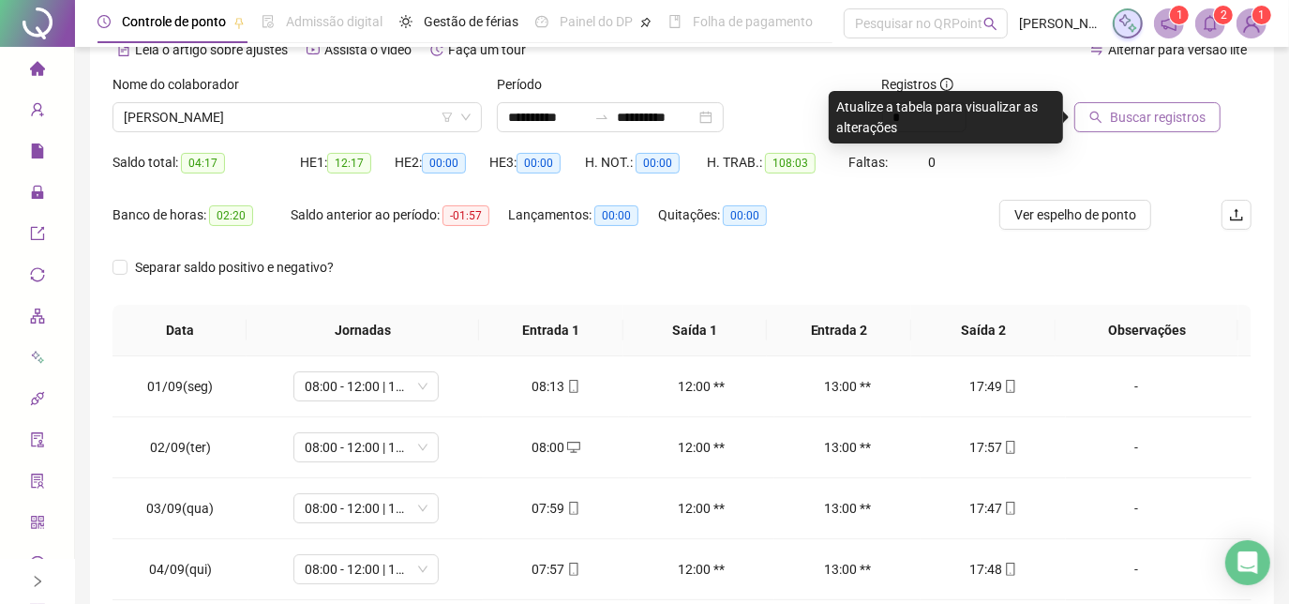
click at [1129, 123] on span "Buscar registros" at bounding box center [1158, 117] width 96 height 21
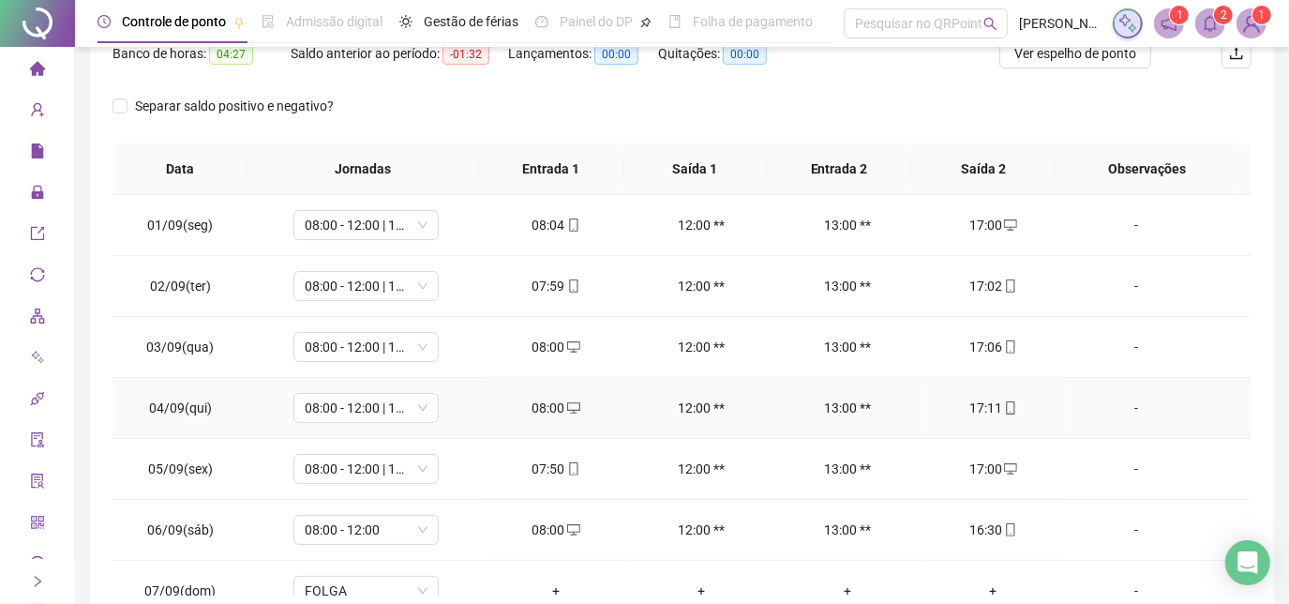
scroll to position [0, 0]
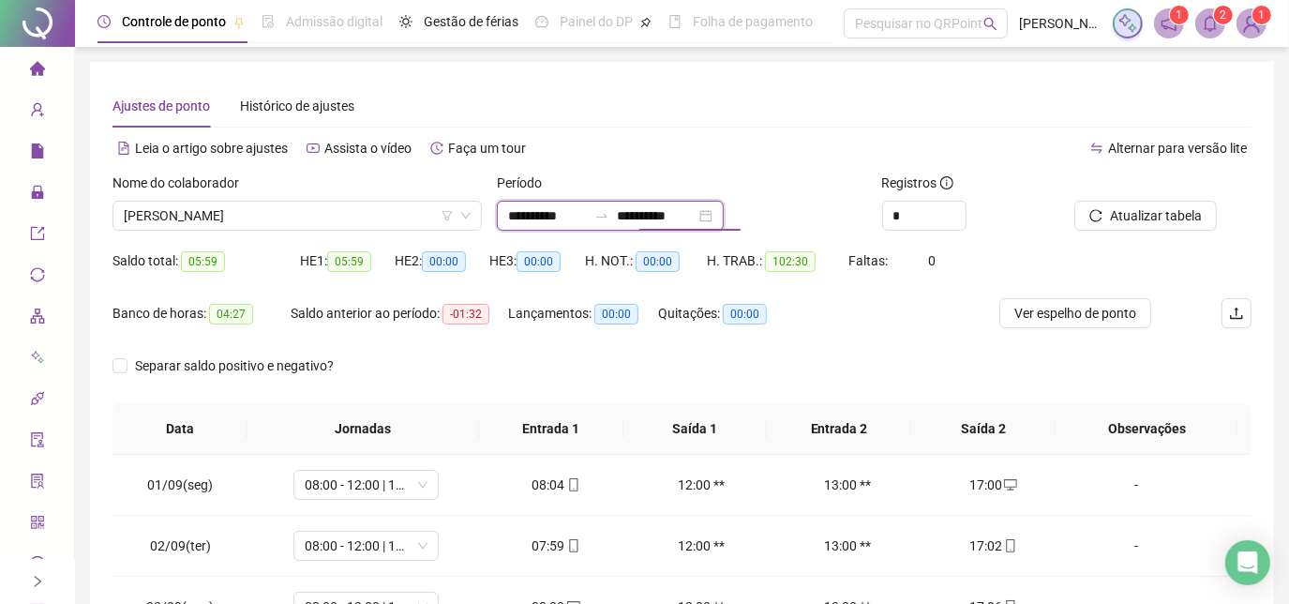
click at [695, 221] on input "**********" at bounding box center [656, 215] width 79 height 21
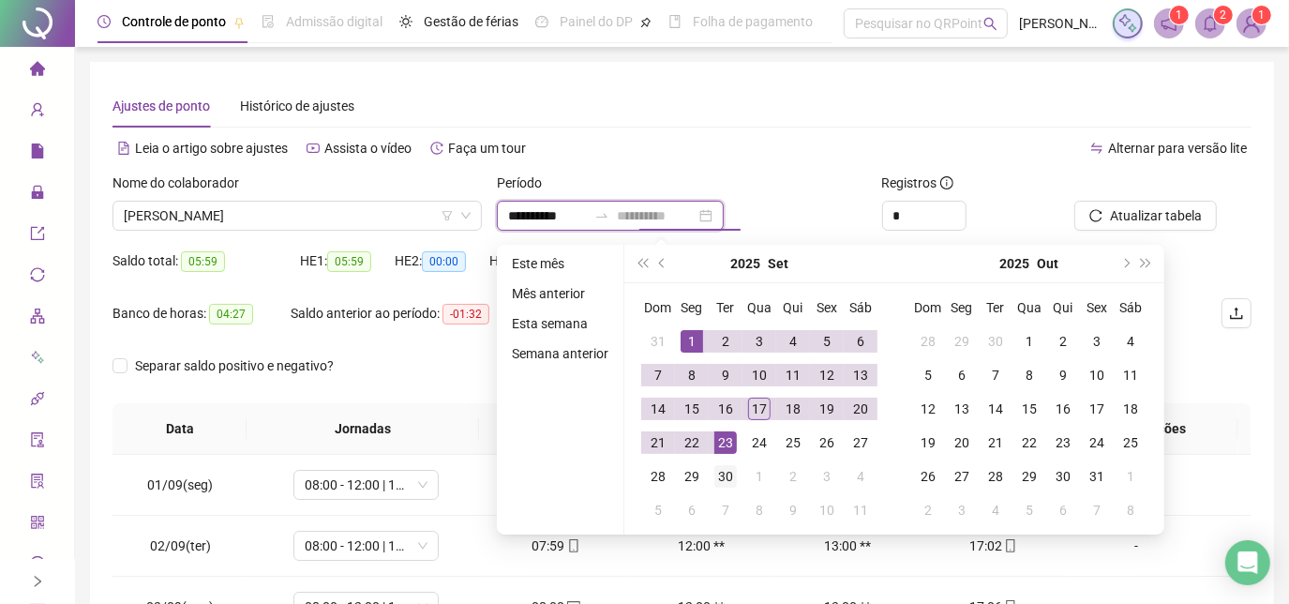
type input "**********"
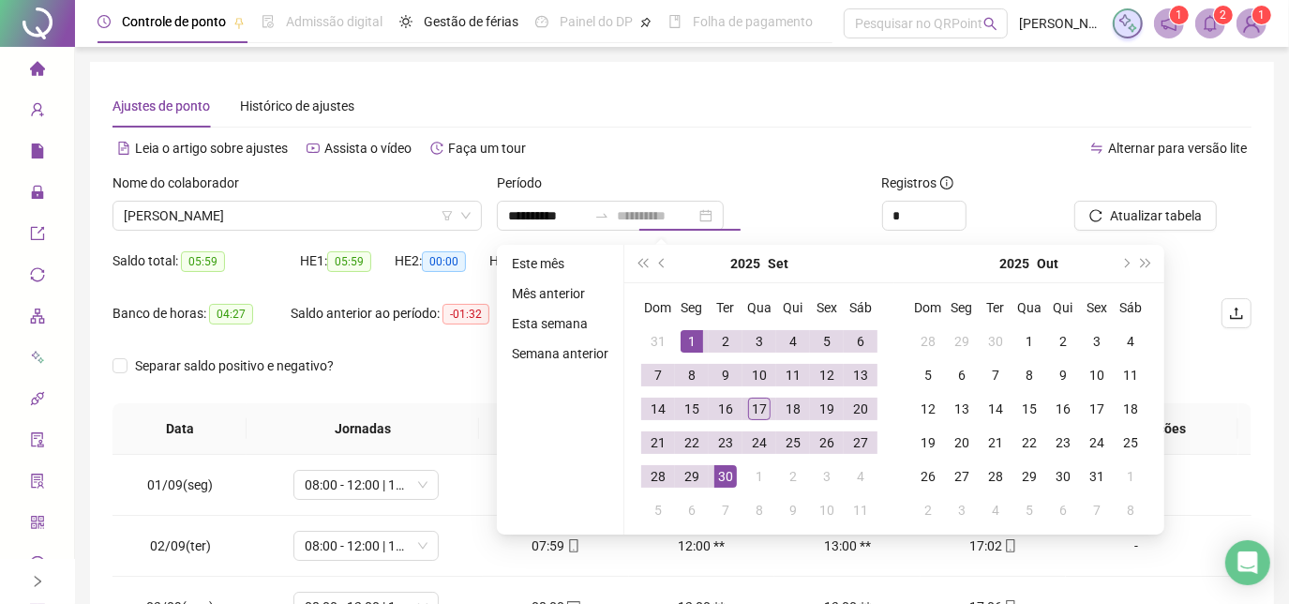
click at [719, 463] on td "30" at bounding box center [725, 476] width 34 height 34
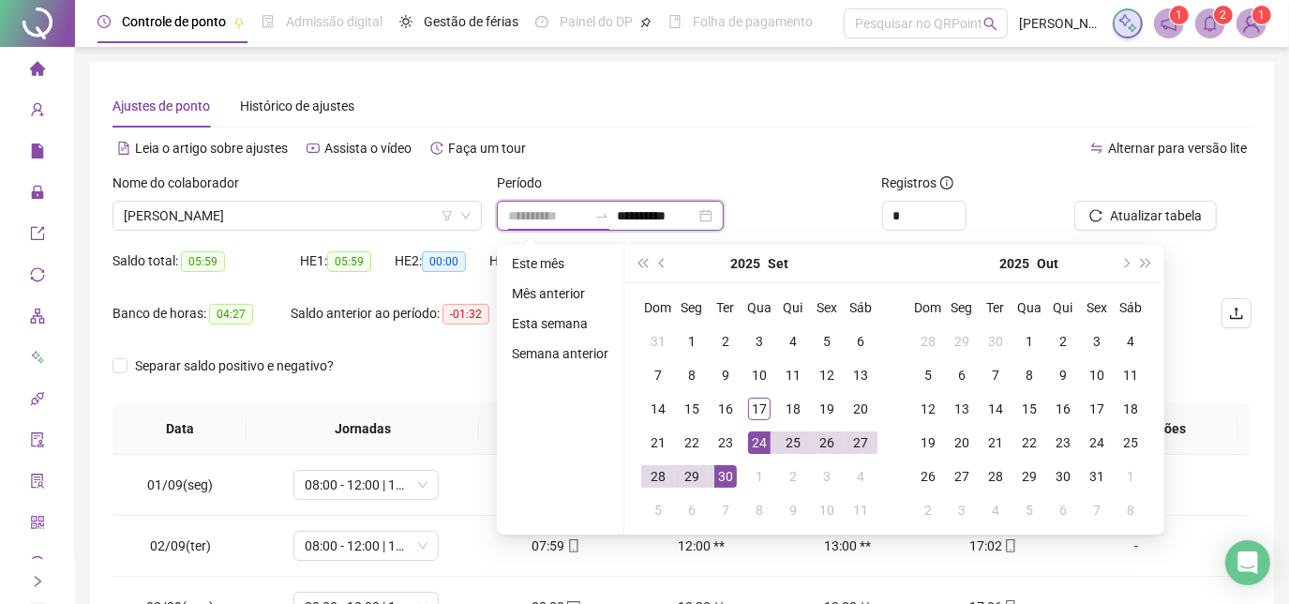
type input "**********"
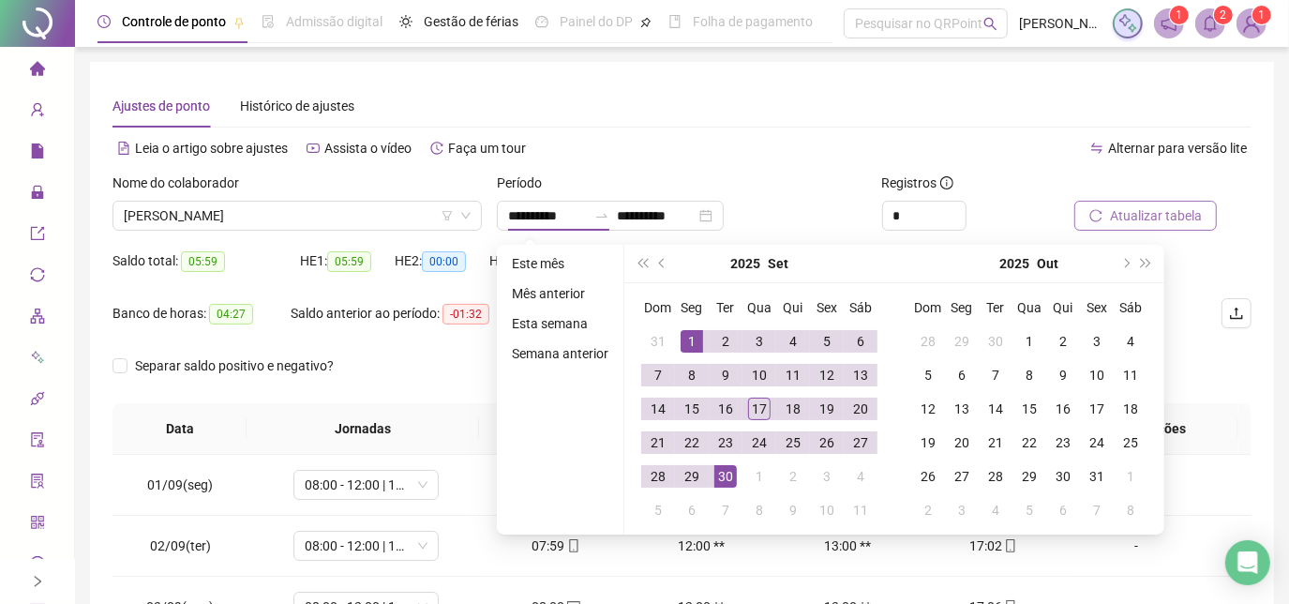
click at [1083, 202] on button "Atualizar tabela" at bounding box center [1145, 216] width 142 height 30
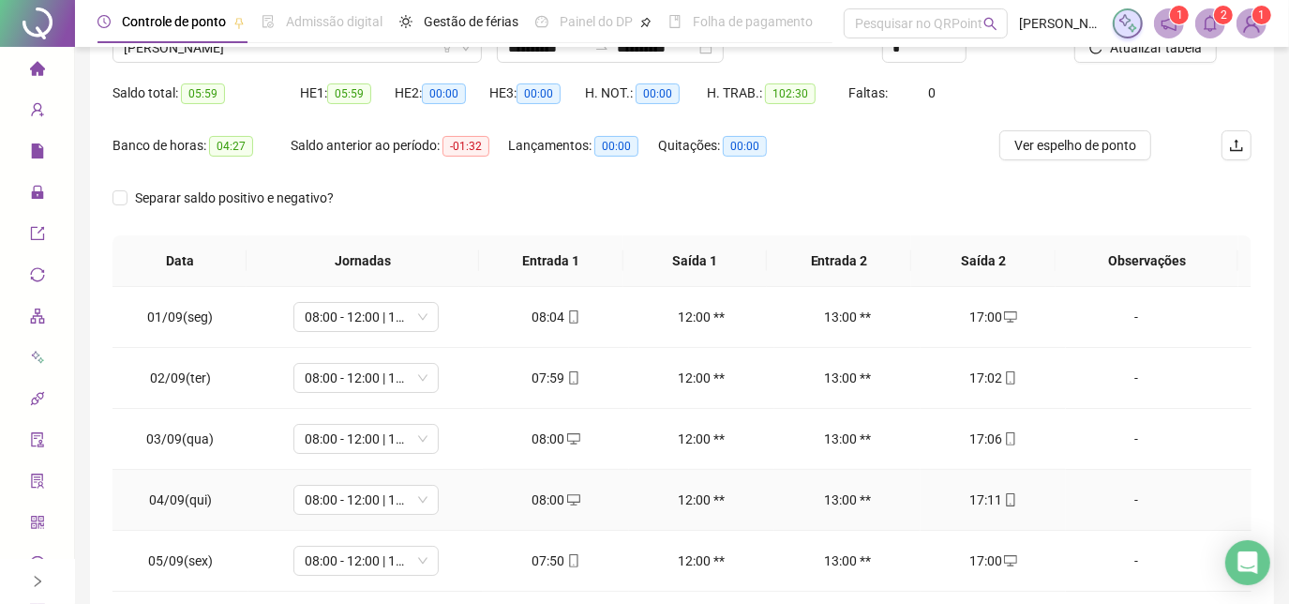
scroll to position [13, 0]
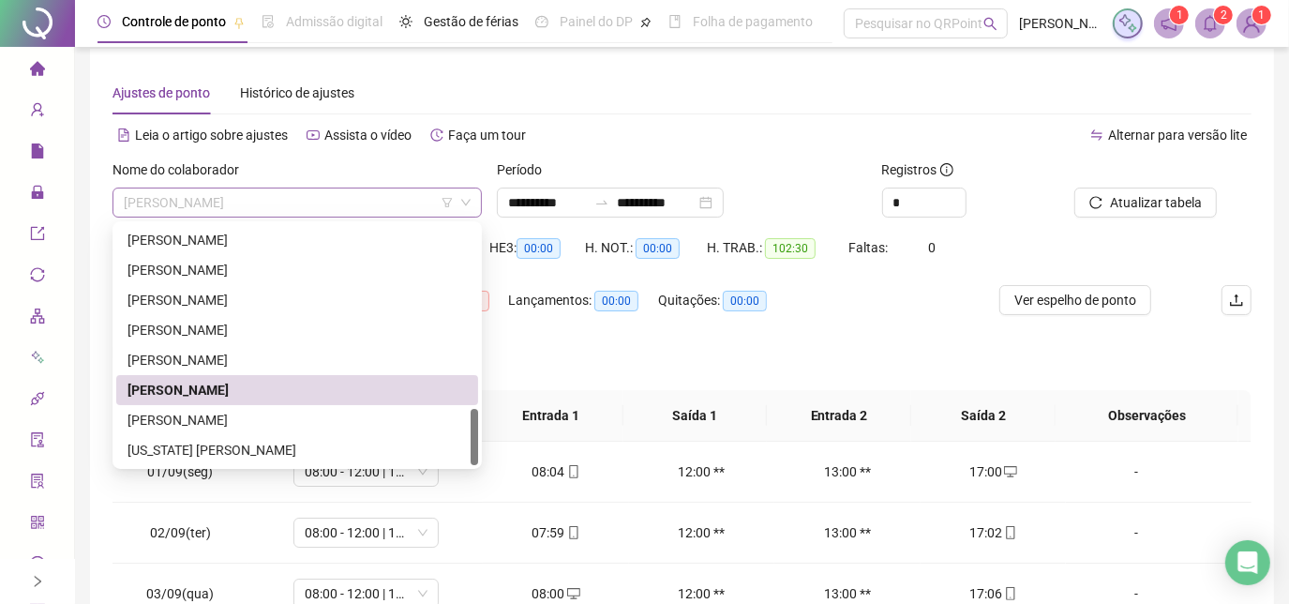
click at [257, 202] on span "[PERSON_NAME]" at bounding box center [297, 202] width 347 height 28
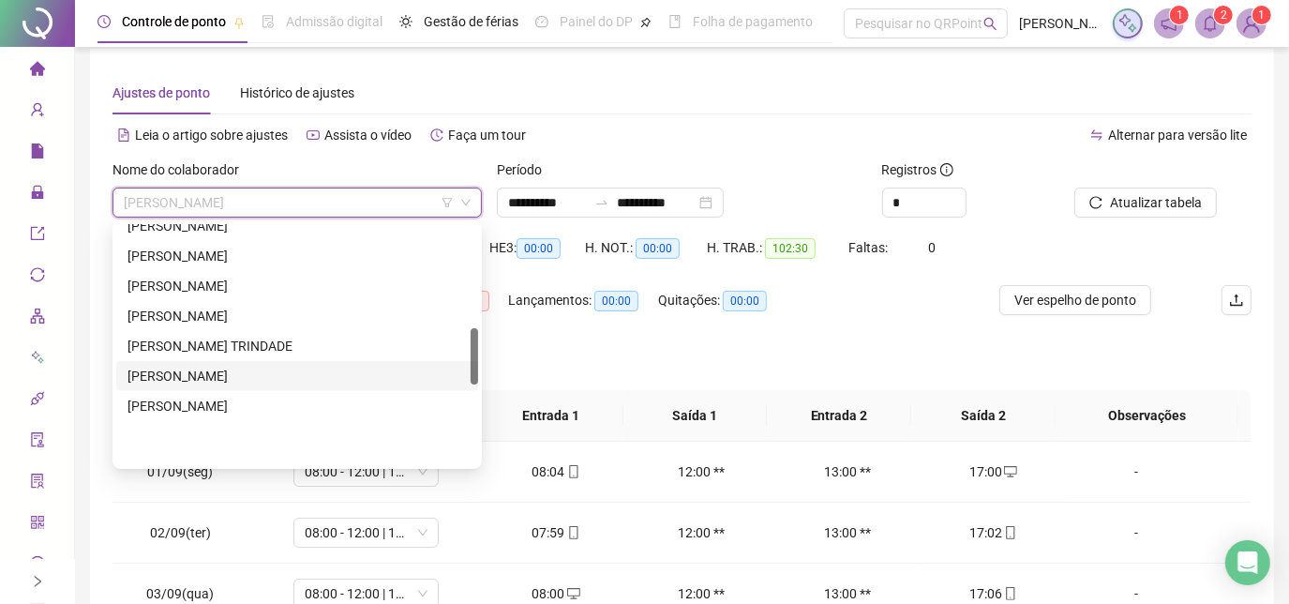
scroll to position [439, 0]
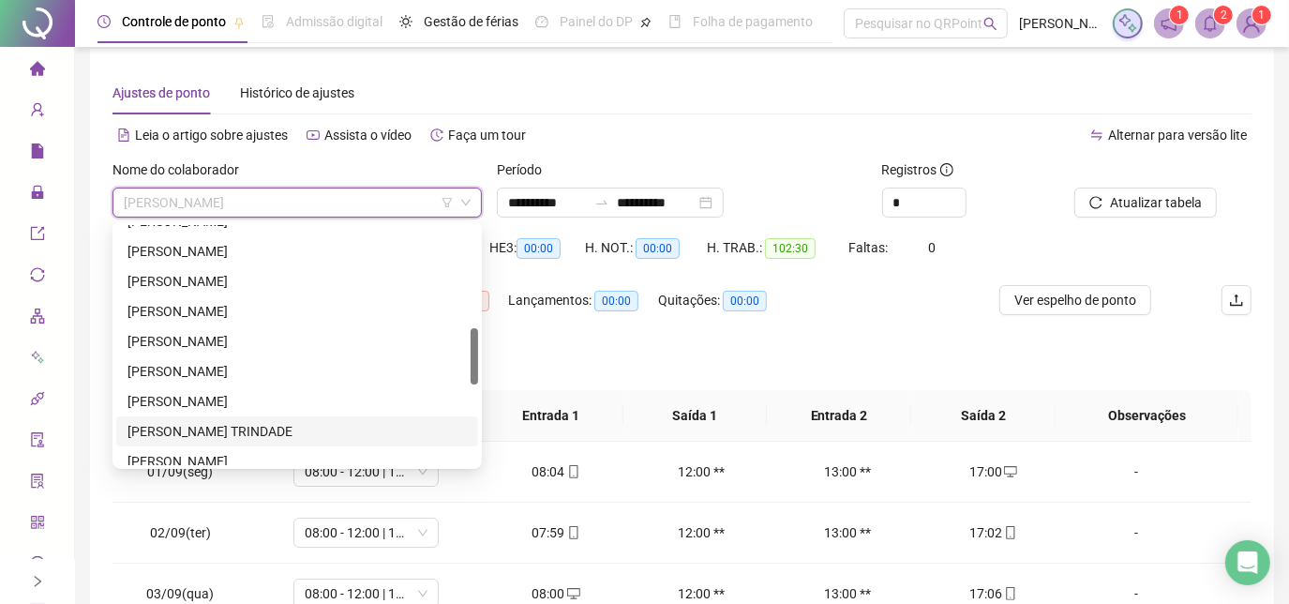
click at [261, 425] on div "[PERSON_NAME] TRINDADE" at bounding box center [296, 431] width 339 height 21
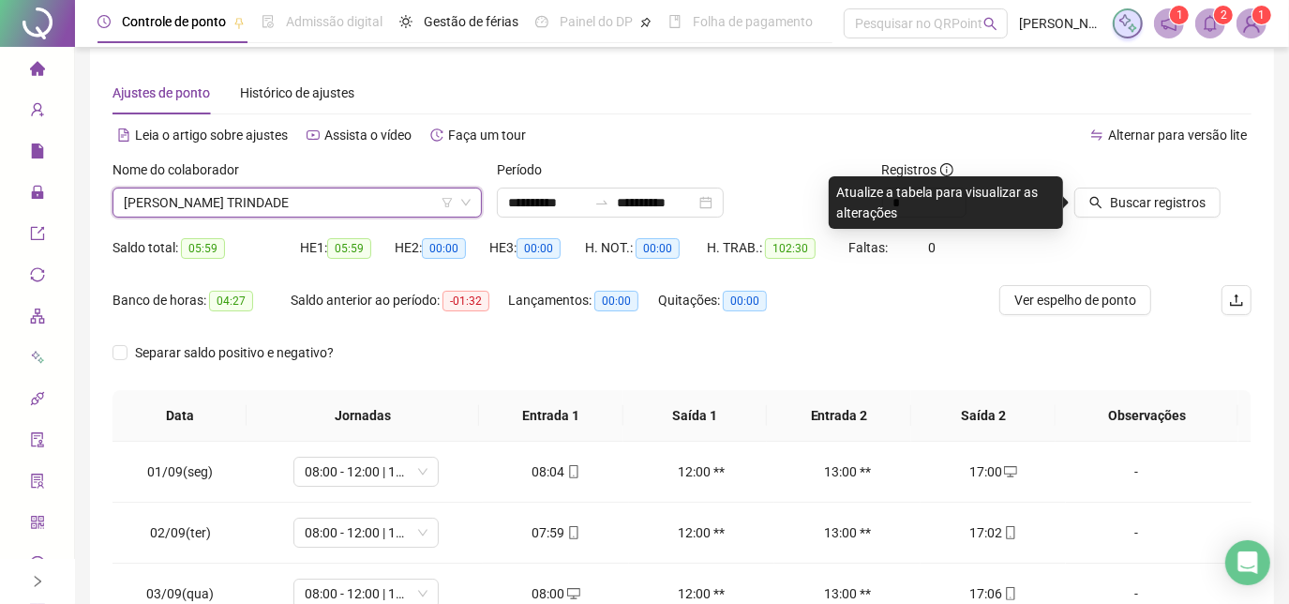
click at [350, 211] on span "[PERSON_NAME] TRINDADE" at bounding box center [297, 202] width 347 height 28
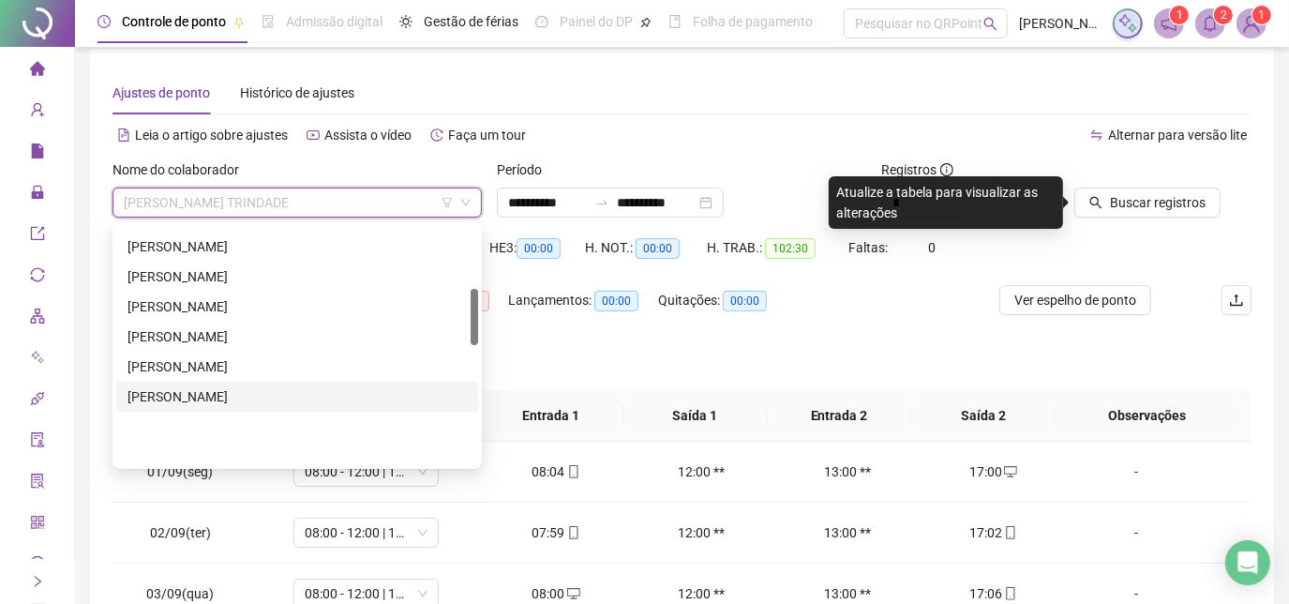
scroll to position [268, 0]
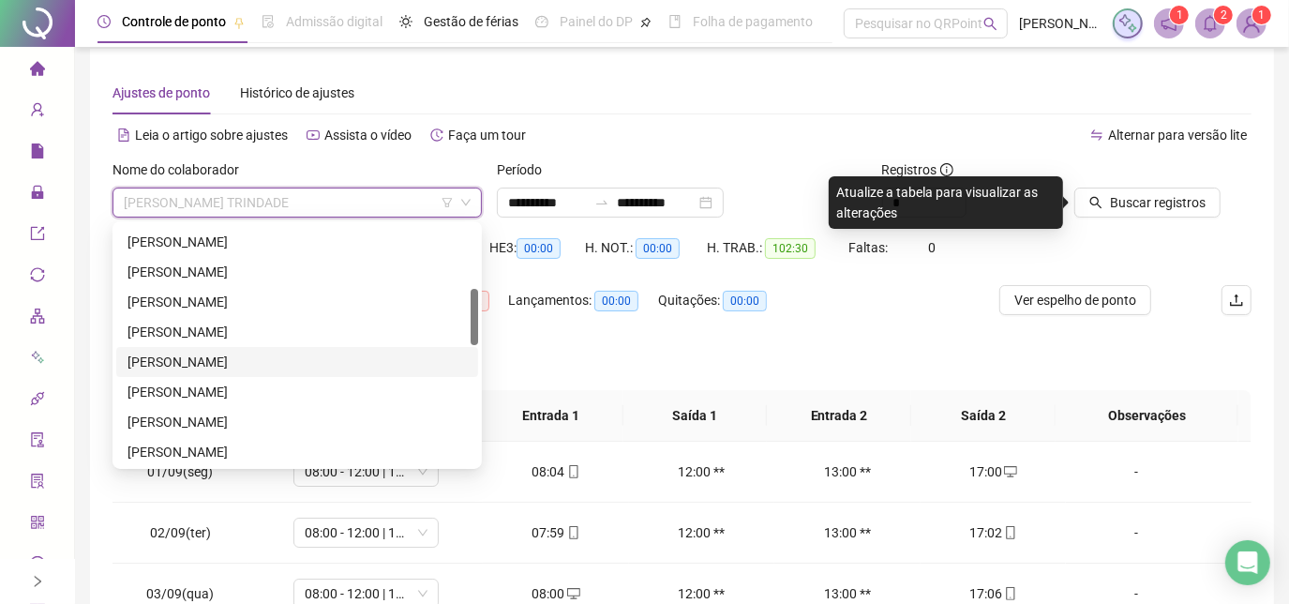
drag, startPoint x: 218, startPoint y: 361, endPoint x: 297, endPoint y: 350, distance: 79.5
click at [218, 361] on div "[PERSON_NAME]" at bounding box center [296, 361] width 339 height 21
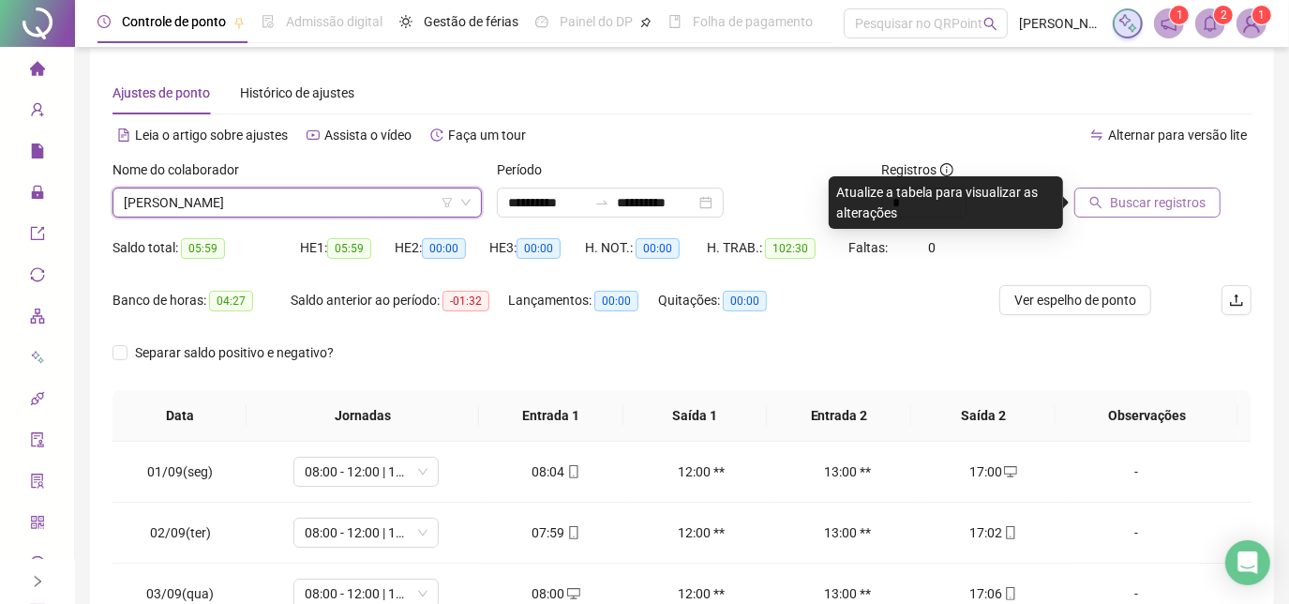
click at [1095, 212] on button "Buscar registros" at bounding box center [1147, 202] width 146 height 30
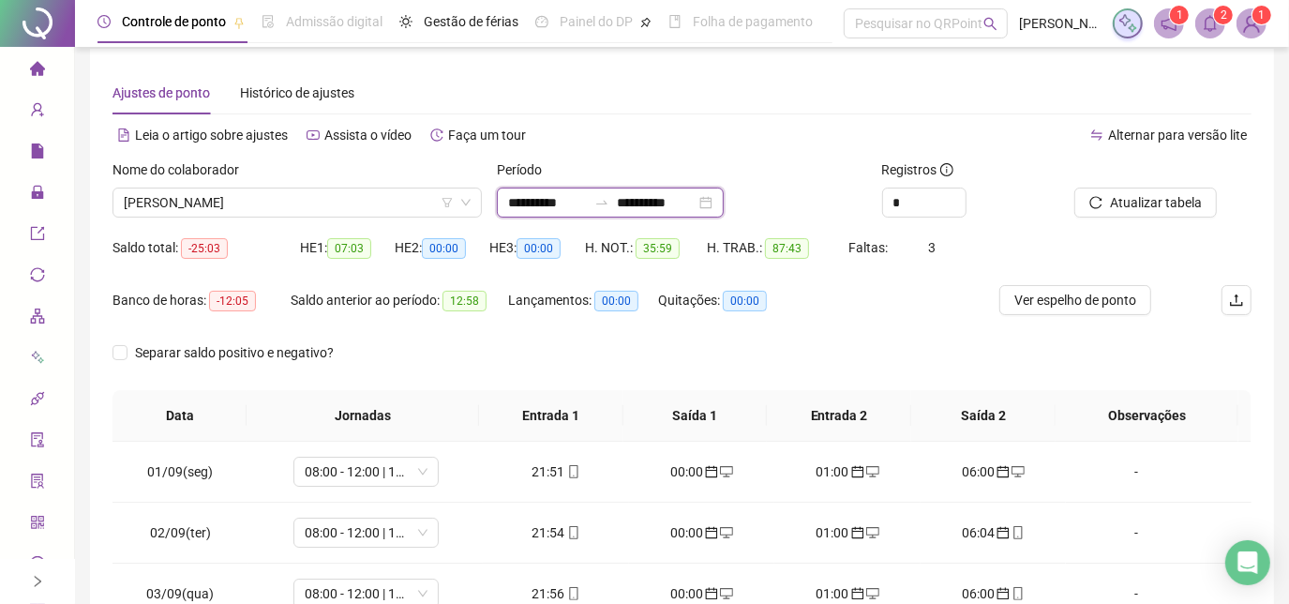
click at [695, 210] on input "**********" at bounding box center [656, 202] width 79 height 21
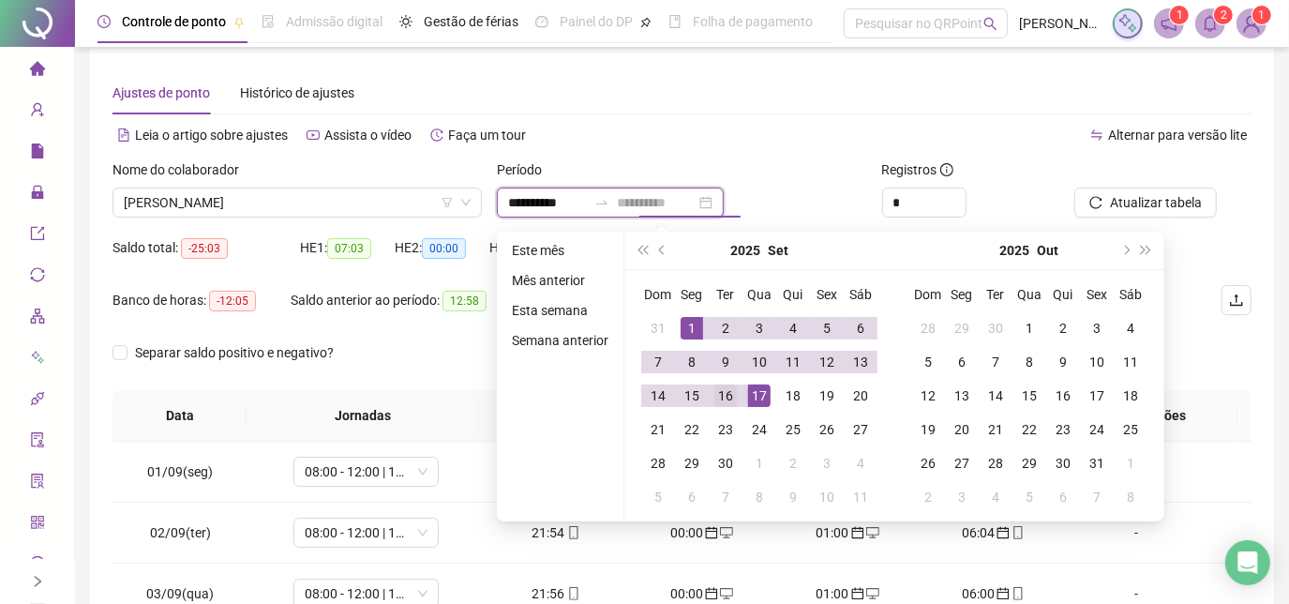
type input "**********"
click at [724, 394] on div "16" at bounding box center [725, 395] width 22 height 22
type input "**********"
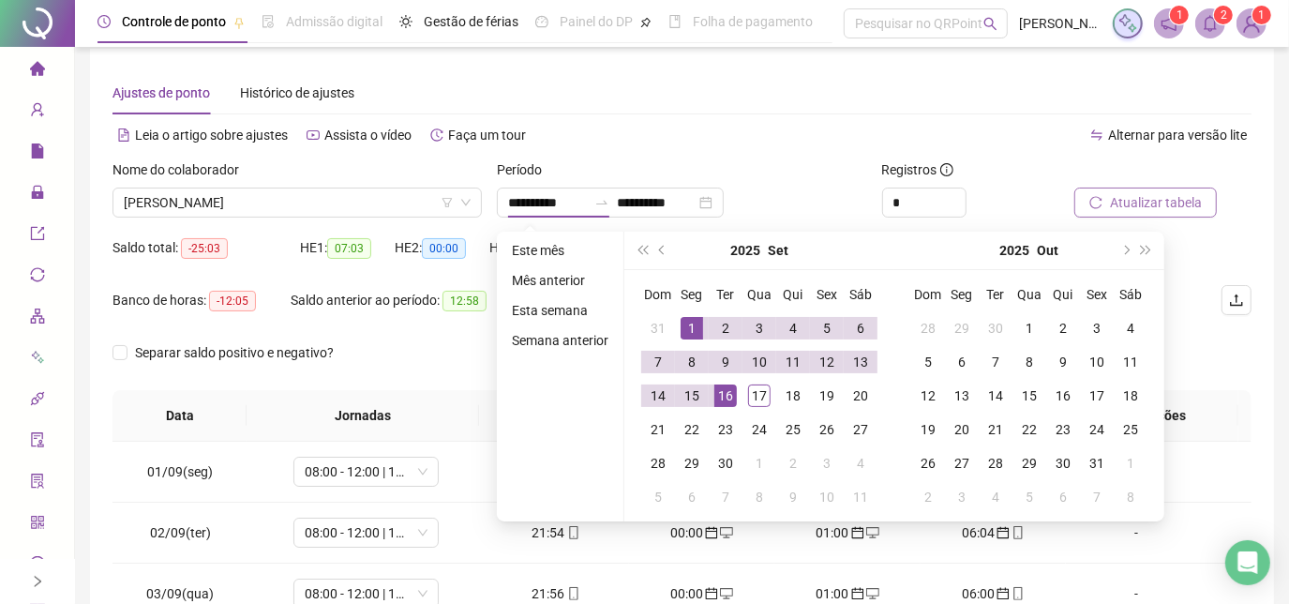
click at [1095, 216] on button "Atualizar tabela" at bounding box center [1145, 202] width 142 height 30
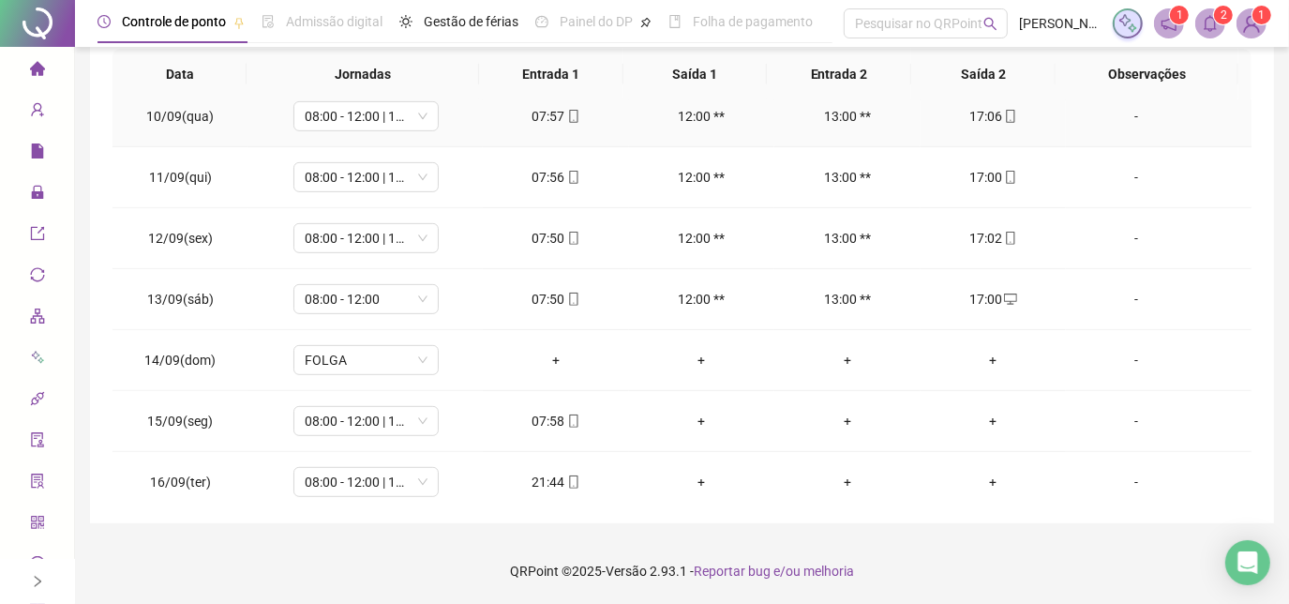
scroll to position [570, 0]
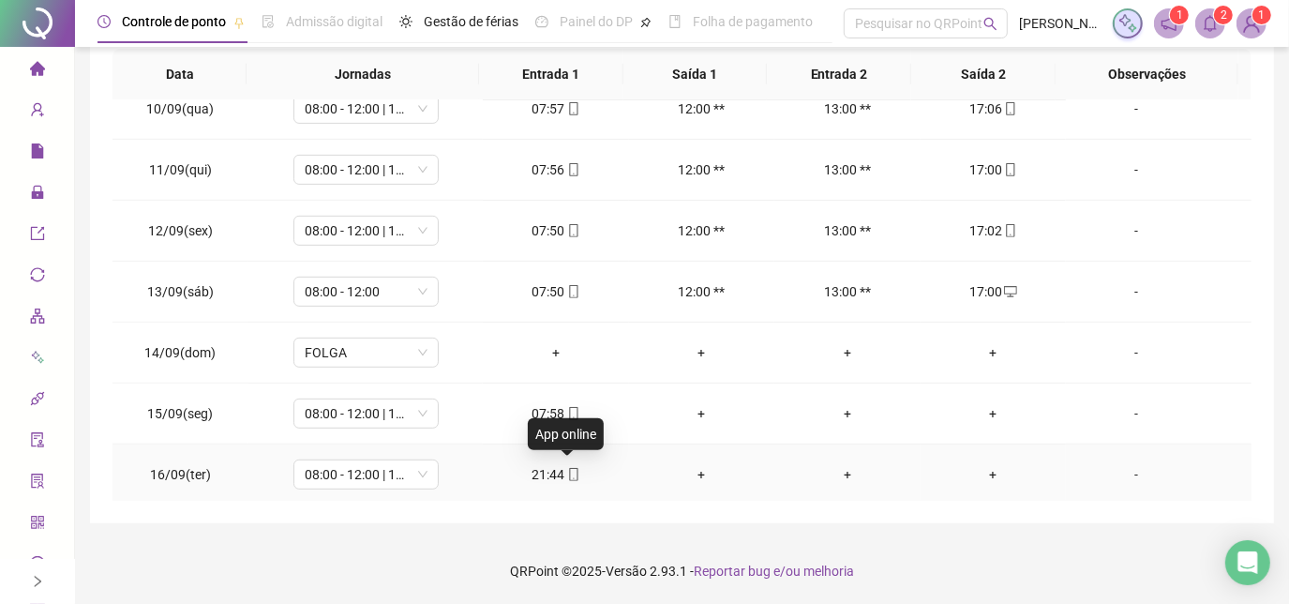
click at [567, 474] on icon "mobile" at bounding box center [573, 474] width 13 height 13
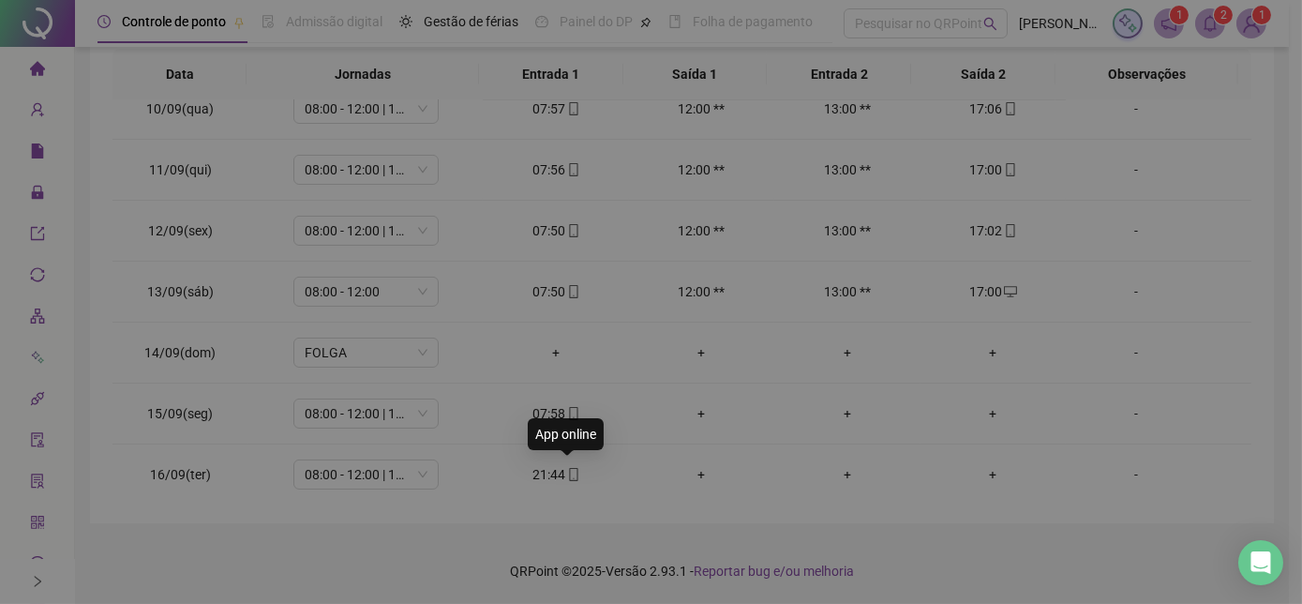
type input "**********"
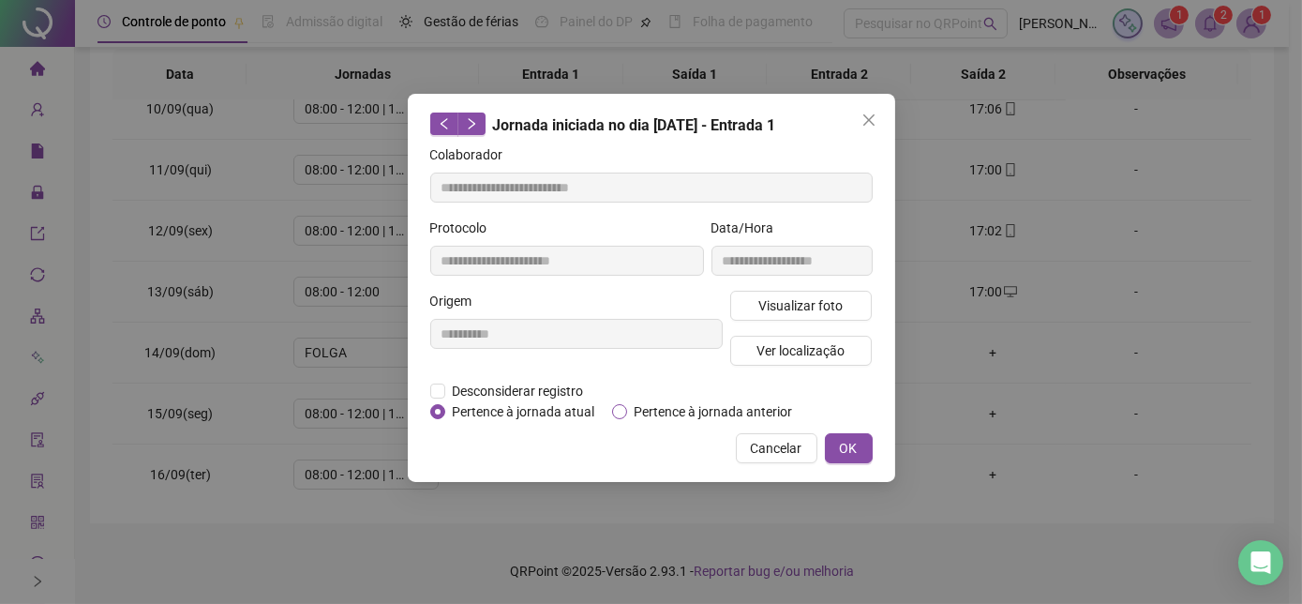
click at [627, 418] on span "Pertence à jornada anterior" at bounding box center [713, 411] width 173 height 21
click at [834, 450] on button "OK" at bounding box center [849, 448] width 48 height 30
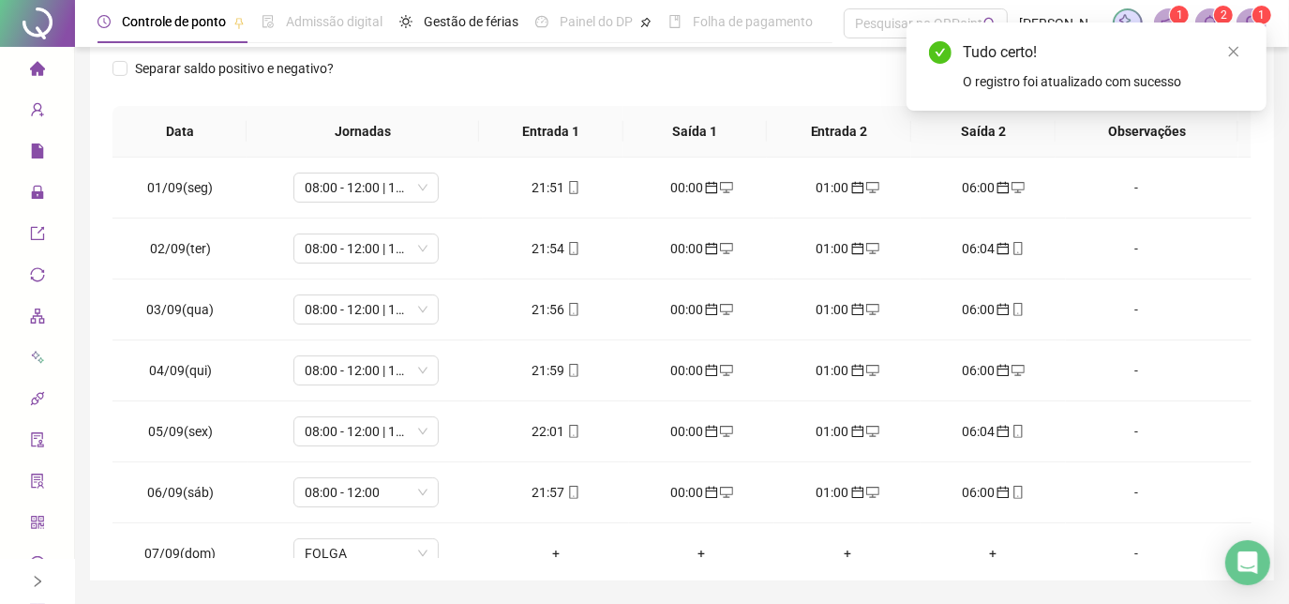
scroll to position [269, 0]
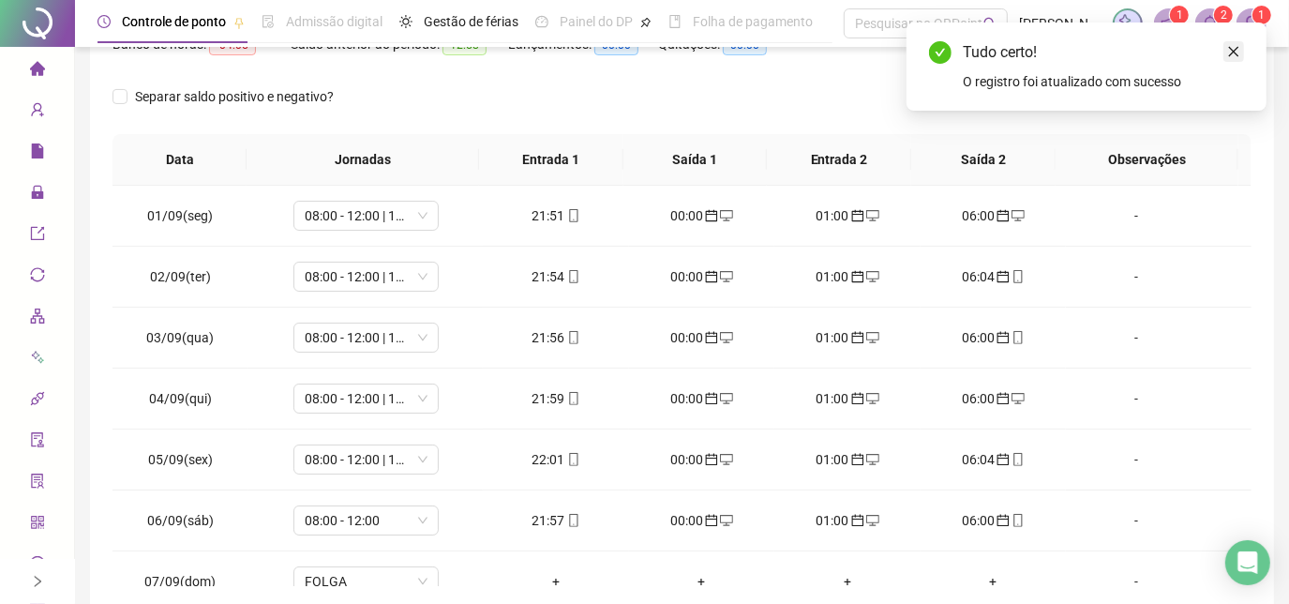
click at [1234, 41] on link "Close" at bounding box center [1233, 51] width 21 height 21
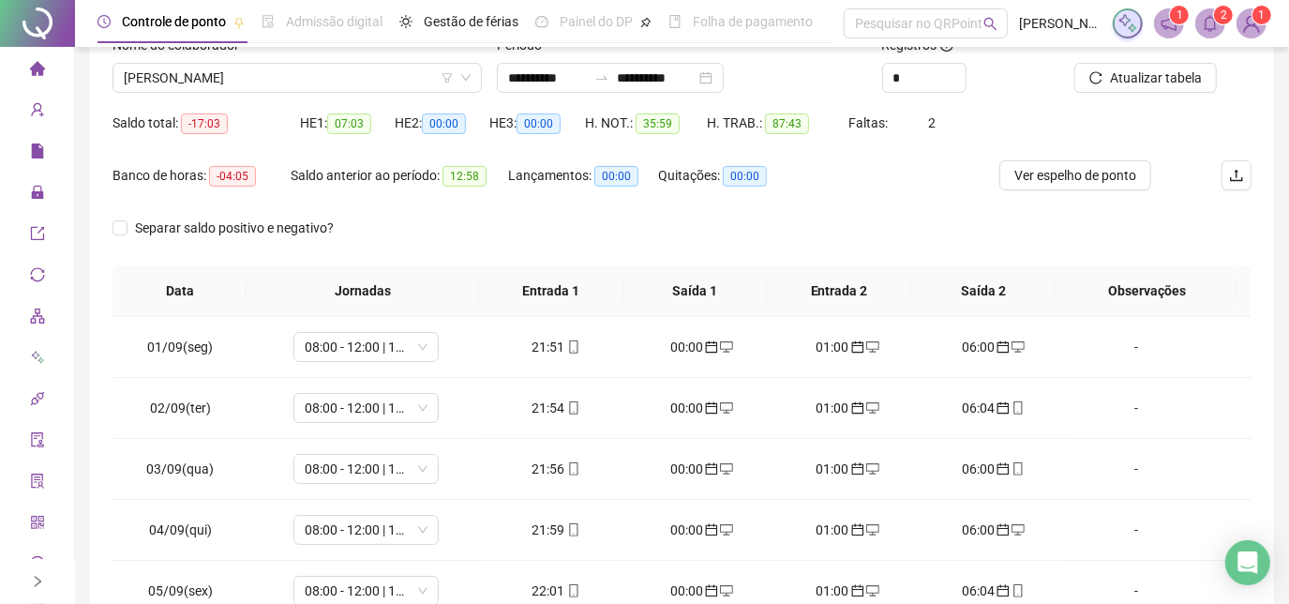
scroll to position [13, 0]
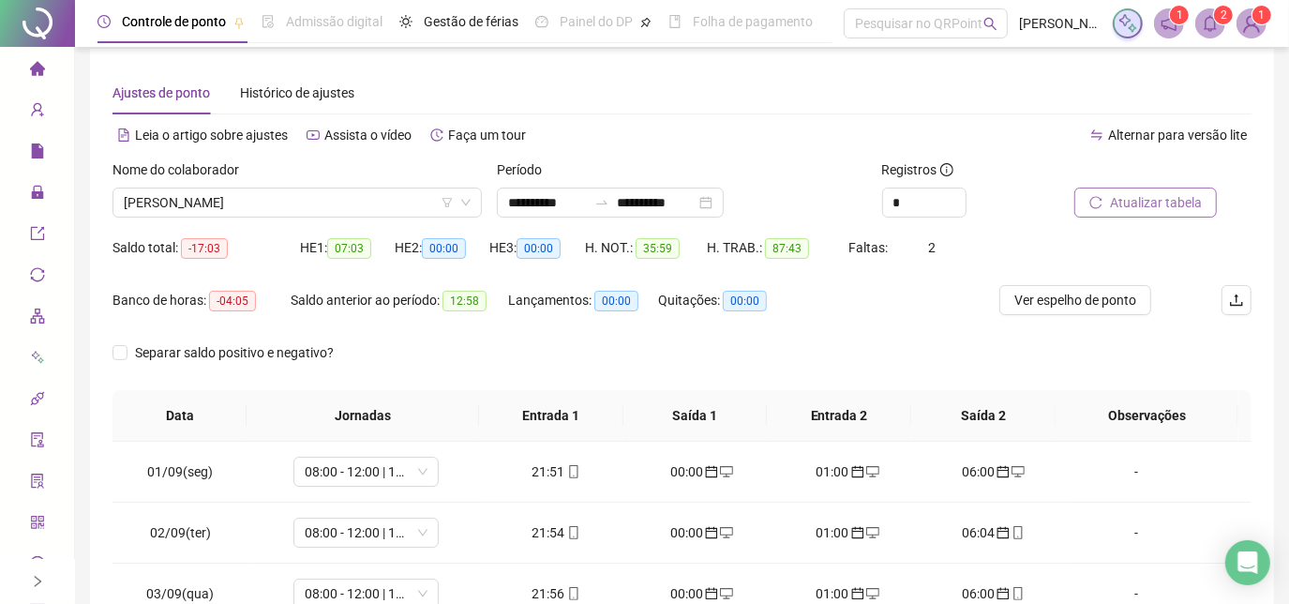
click at [1107, 215] on button "Atualizar tabela" at bounding box center [1145, 202] width 142 height 30
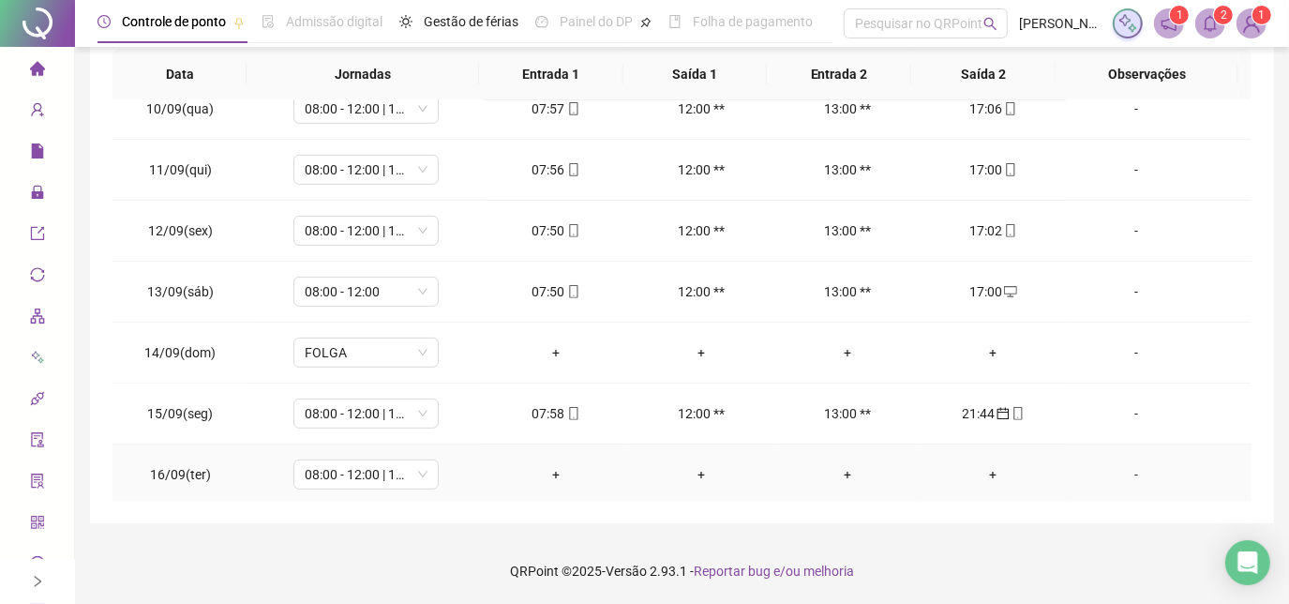
scroll to position [570, 0]
click at [1117, 408] on div "-" at bounding box center [1136, 413] width 111 height 21
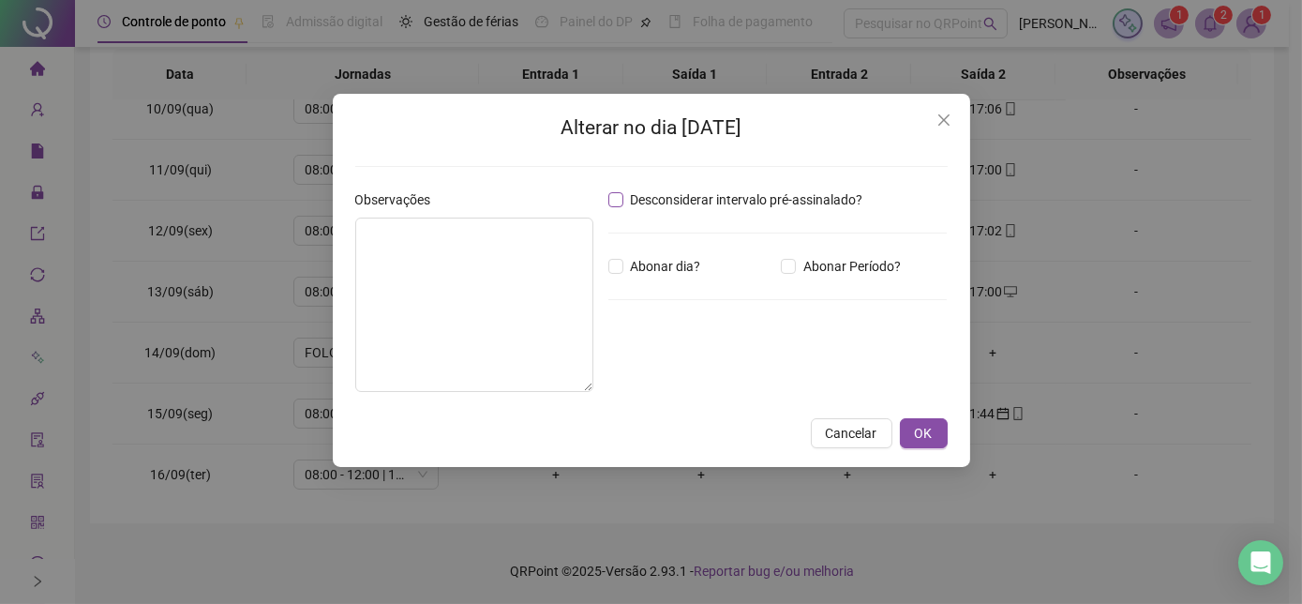
click at [623, 197] on span "Desconsiderar intervalo pré-assinalado?" at bounding box center [746, 199] width 247 height 21
click at [924, 426] on span "OK" at bounding box center [924, 433] width 18 height 21
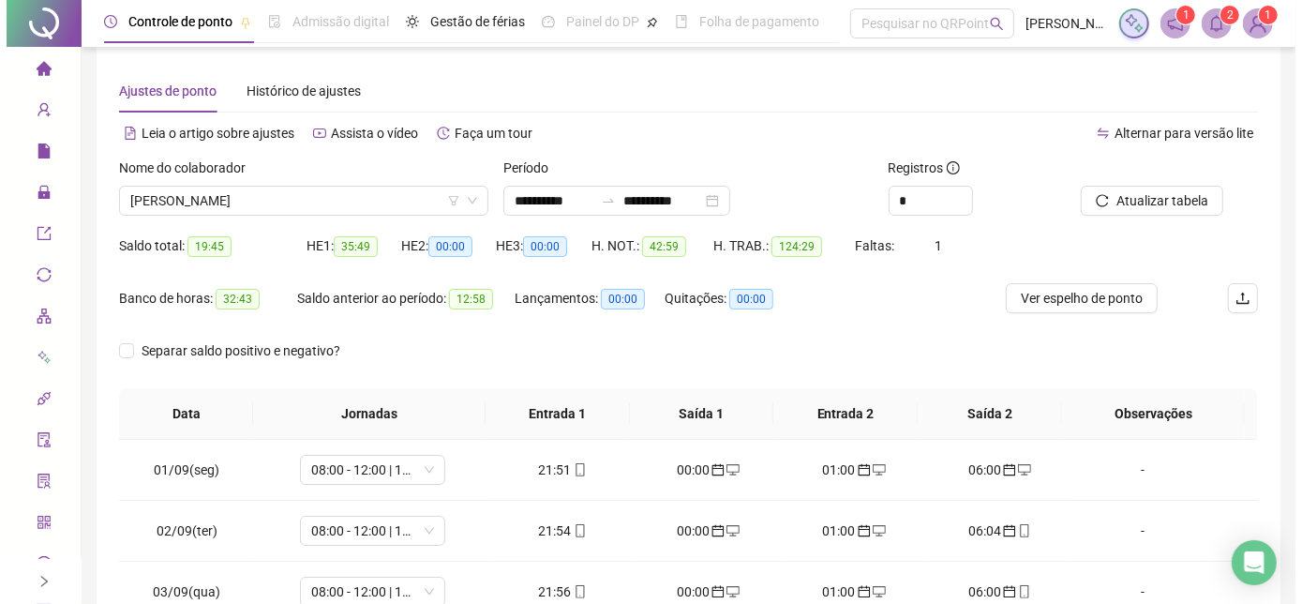
scroll to position [13, 0]
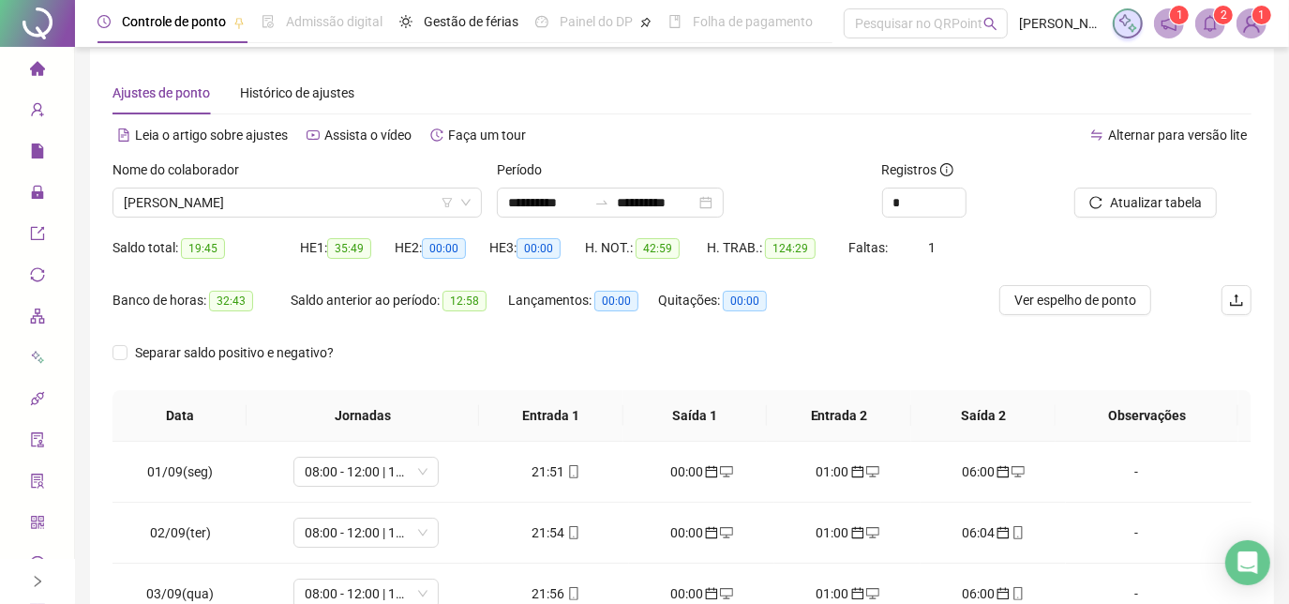
click at [1125, 225] on div "Atualizar tabela" at bounding box center [1162, 195] width 192 height 73
click at [1125, 207] on span "Atualizar tabela" at bounding box center [1156, 202] width 92 height 21
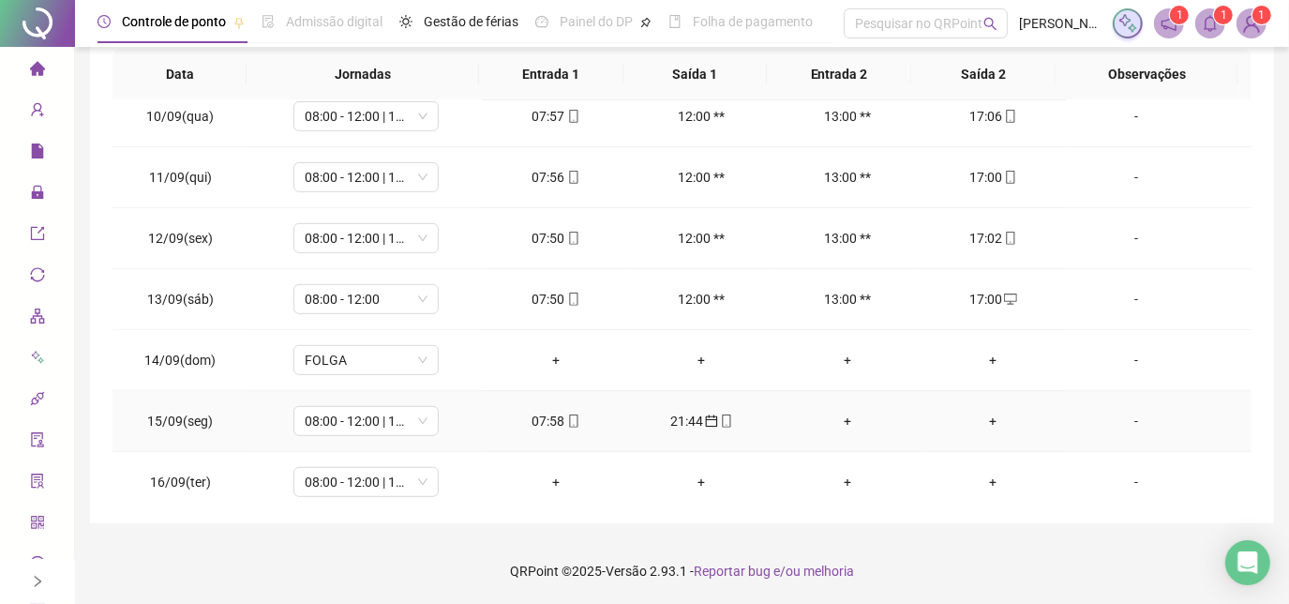
scroll to position [570, 0]
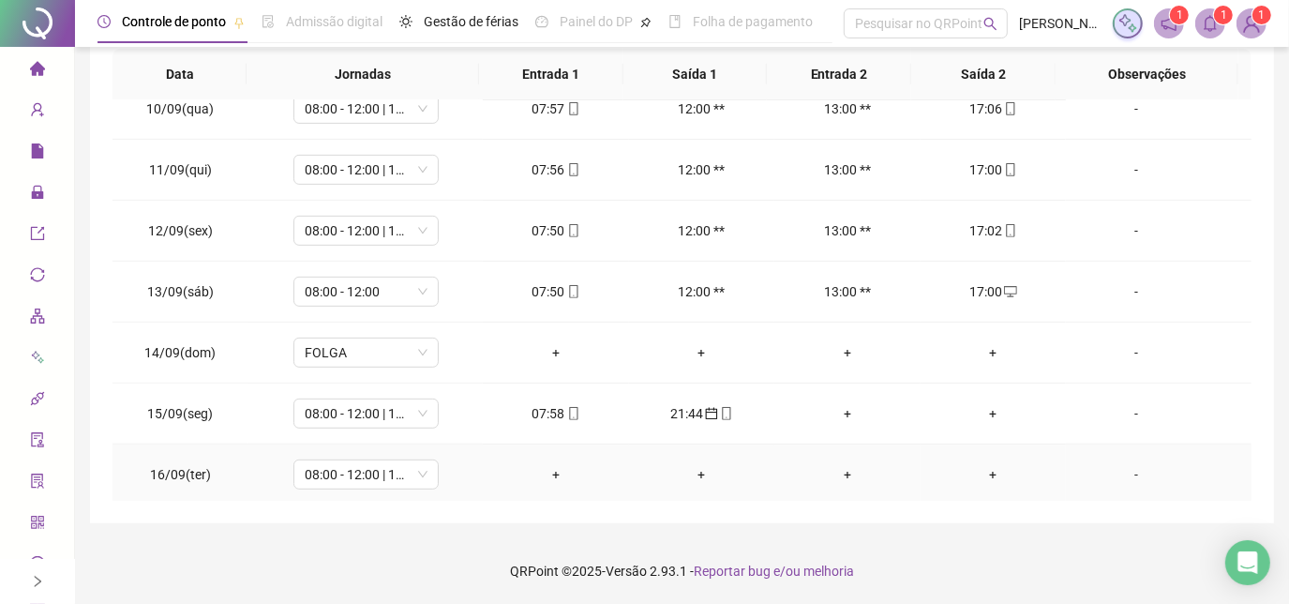
click at [557, 471] on div "+" at bounding box center [555, 474] width 115 height 21
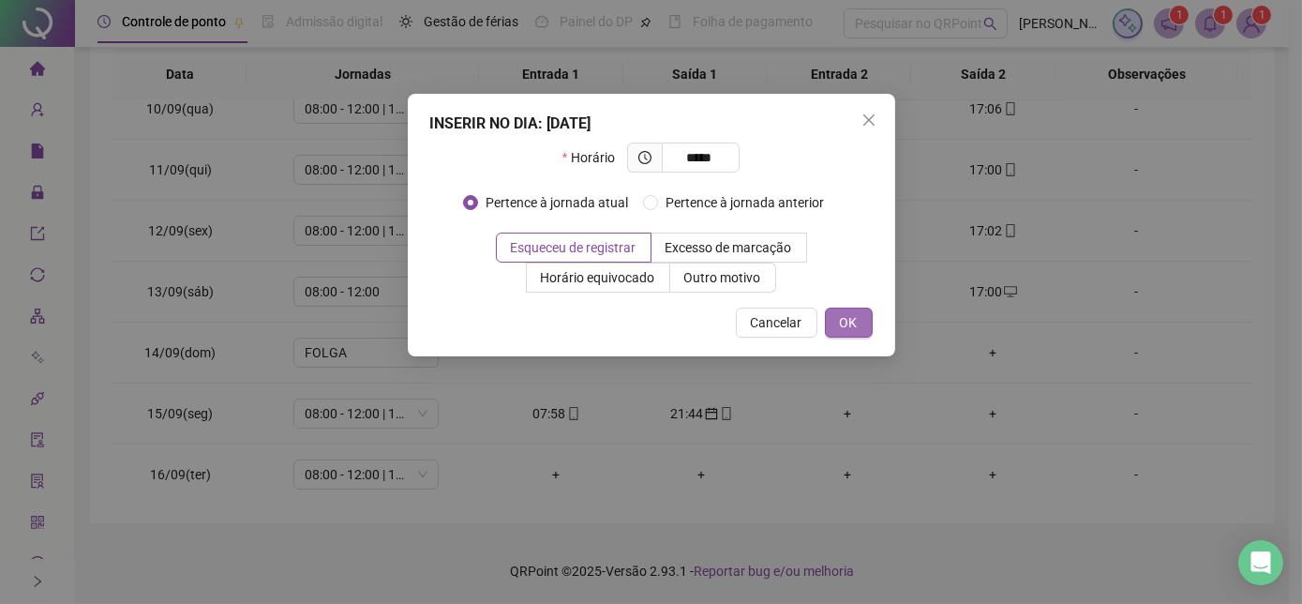
type input "*****"
click at [847, 325] on span "OK" at bounding box center [849, 322] width 18 height 21
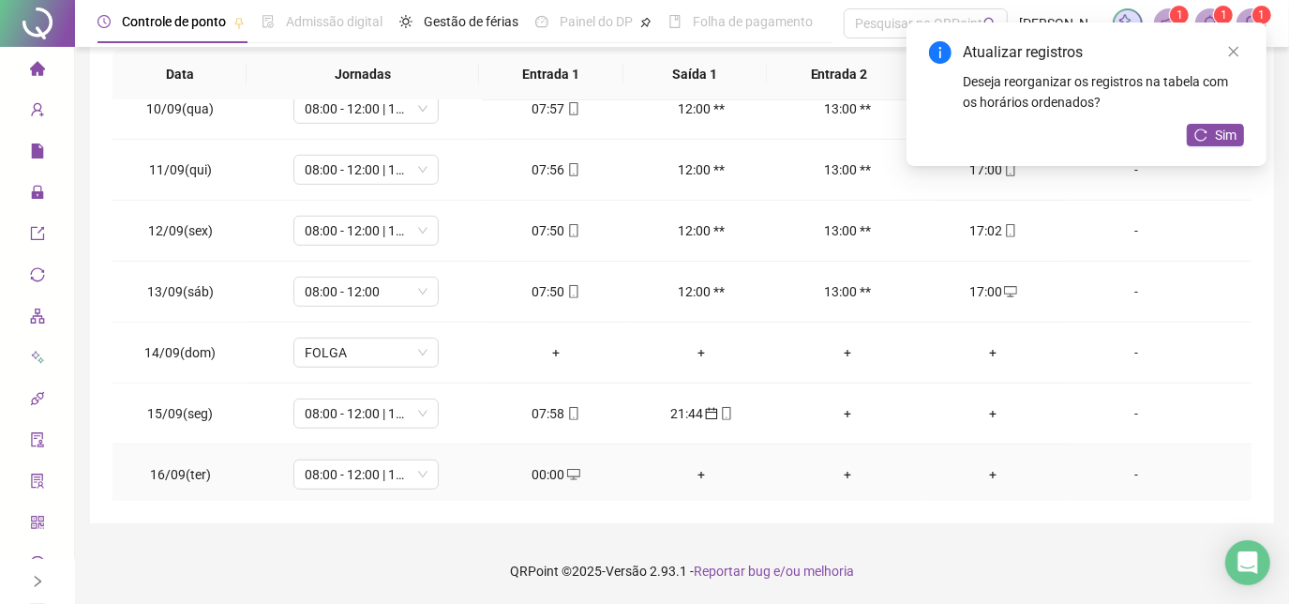
click at [696, 467] on div "+" at bounding box center [701, 474] width 115 height 21
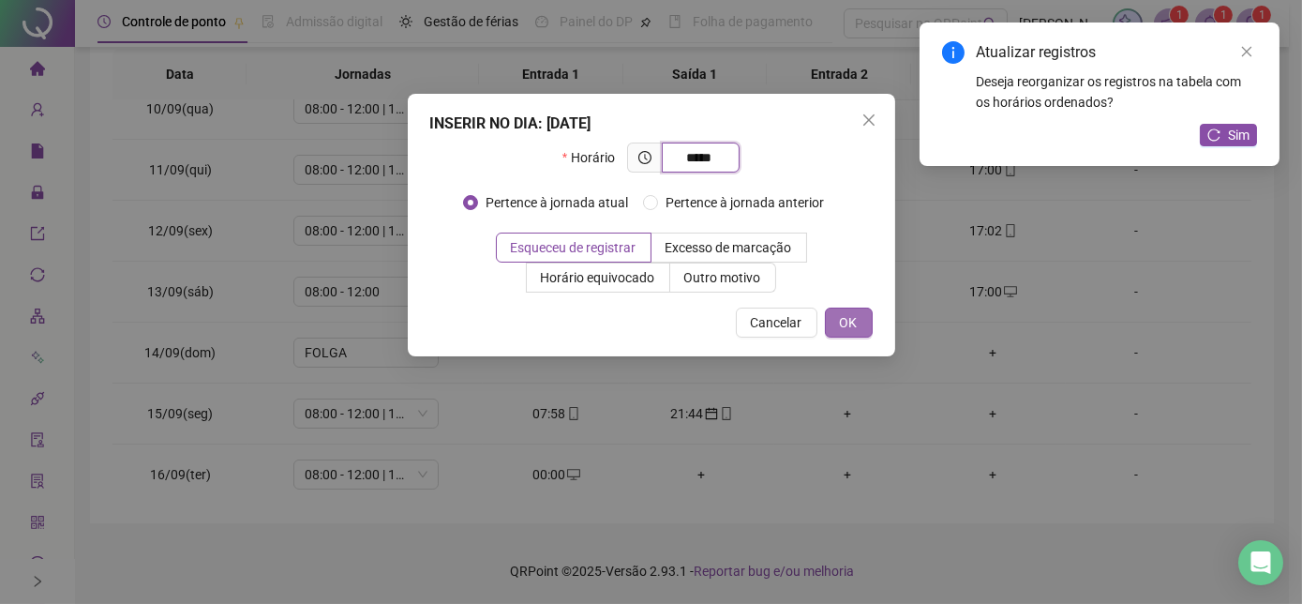
type input "*****"
click at [836, 313] on button "OK" at bounding box center [849, 322] width 48 height 30
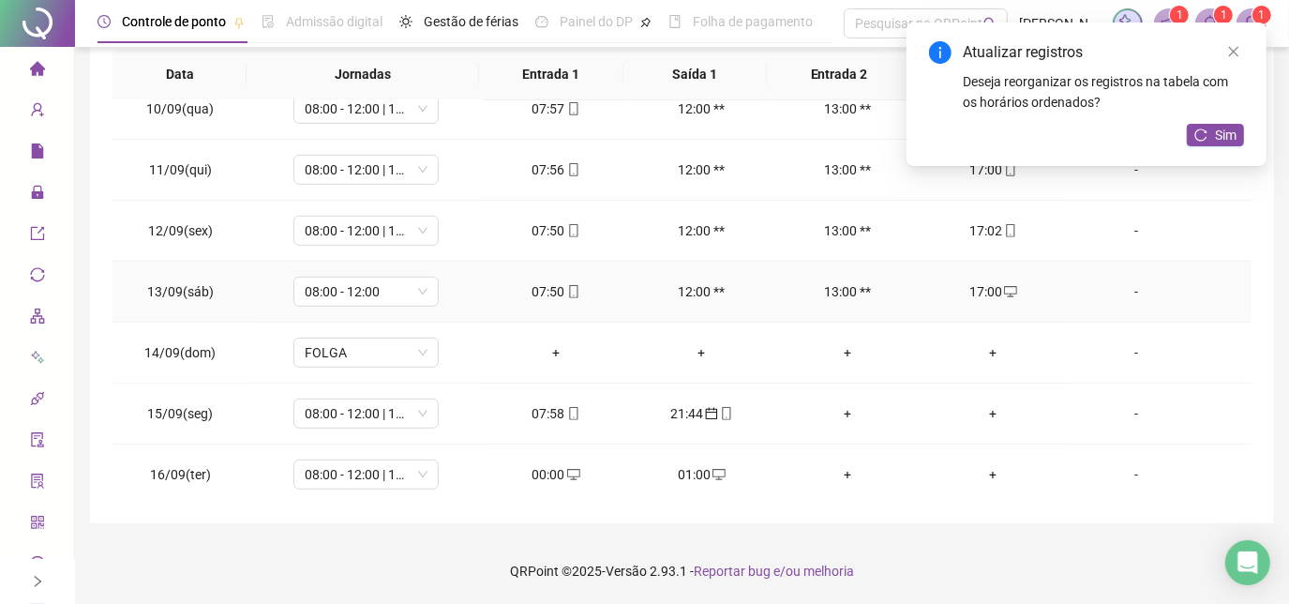
drag, startPoint x: 1215, startPoint y: 137, endPoint x: 973, endPoint y: 403, distance: 359.6
click at [567, 468] on icon "desktop" at bounding box center [573, 474] width 13 height 13
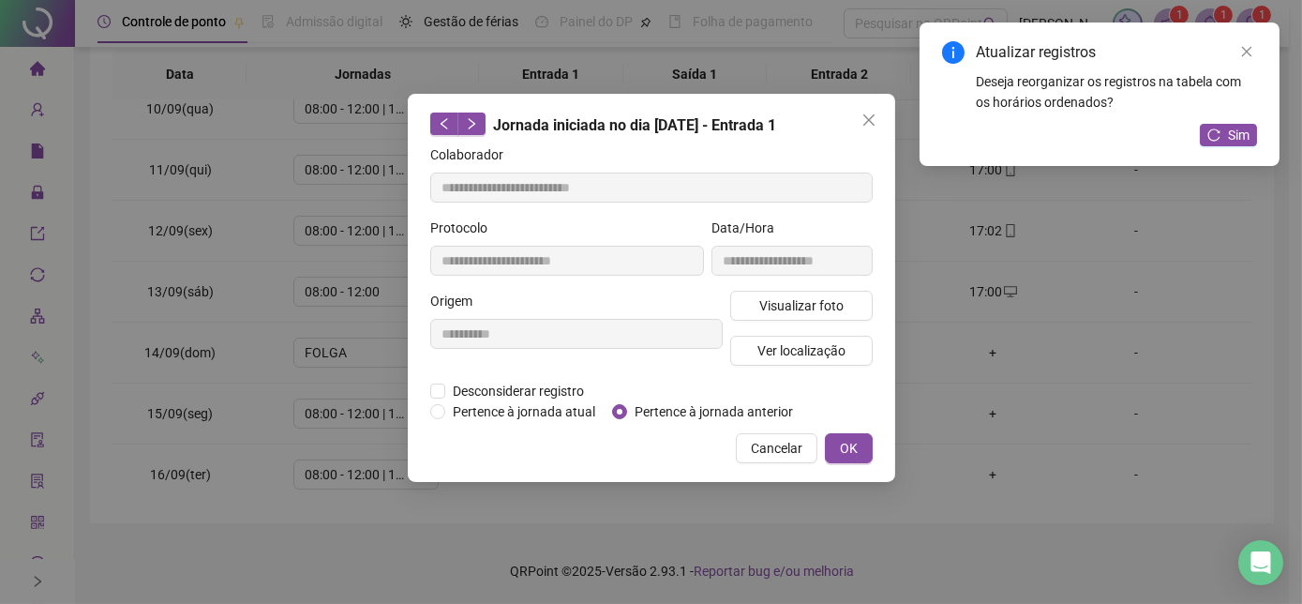
type input "**********"
click at [645, 412] on span "Pertence à jornada anterior" at bounding box center [713, 411] width 173 height 21
click at [843, 447] on span "OK" at bounding box center [849, 448] width 18 height 21
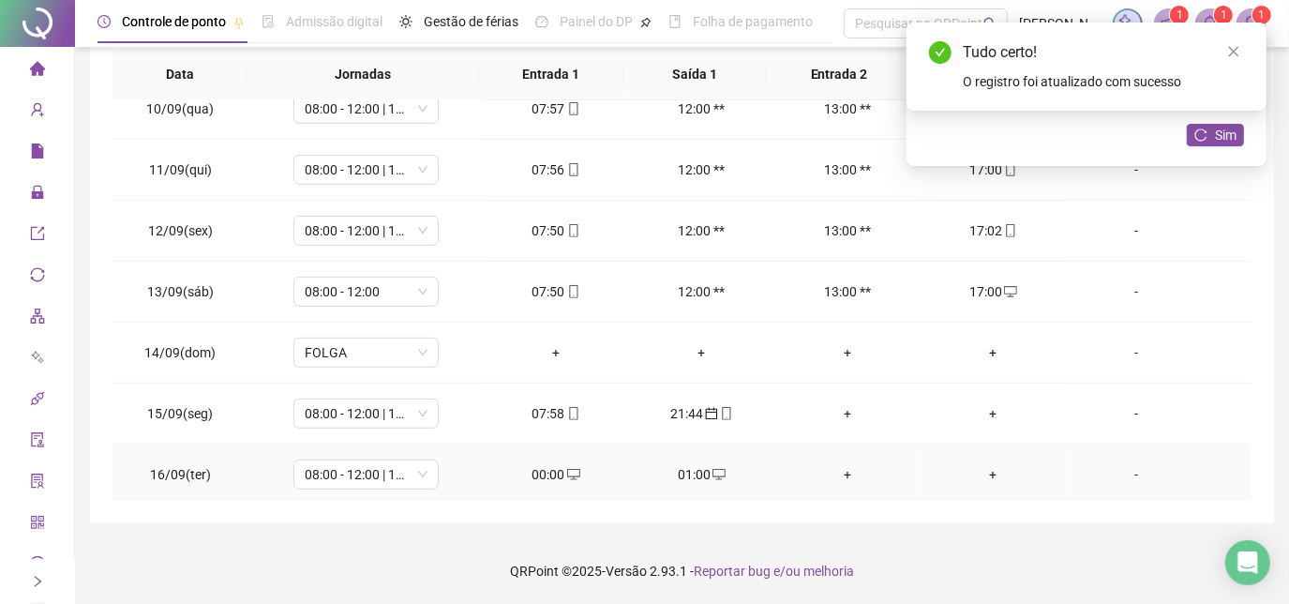
click at [712, 468] on icon "desktop" at bounding box center [718, 474] width 13 height 13
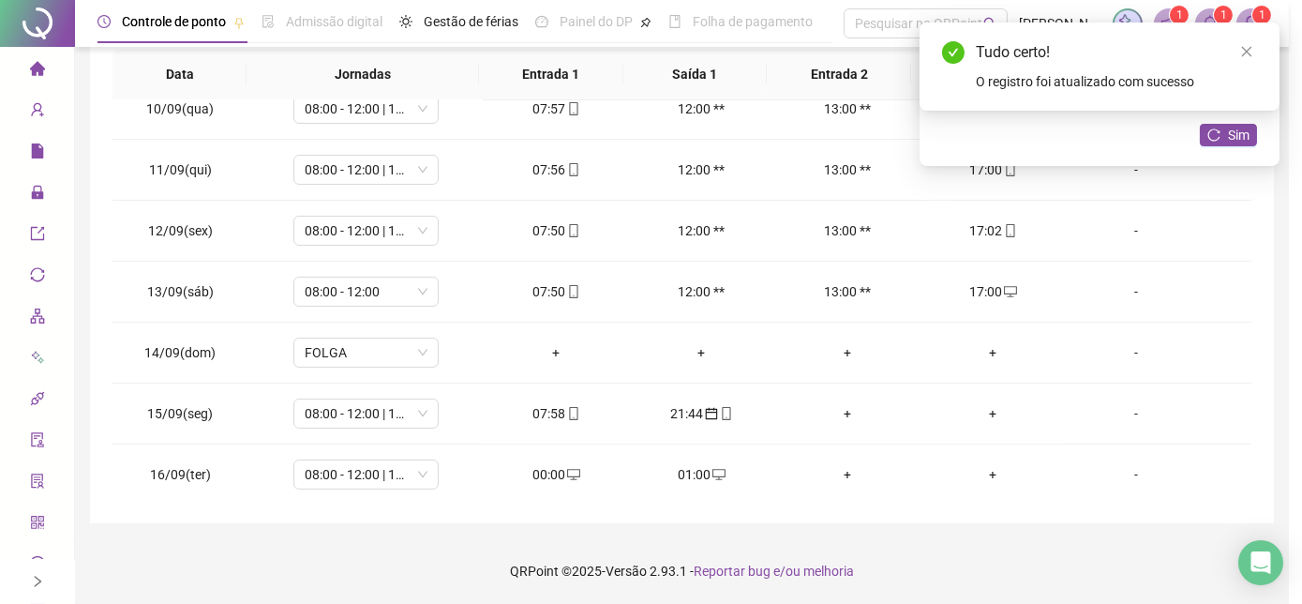
type input "**********"
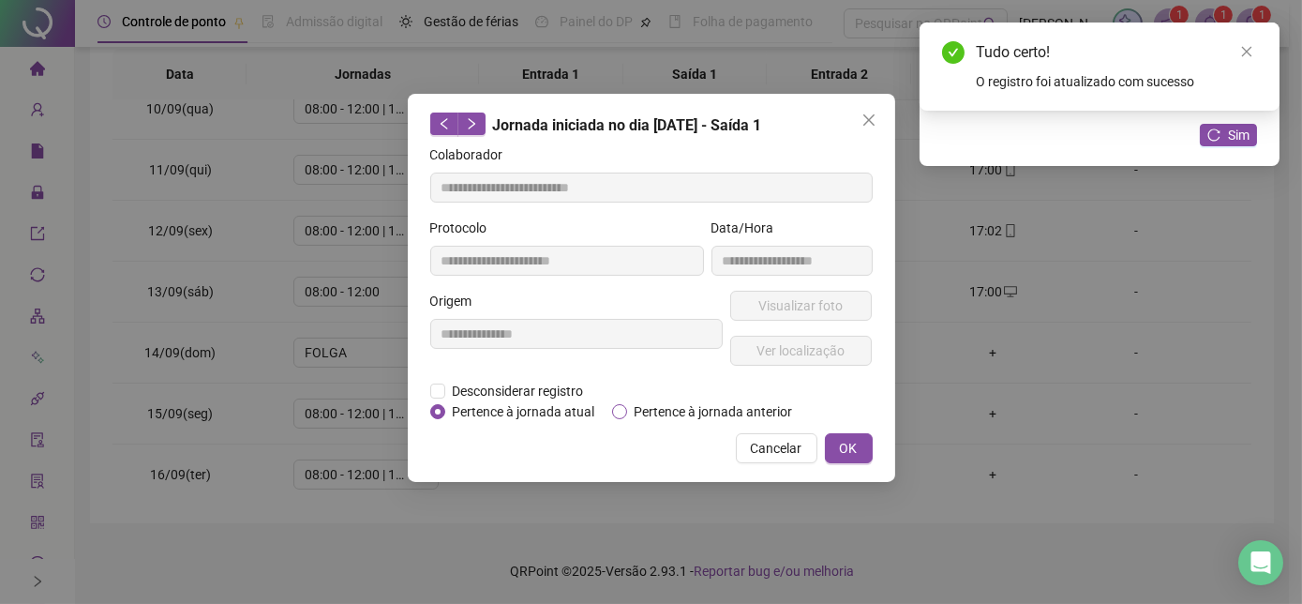
click at [715, 414] on span "Pertence à jornada anterior" at bounding box center [713, 411] width 173 height 21
drag, startPoint x: 844, startPoint y: 445, endPoint x: 857, endPoint y: 427, distance: 21.6
click at [845, 445] on span "OK" at bounding box center [849, 448] width 18 height 21
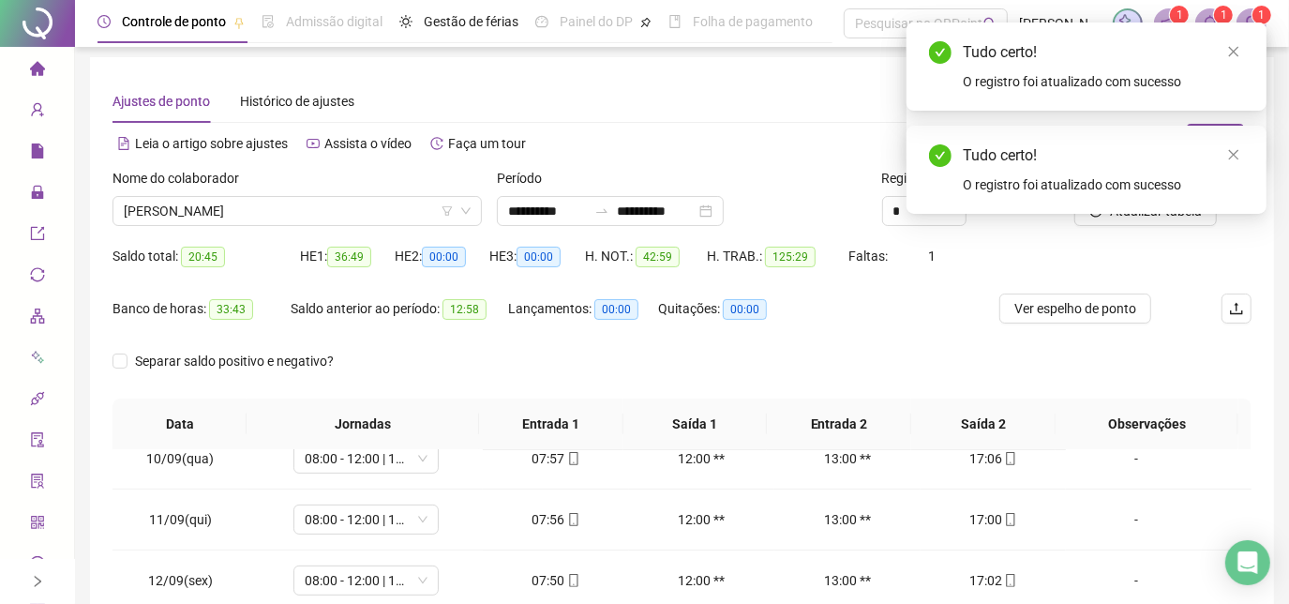
scroll to position [0, 0]
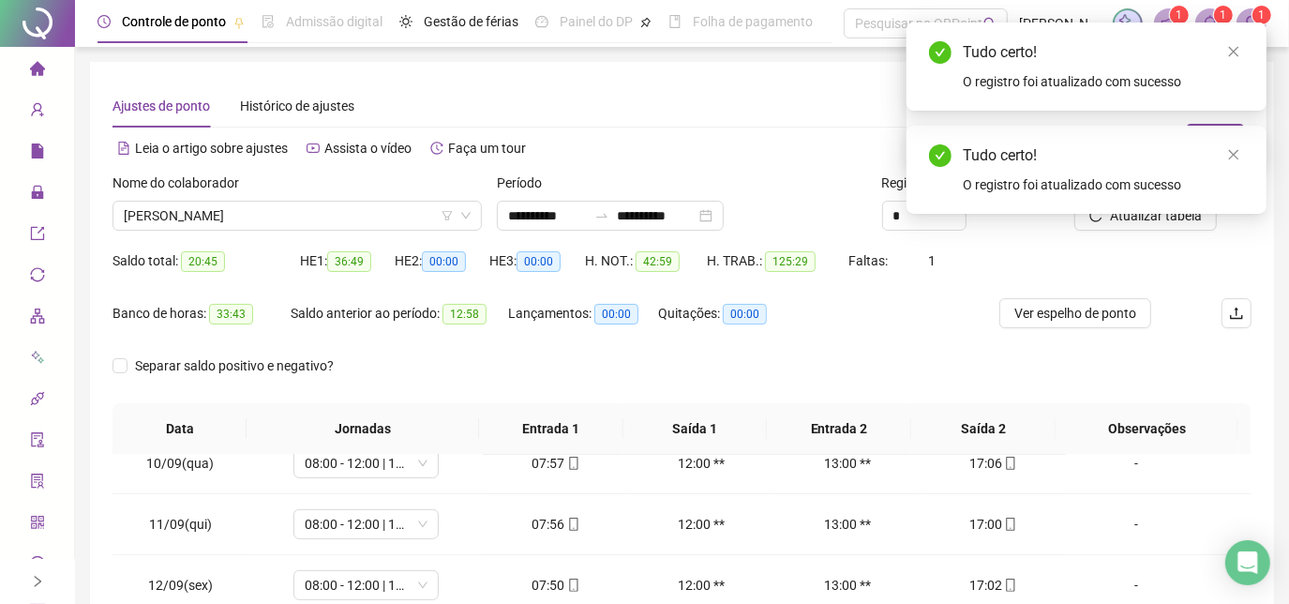
click at [1111, 214] on div "Tudo certo! O registro foi atualizado com sucesso" at bounding box center [1086, 170] width 360 height 88
click at [1099, 214] on div "Tudo certo! O registro foi atualizado com sucesso" at bounding box center [1086, 170] width 360 height 88
drag, startPoint x: 1114, startPoint y: 225, endPoint x: 1208, endPoint y: 177, distance: 105.2
click at [1115, 214] on div "Tudo certo! O registro foi atualizado com sucesso" at bounding box center [1086, 170] width 360 height 88
click at [1224, 156] on link "Close" at bounding box center [1233, 154] width 21 height 21
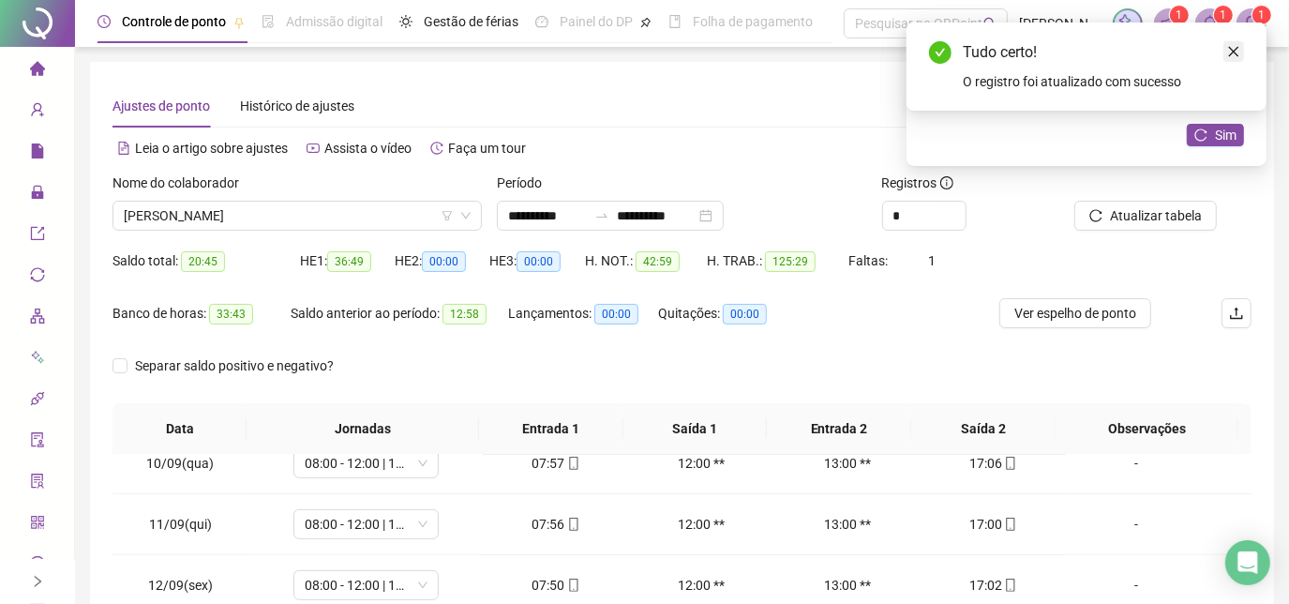
click at [1236, 45] on link "Close" at bounding box center [1233, 51] width 21 height 21
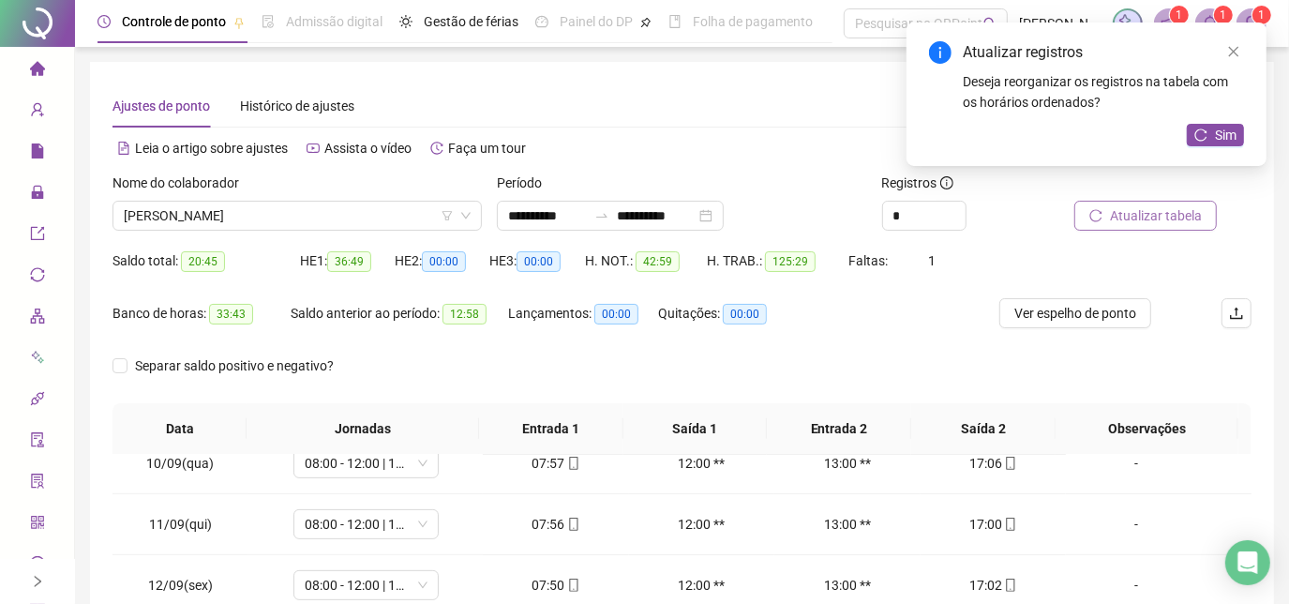
click at [1146, 201] on button "Atualizar tabela" at bounding box center [1145, 216] width 142 height 30
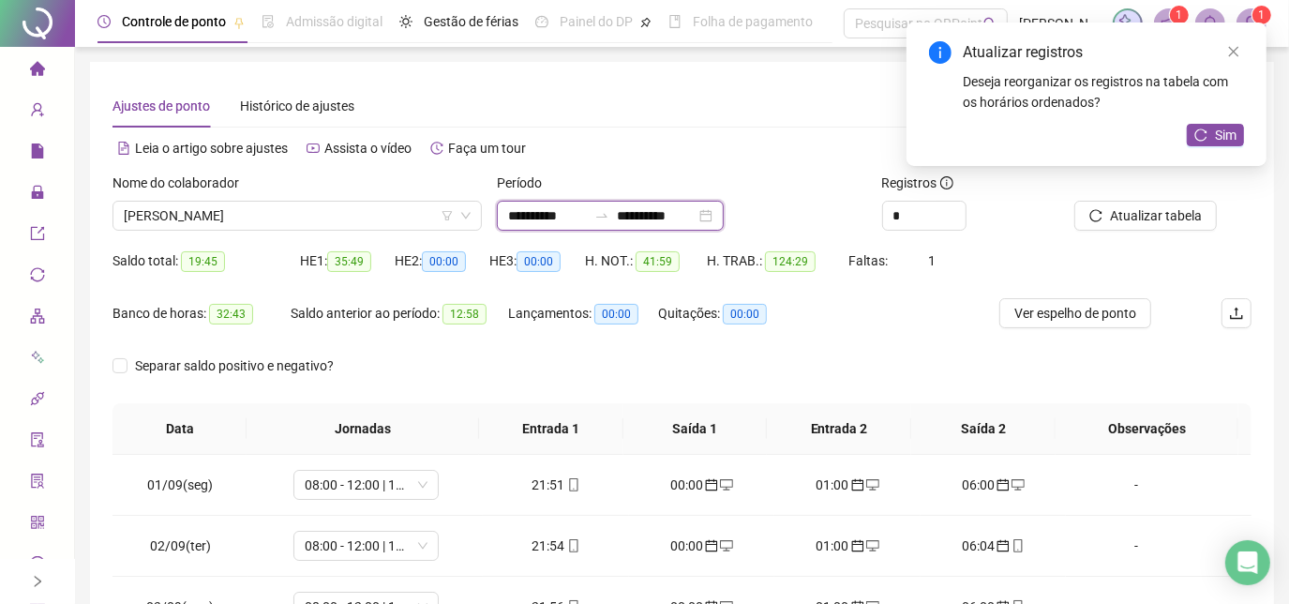
click at [695, 219] on input "**********" at bounding box center [656, 215] width 79 height 21
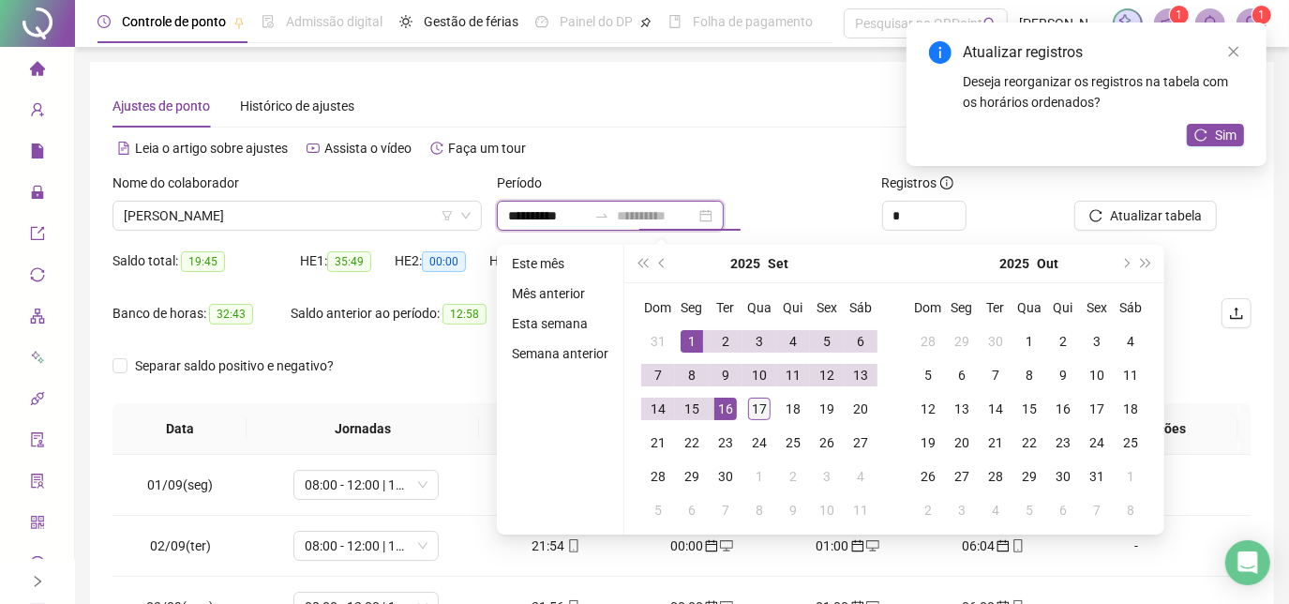
type input "**********"
click at [749, 409] on div "17" at bounding box center [759, 408] width 22 height 22
type input "**********"
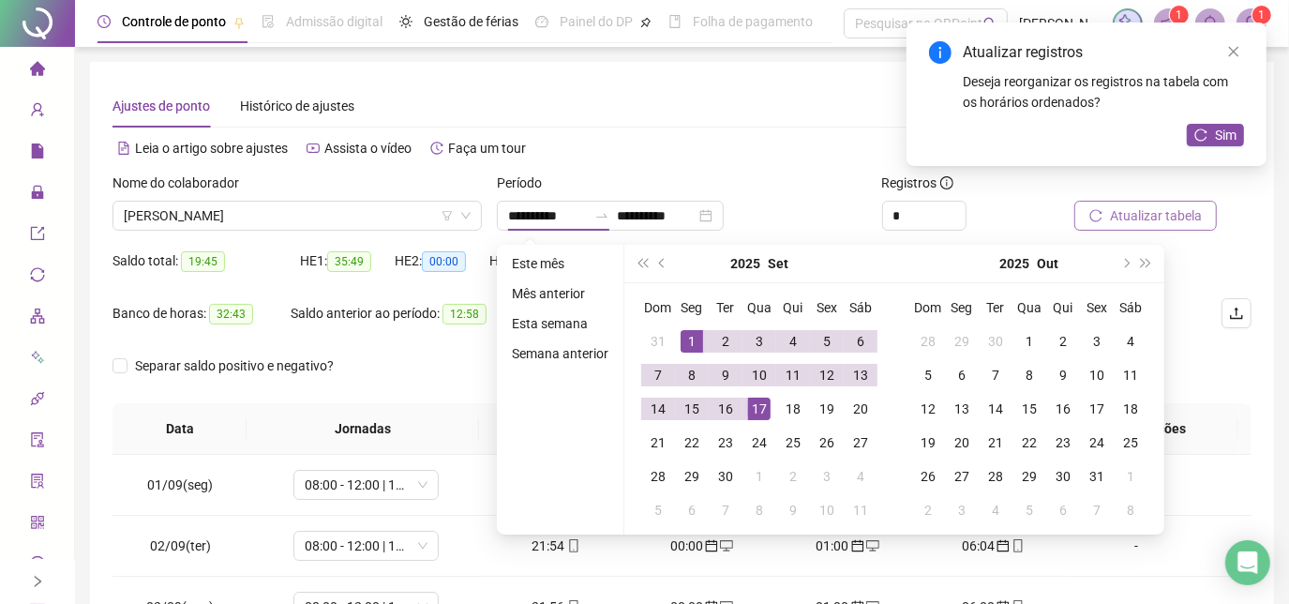
click at [1108, 204] on button "Atualizar tabela" at bounding box center [1145, 216] width 142 height 30
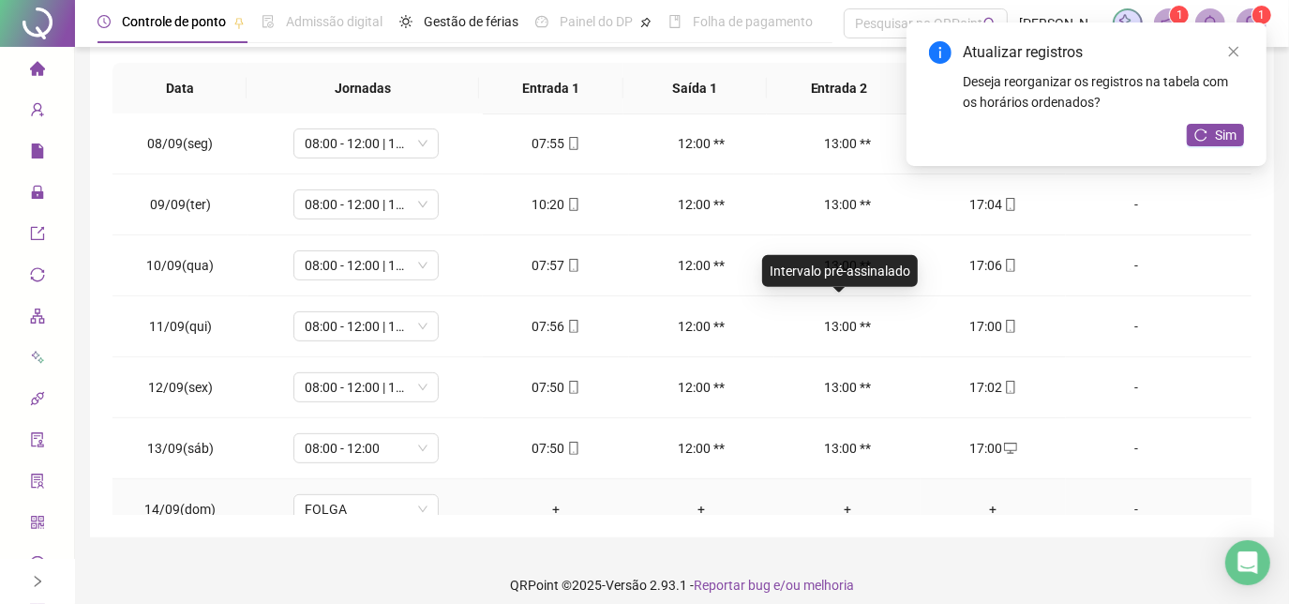
scroll to position [631, 0]
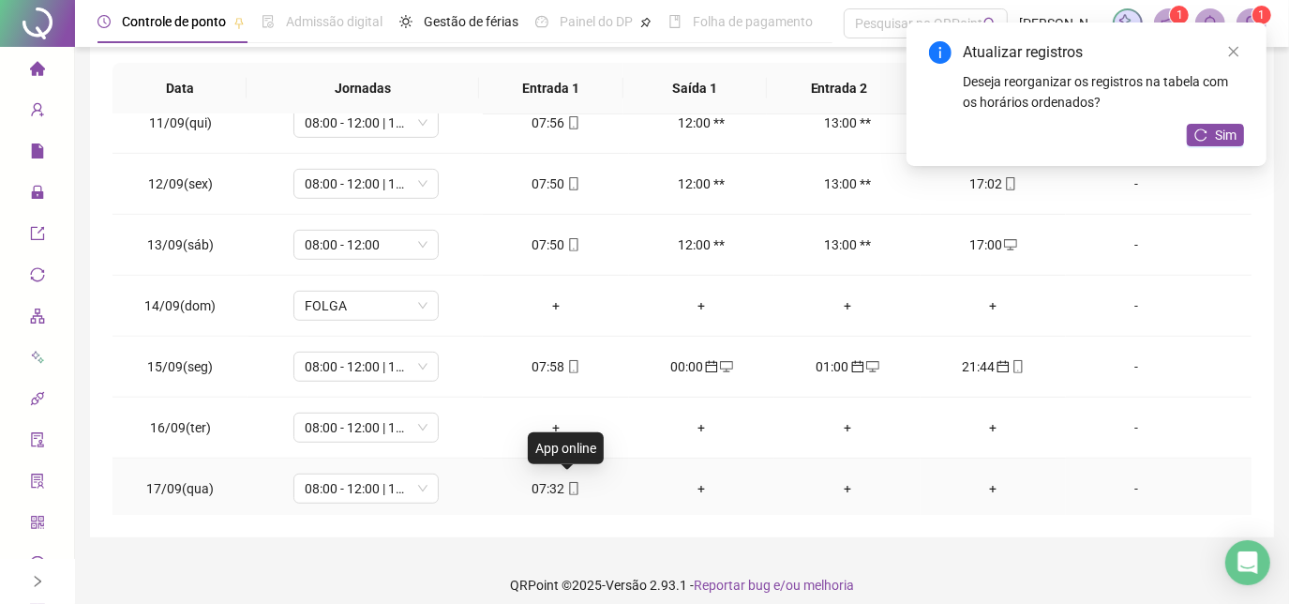
click at [567, 489] on icon "mobile" at bounding box center [573, 488] width 13 height 13
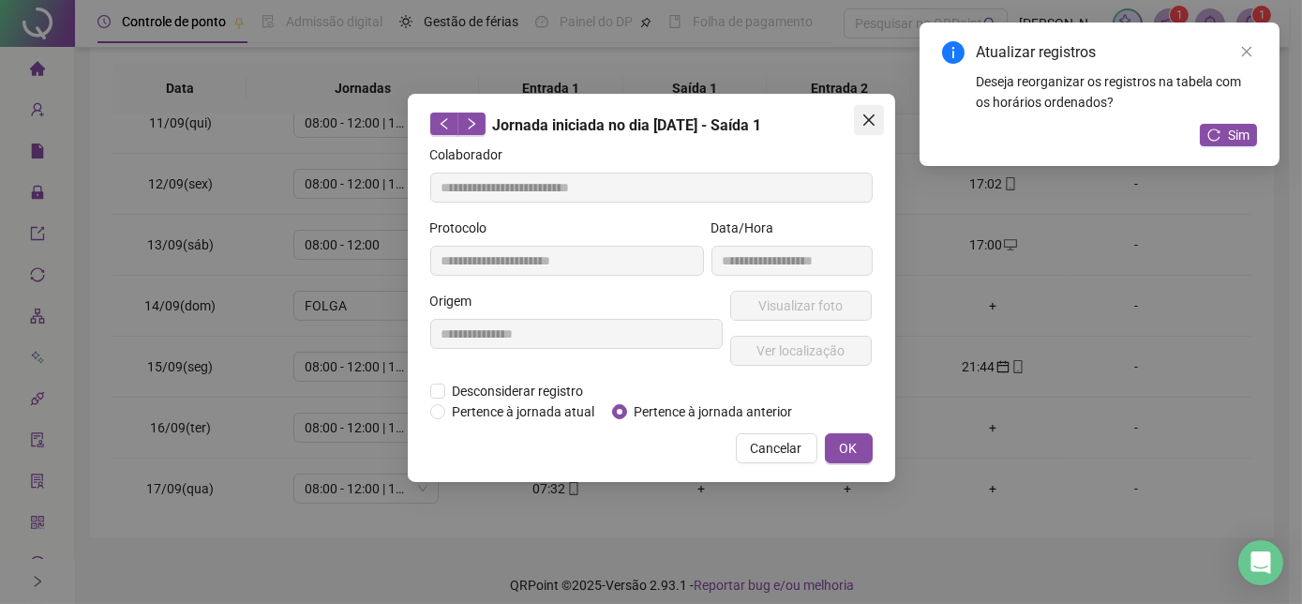
type input "**********"
click at [636, 411] on span "Pertence à jornada anterior" at bounding box center [713, 411] width 173 height 21
click at [836, 447] on button "OK" at bounding box center [849, 448] width 48 height 30
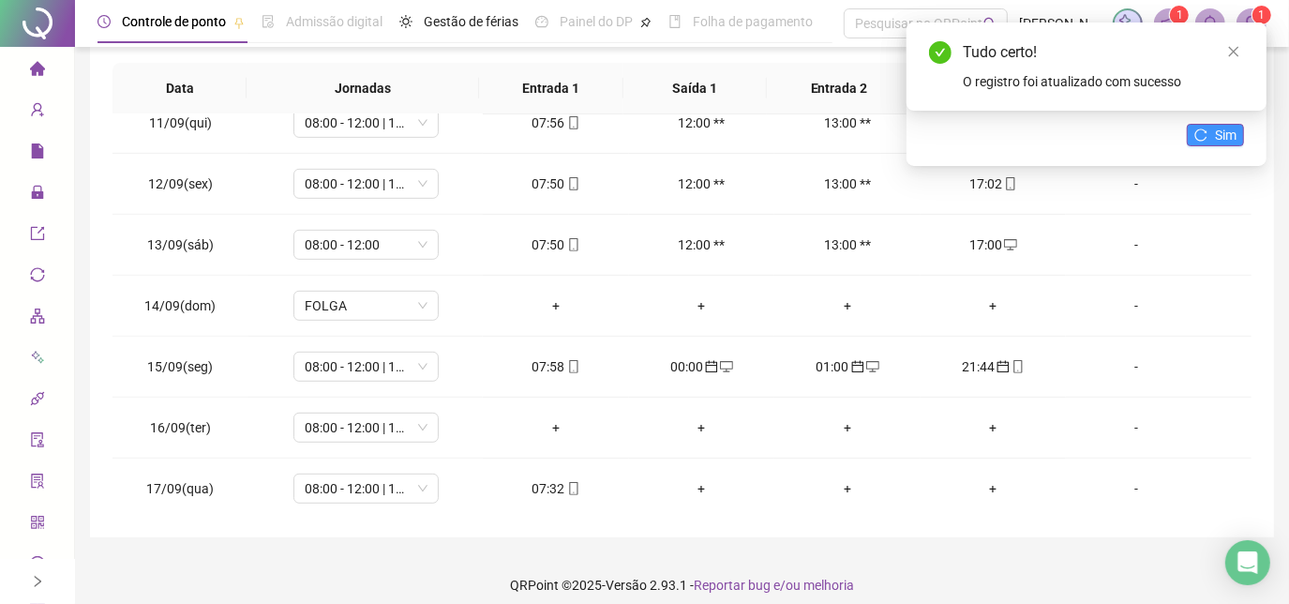
click at [1213, 134] on button "Sim" at bounding box center [1214, 135] width 57 height 22
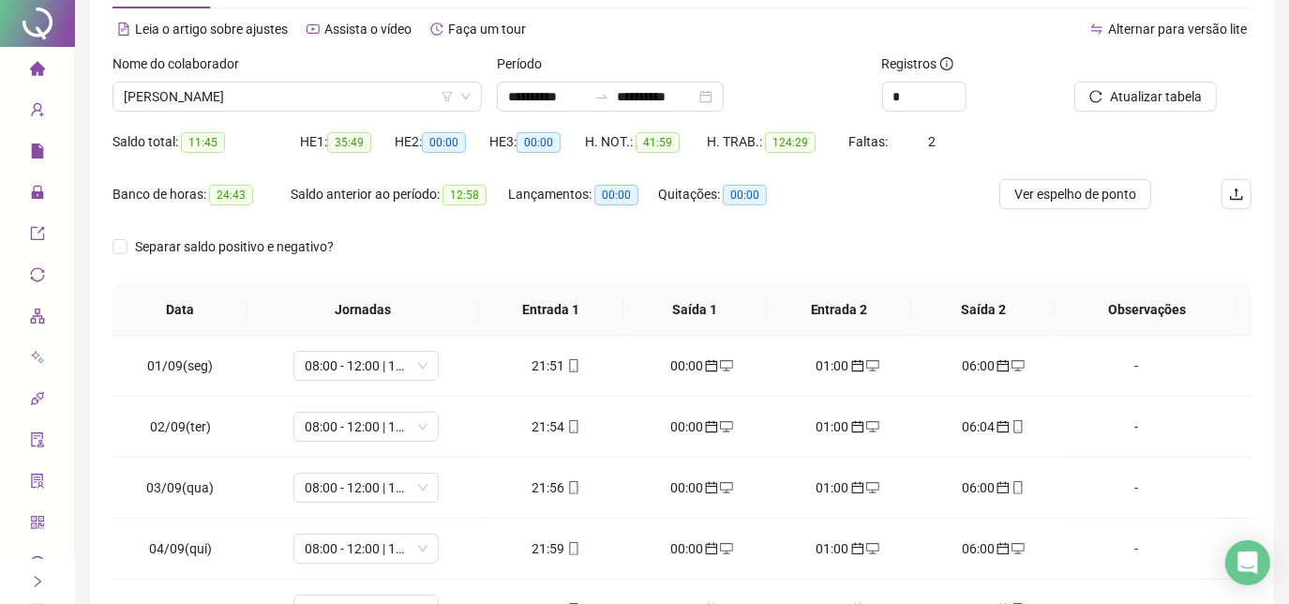
scroll to position [0, 0]
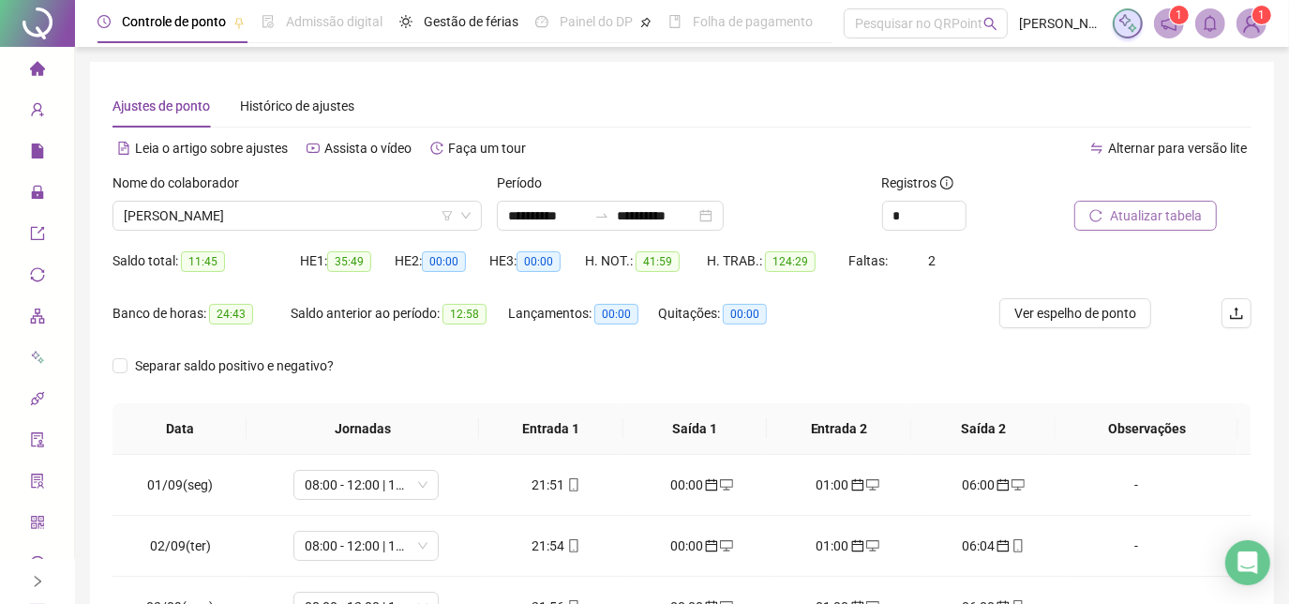
click at [1108, 218] on button "Atualizar tabela" at bounding box center [1145, 216] width 142 height 30
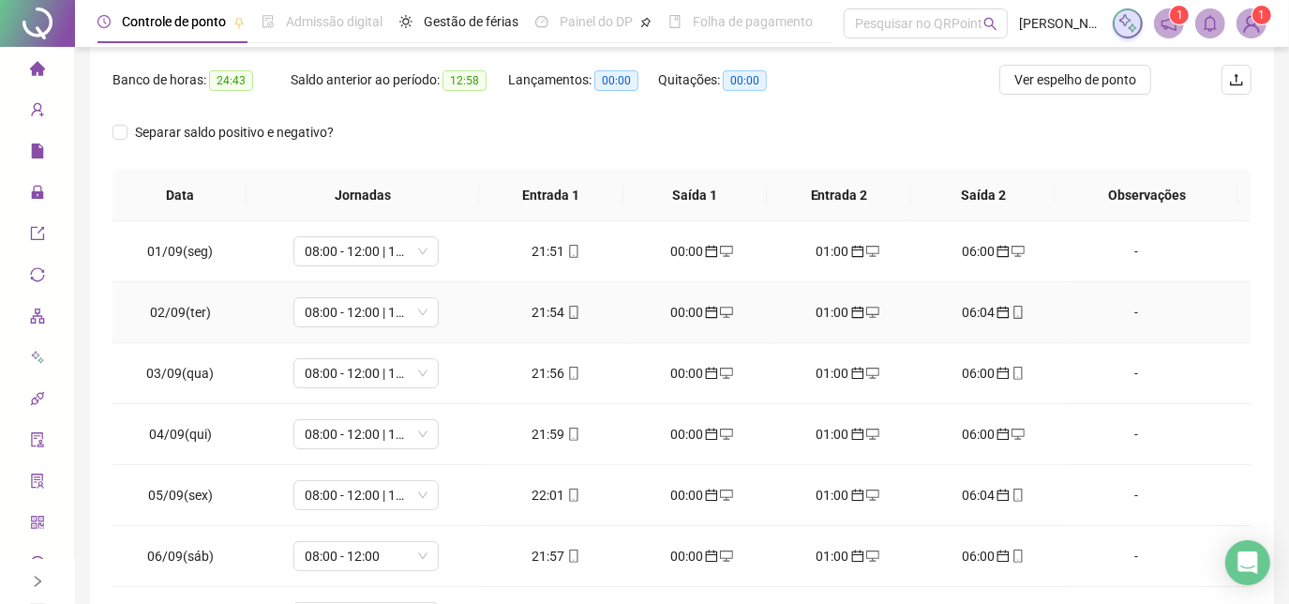
scroll to position [13, 0]
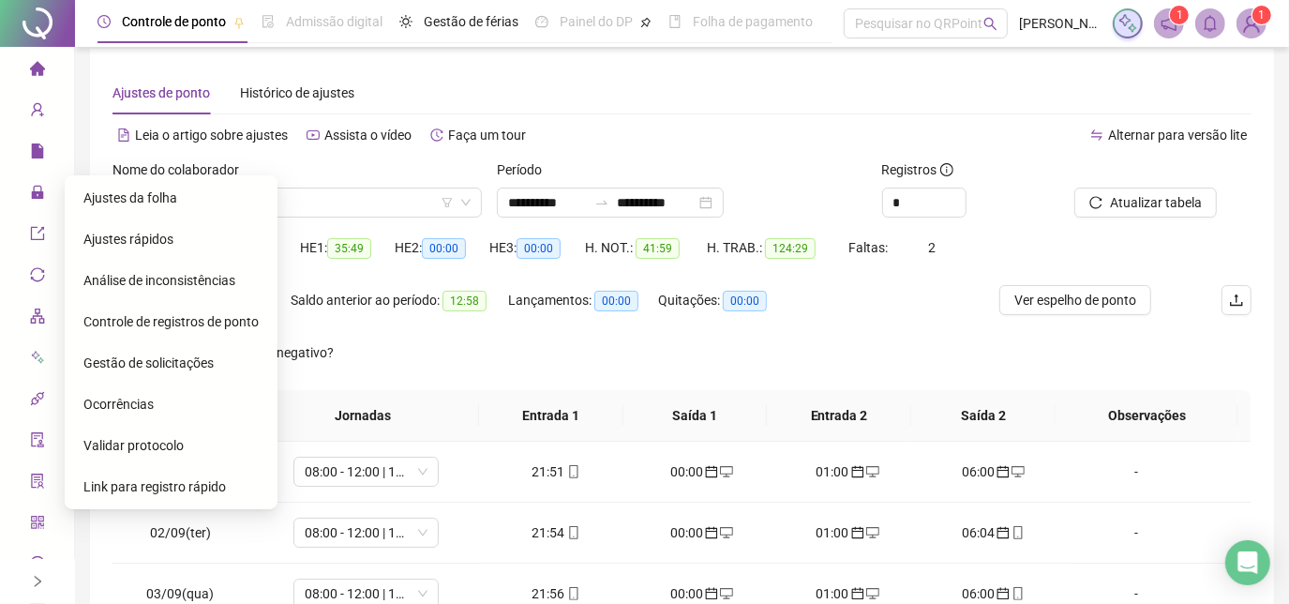
click at [112, 198] on span "Ajustes da folha" at bounding box center [130, 197] width 94 height 15
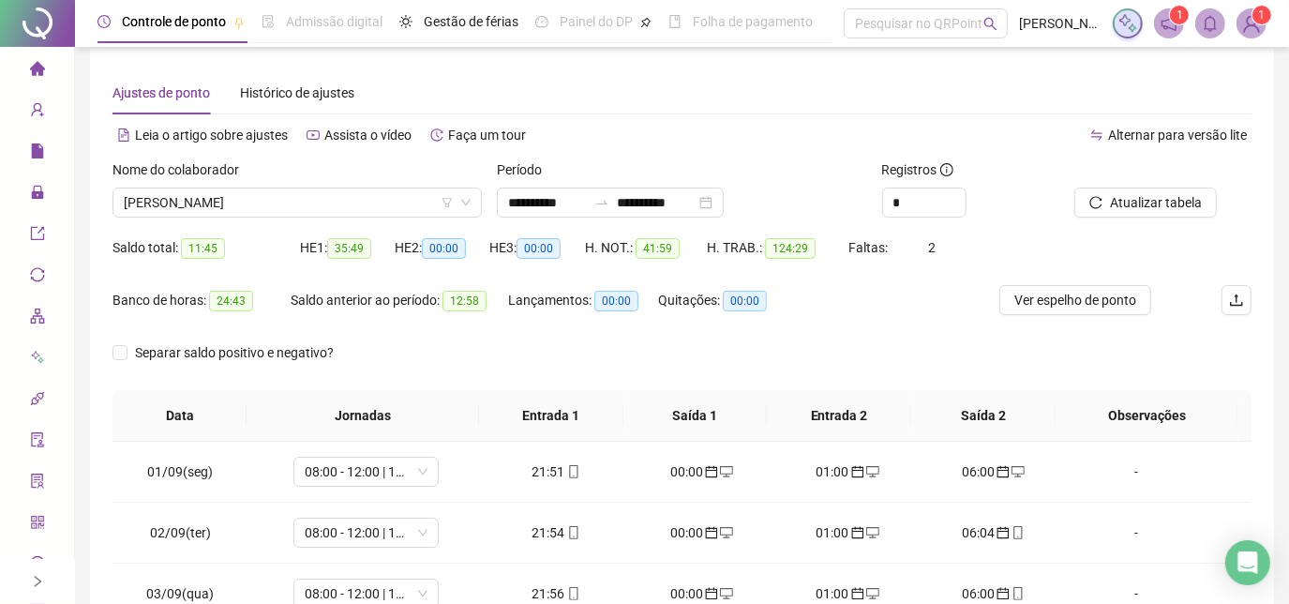
click at [384, 221] on div "Nome do colaborador [PERSON_NAME]" at bounding box center [297, 195] width 384 height 73
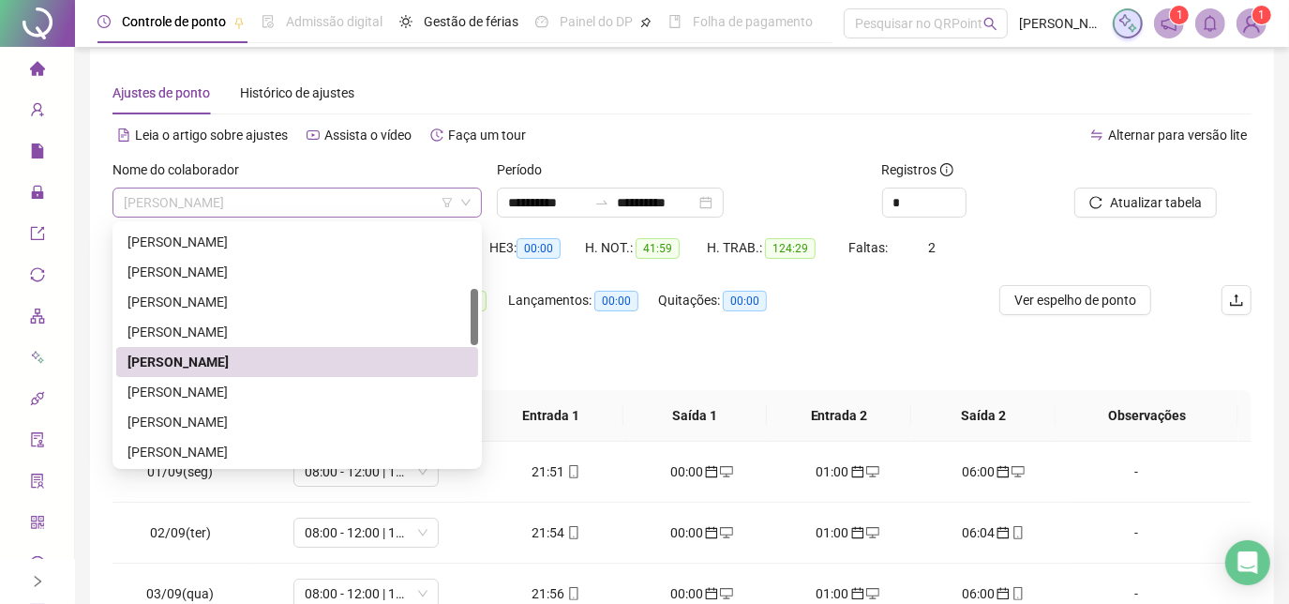
click at [334, 199] on span "[PERSON_NAME]" at bounding box center [297, 202] width 347 height 28
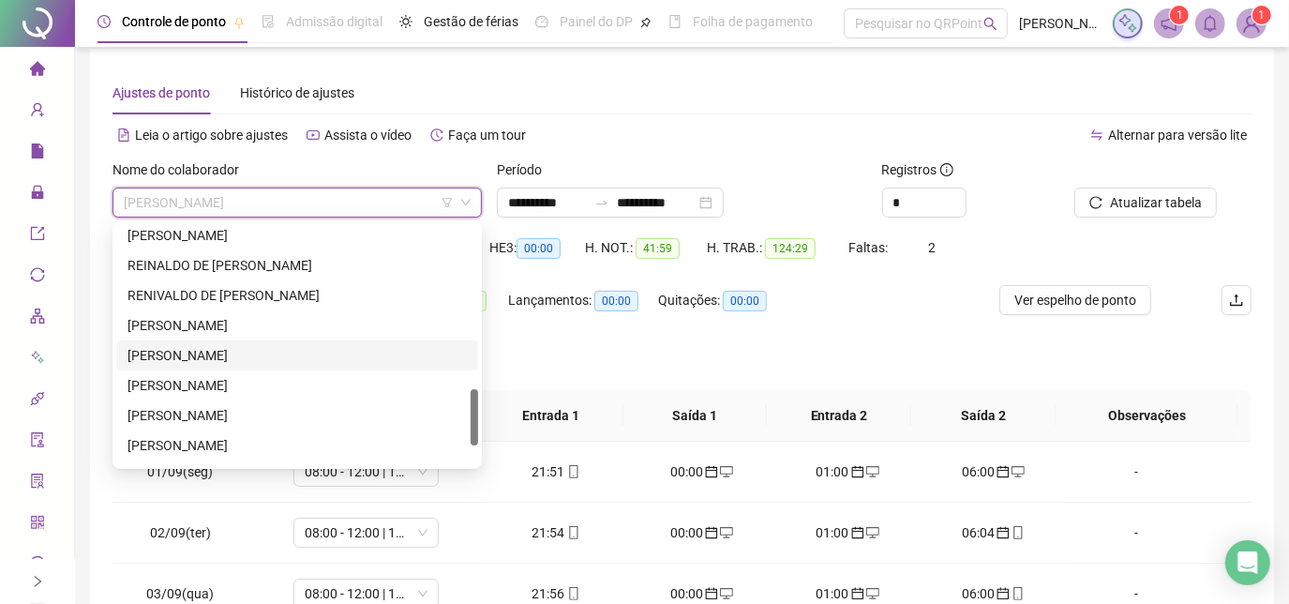
scroll to position [780, 0]
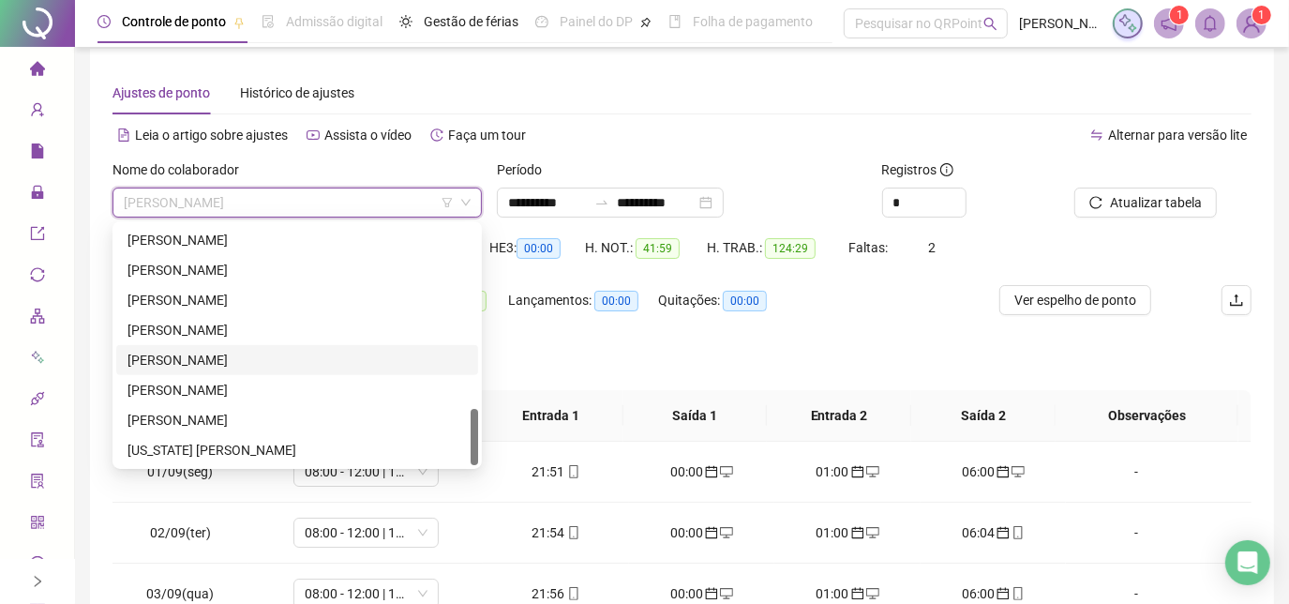
click at [249, 360] on div "[PERSON_NAME]" at bounding box center [296, 360] width 339 height 21
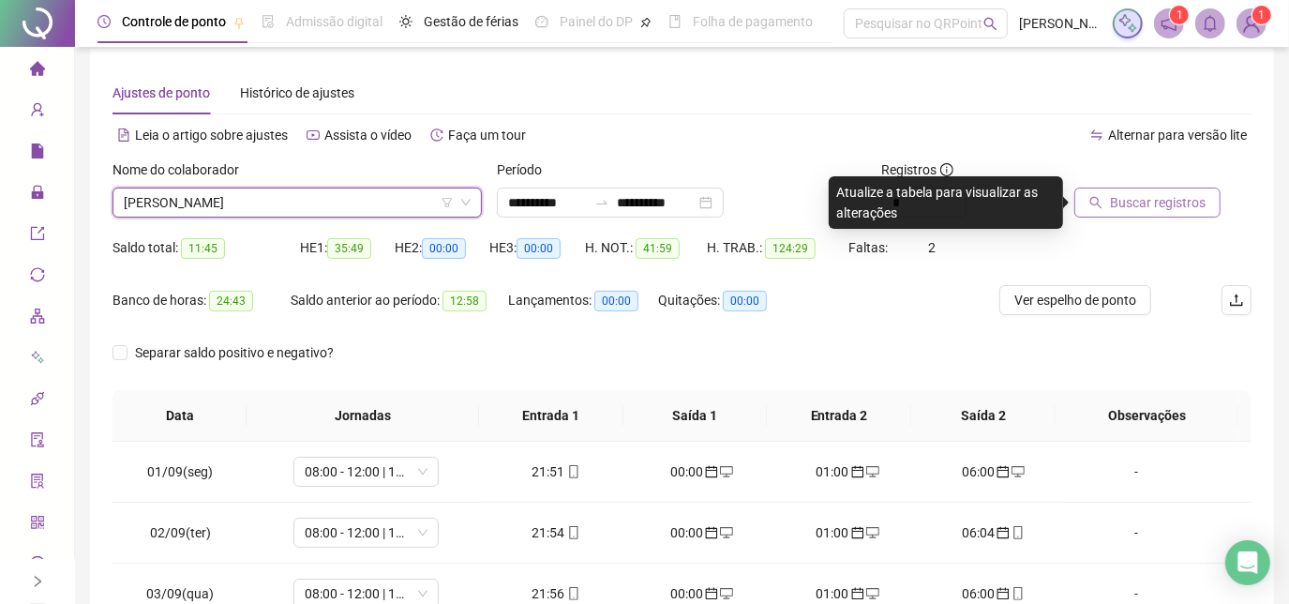
click at [1165, 198] on span "Buscar registros" at bounding box center [1158, 202] width 96 height 21
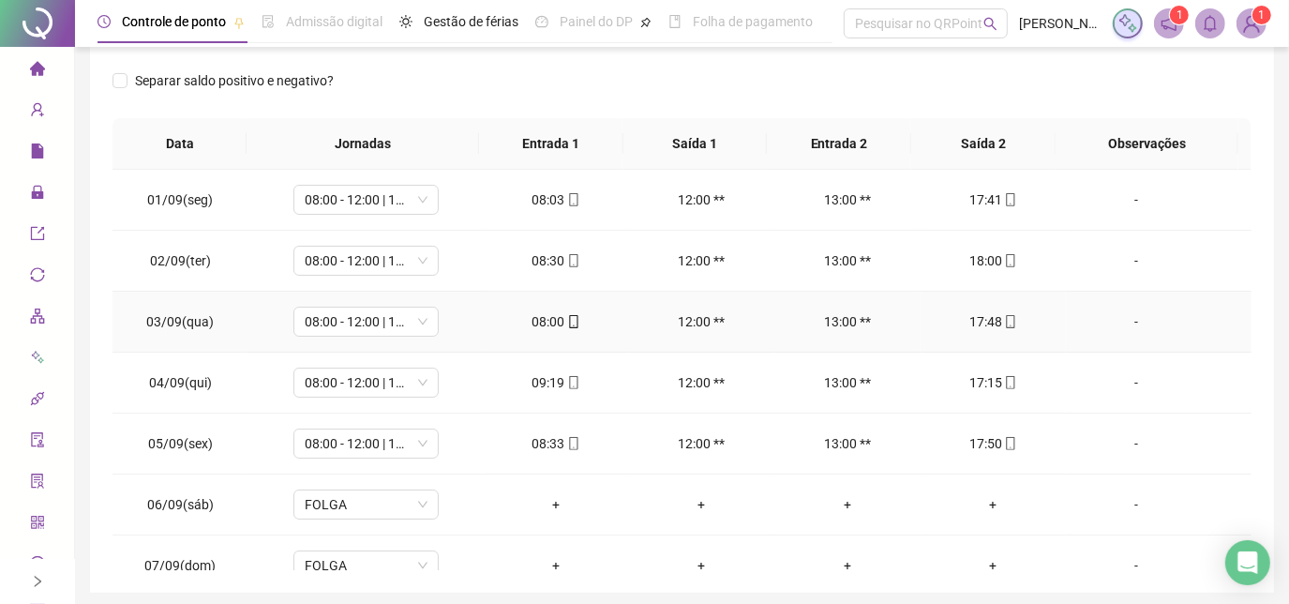
scroll to position [98, 0]
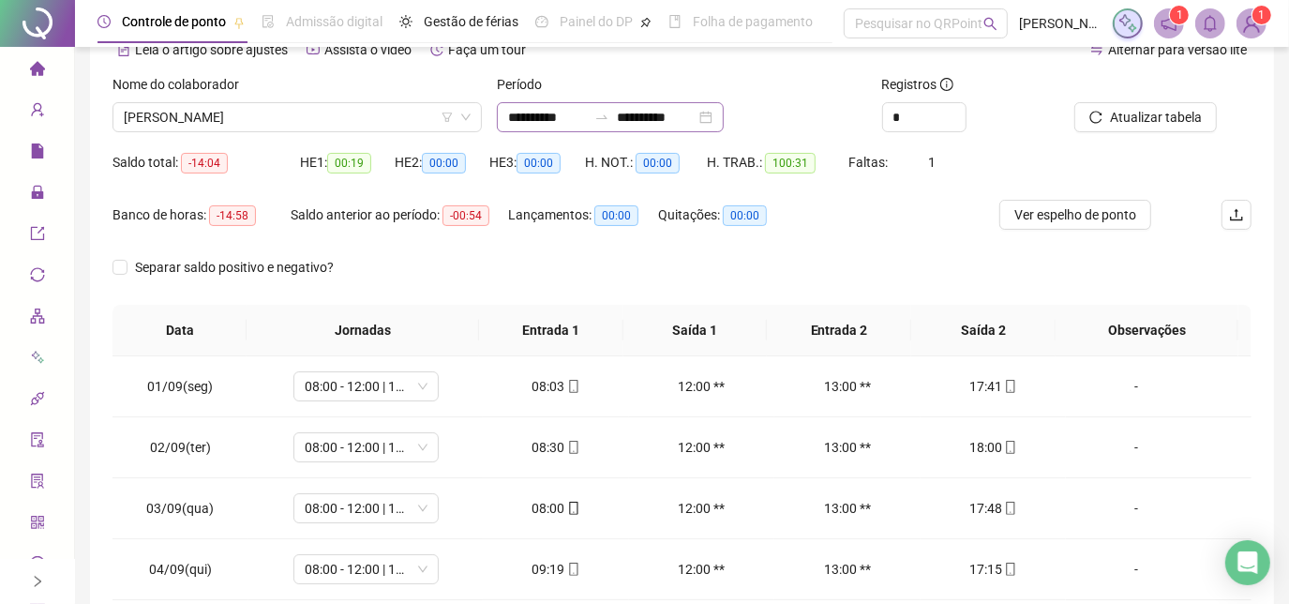
click at [713, 102] on div "**********" at bounding box center [610, 117] width 227 height 30
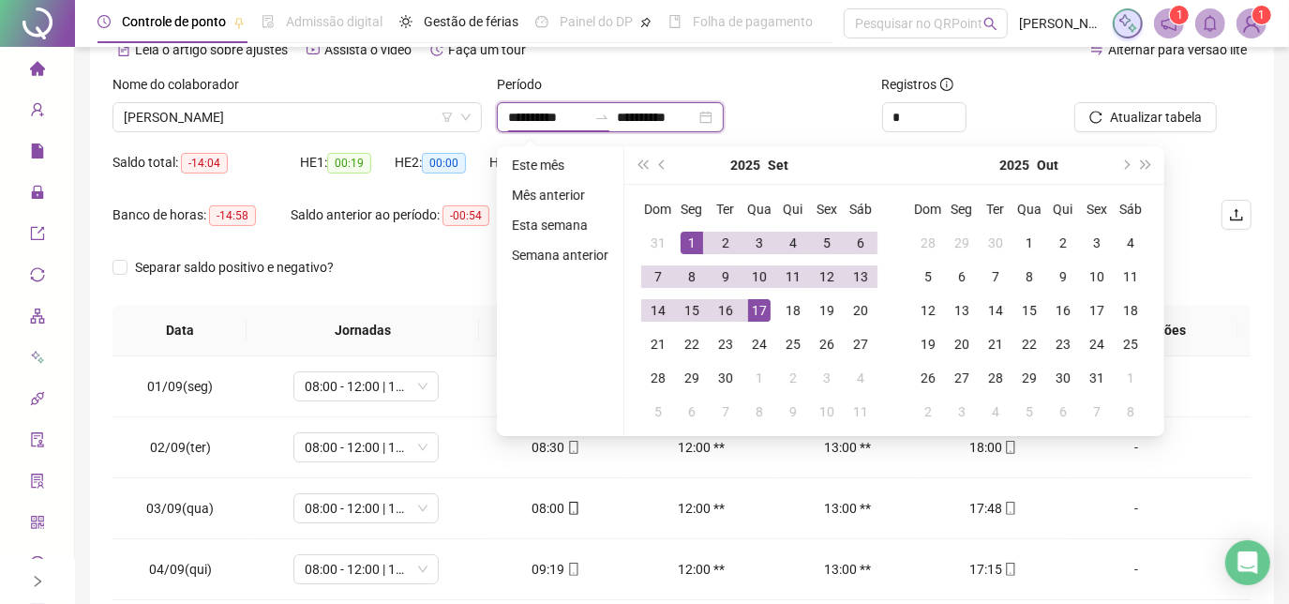
click at [695, 122] on input "**********" at bounding box center [656, 117] width 79 height 21
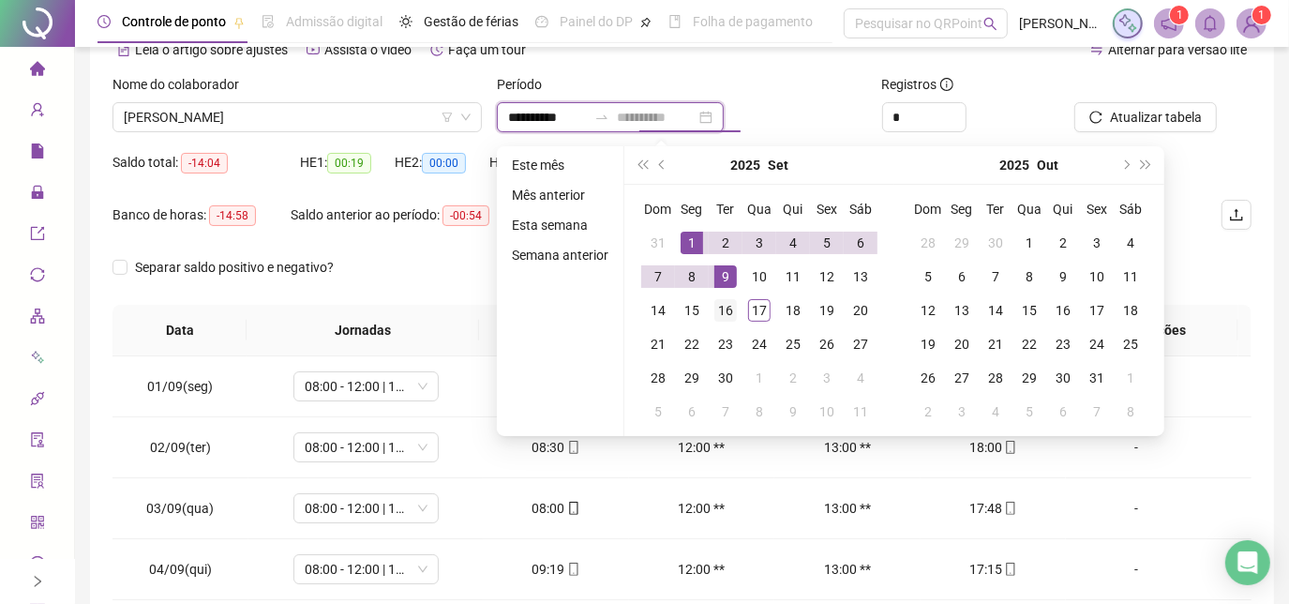
type input "**********"
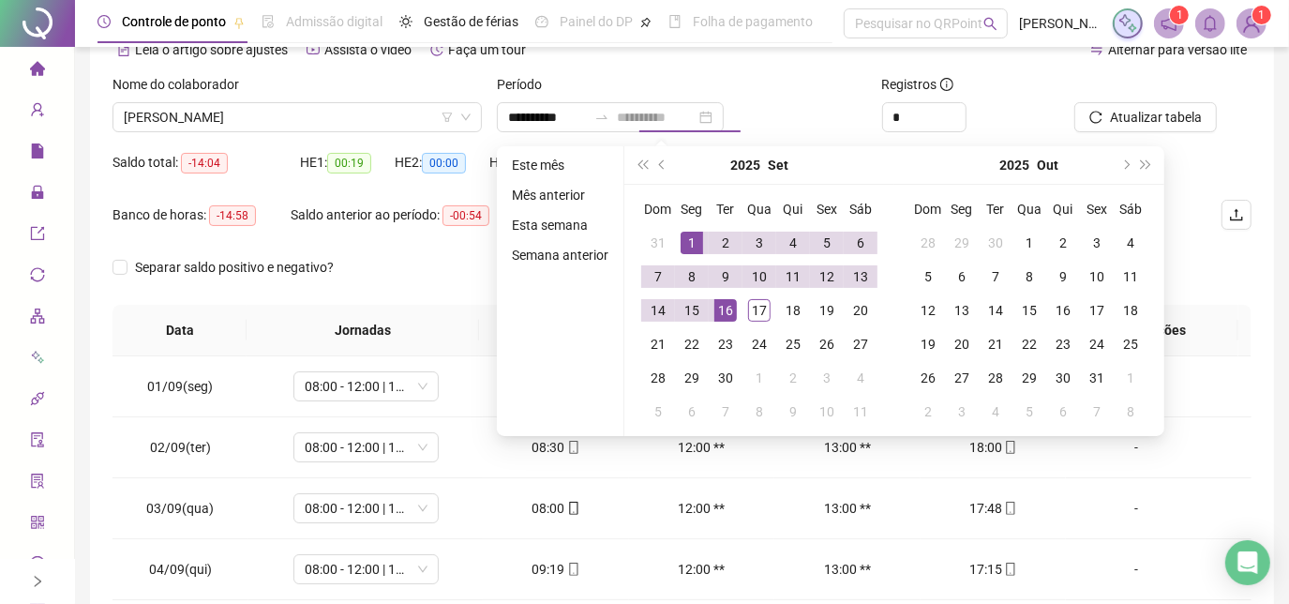
click at [721, 300] on div "16" at bounding box center [725, 310] width 22 height 22
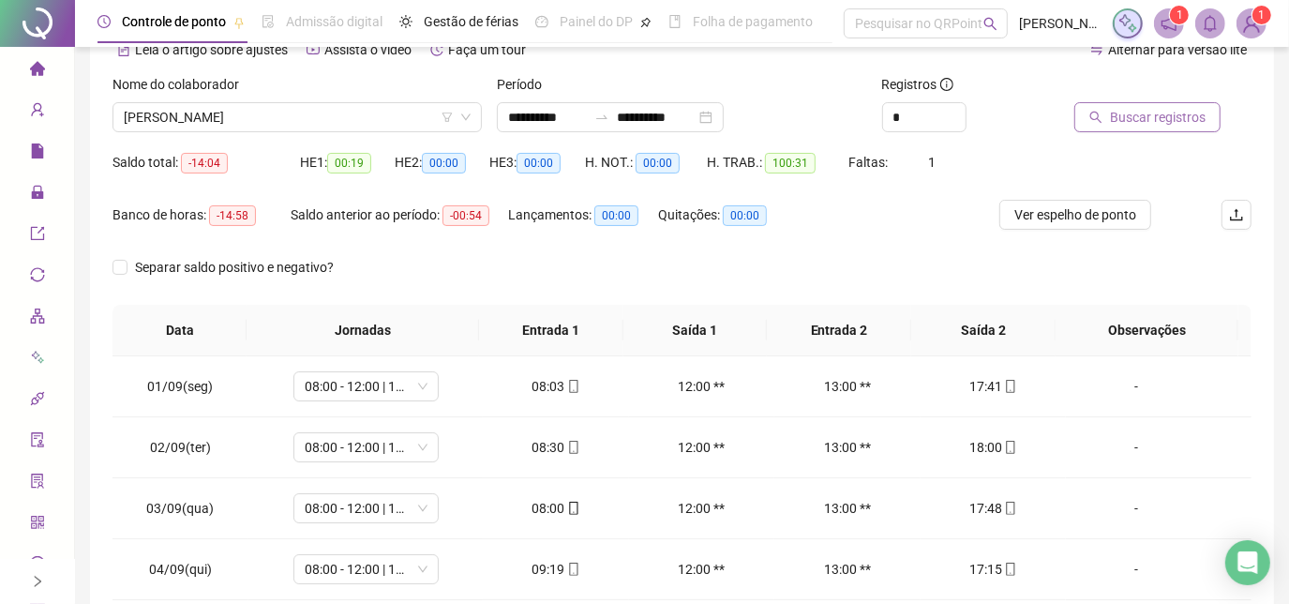
click at [1136, 117] on span "Buscar registros" at bounding box center [1158, 117] width 96 height 21
click at [365, 117] on span "[PERSON_NAME]" at bounding box center [297, 117] width 347 height 28
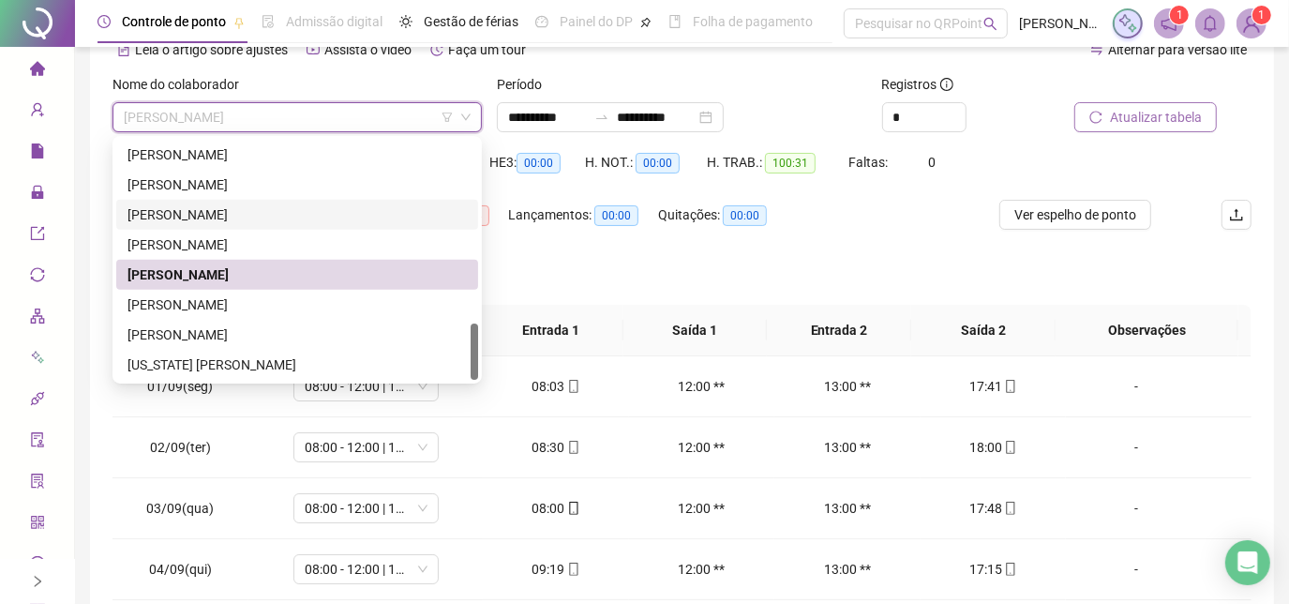
click at [330, 215] on div "[PERSON_NAME]" at bounding box center [296, 214] width 339 height 21
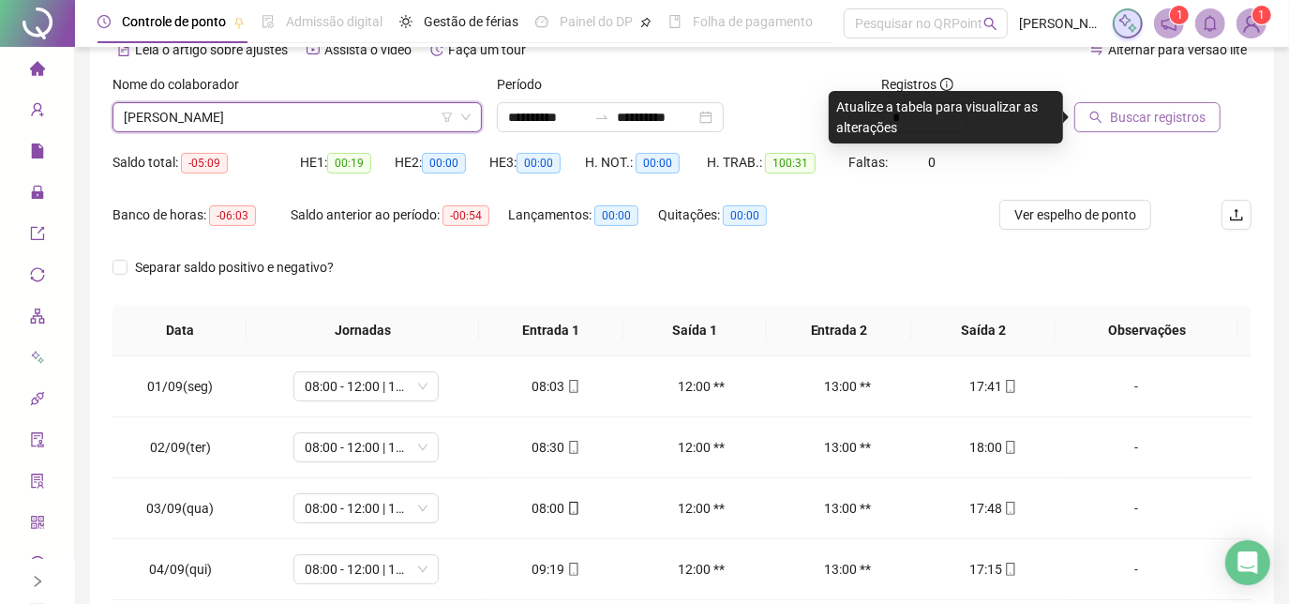
click at [1080, 132] on div "Buscar registros" at bounding box center [1162, 110] width 192 height 73
click at [1082, 125] on button "Buscar registros" at bounding box center [1147, 117] width 146 height 30
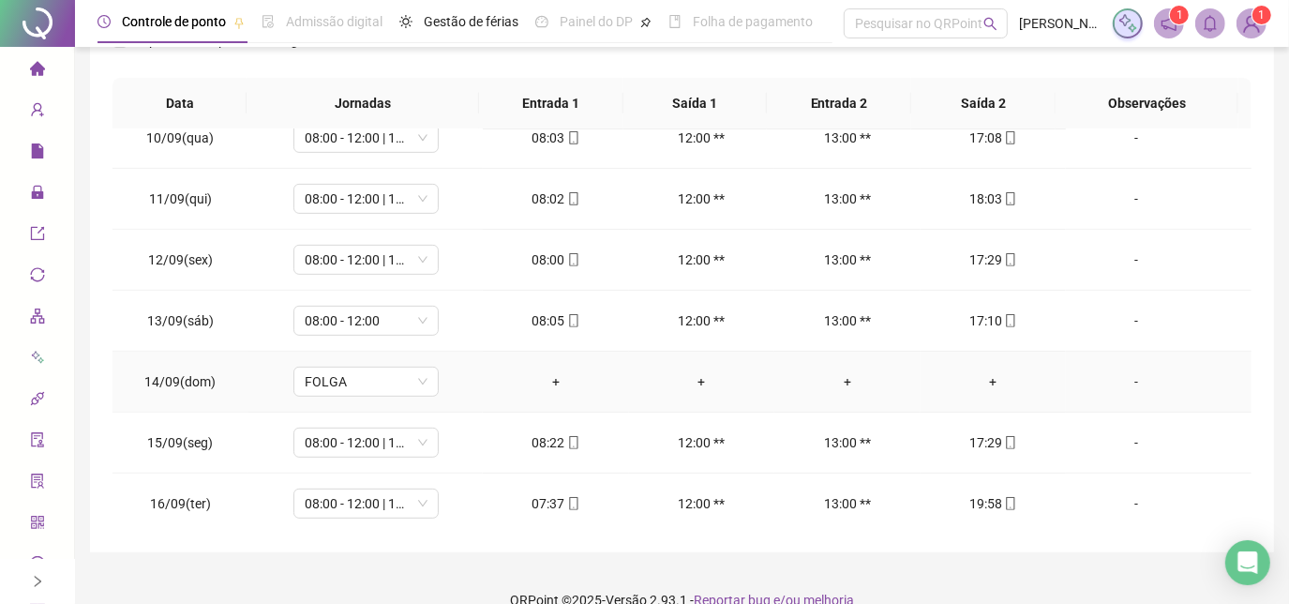
scroll to position [354, 0]
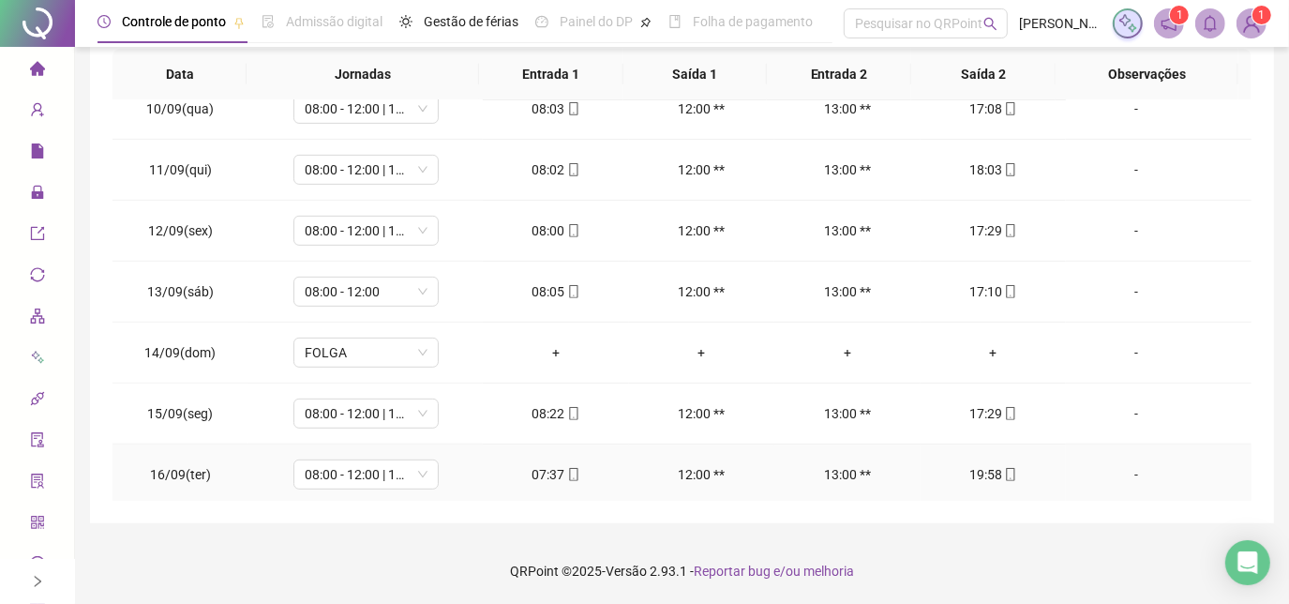
click at [1004, 472] on icon "mobile" at bounding box center [1010, 474] width 13 height 13
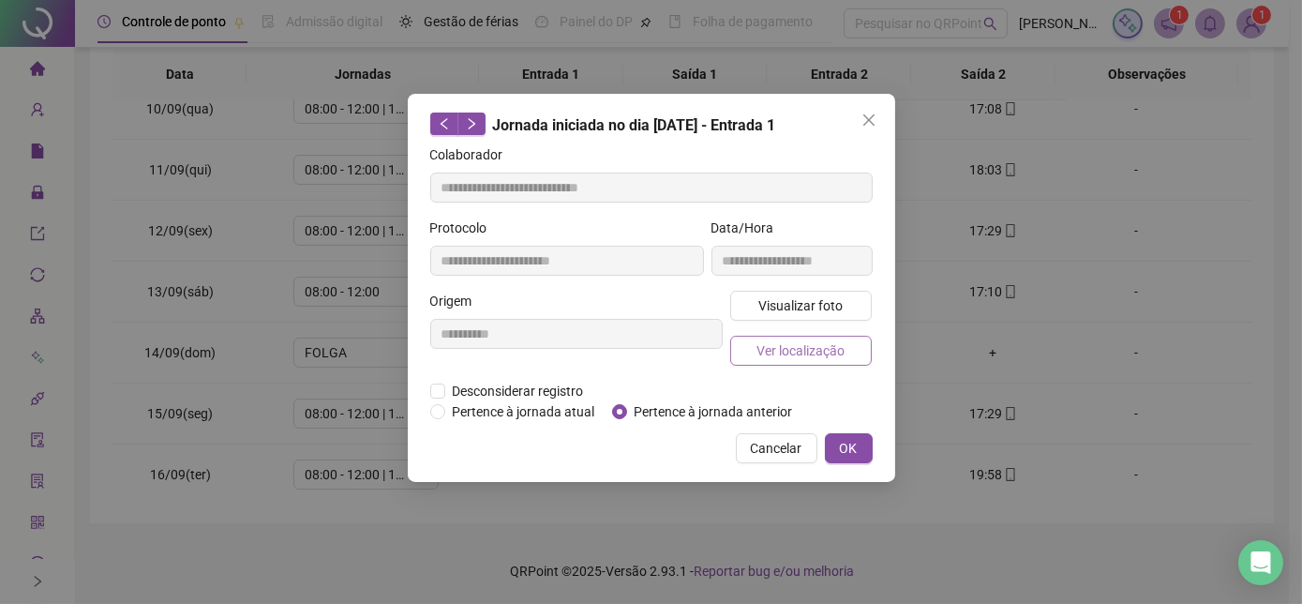
type input "**********"
click at [840, 350] on span "Ver localização" at bounding box center [800, 350] width 88 height 21
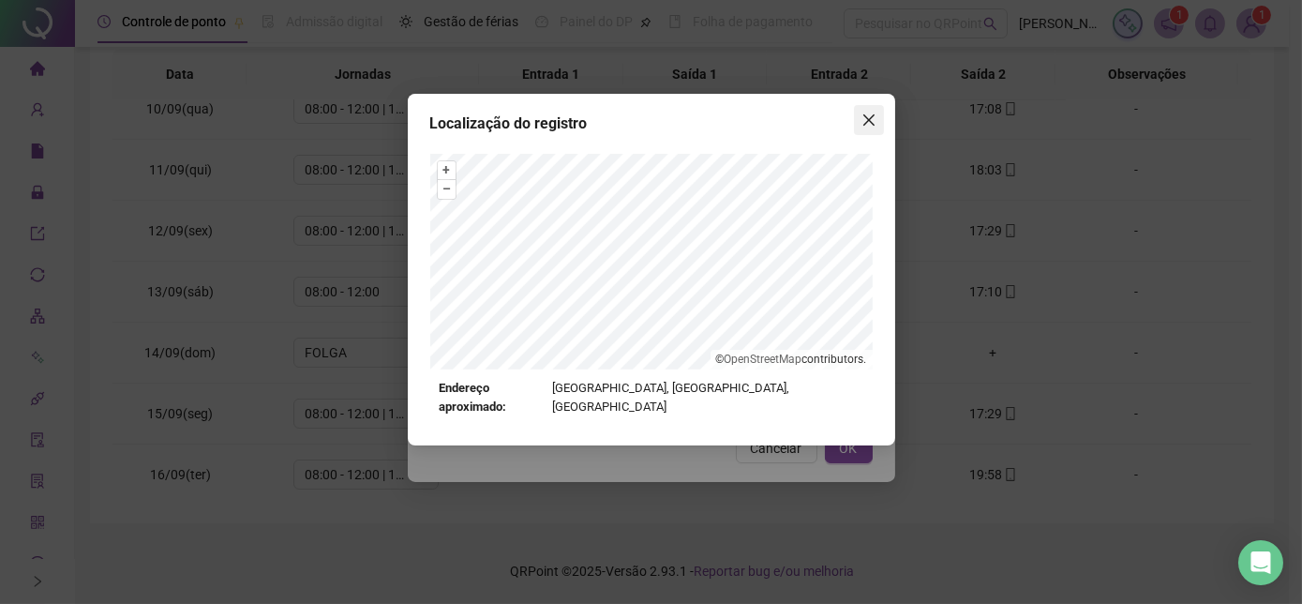
click at [869, 120] on icon "close" at bounding box center [867, 119] width 11 height 11
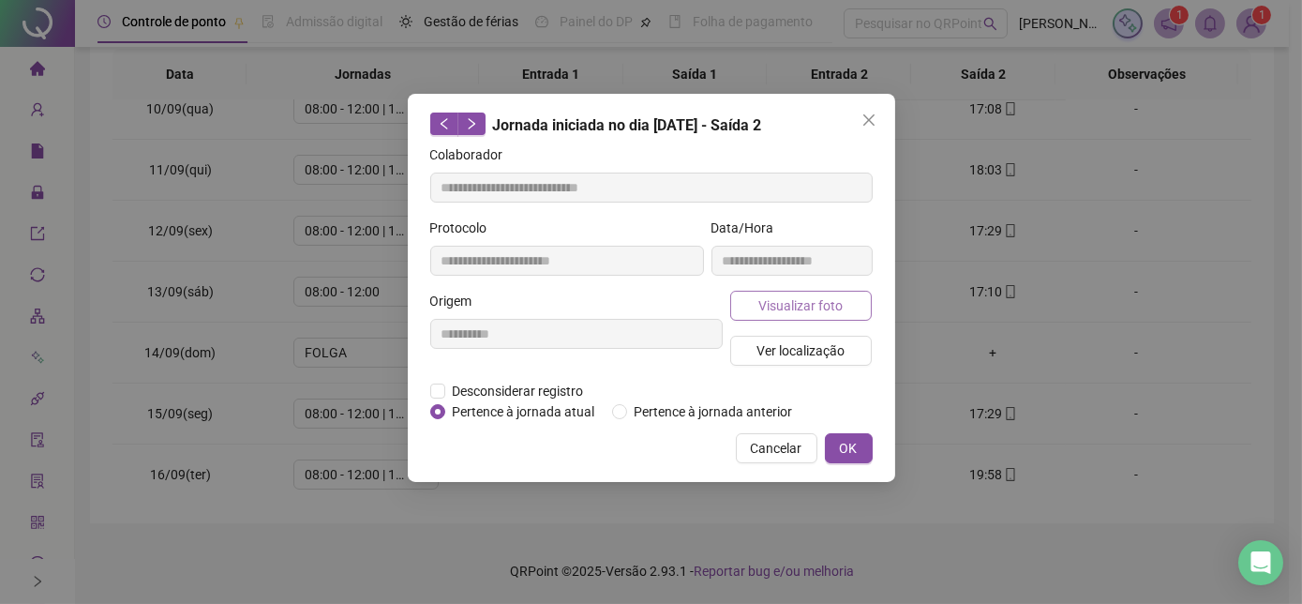
click at [852, 313] on button "Visualizar foto" at bounding box center [801, 306] width 142 height 30
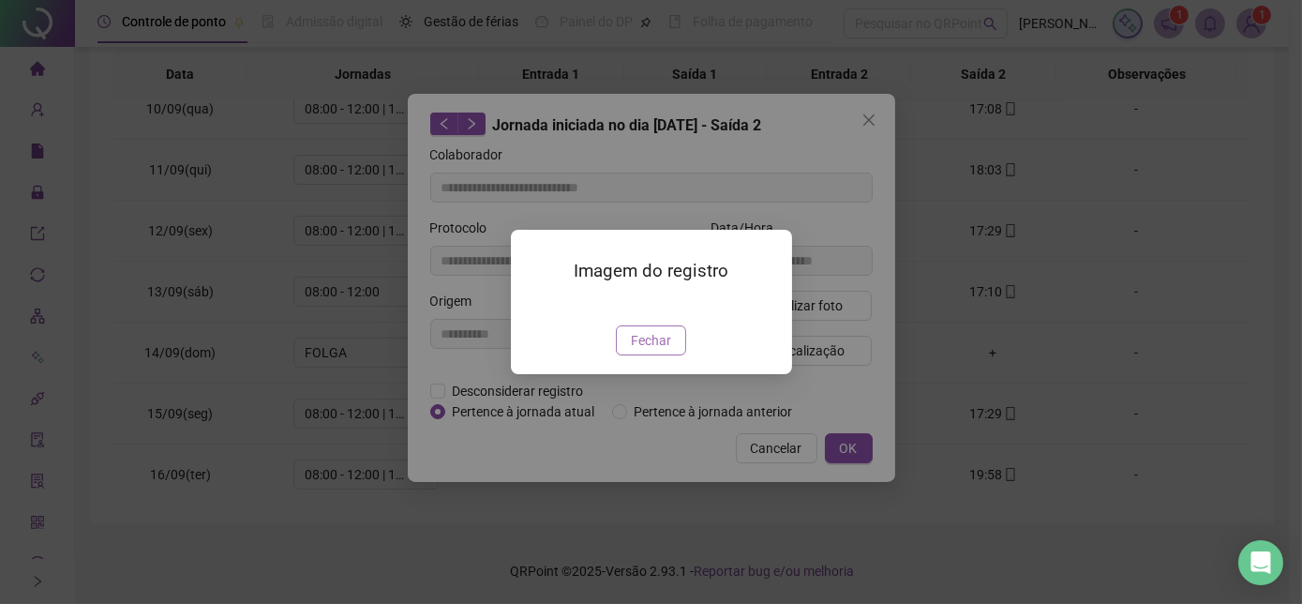
click at [677, 355] on button "Fechar" at bounding box center [651, 340] width 70 height 30
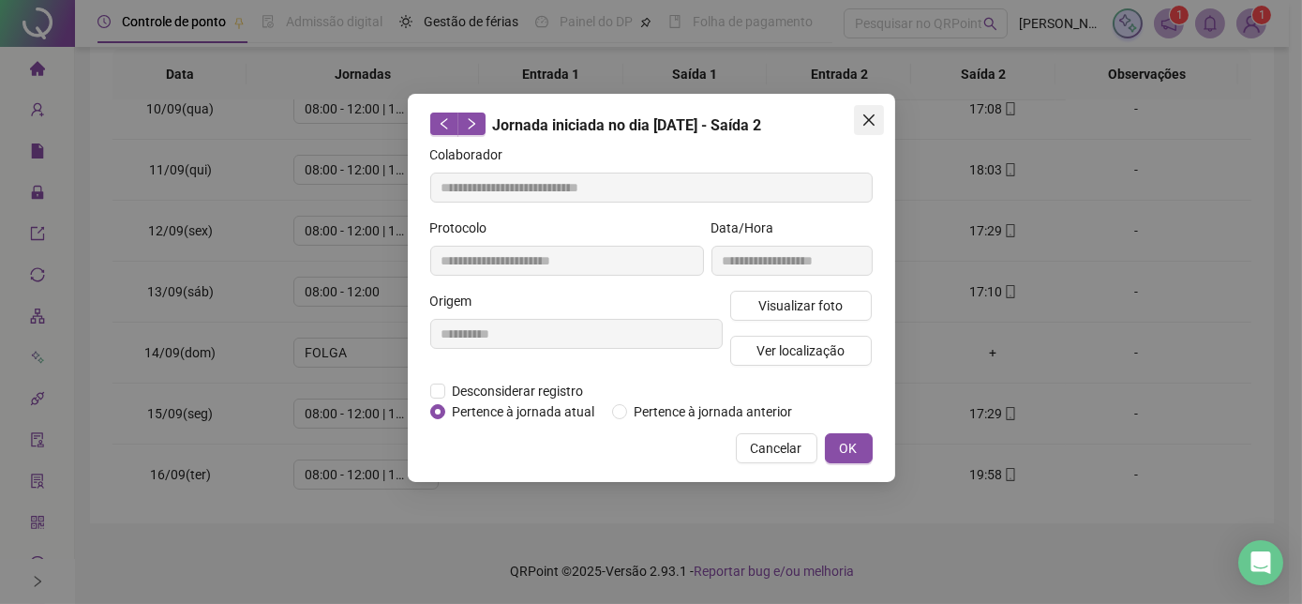
click at [878, 125] on span "Close" at bounding box center [869, 119] width 30 height 15
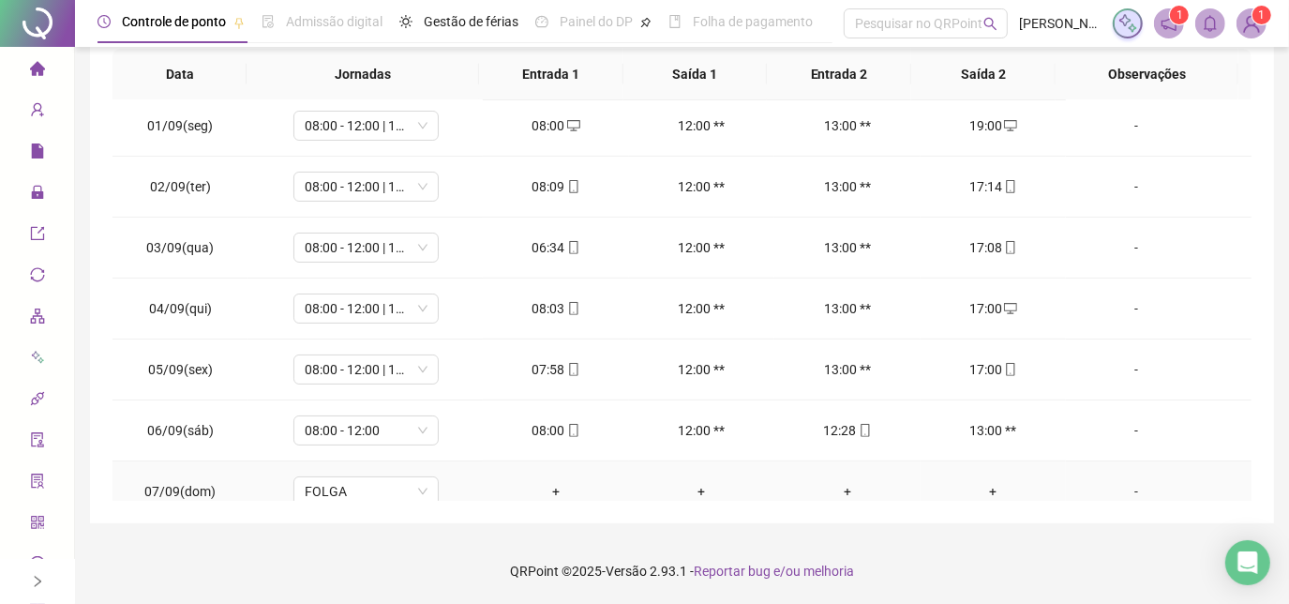
scroll to position [0, 0]
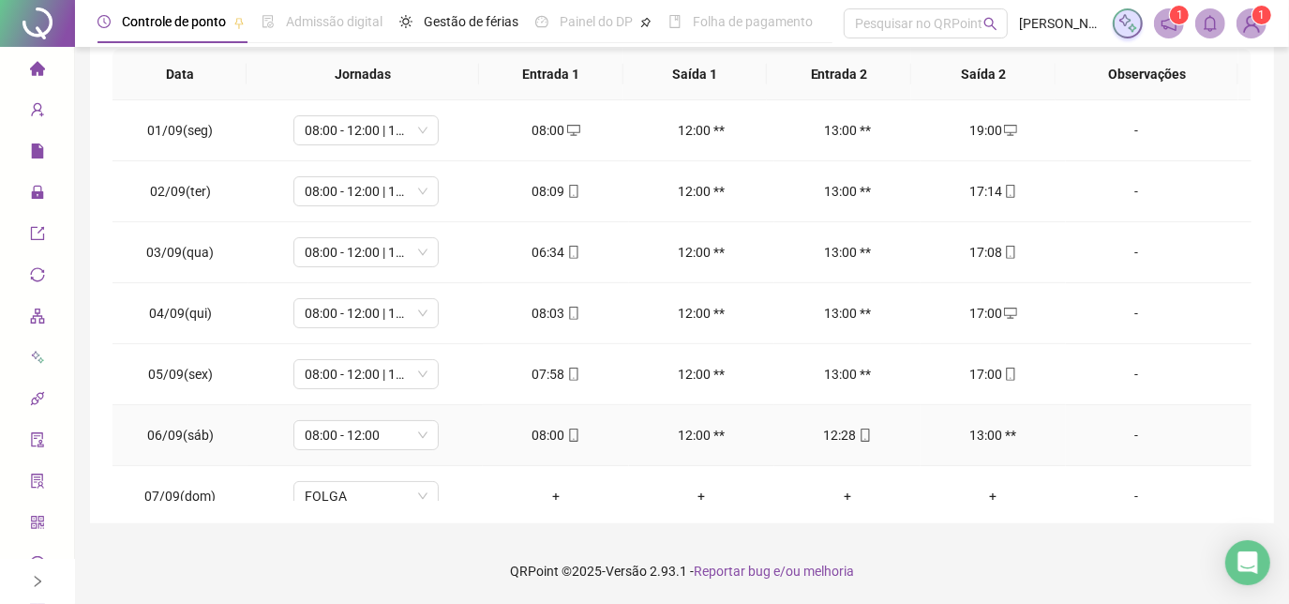
click at [1141, 435] on div "-" at bounding box center [1136, 435] width 111 height 21
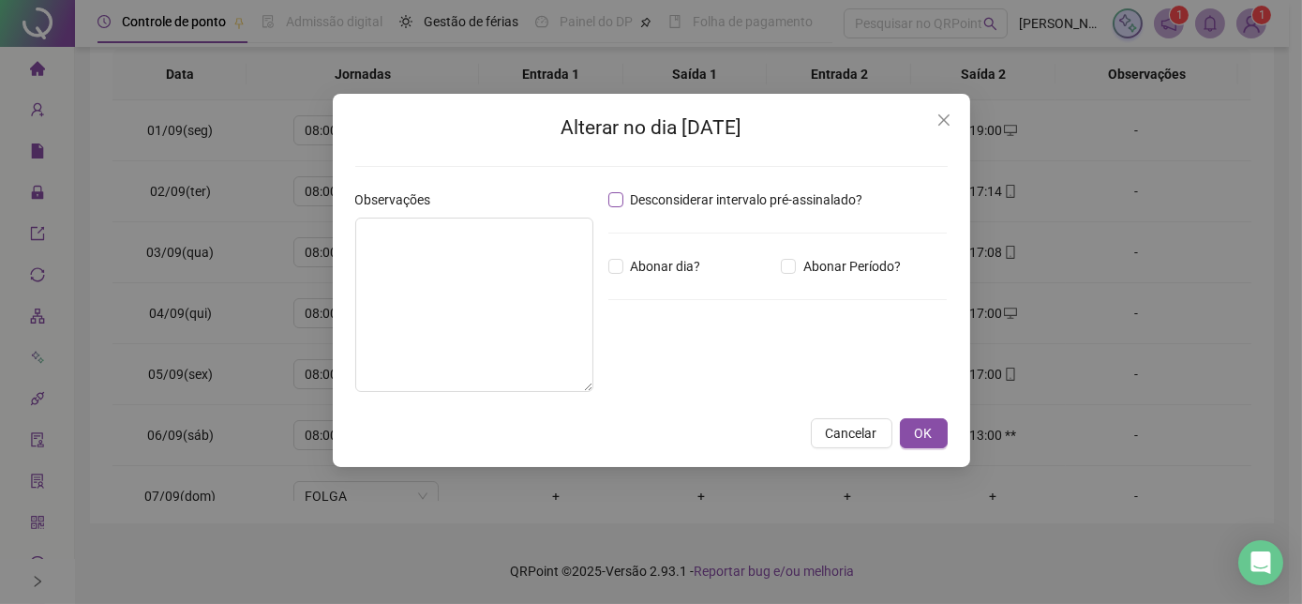
click at [633, 207] on span "Desconsiderar intervalo pré-assinalado?" at bounding box center [746, 199] width 247 height 21
click at [925, 428] on span "OK" at bounding box center [924, 433] width 18 height 21
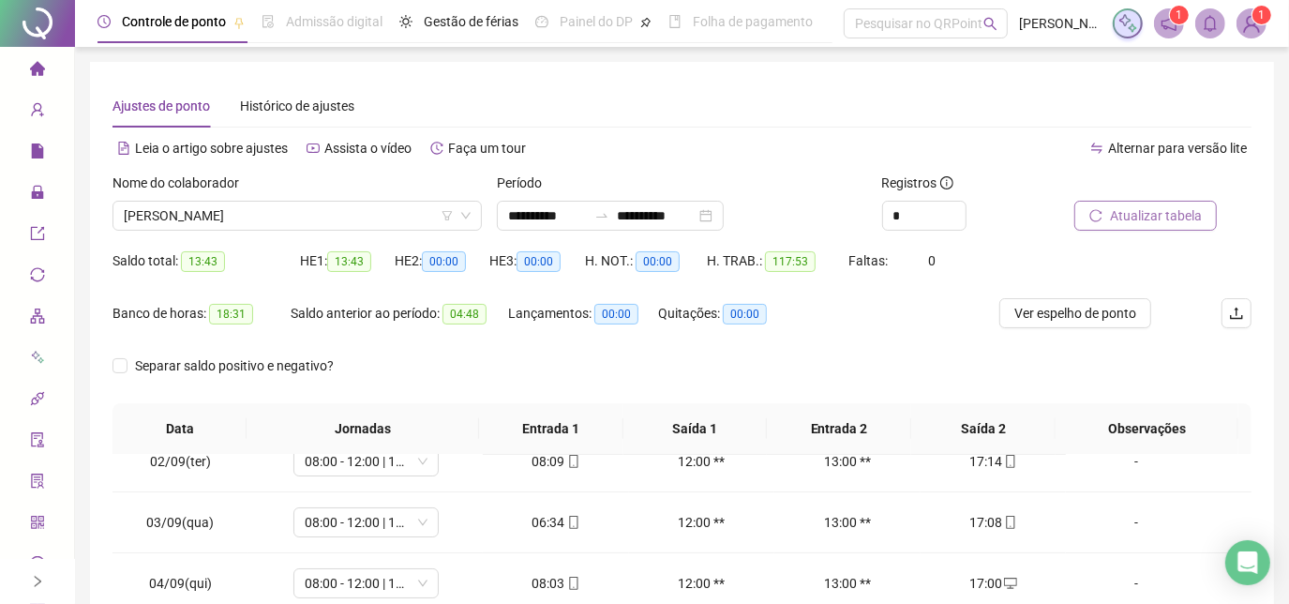
click at [1133, 204] on button "Atualizar tabela" at bounding box center [1145, 216] width 142 height 30
click at [1129, 225] on span "Atualizar tabela" at bounding box center [1156, 215] width 92 height 21
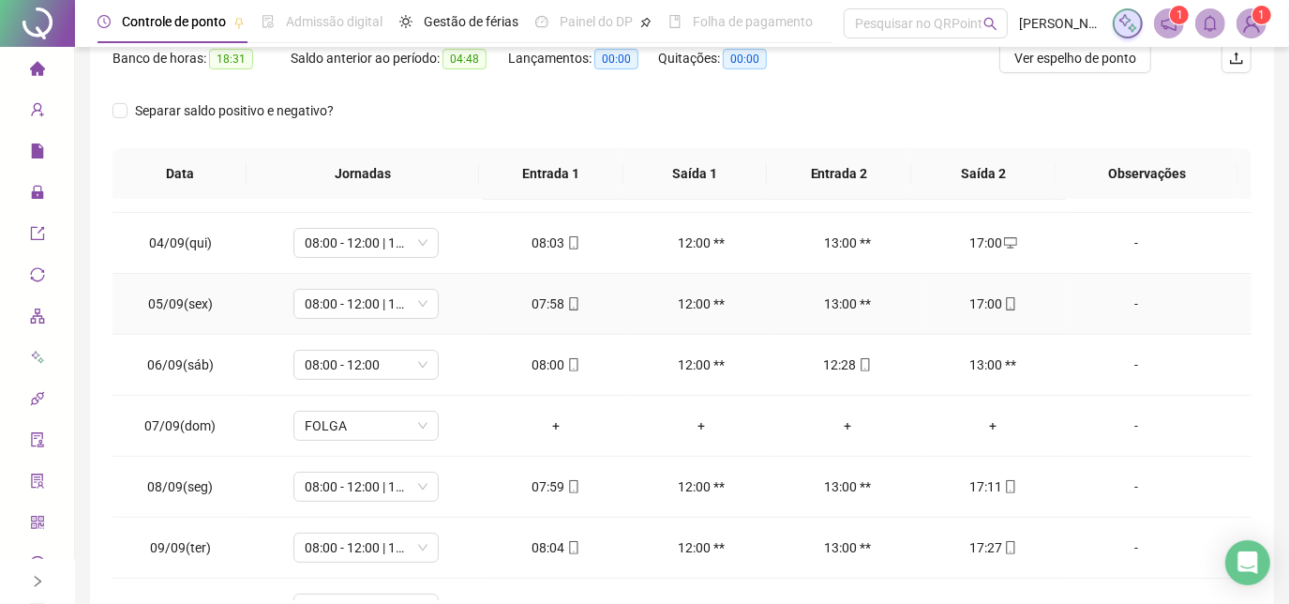
scroll to position [255, 0]
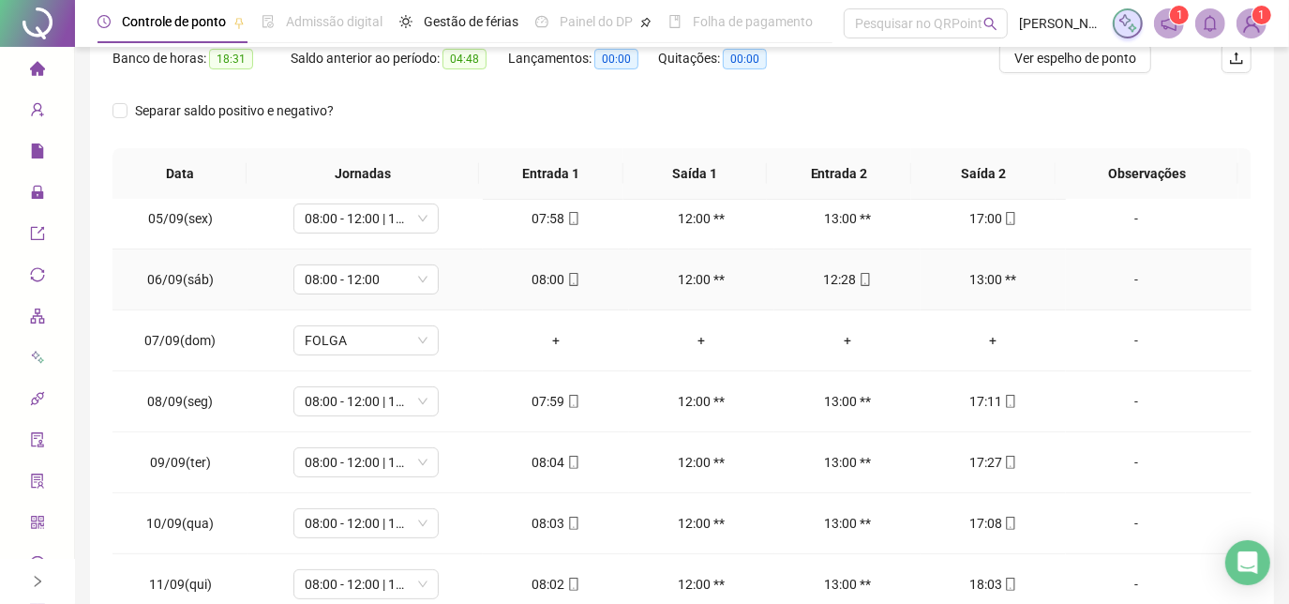
click at [1126, 272] on div "-" at bounding box center [1136, 279] width 111 height 21
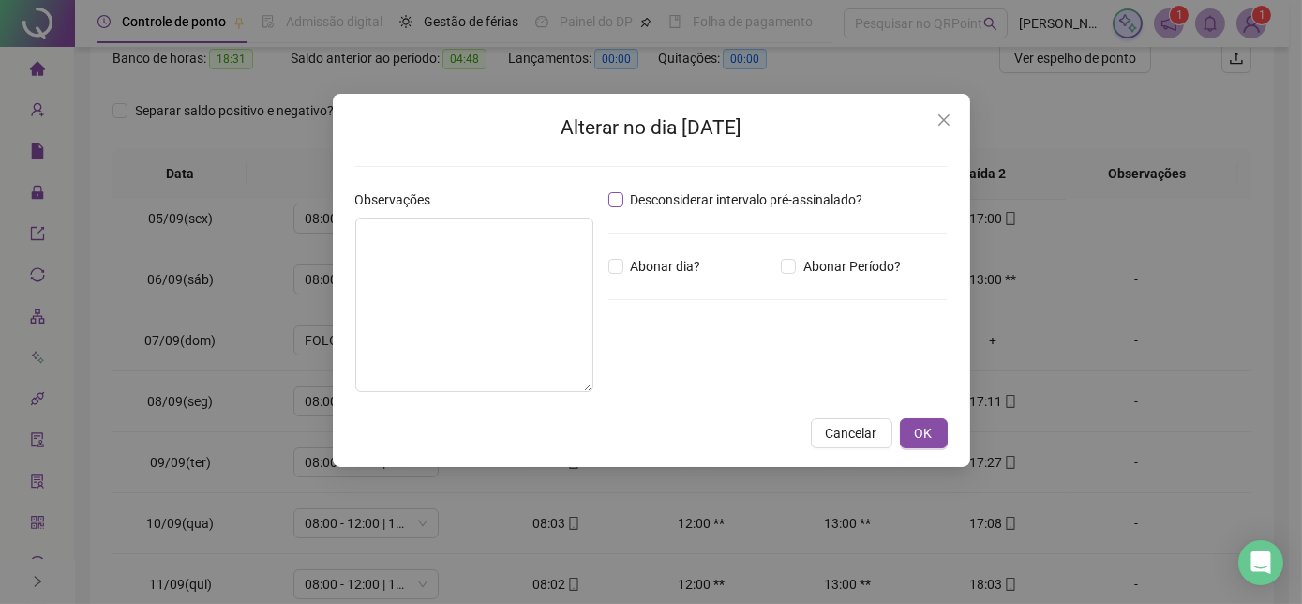
click at [629, 198] on span "Desconsiderar intervalo pré-assinalado?" at bounding box center [746, 199] width 247 height 21
click at [907, 430] on button "OK" at bounding box center [924, 433] width 48 height 30
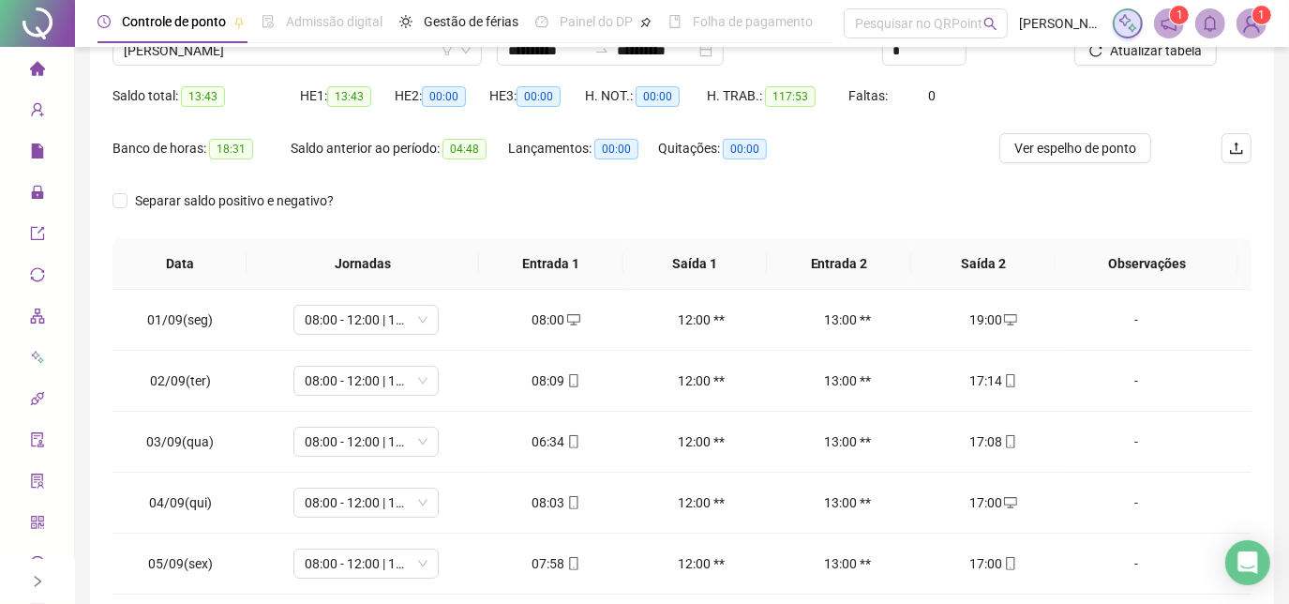
scroll to position [84, 0]
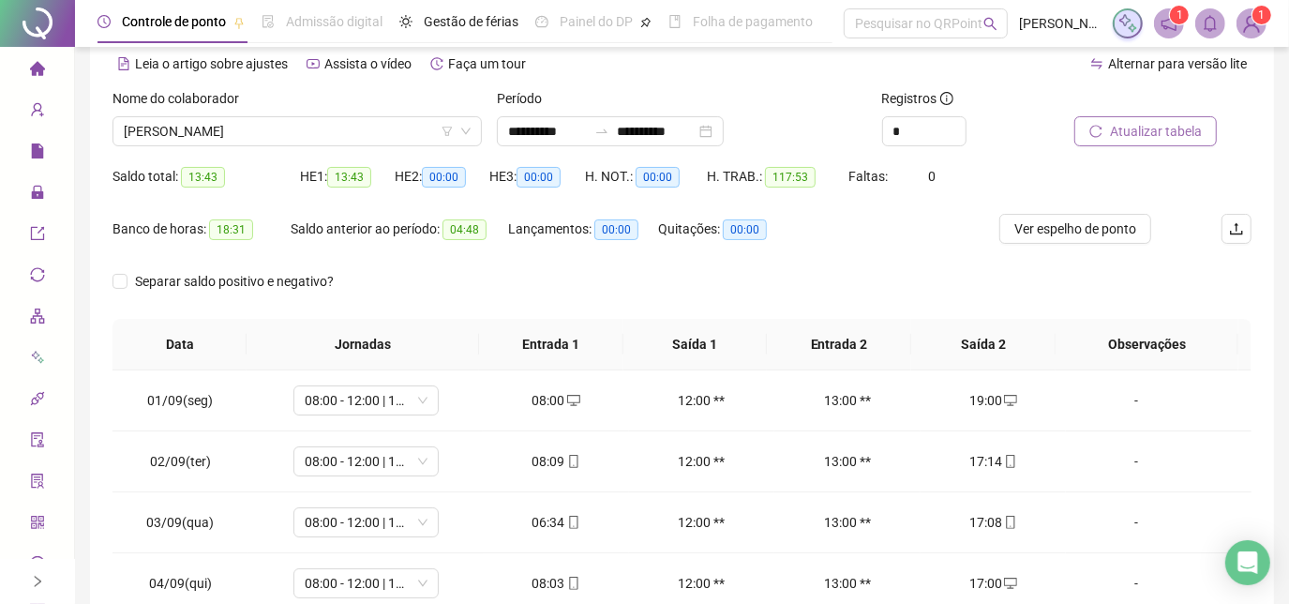
click at [1096, 137] on button "Atualizar tabela" at bounding box center [1145, 131] width 142 height 30
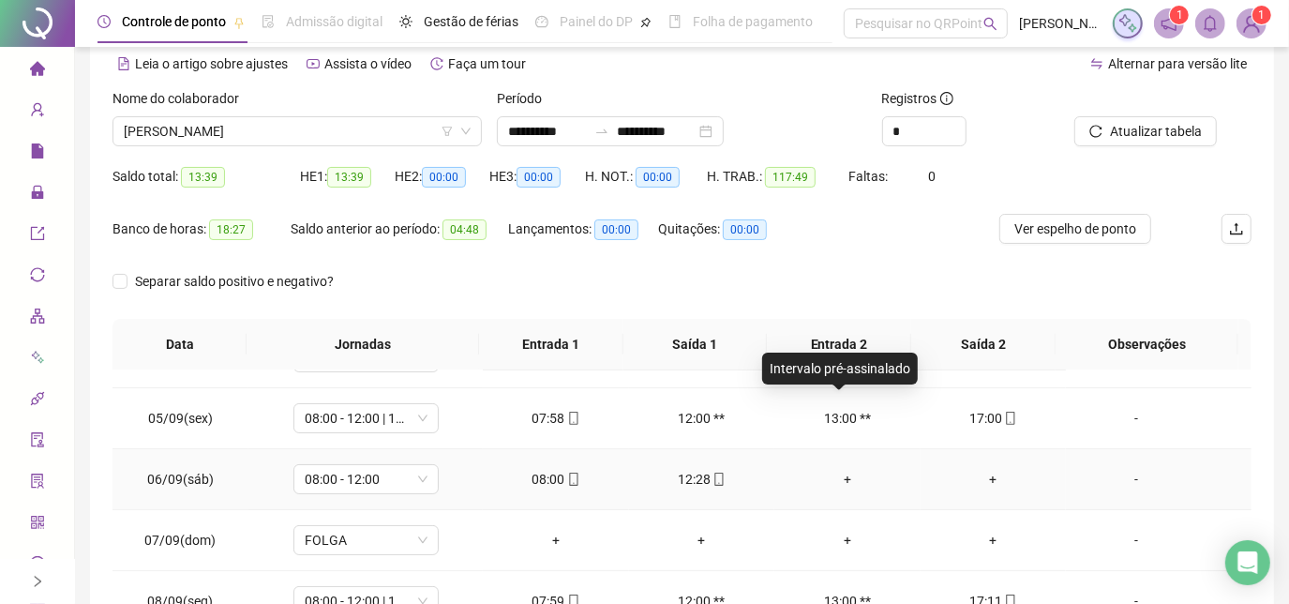
scroll to position [255, 0]
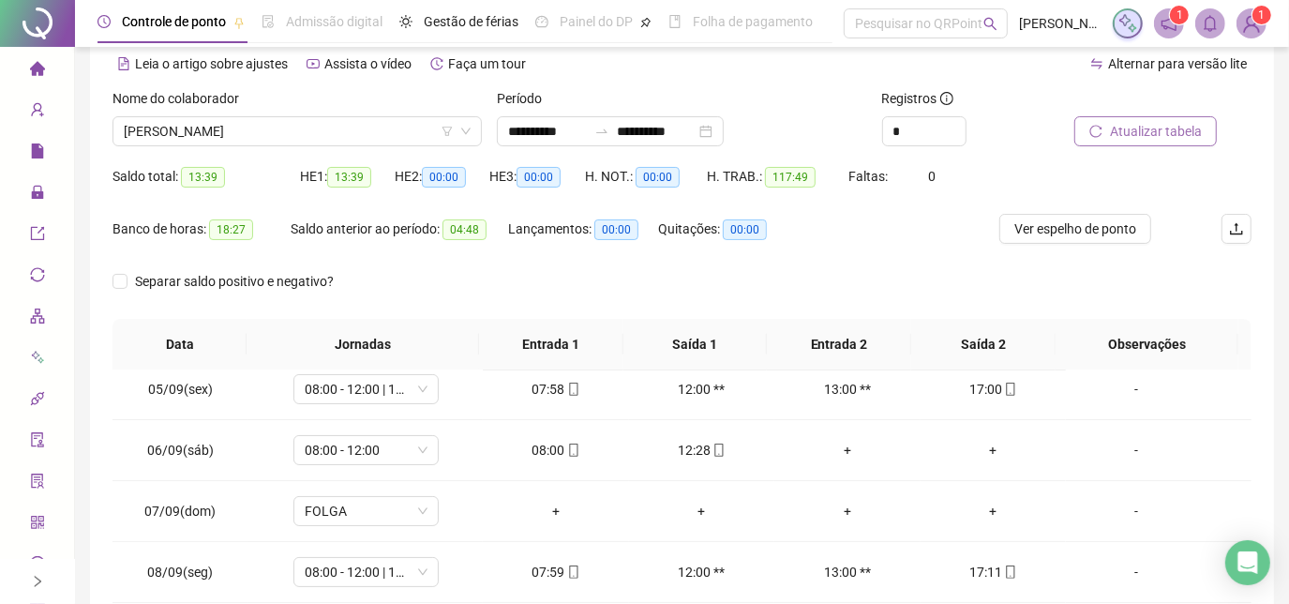
click at [1103, 137] on button "Atualizar tabela" at bounding box center [1145, 131] width 142 height 30
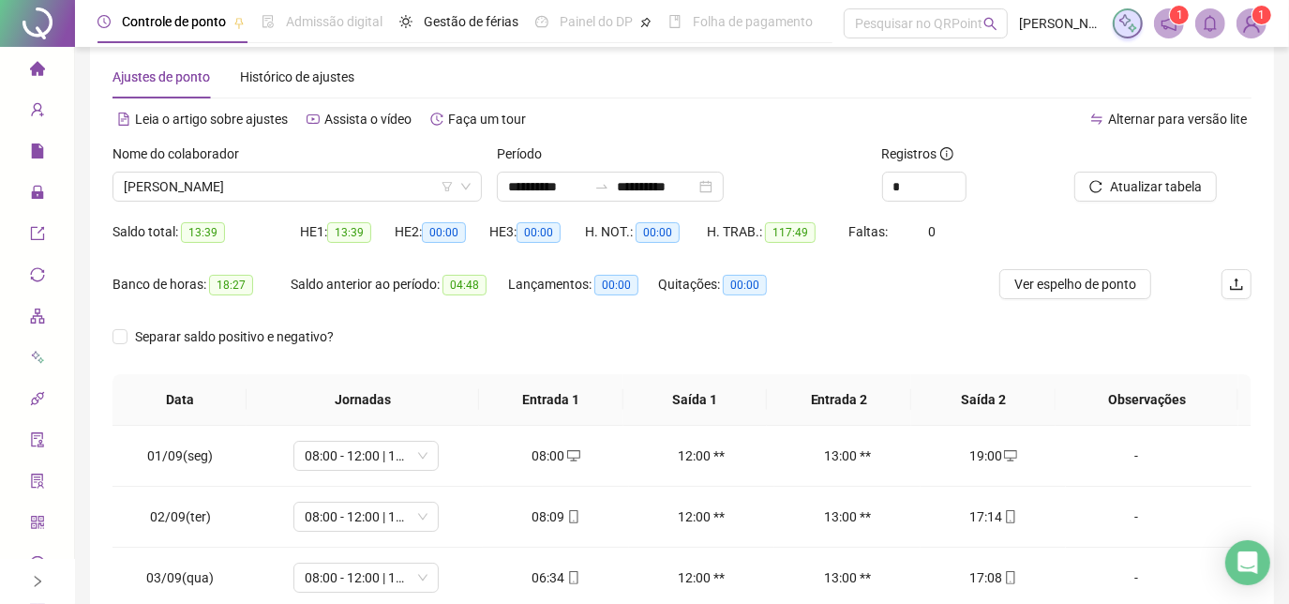
scroll to position [0, 0]
